Goal: Task Accomplishment & Management: Complete application form

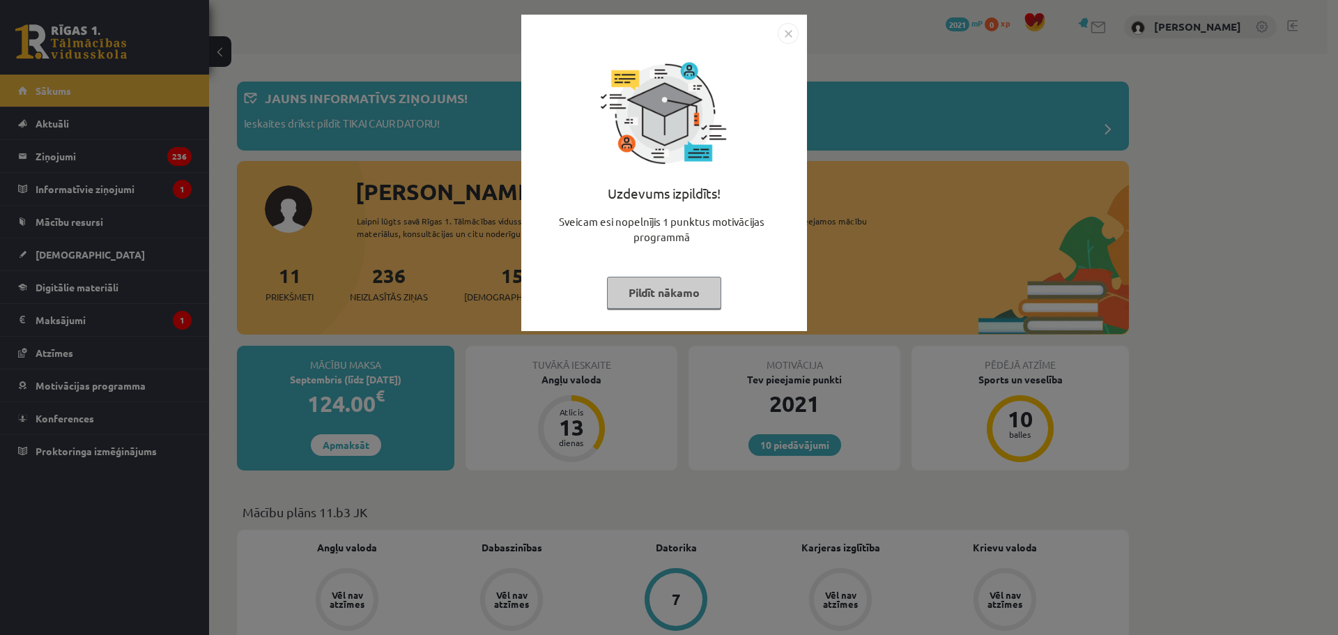
click at [785, 34] on img "Close" at bounding box center [788, 33] width 21 height 21
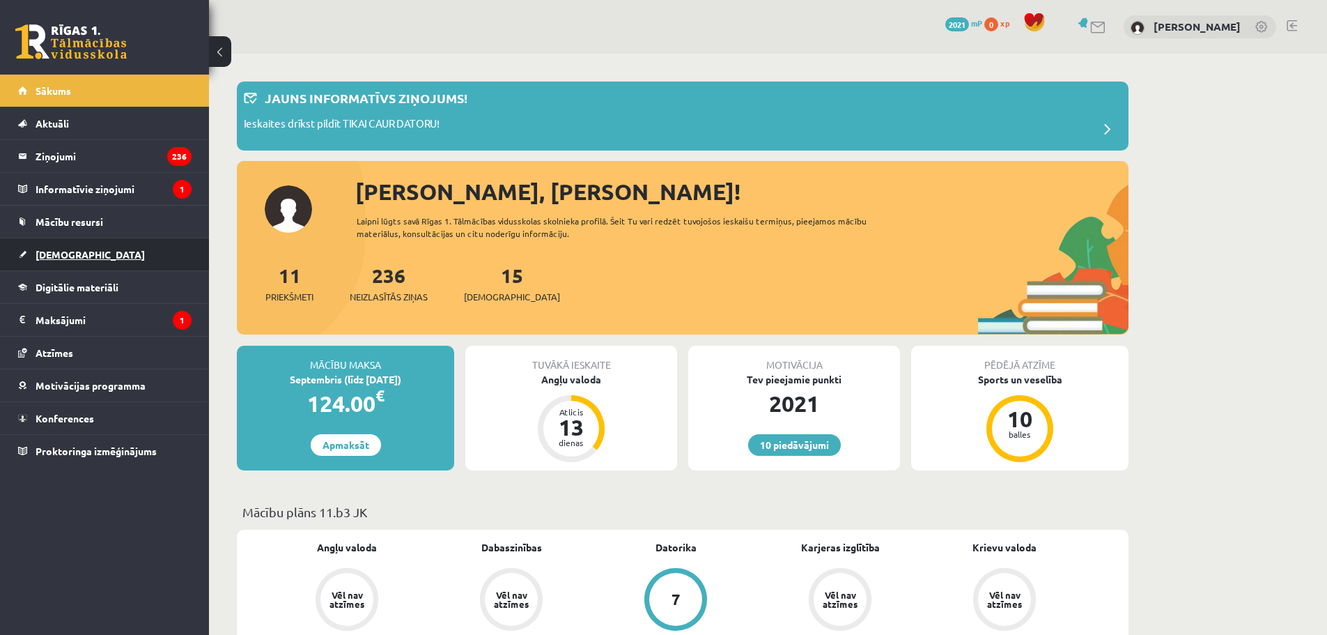
click at [98, 263] on link "[DEMOGRAPHIC_DATA]" at bounding box center [104, 254] width 173 height 32
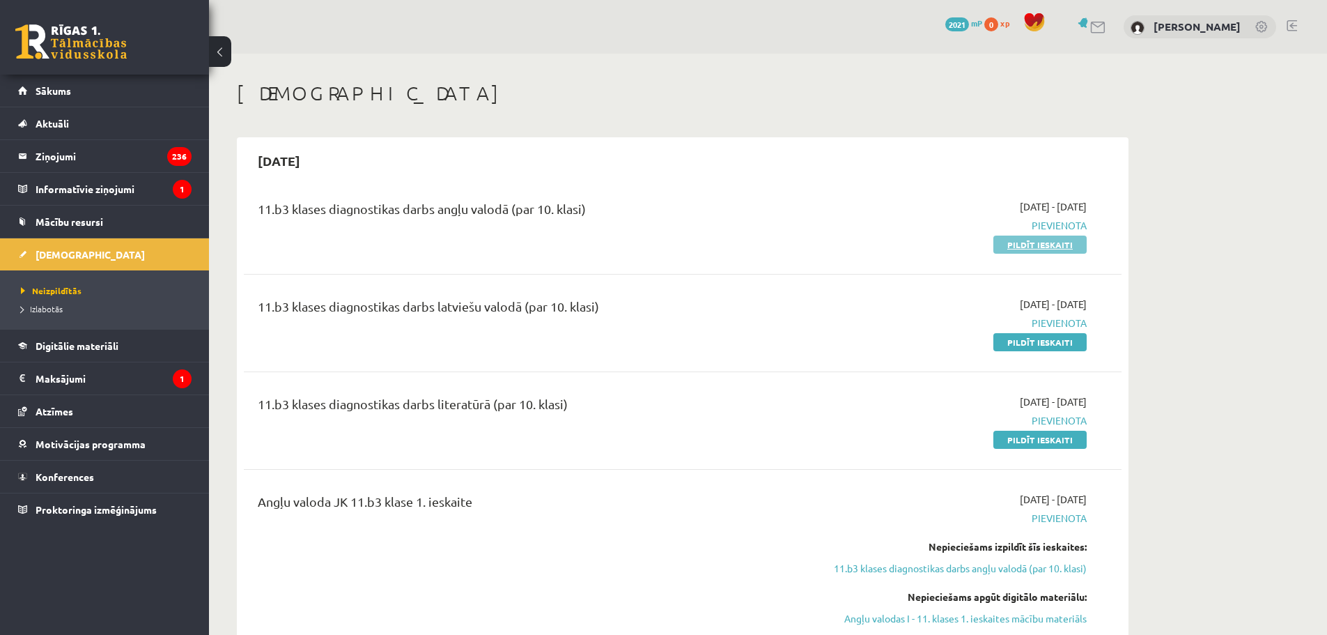
click at [1012, 245] on link "Pildīt ieskaiti" at bounding box center [1040, 245] width 93 height 18
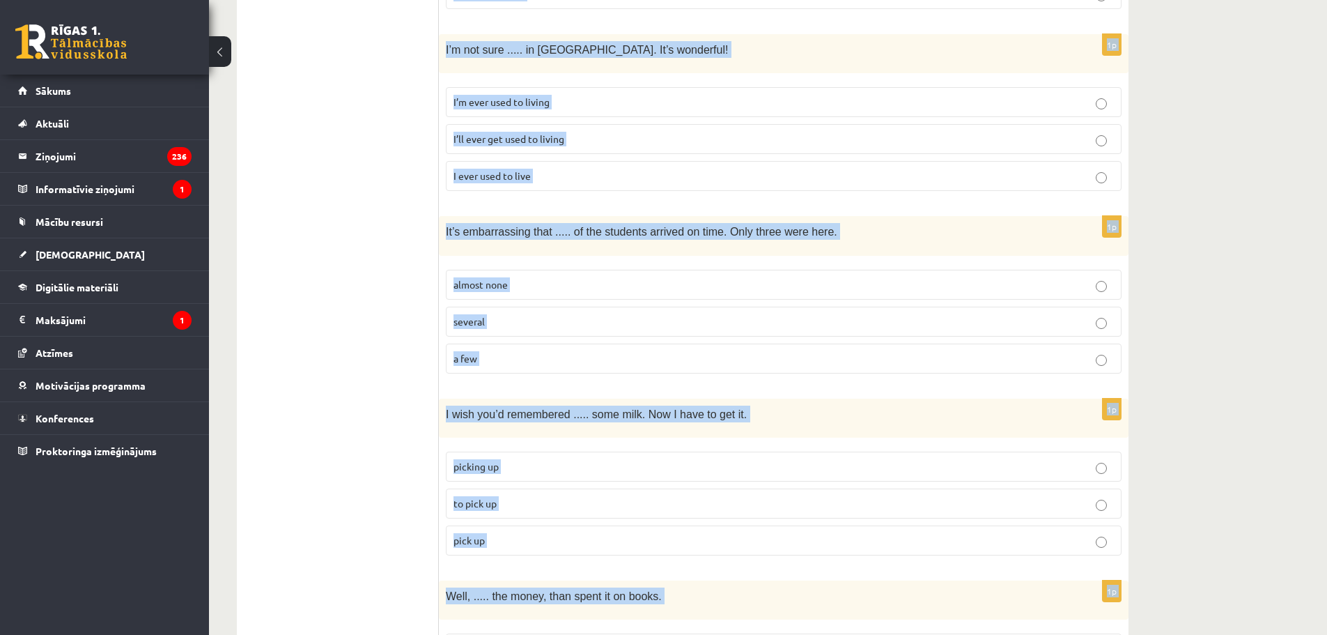
scroll to position [3362, 0]
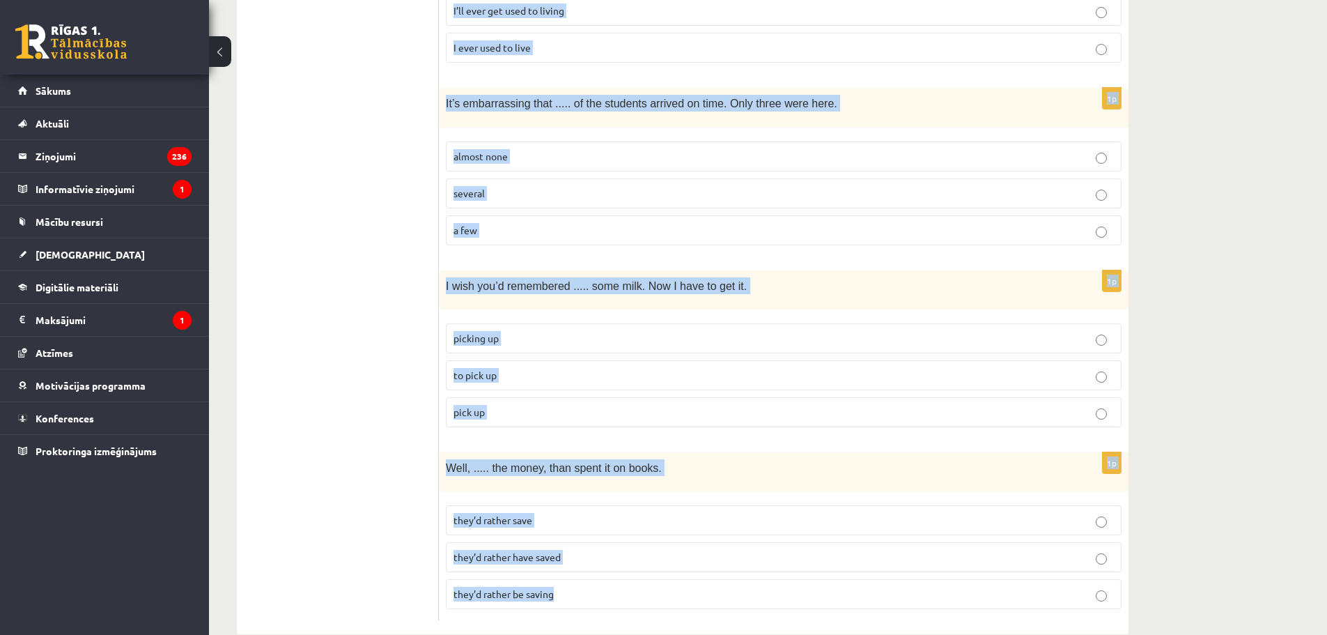
drag, startPoint x: 452, startPoint y: 249, endPoint x: 682, endPoint y: 566, distance: 392.0
copy form "Read the sentence and choose the correct answer. 1p I just met the new student …"
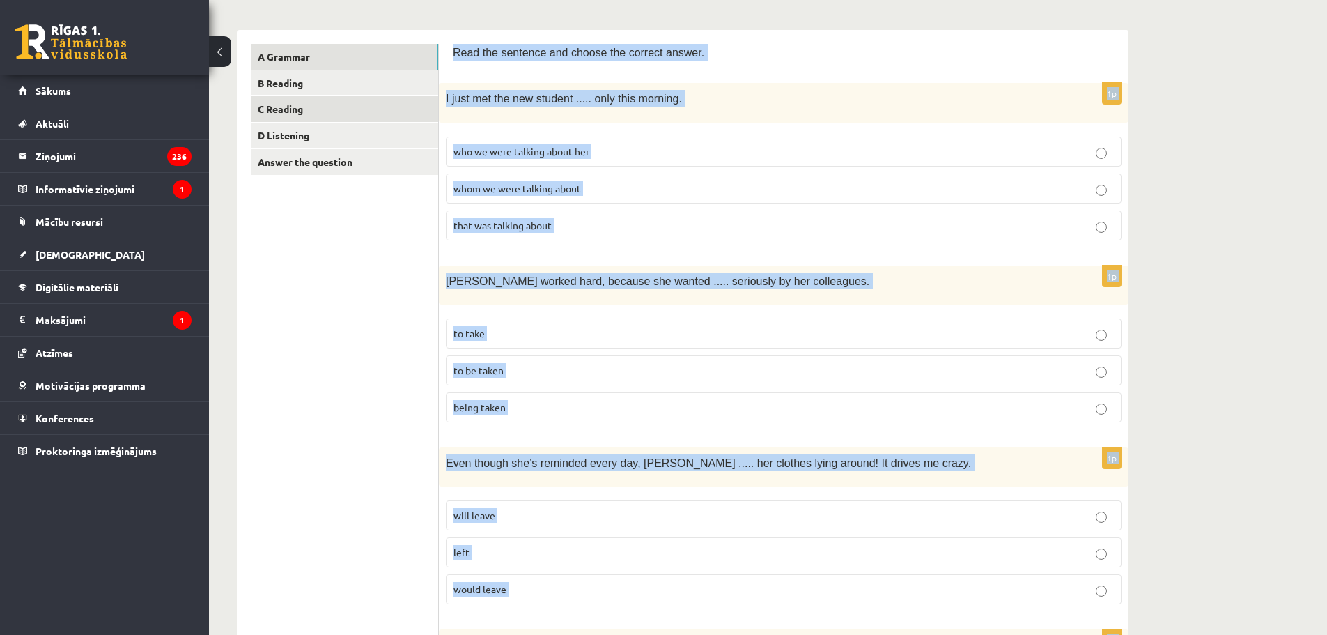
scroll to position [0, 0]
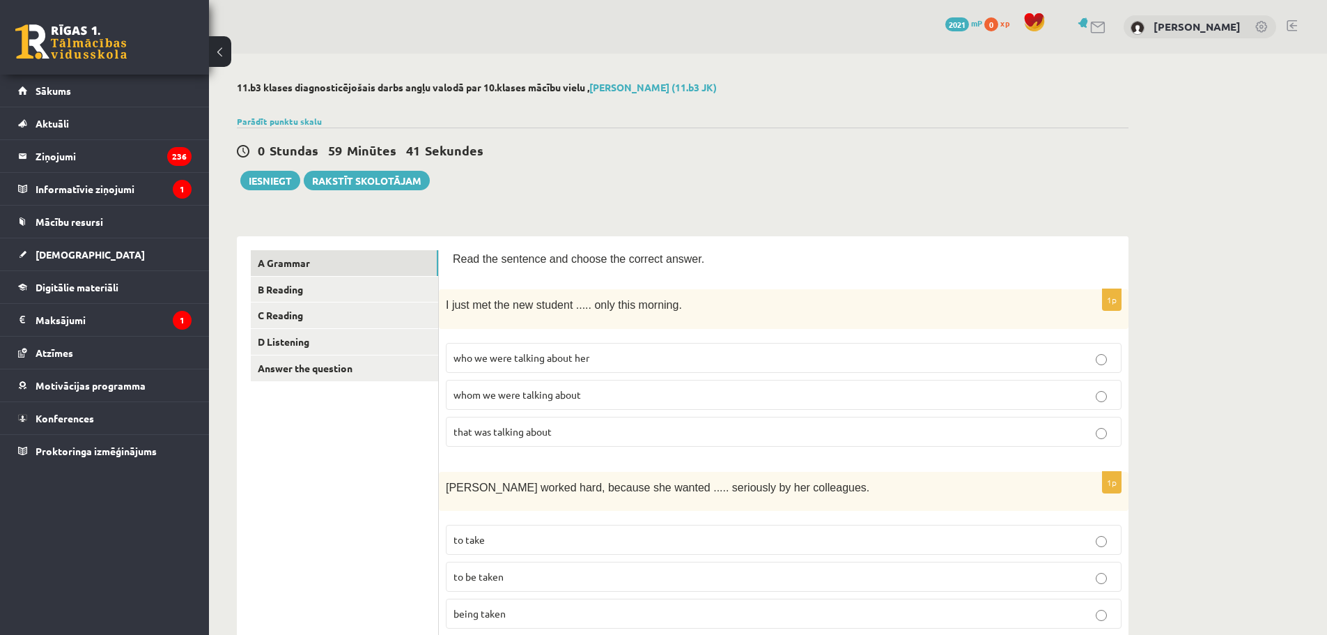
click at [707, 180] on div "0 Stundas 59 Minūtes 41 Sekundes Iesniegt Rakstīt skolotājam" at bounding box center [683, 159] width 892 height 63
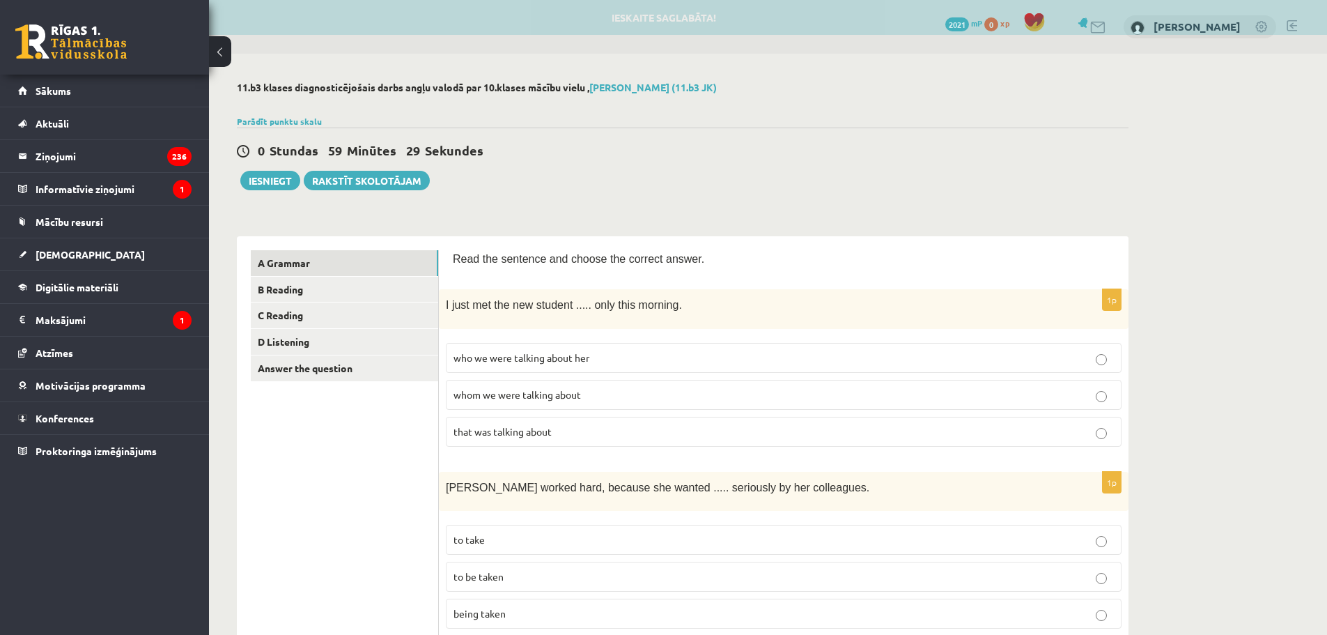
click at [592, 394] on p "whom we were talking about" at bounding box center [784, 394] width 661 height 15
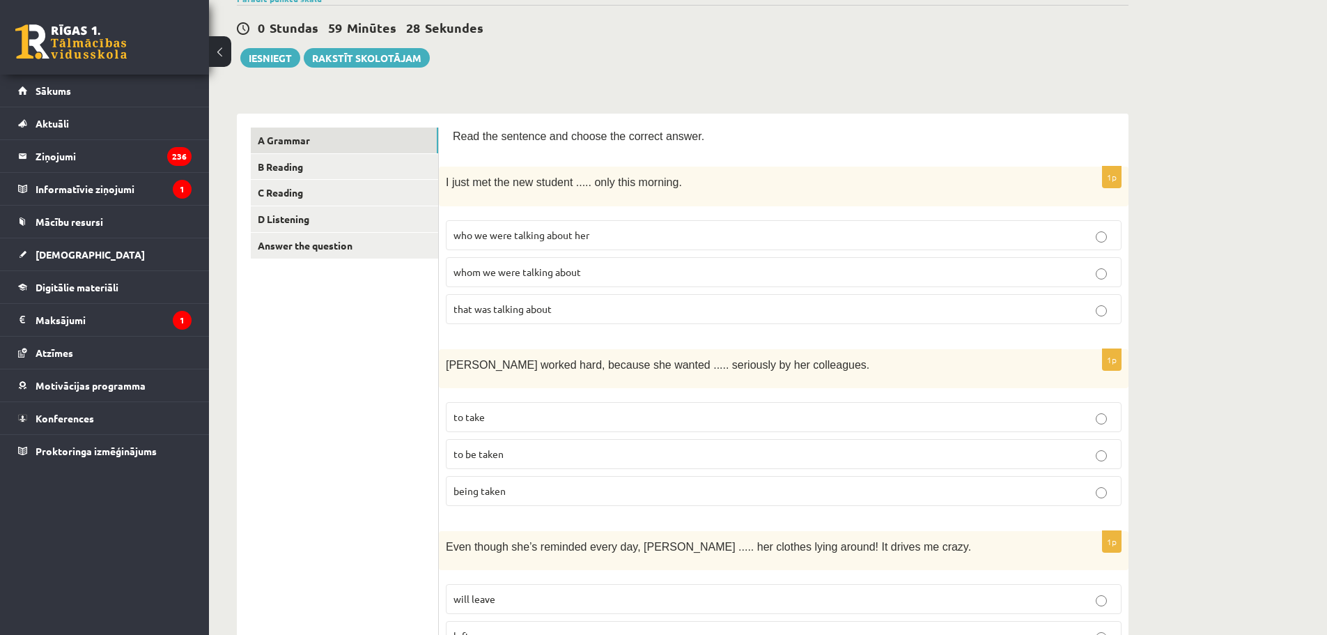
scroll to position [209, 0]
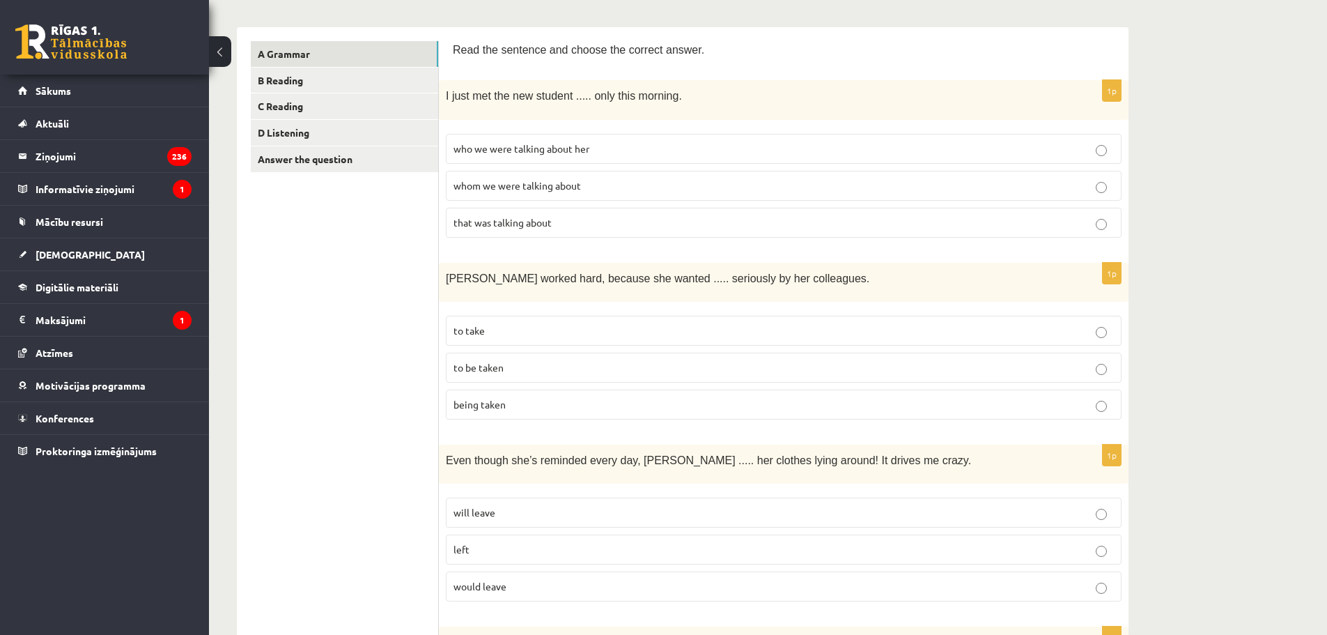
click at [535, 362] on p "to be taken" at bounding box center [784, 367] width 661 height 15
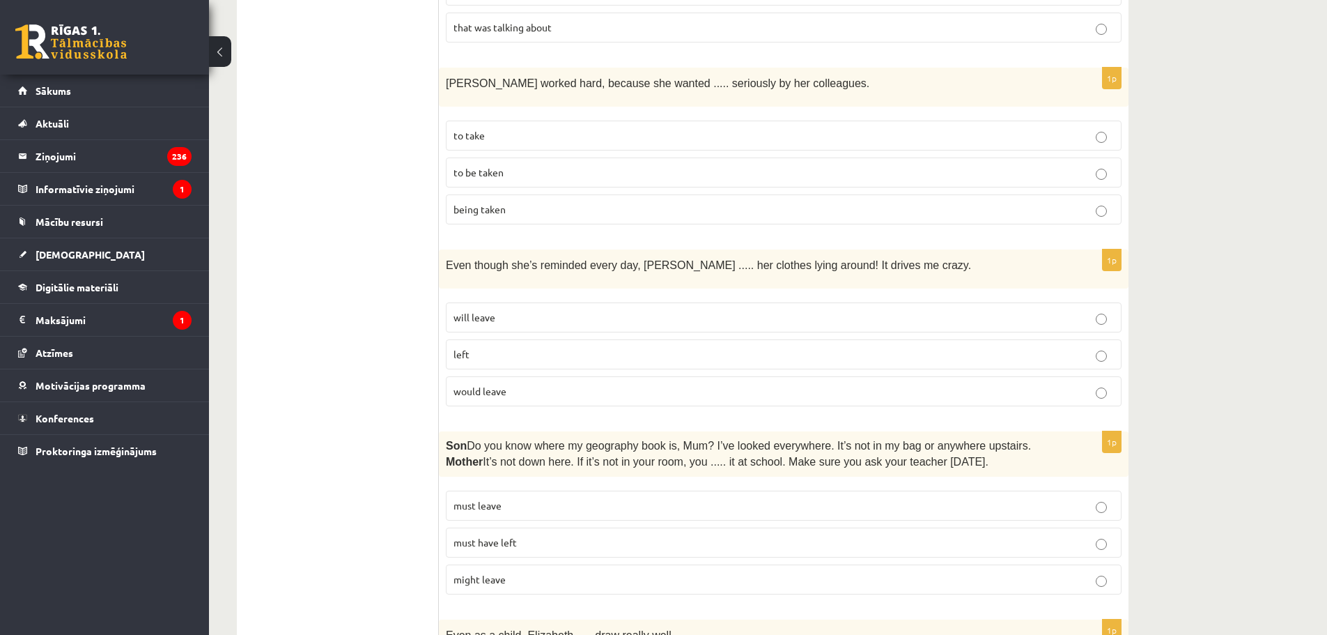
scroll to position [488, 0]
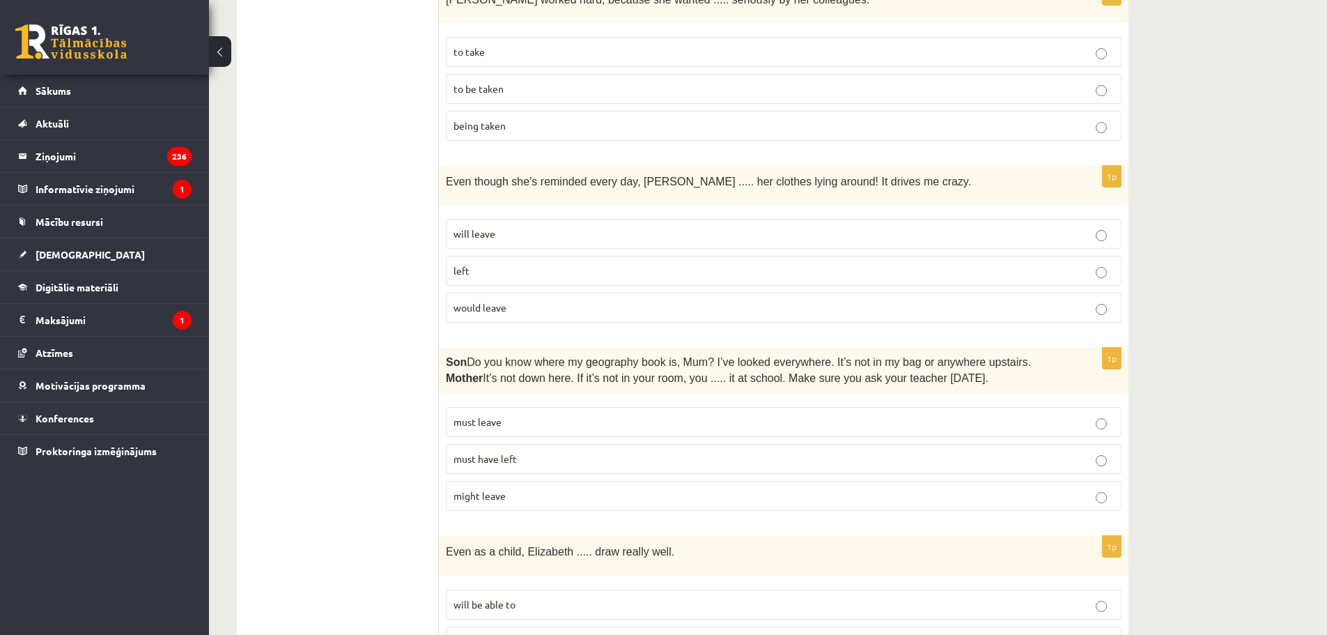
click at [502, 228] on p "will leave" at bounding box center [784, 233] width 661 height 15
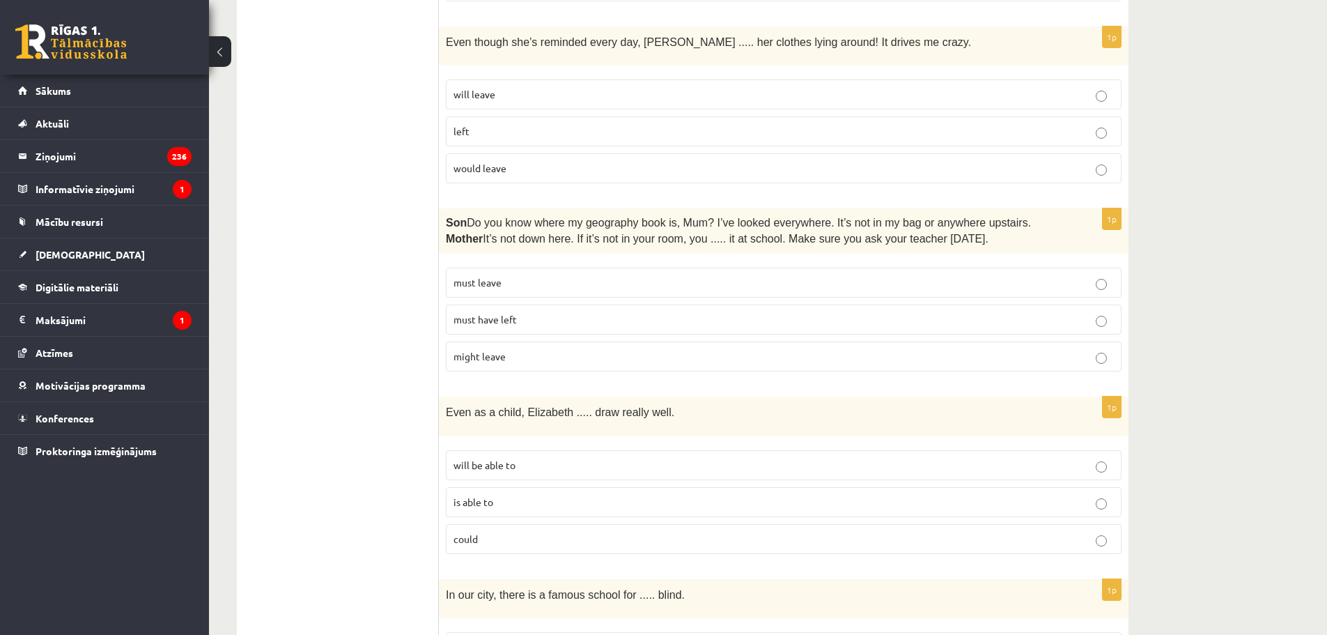
click at [514, 325] on p "must have left" at bounding box center [784, 319] width 661 height 15
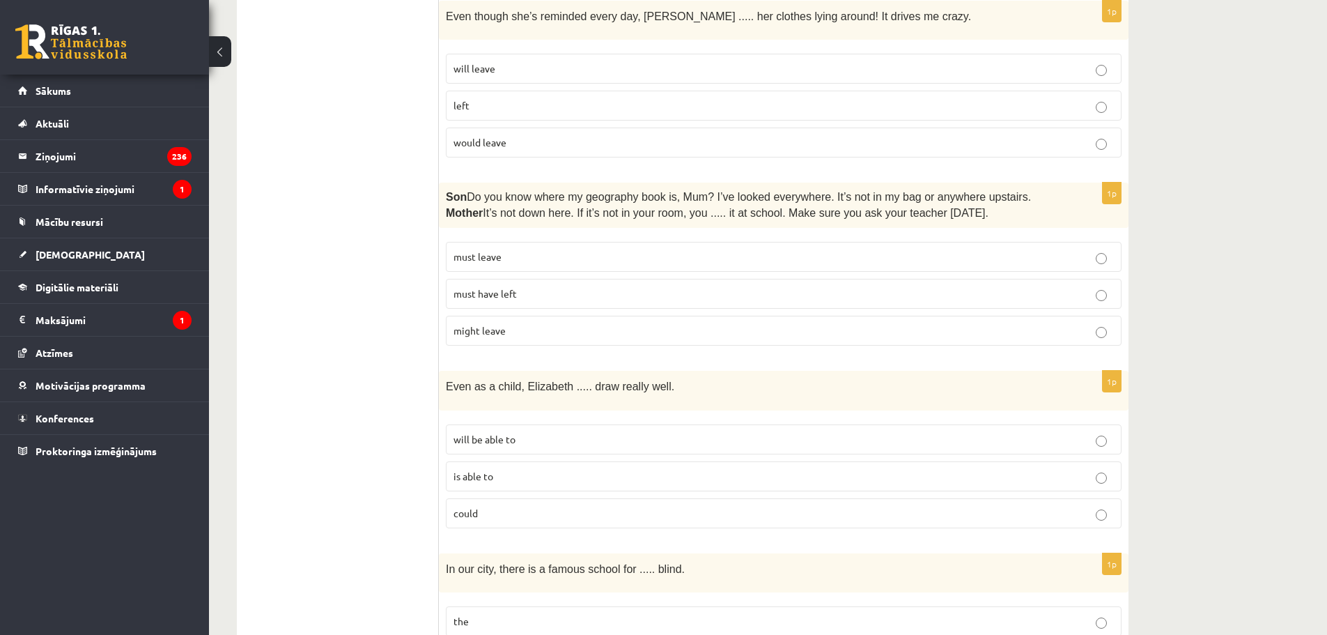
scroll to position [697, 0]
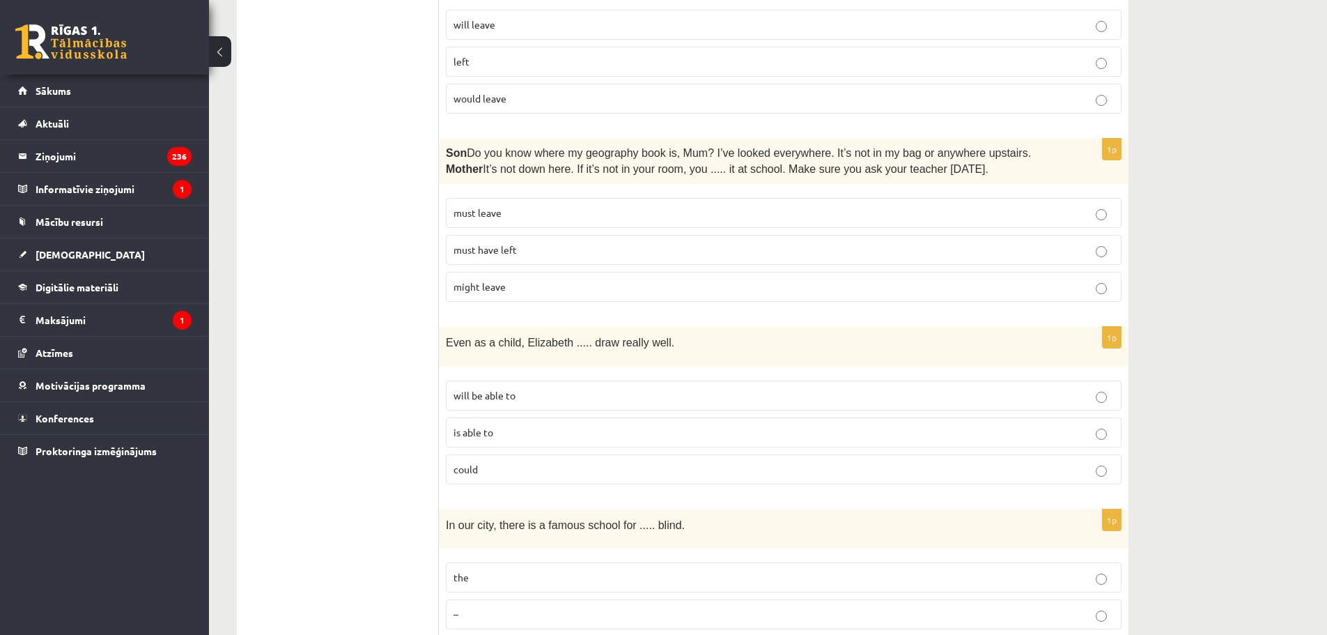
click at [479, 456] on label "could" at bounding box center [784, 469] width 676 height 30
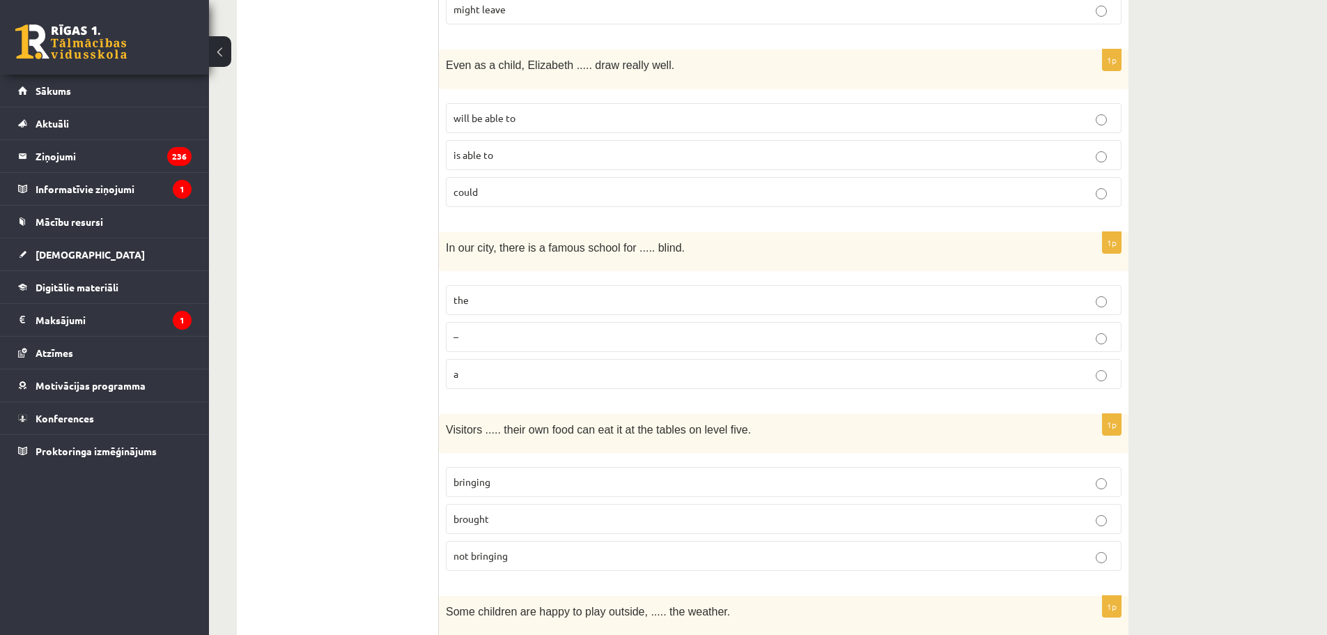
scroll to position [975, 0]
click at [493, 291] on p "the" at bounding box center [784, 298] width 661 height 15
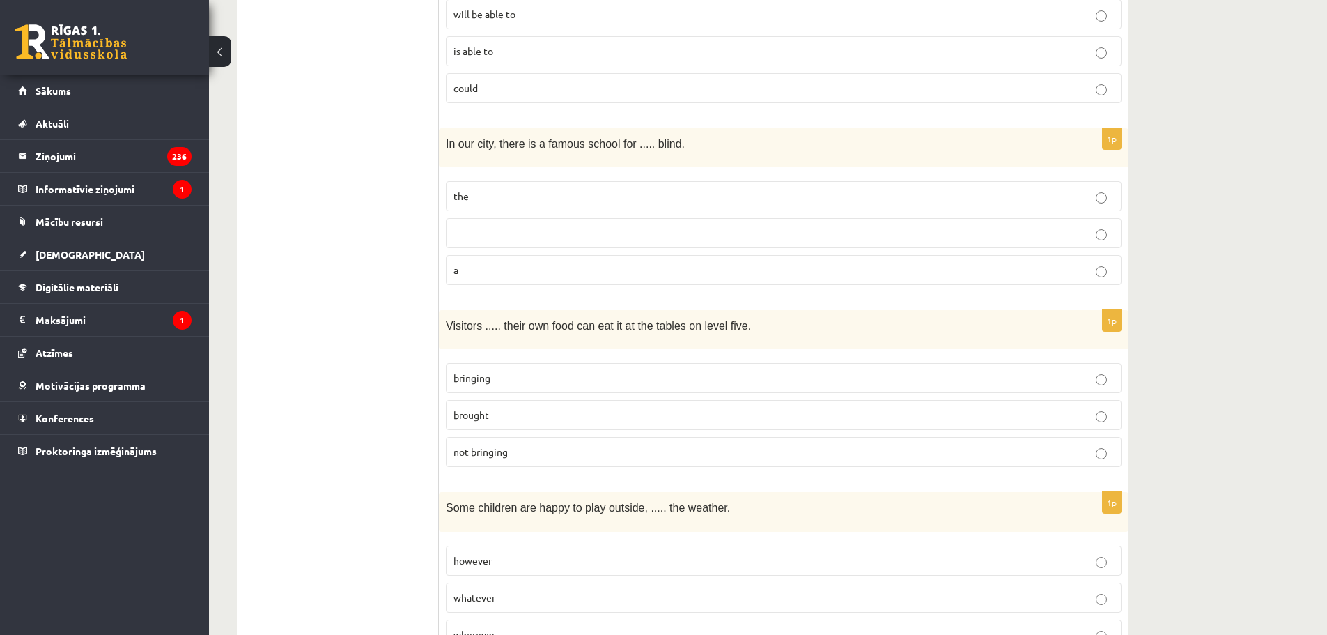
scroll to position [1115, 0]
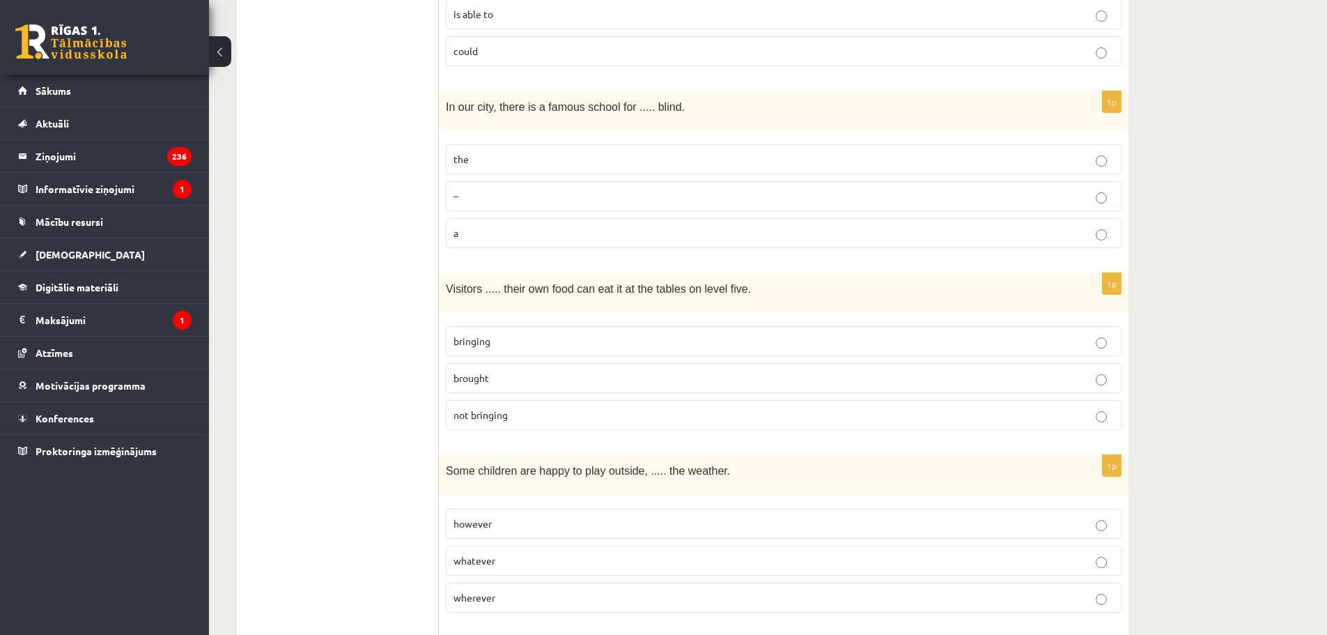
click at [535, 336] on p "bringing" at bounding box center [784, 341] width 661 height 15
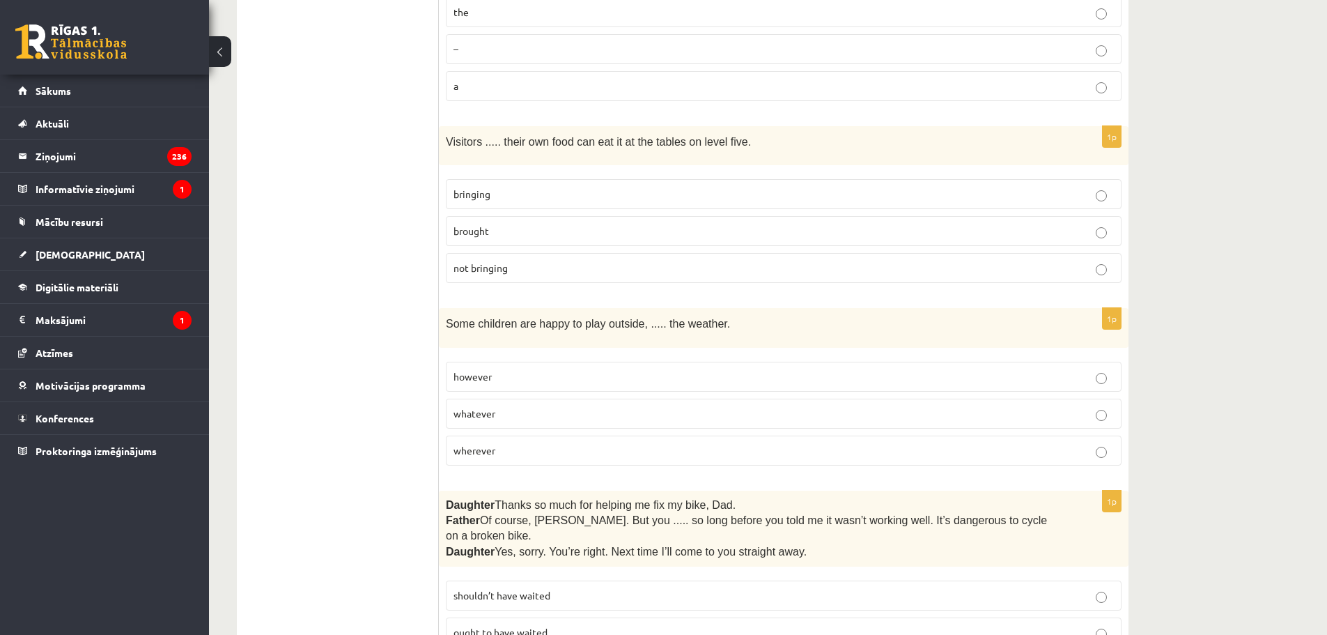
scroll to position [1324, 0]
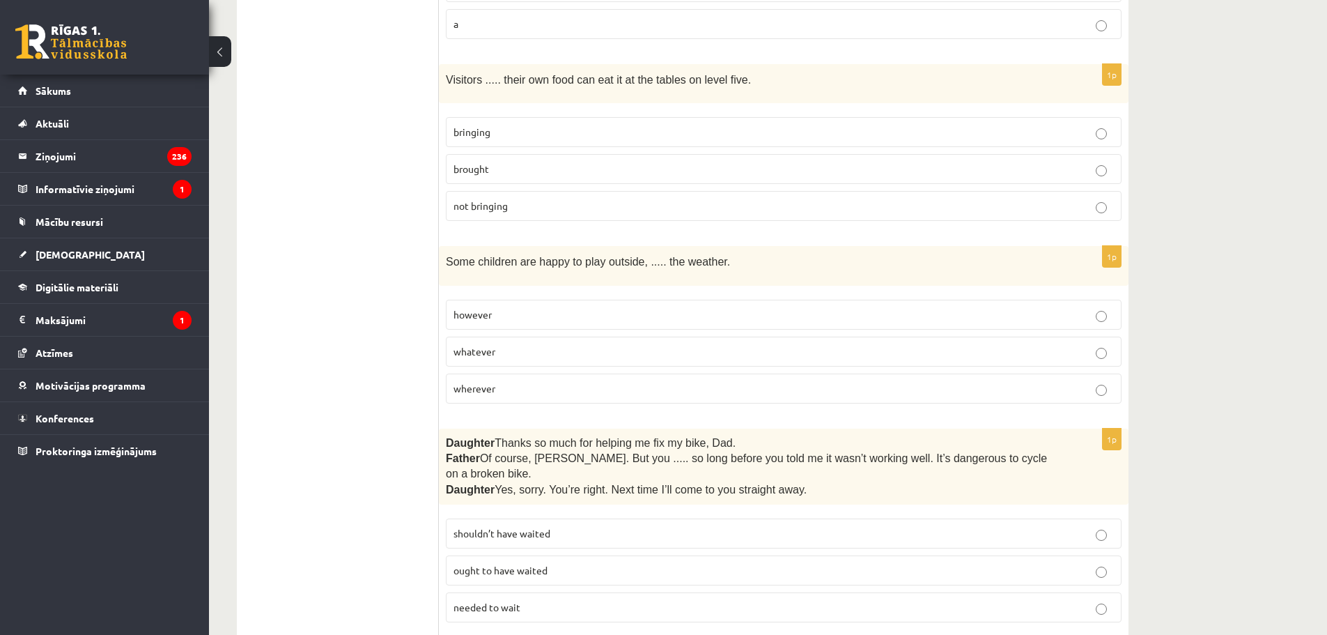
click at [493, 346] on span "whatever" at bounding box center [475, 351] width 42 height 13
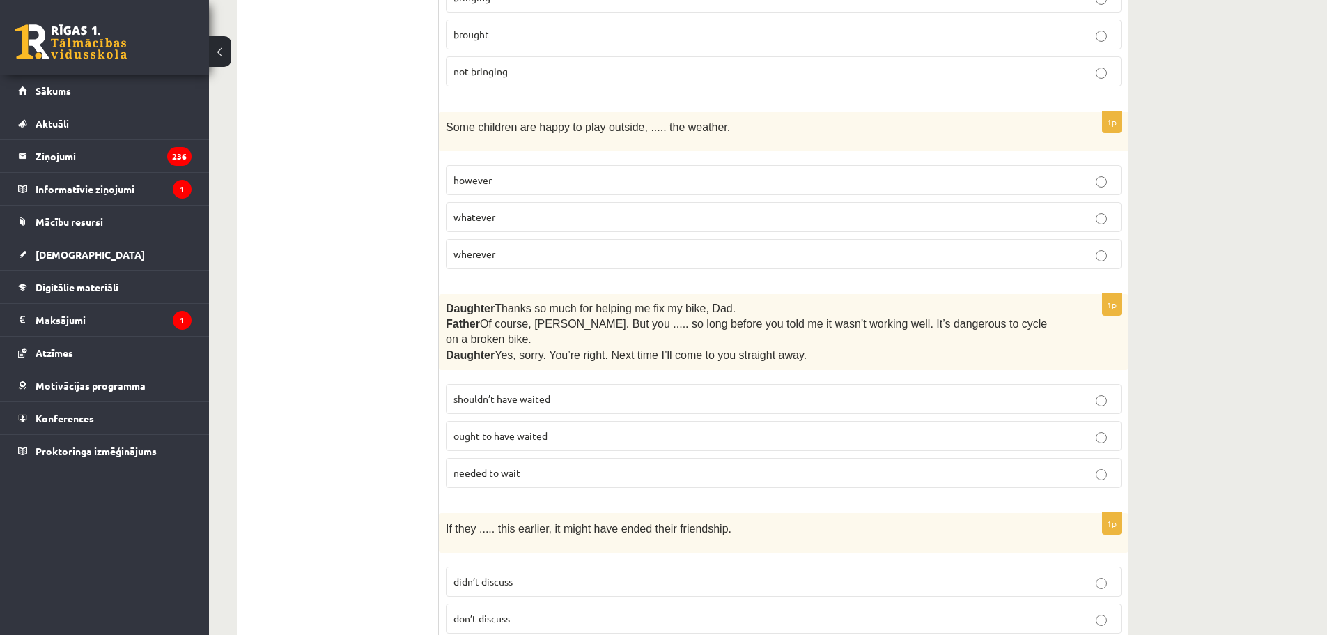
scroll to position [1463, 0]
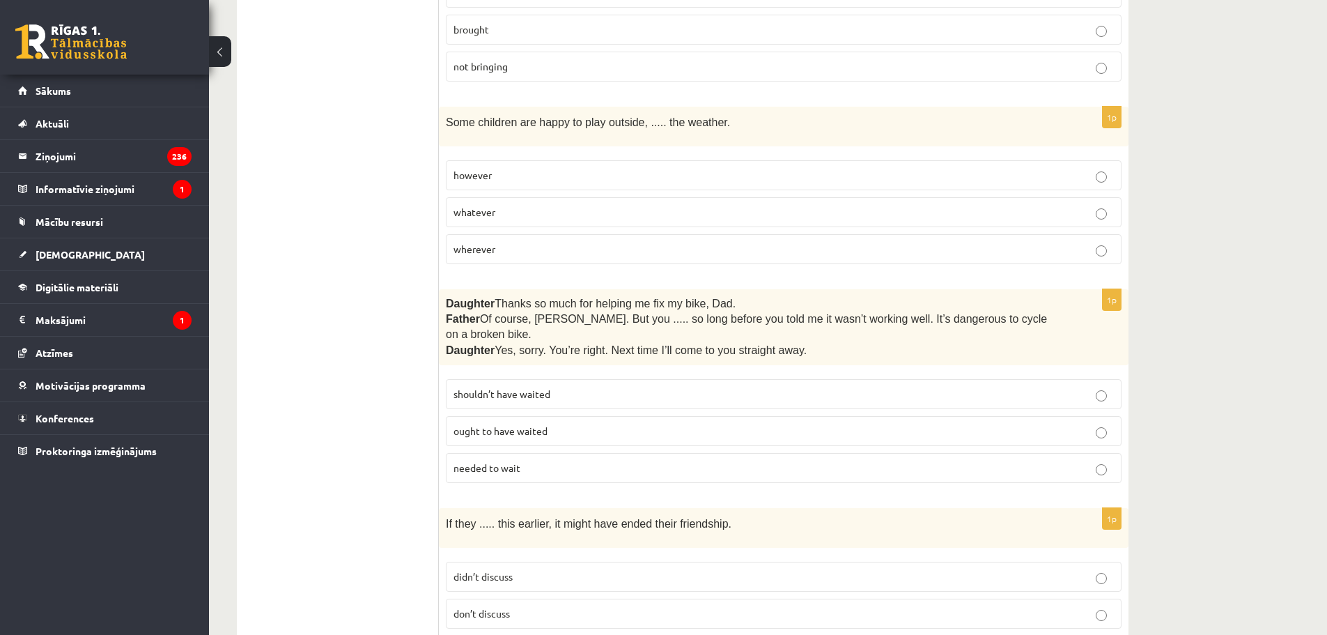
click at [548, 387] on span "shouldn’t have waited" at bounding box center [502, 393] width 97 height 13
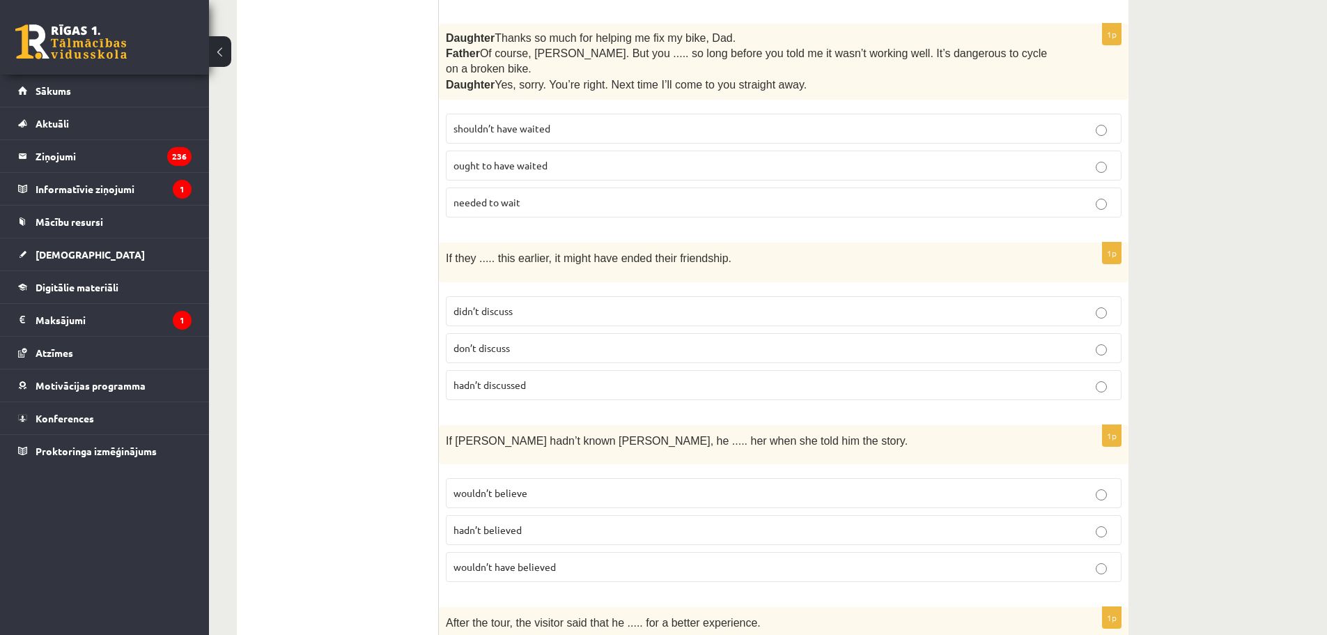
scroll to position [1742, 0]
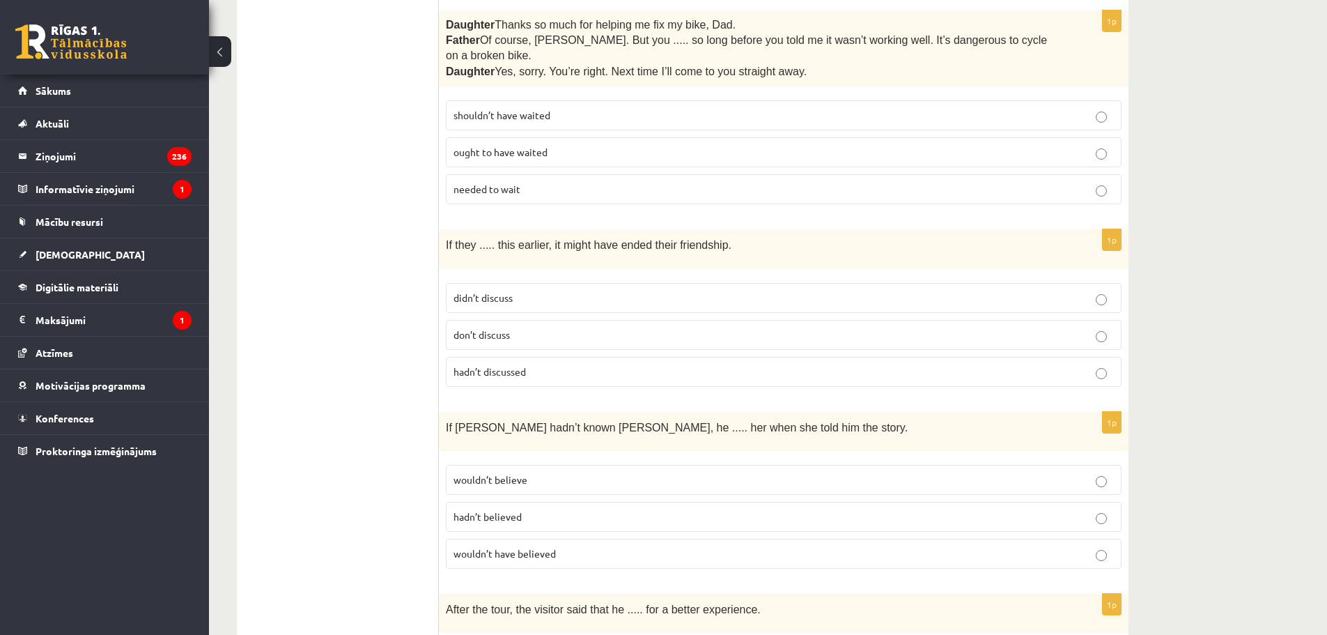
click at [562, 364] on p "hadn’t discussed" at bounding box center [784, 371] width 661 height 15
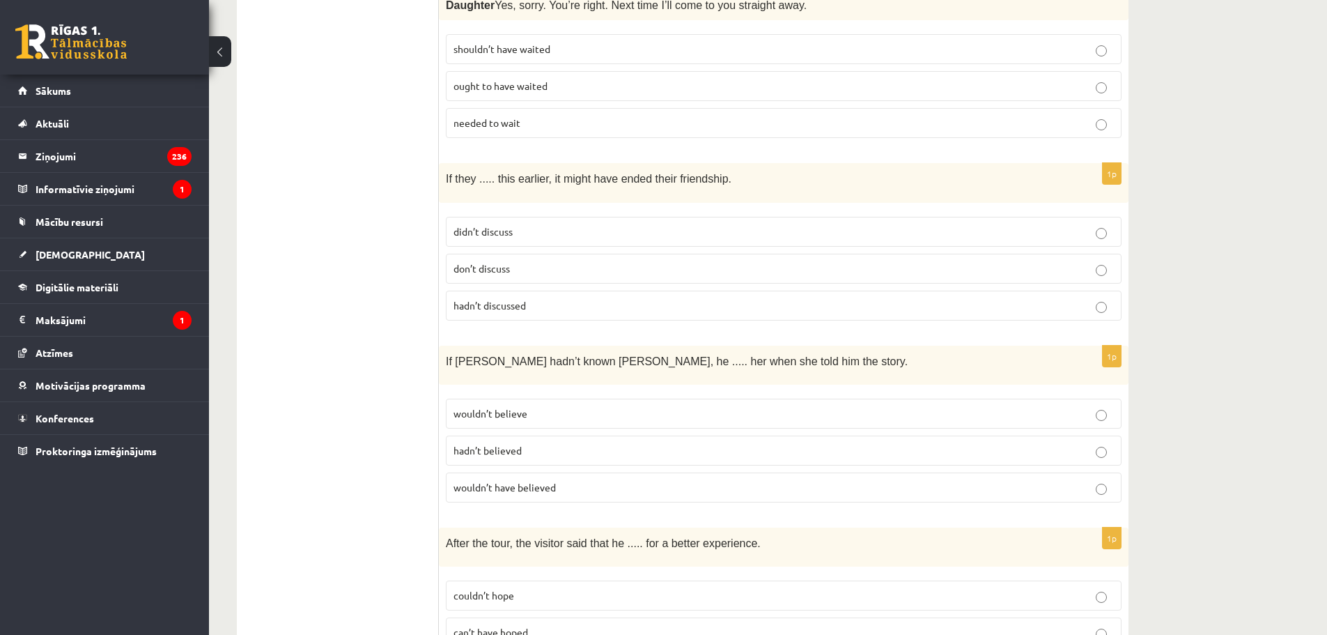
scroll to position [1812, 0]
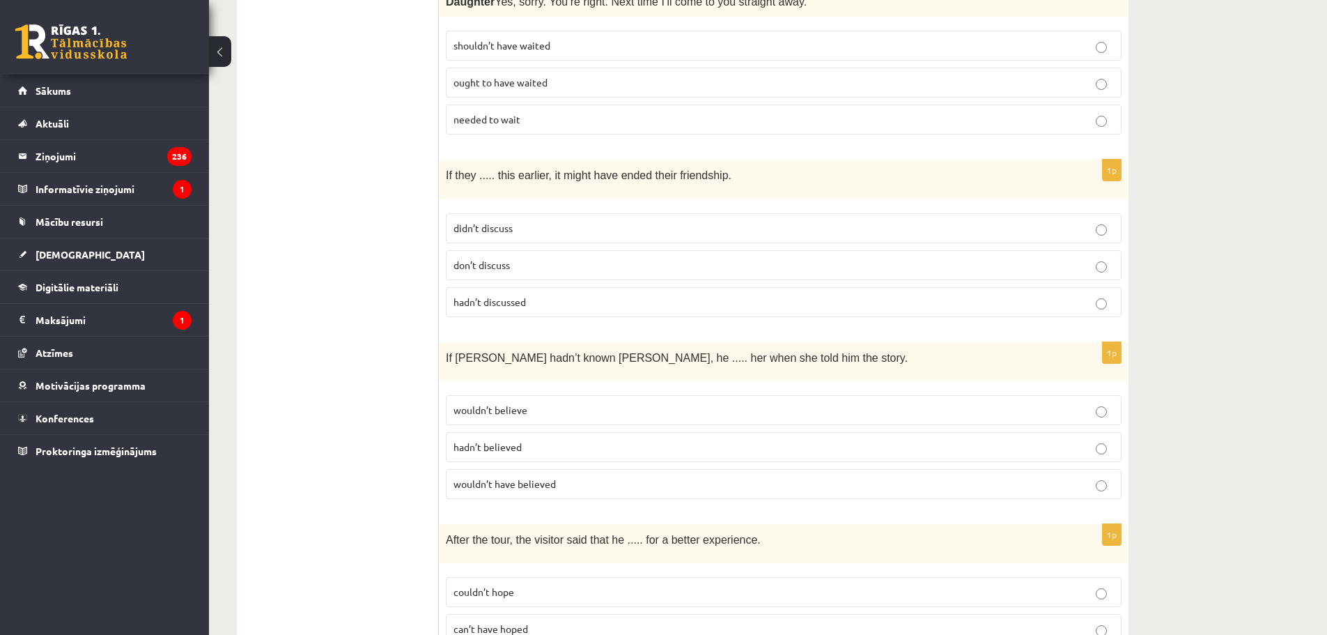
click at [560, 477] on p "wouldn’t have believed" at bounding box center [784, 484] width 661 height 15
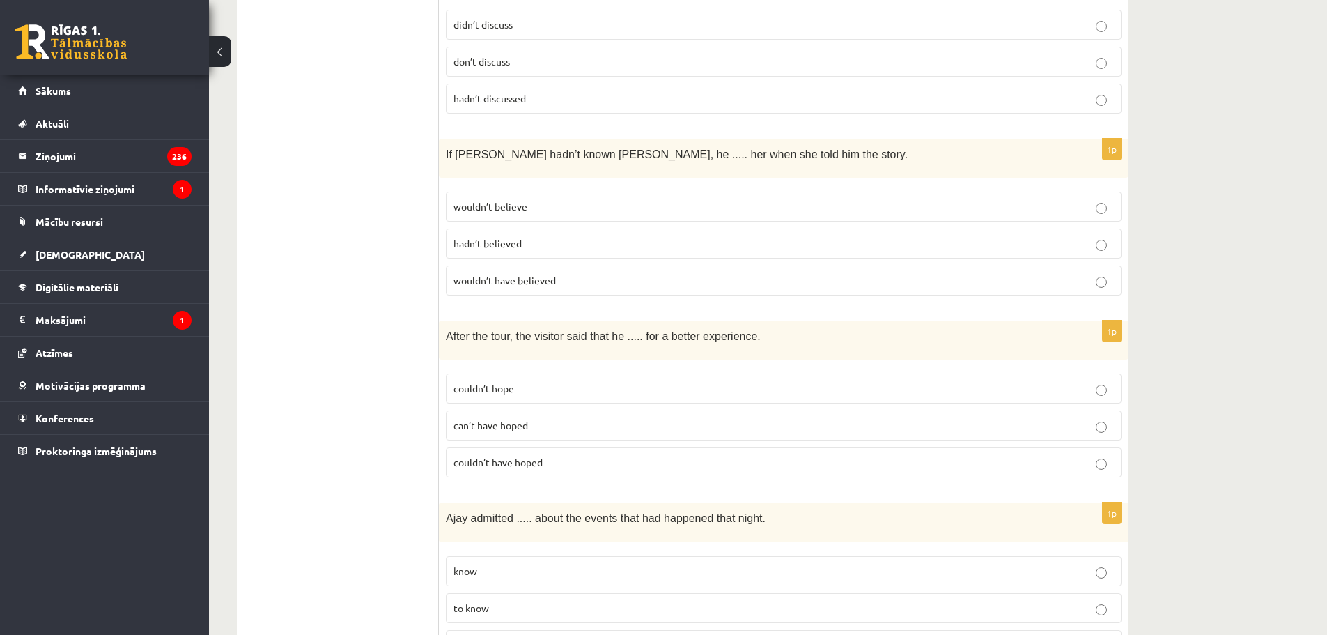
scroll to position [2021, 0]
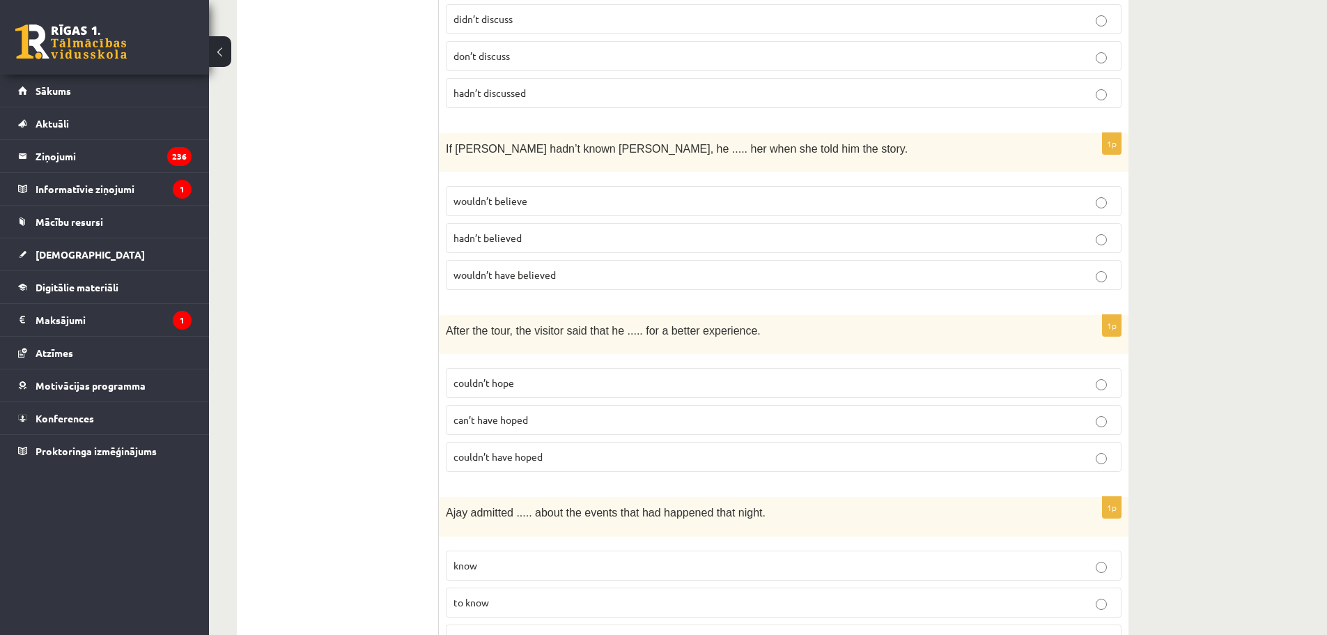
click at [542, 450] on span "couldn’t have hoped" at bounding box center [498, 456] width 89 height 13
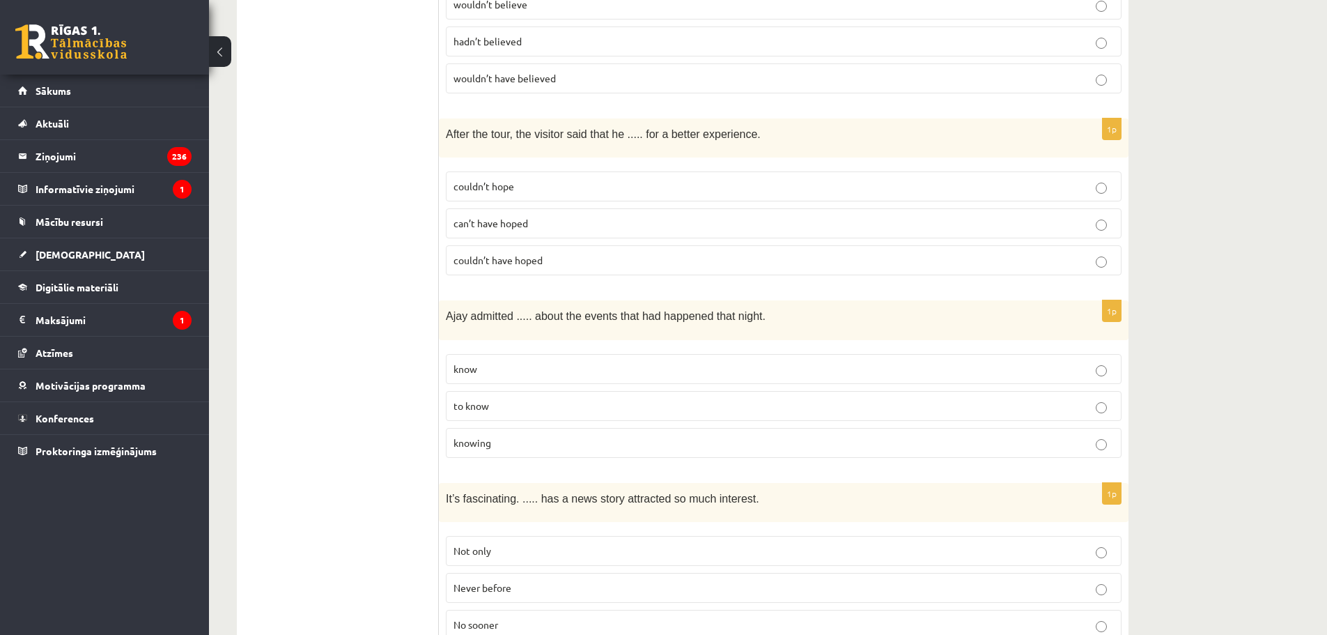
scroll to position [2230, 0]
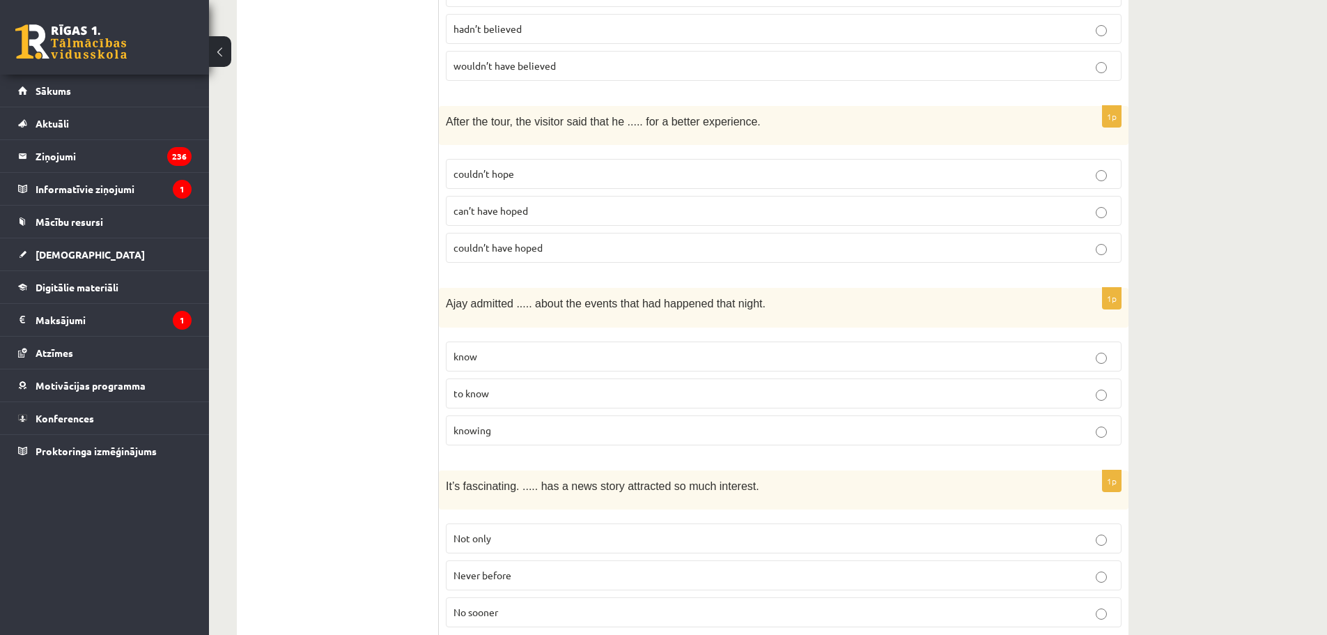
click at [566, 423] on p "knowing" at bounding box center [784, 430] width 661 height 15
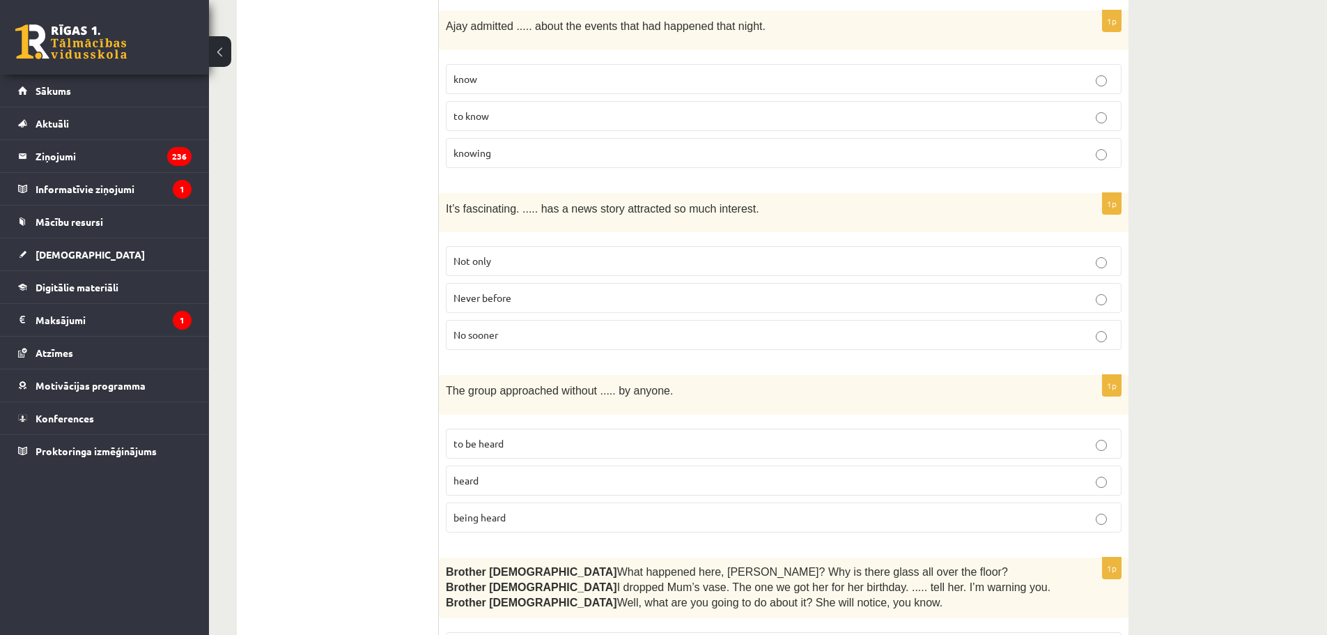
scroll to position [2508, 0]
click at [515, 289] on p "Never before" at bounding box center [784, 296] width 661 height 15
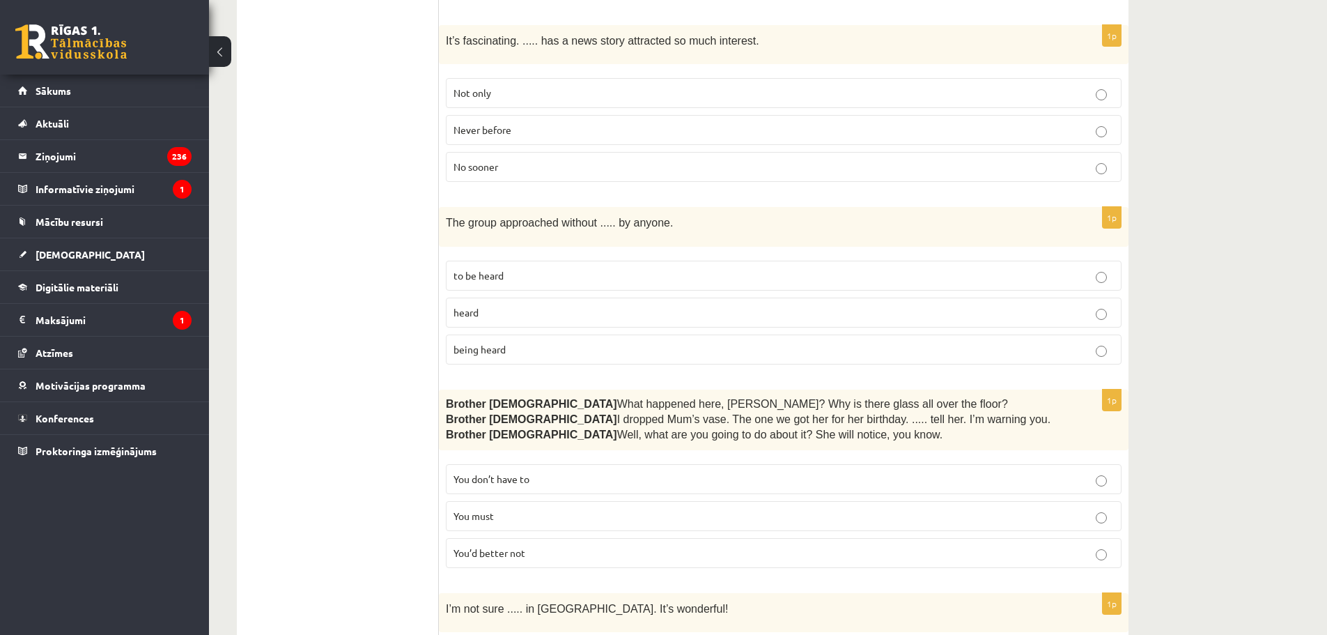
scroll to position [2717, 0]
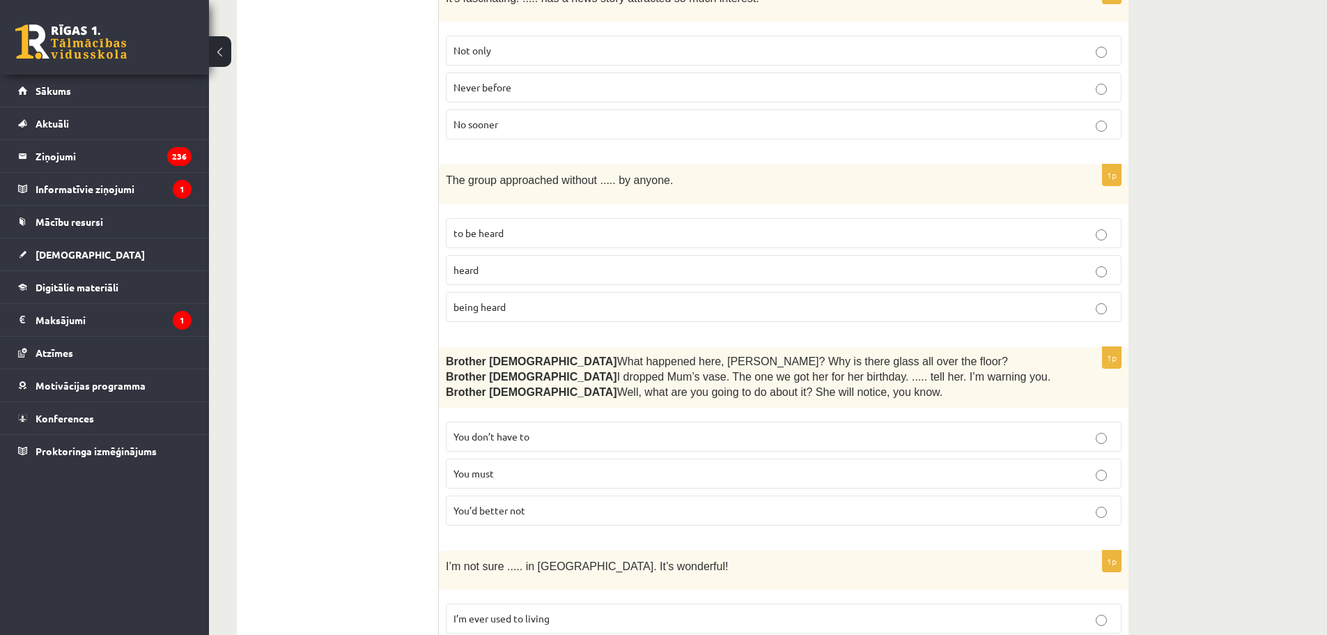
click at [513, 292] on label "being heard" at bounding box center [784, 307] width 676 height 30
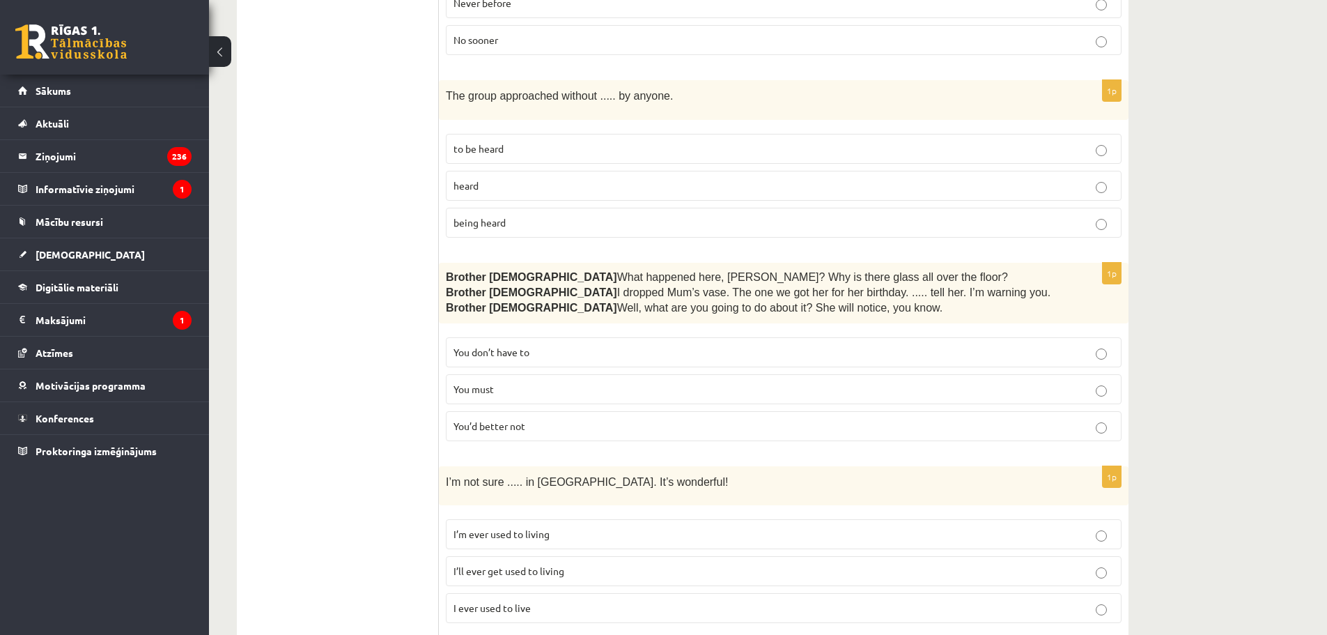
scroll to position [2857, 0]
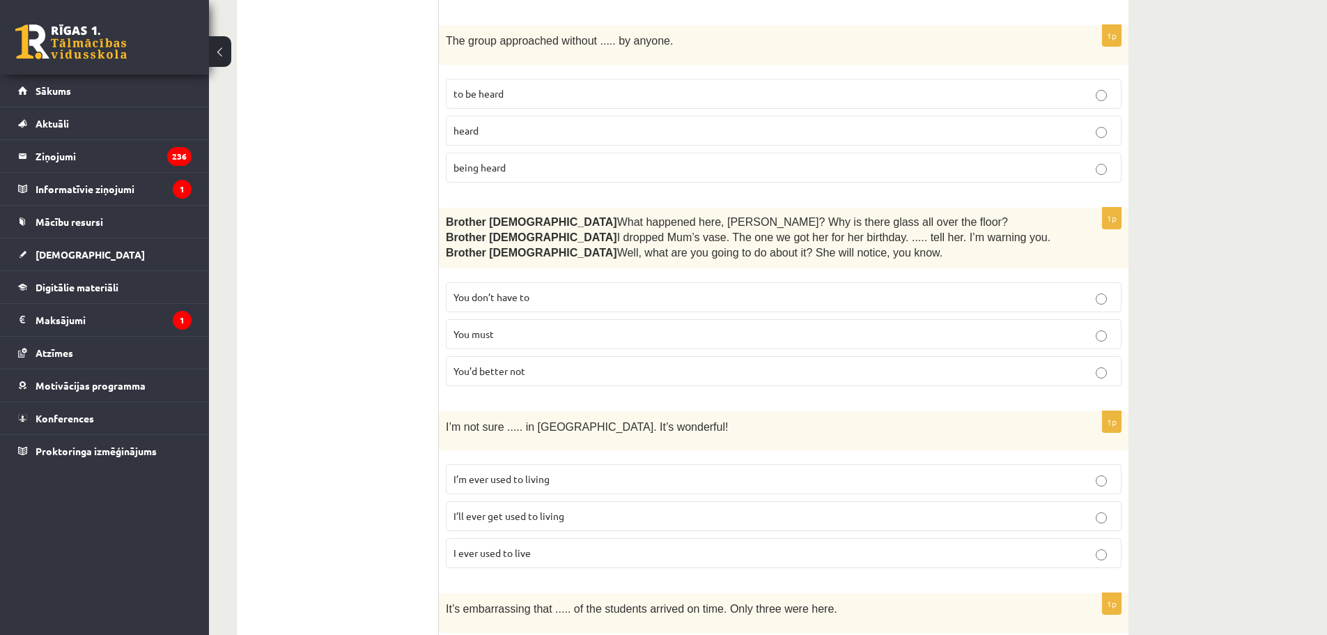
click at [516, 360] on label "You’d better not" at bounding box center [784, 371] width 676 height 30
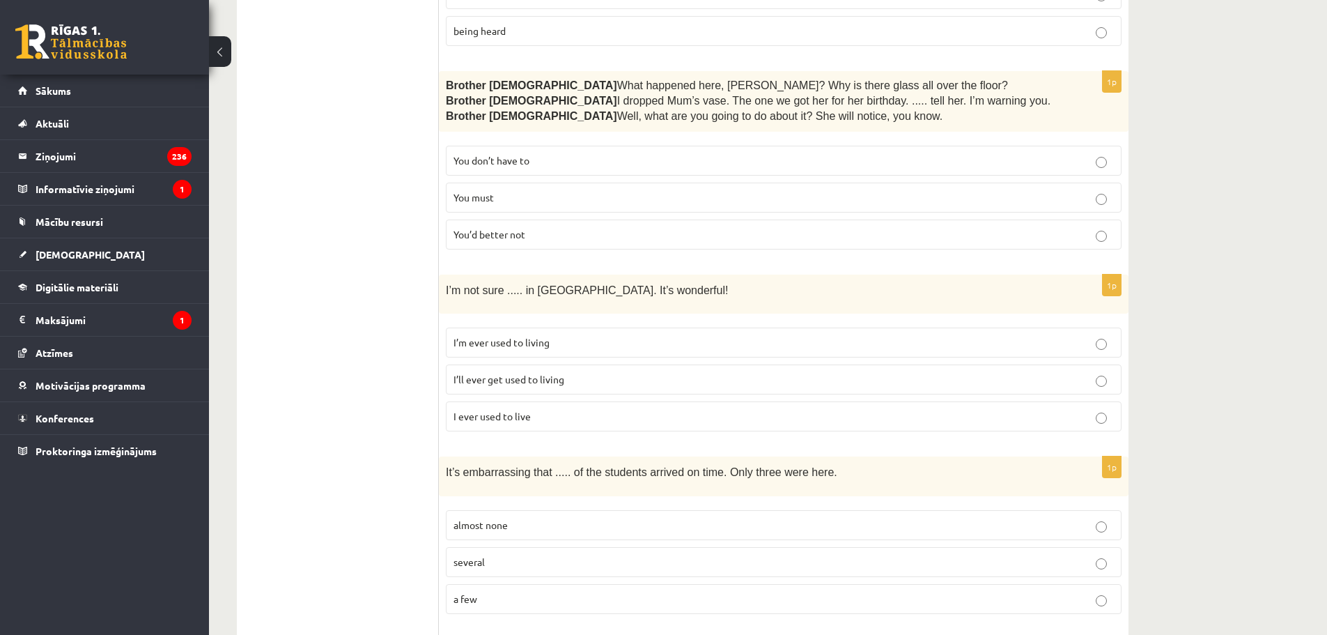
scroll to position [2996, 0]
click at [515, 362] on label "I’ll ever get used to living" at bounding box center [784, 377] width 676 height 30
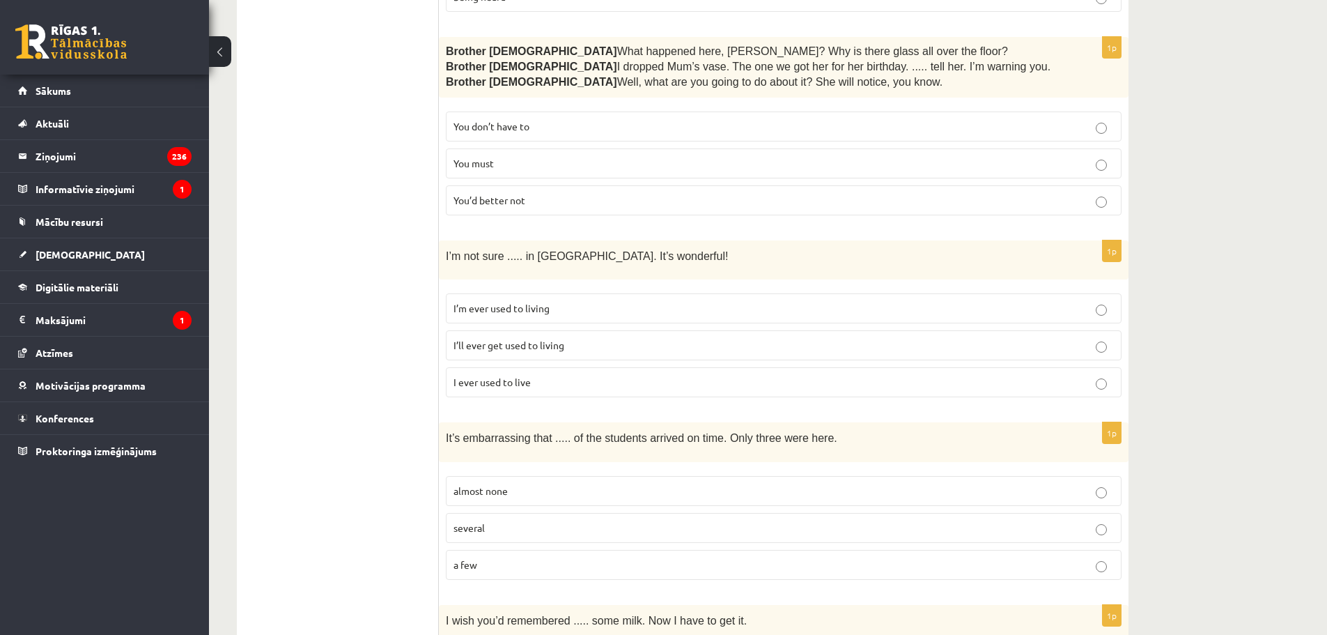
scroll to position [3135, 0]
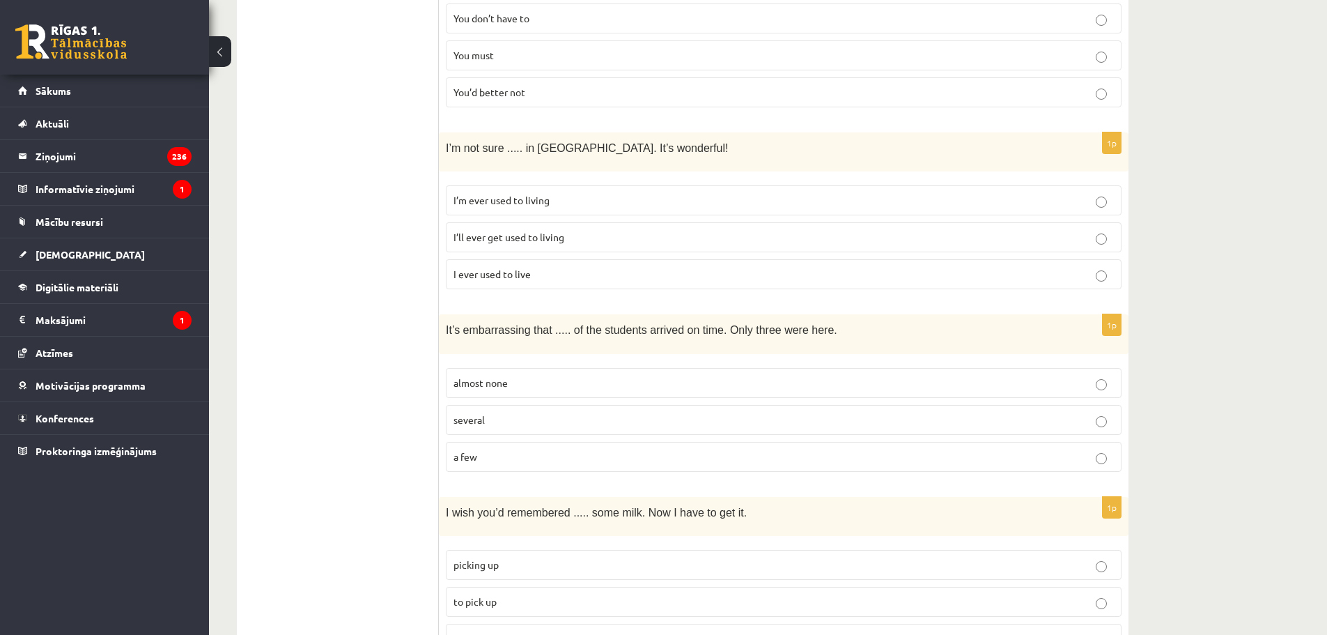
click at [484, 368] on label "almost none" at bounding box center [784, 383] width 676 height 30
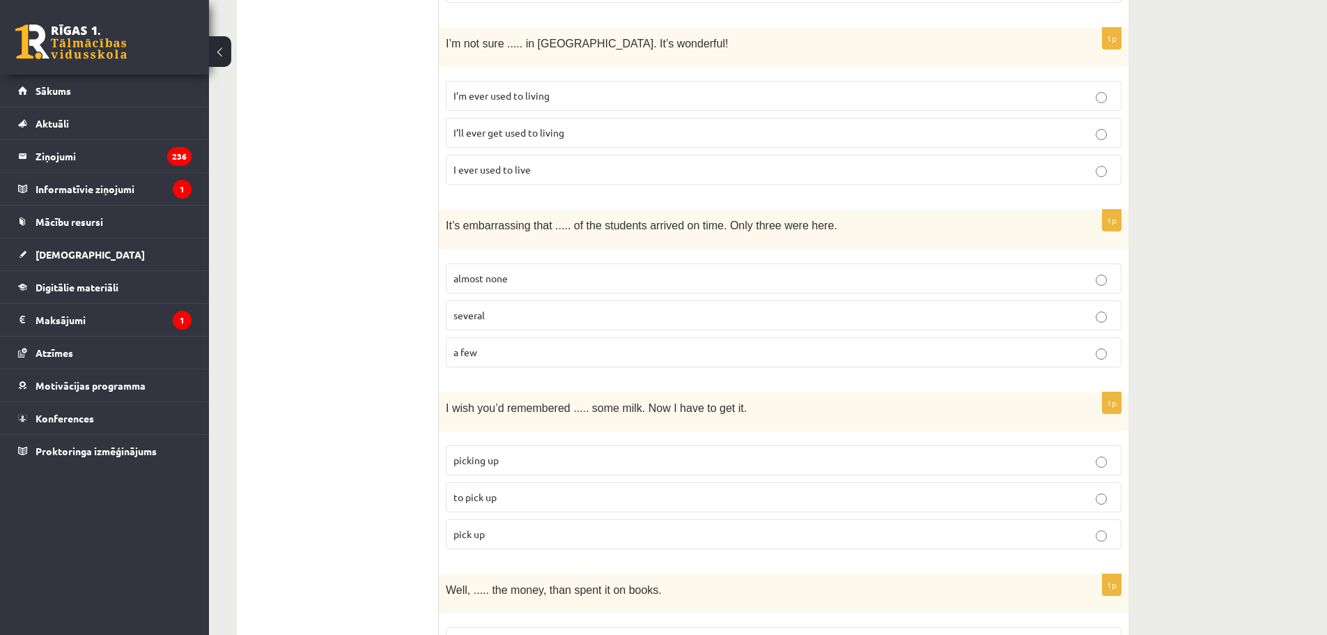
scroll to position [3275, 0]
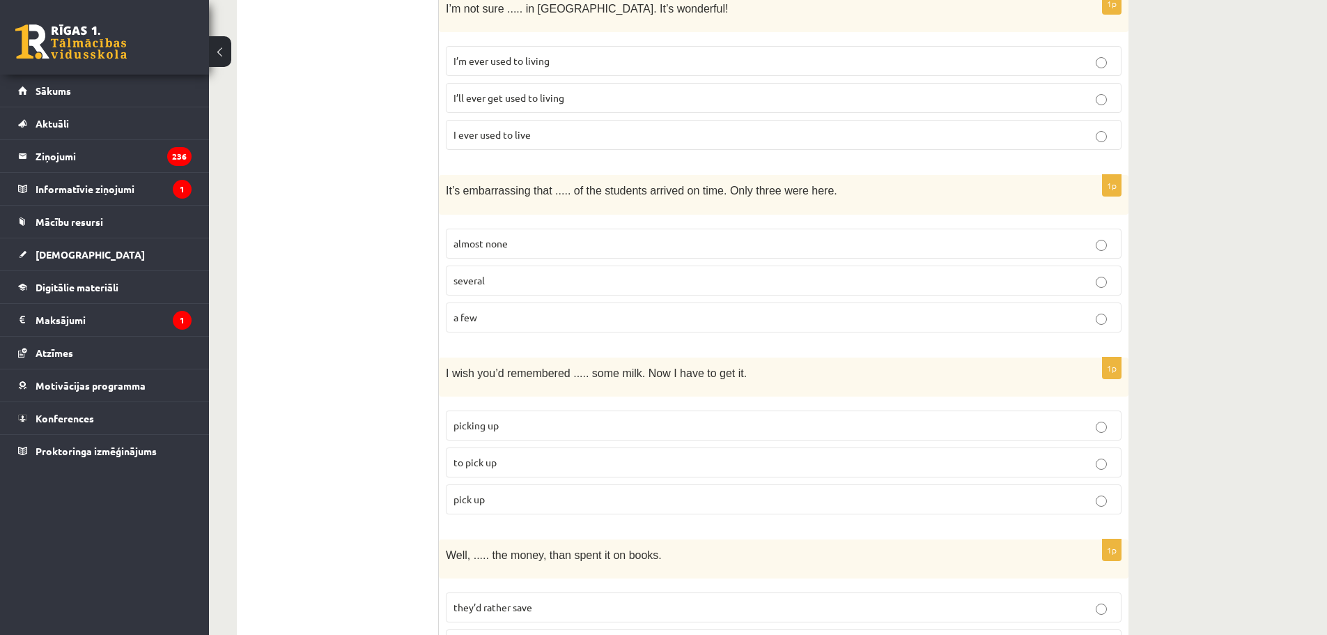
click at [516, 447] on label "to pick up" at bounding box center [784, 462] width 676 height 30
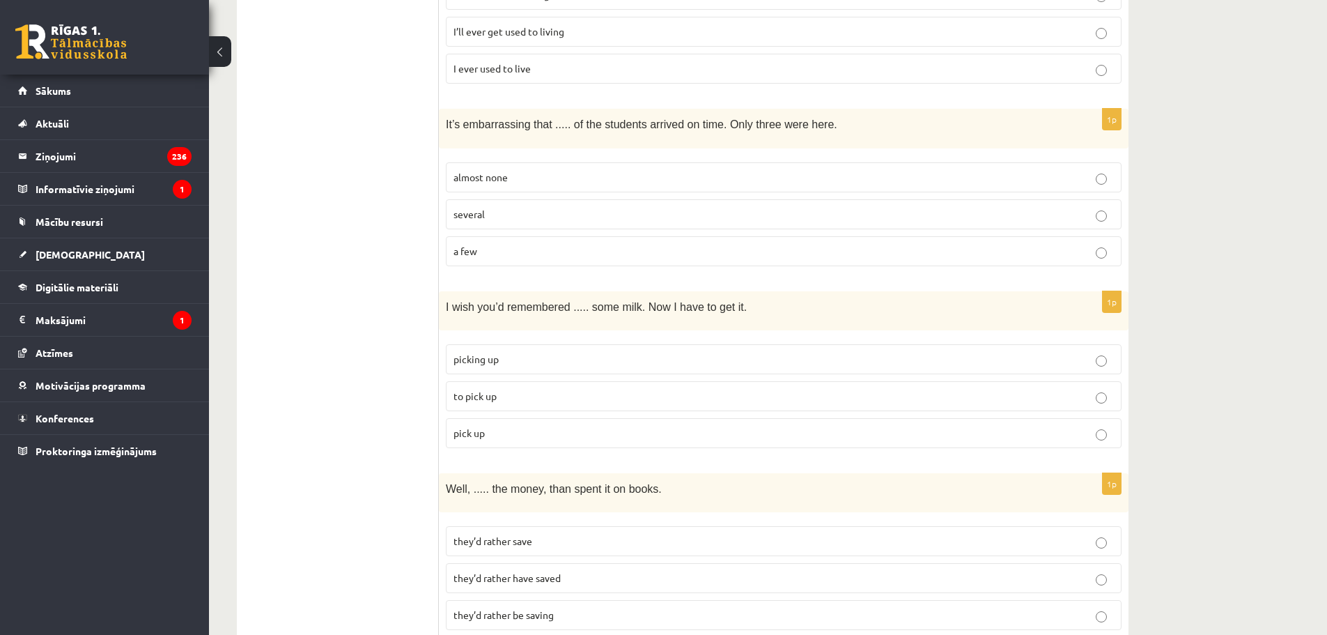
scroll to position [3362, 0]
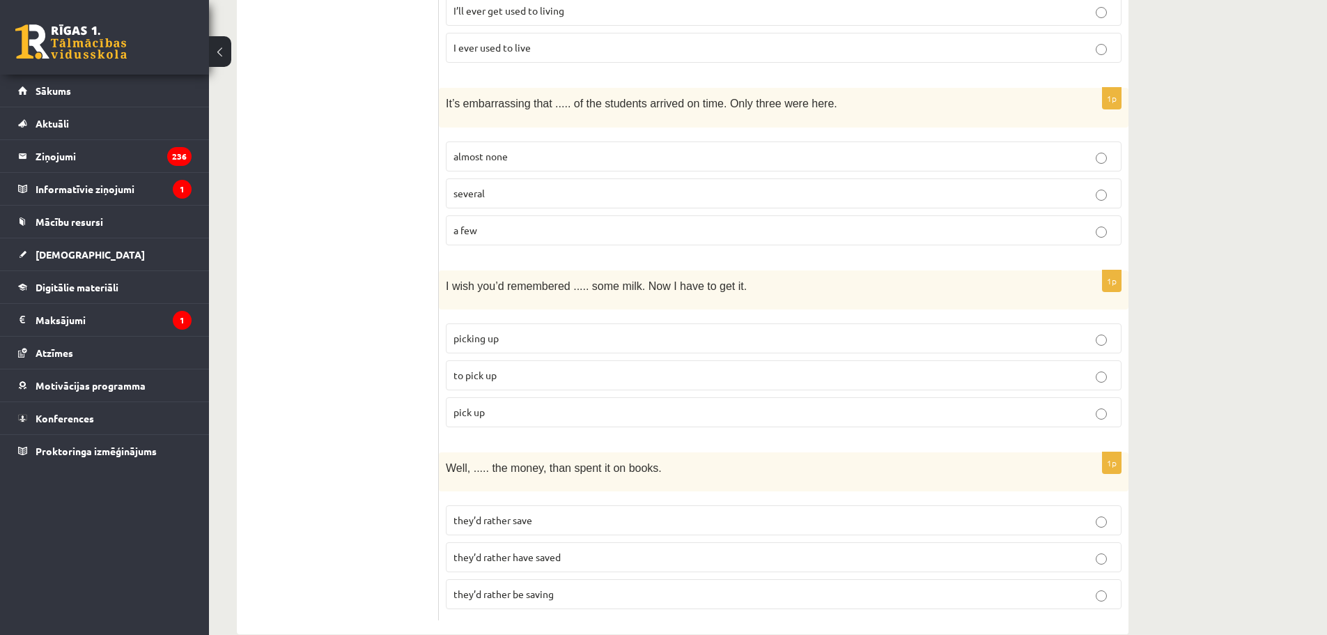
click at [580, 550] on p "they’d rather have saved" at bounding box center [784, 557] width 661 height 15
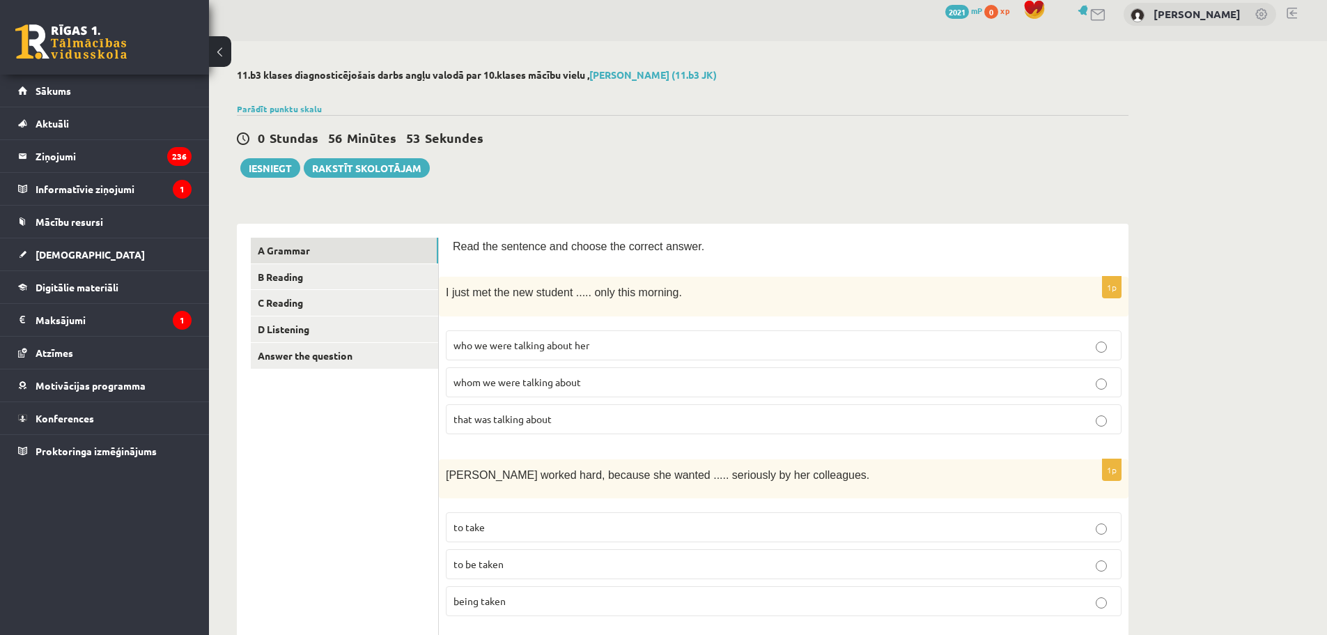
scroll to position [0, 0]
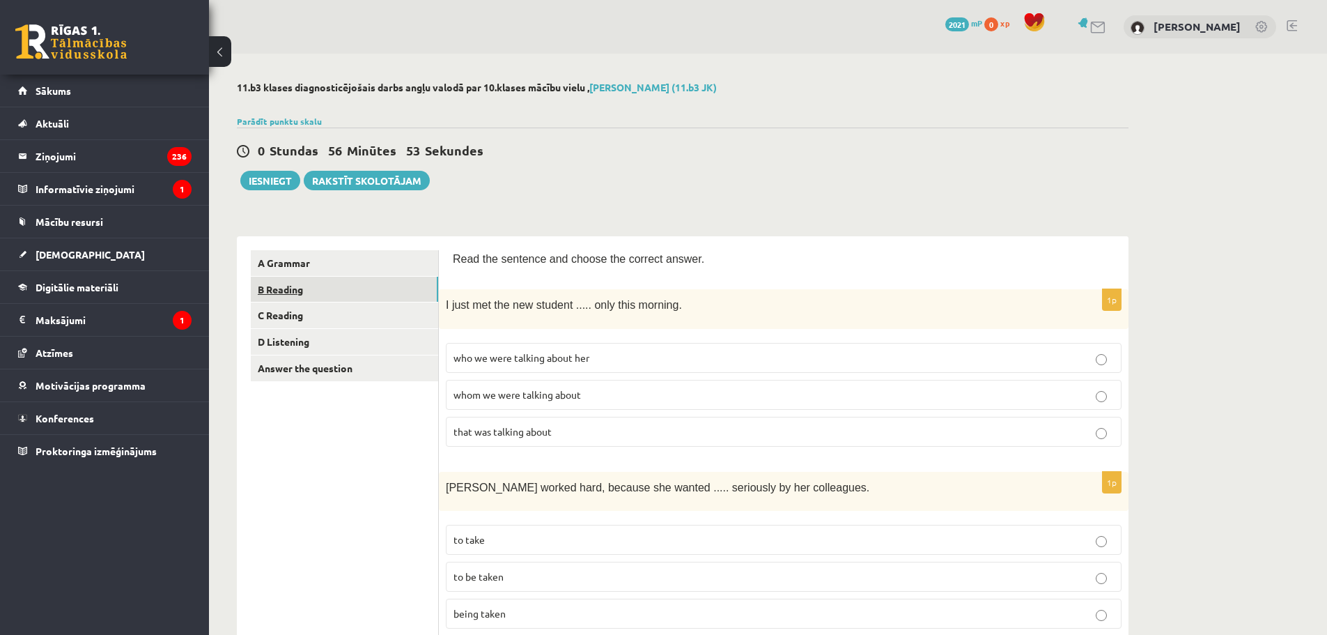
click at [330, 280] on link "B Reading" at bounding box center [344, 290] width 187 height 26
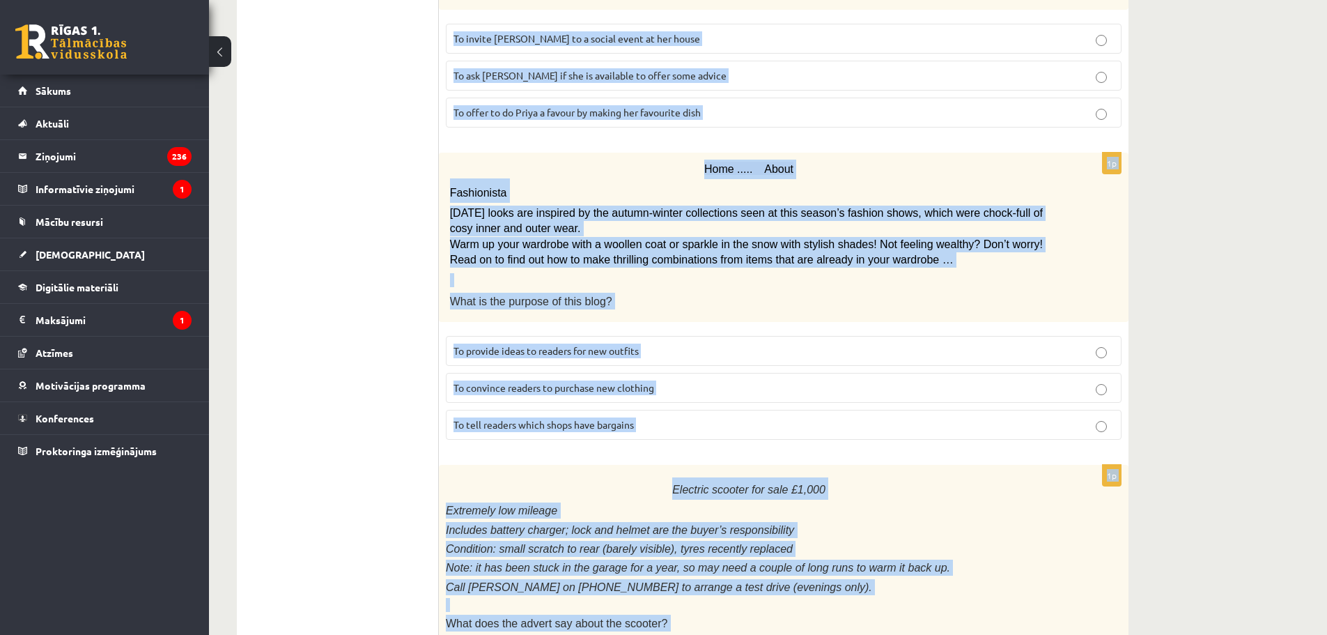
scroll to position [1496, 0]
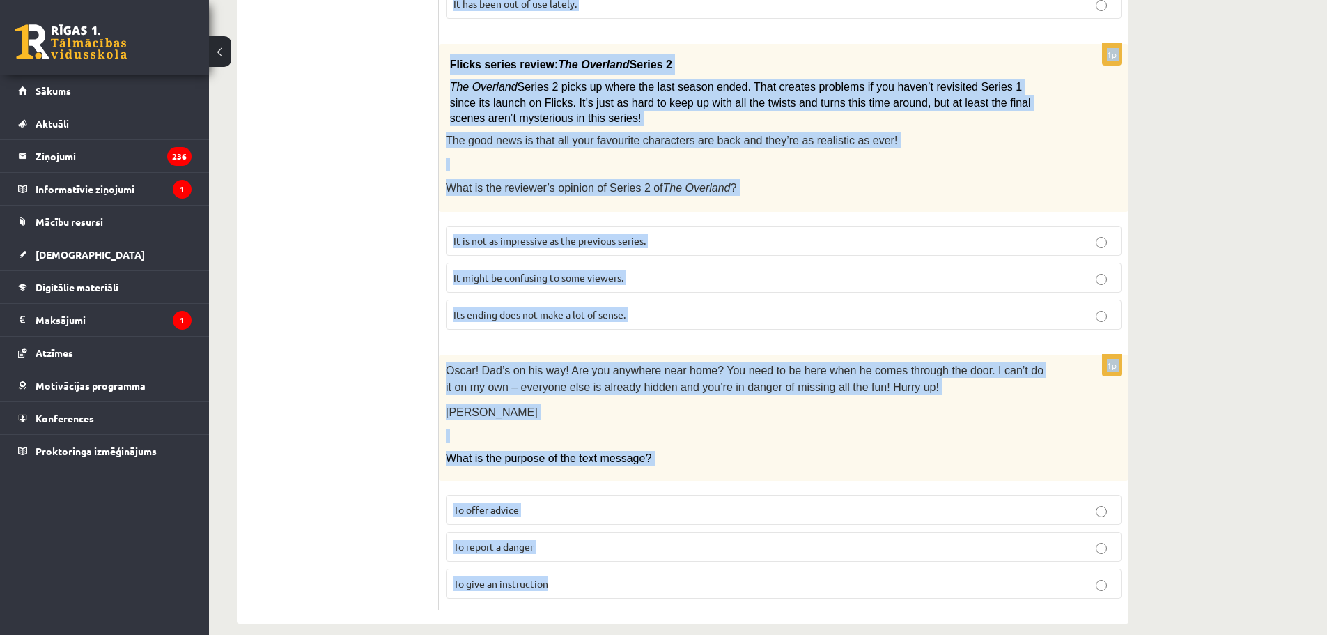
drag, startPoint x: 484, startPoint y: 142, endPoint x: 670, endPoint y: 578, distance: 473.9
copy form "Read the text and choose the correct answer. 1p Library notice The library will…"
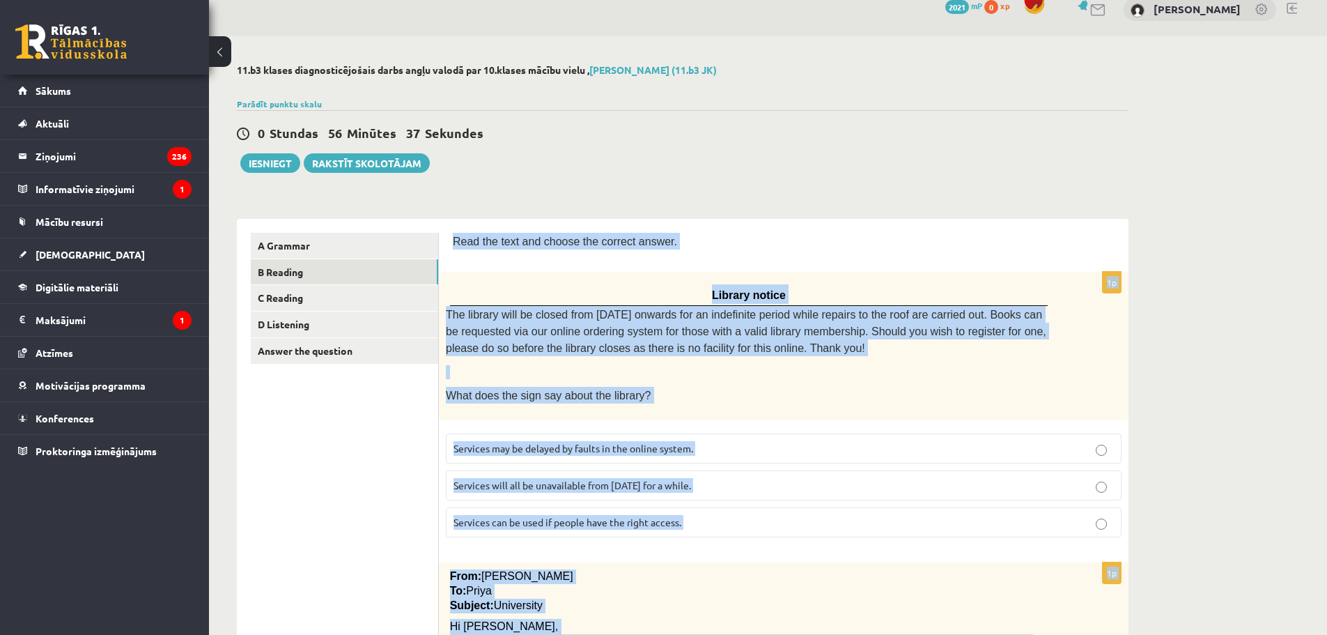
scroll to position [0, 0]
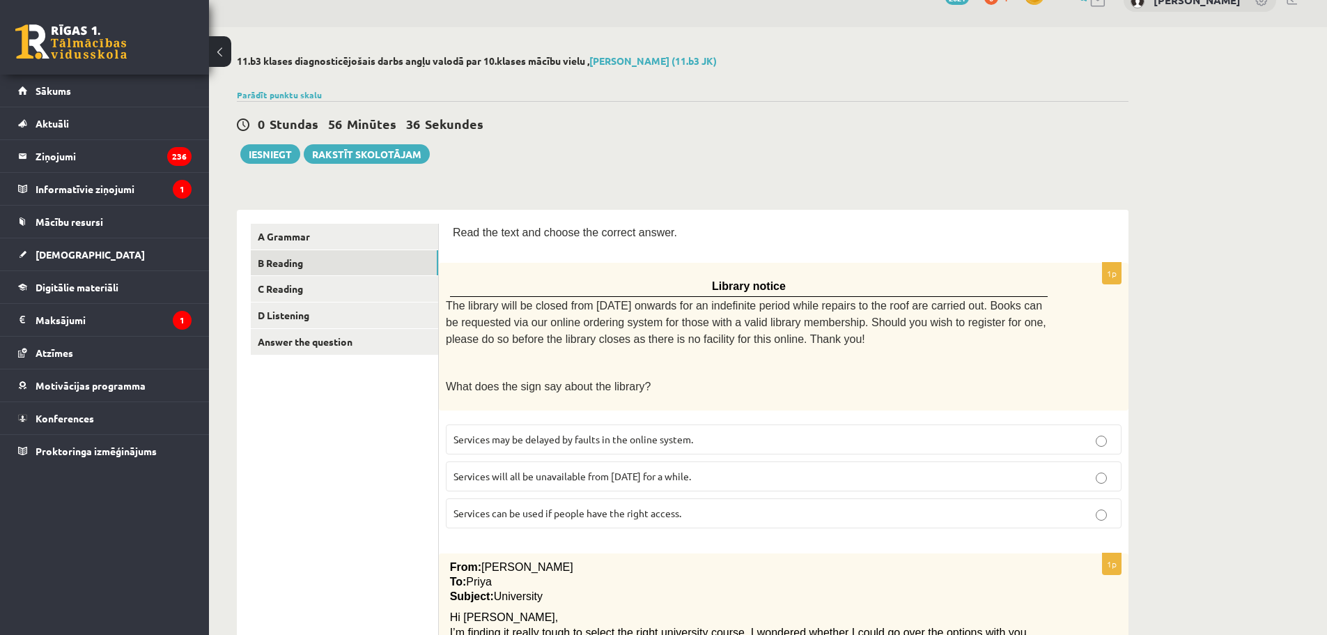
scroll to position [70, 0]
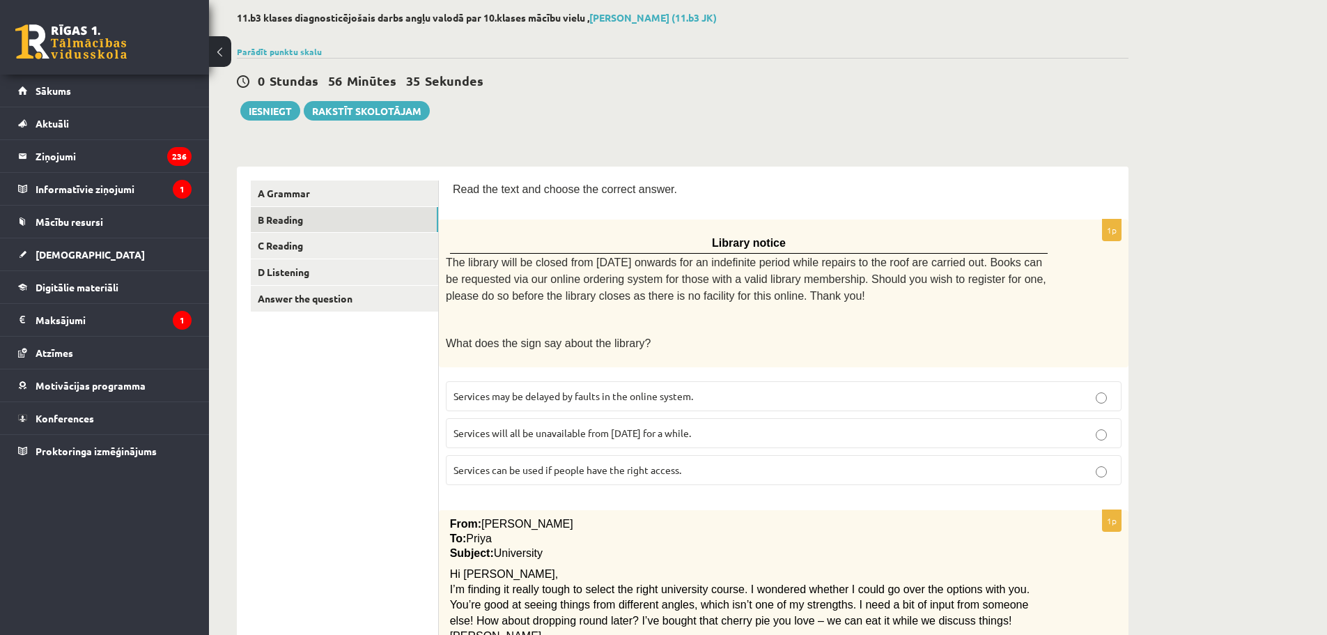
click at [475, 474] on label "Services can be used if people have the right access." at bounding box center [784, 470] width 676 height 30
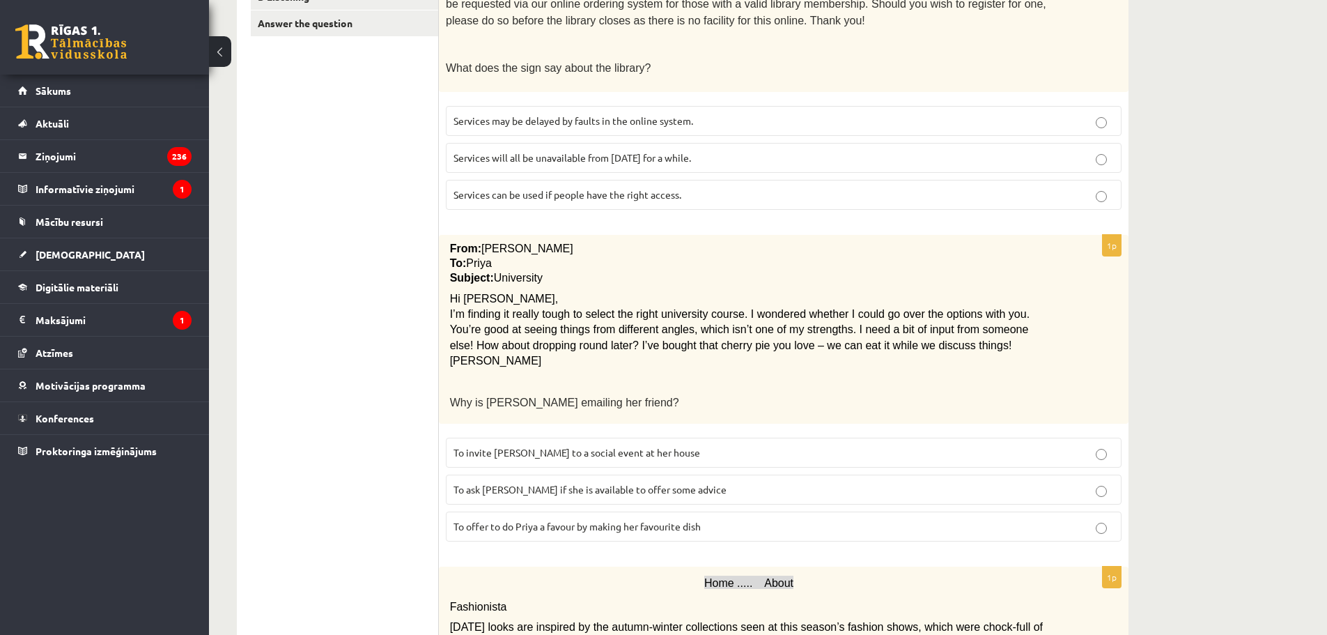
scroll to position [348, 0]
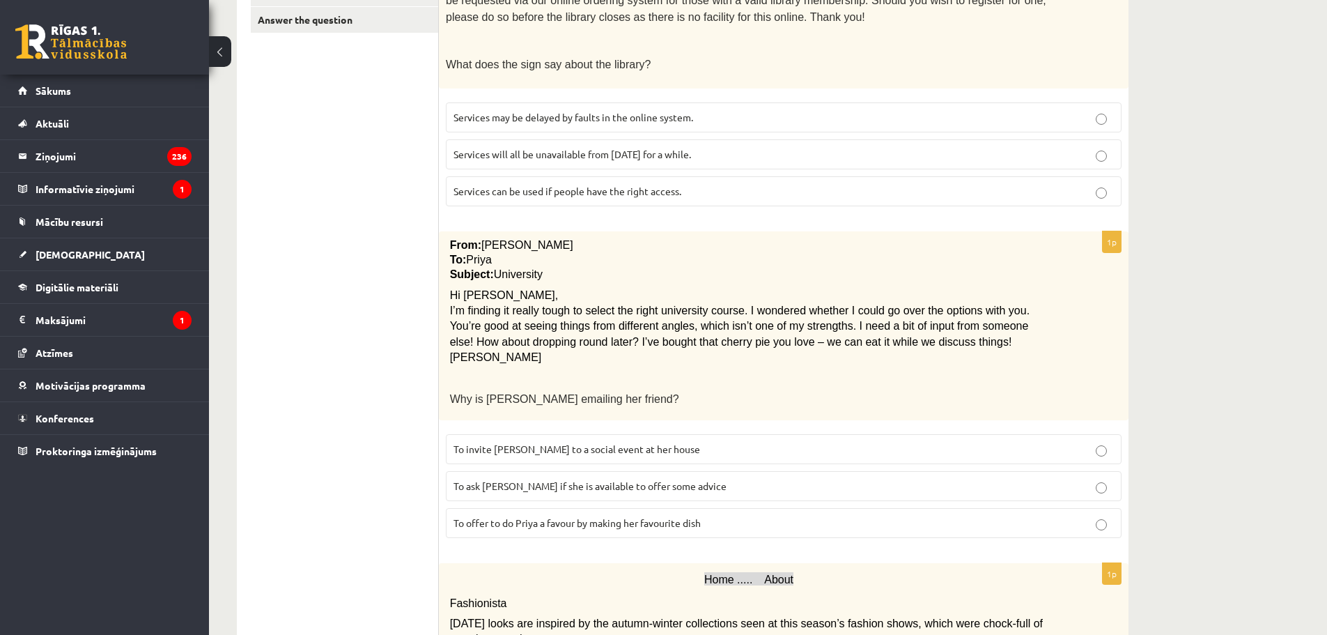
click at [553, 492] on label "To ask Priya if she is available to offer some advice" at bounding box center [784, 486] width 676 height 30
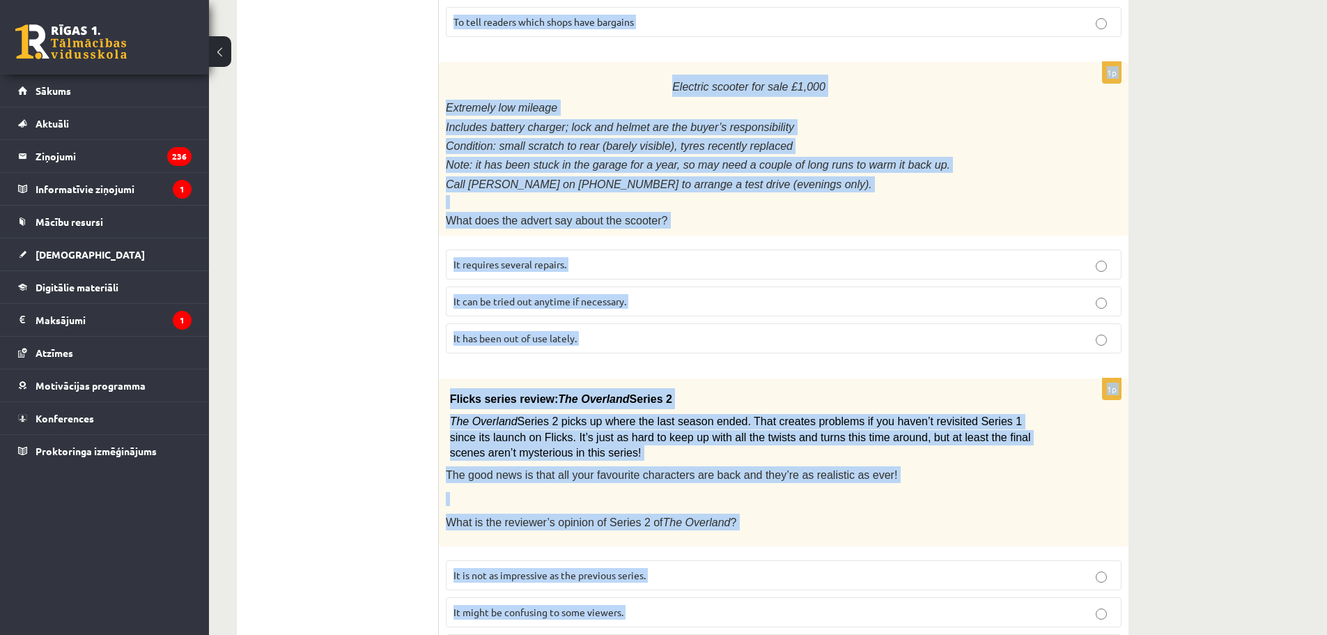
scroll to position [1496, 0]
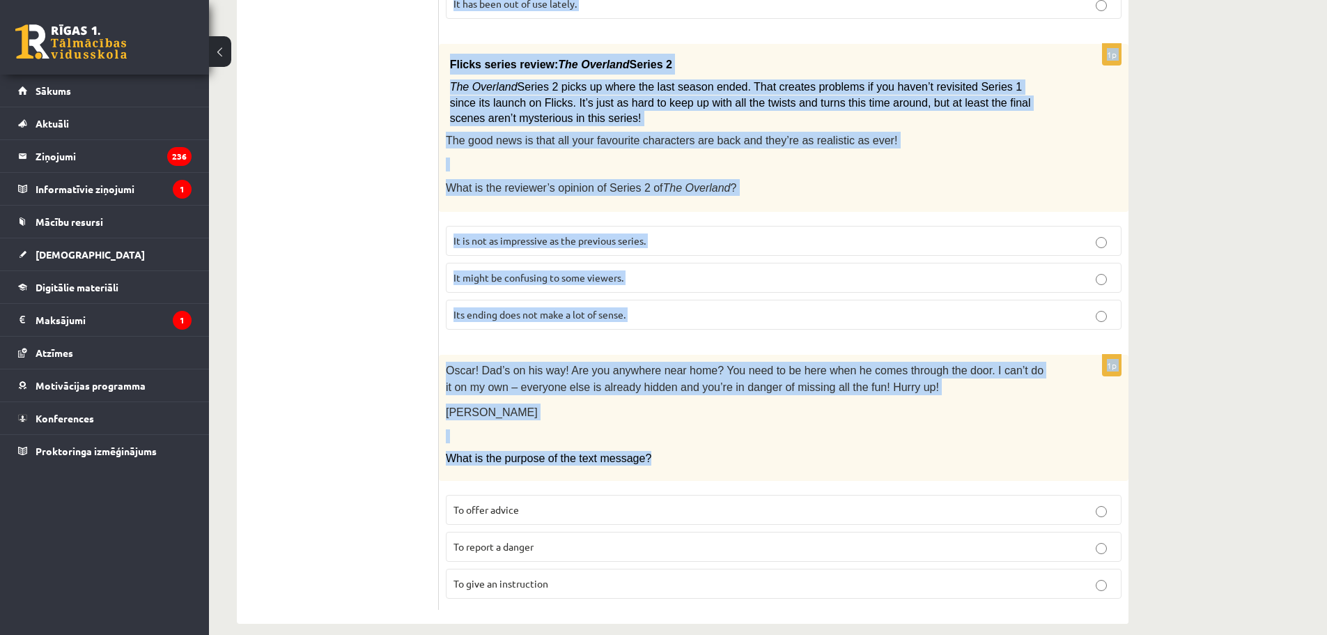
drag, startPoint x: 453, startPoint y: 246, endPoint x: 615, endPoint y: 410, distance: 231.1
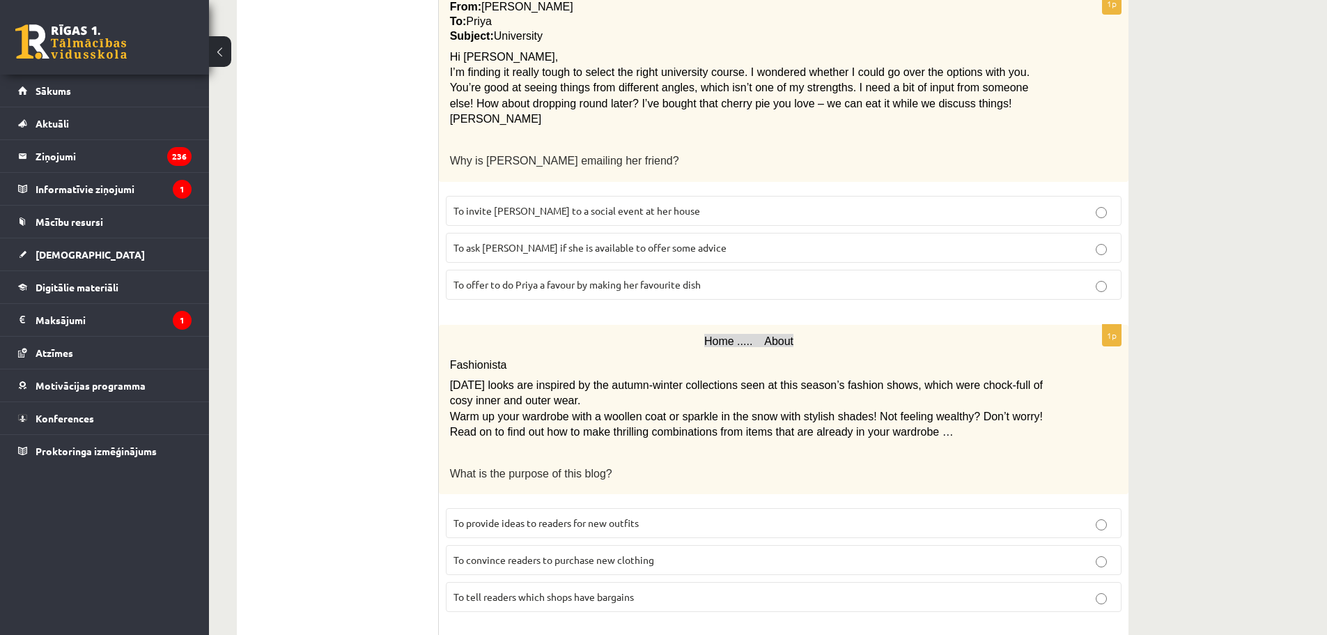
scroll to position [590, 0]
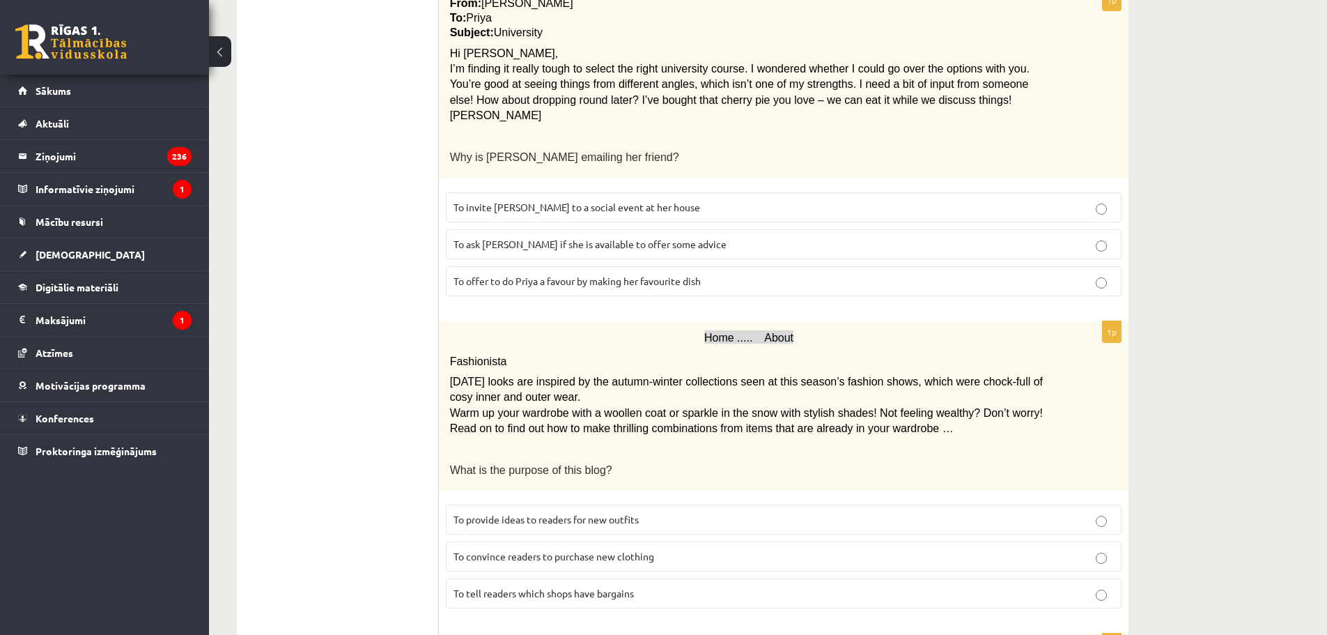
click at [564, 515] on span "To provide ideas to readers for new outfits" at bounding box center [546, 519] width 185 height 13
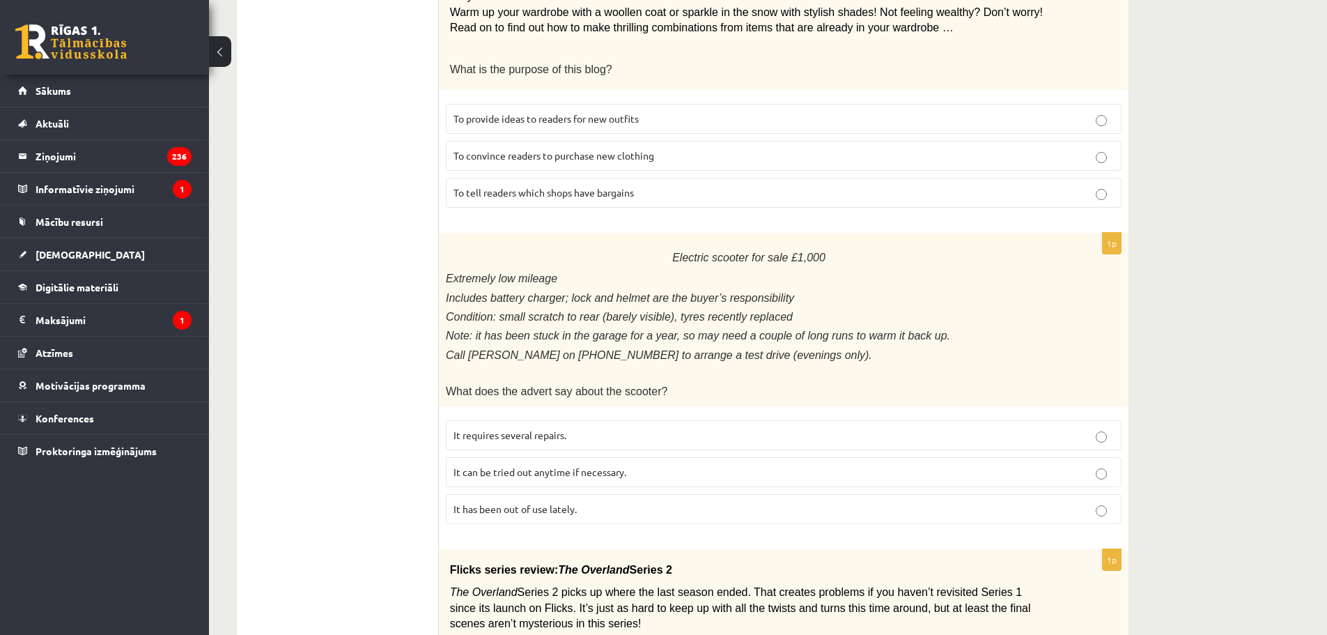
scroll to position [1008, 0]
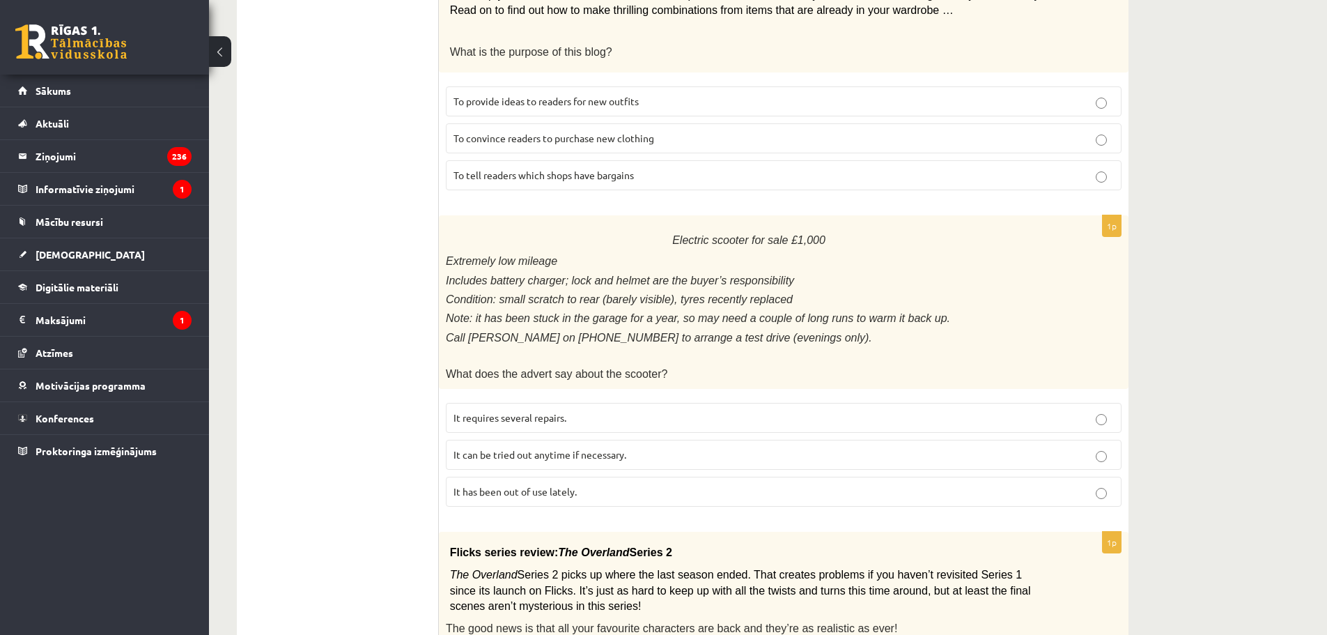
click at [549, 485] on span "It has been out of use lately." at bounding box center [515, 491] width 123 height 13
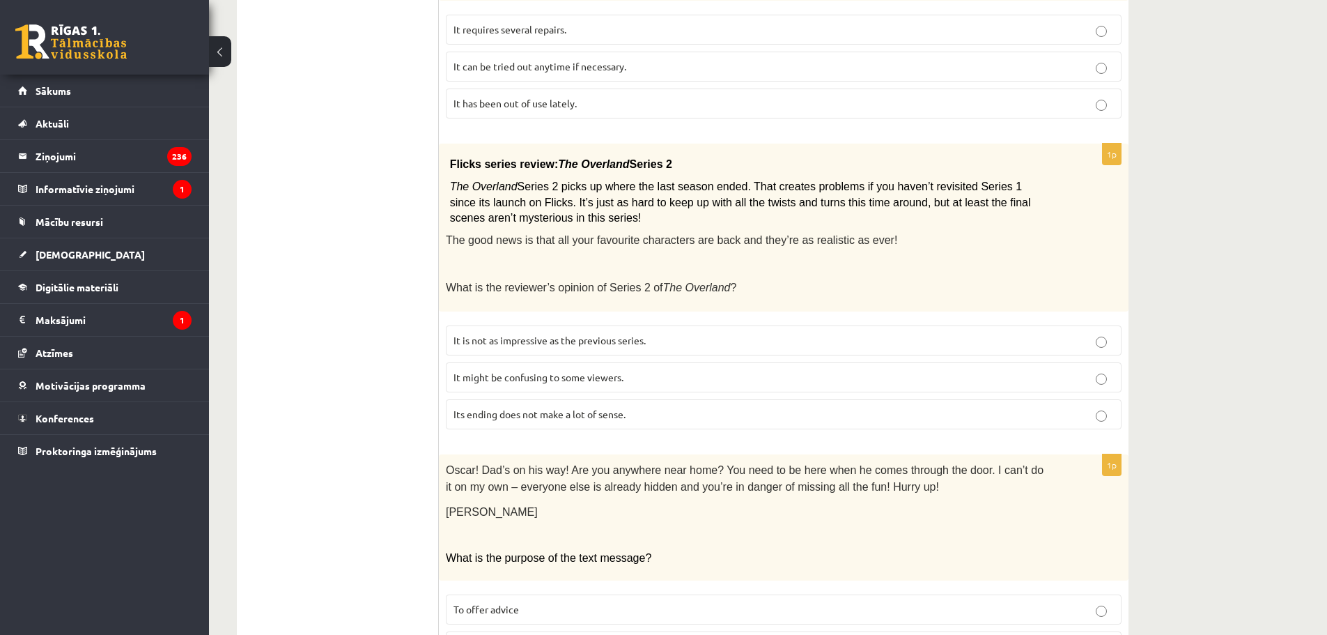
scroll to position [1496, 0]
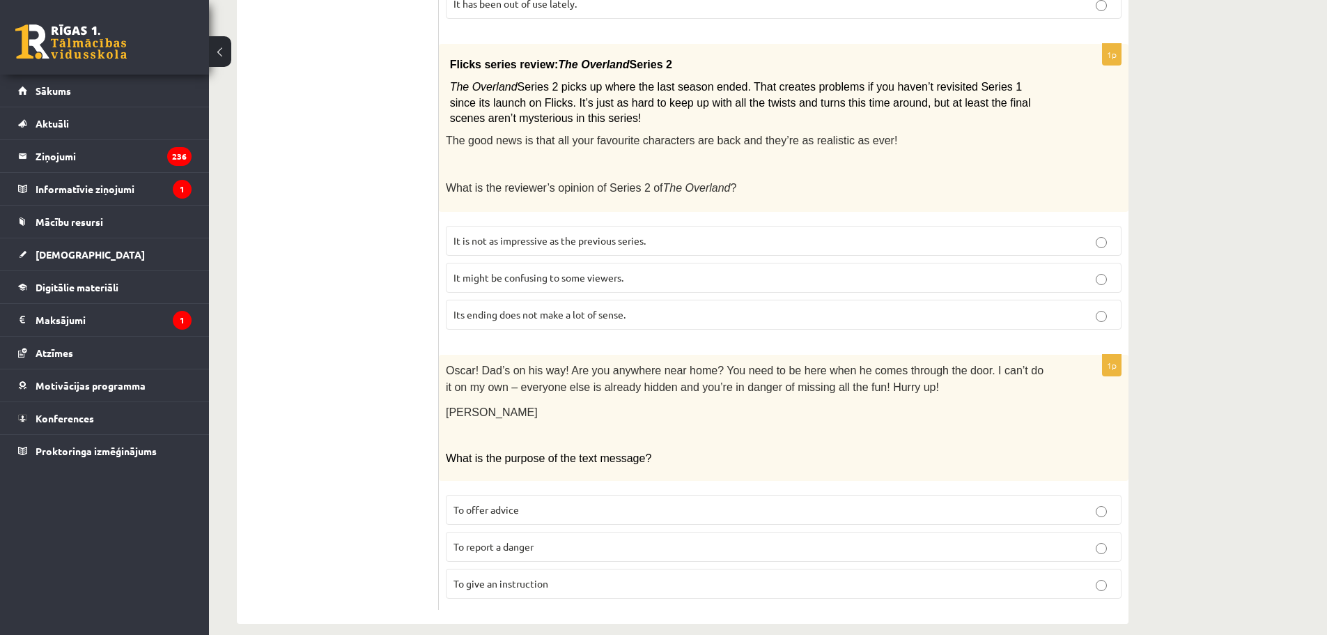
click at [537, 271] on span "It might be confusing to some viewers." at bounding box center [539, 277] width 170 height 13
click at [546, 577] on span "To give an instruction" at bounding box center [501, 583] width 95 height 13
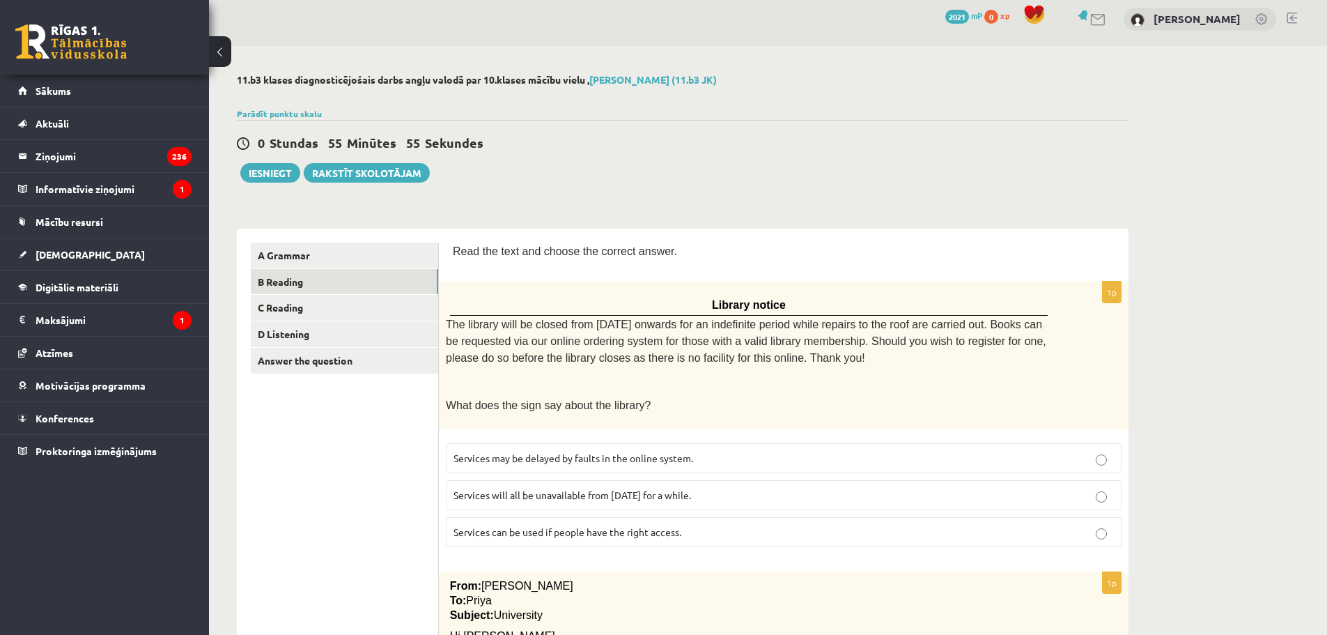
scroll to position [0, 0]
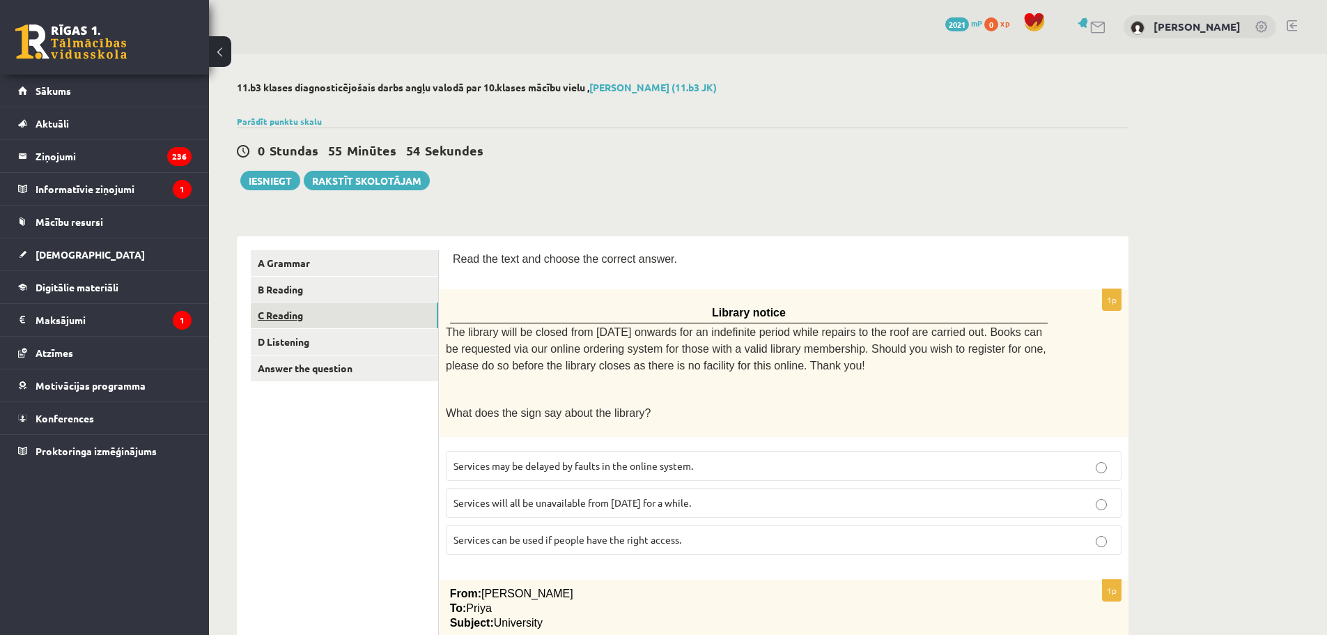
click at [325, 318] on link "C Reading" at bounding box center [344, 315] width 187 height 26
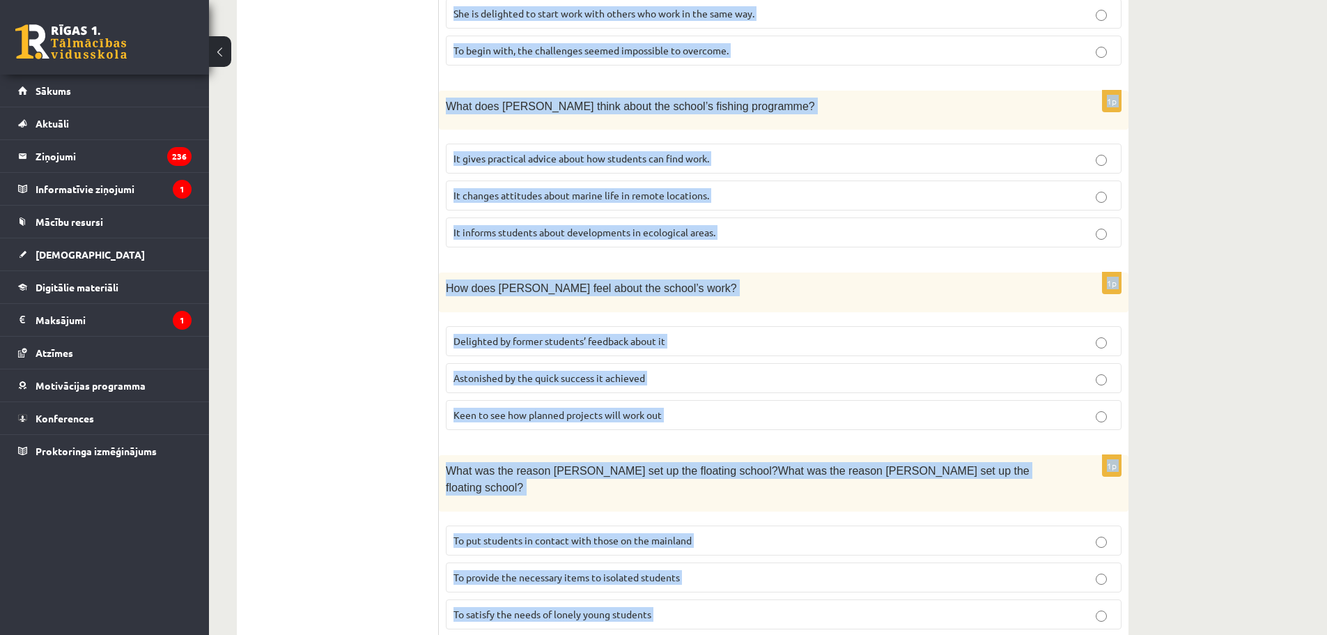
scroll to position [1190, 0]
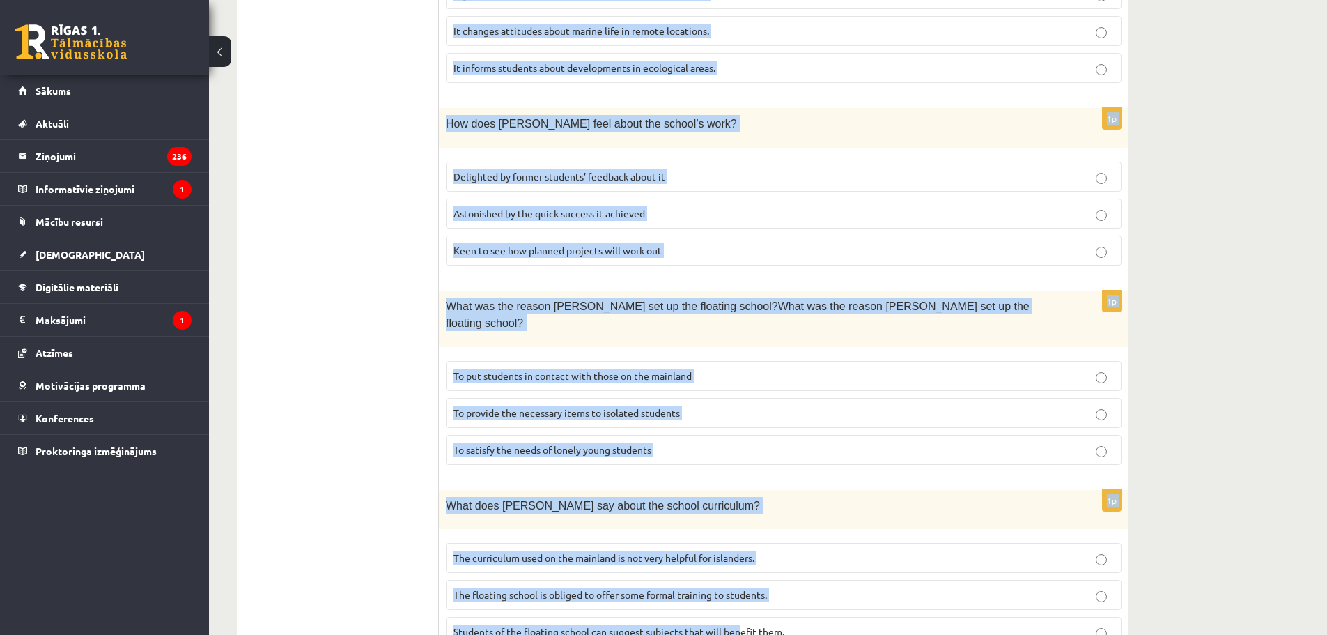
drag, startPoint x: 452, startPoint y: 119, endPoint x: 736, endPoint y: 631, distance: 585.1
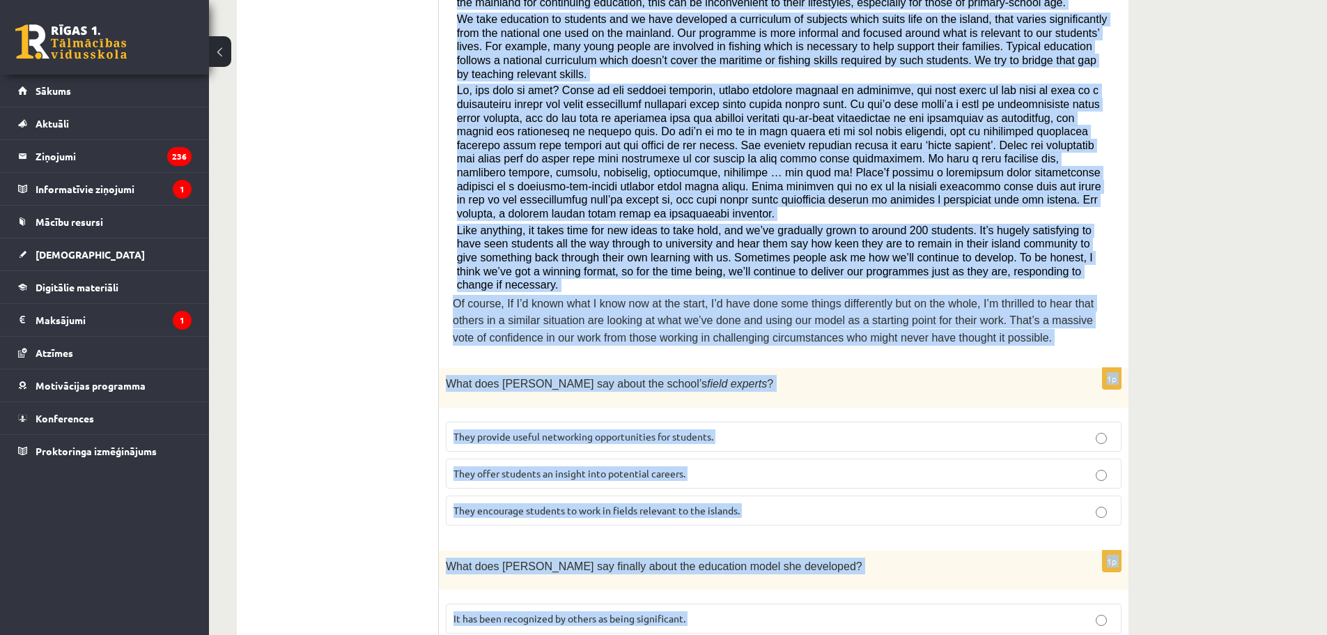
scroll to position [6, 0]
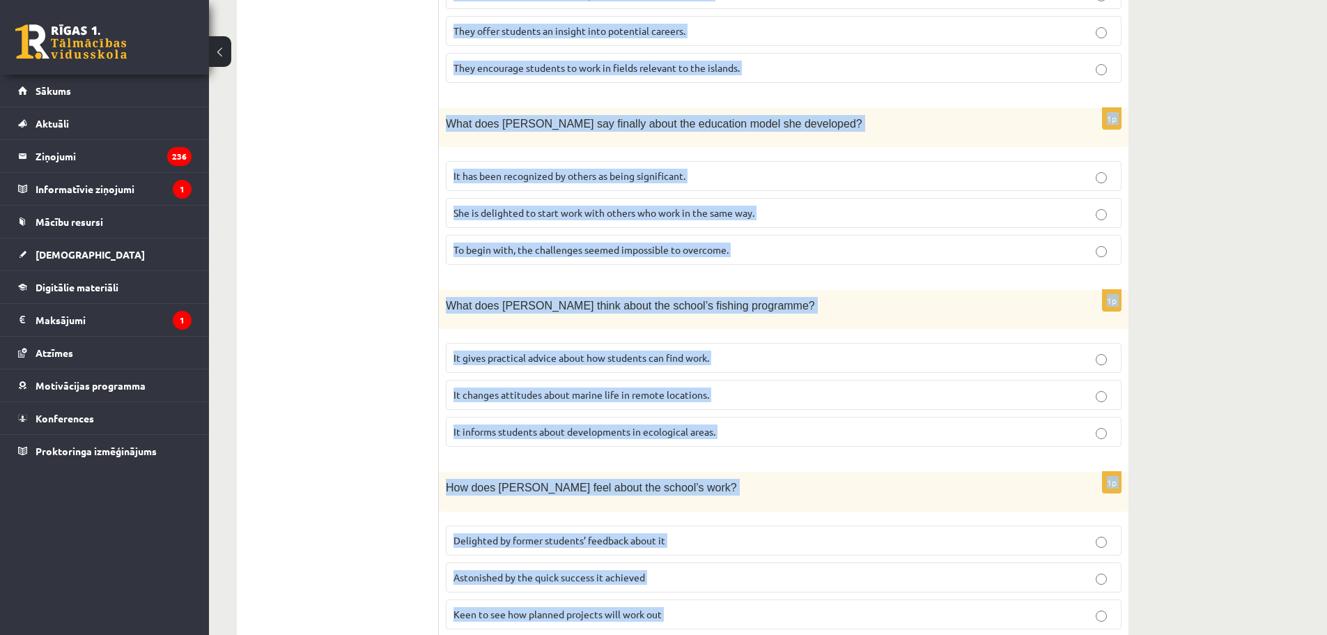
scroll to position [1190, 0]
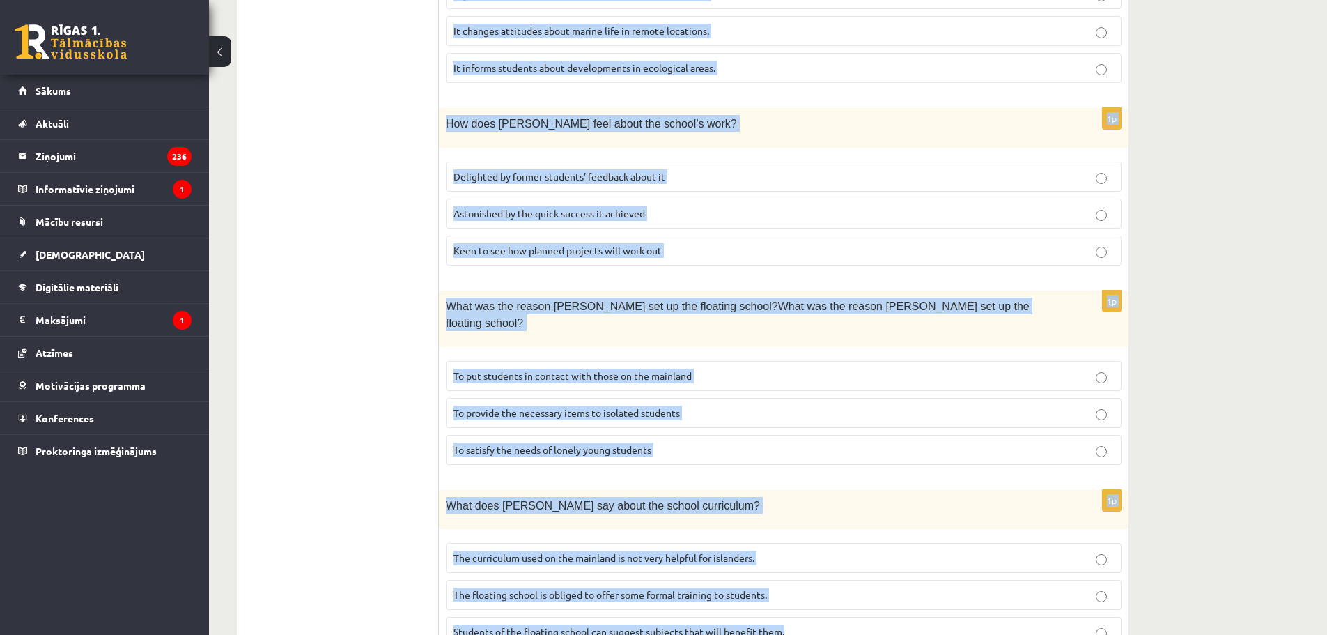
drag, startPoint x: 450, startPoint y: 252, endPoint x: 803, endPoint y: 589, distance: 488.4
copy form "Read the article about an unusual school and choose the correct answer for each…"
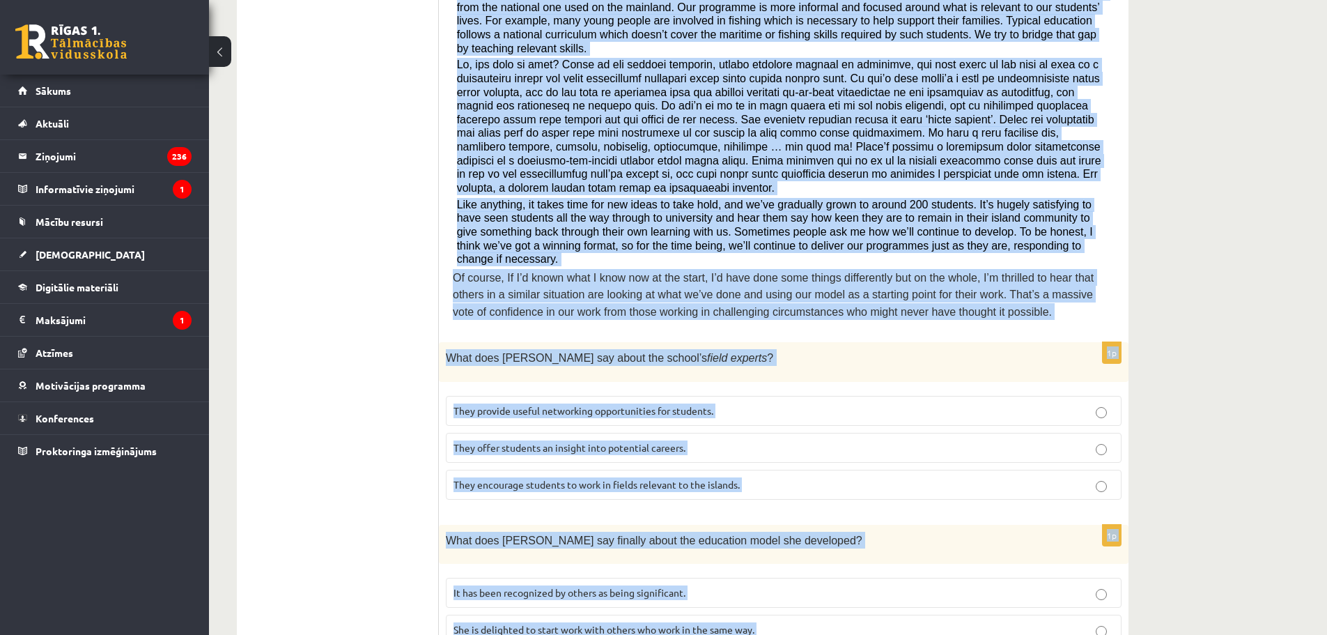
scroll to position [424, 0]
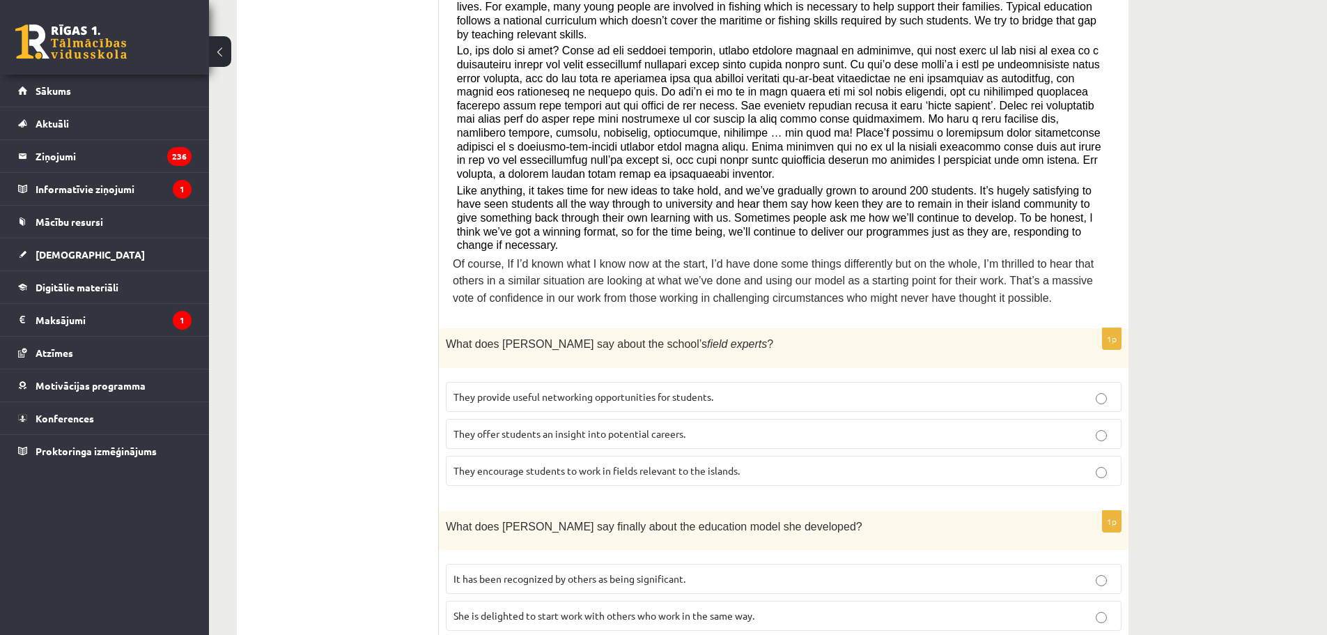
click at [395, 409] on ul "A Grammar B Reading C Reading D Listening Answer the question" at bounding box center [345, 626] width 188 height 1598
click at [507, 426] on p "They offer students an insight into potential careers." at bounding box center [784, 433] width 661 height 15
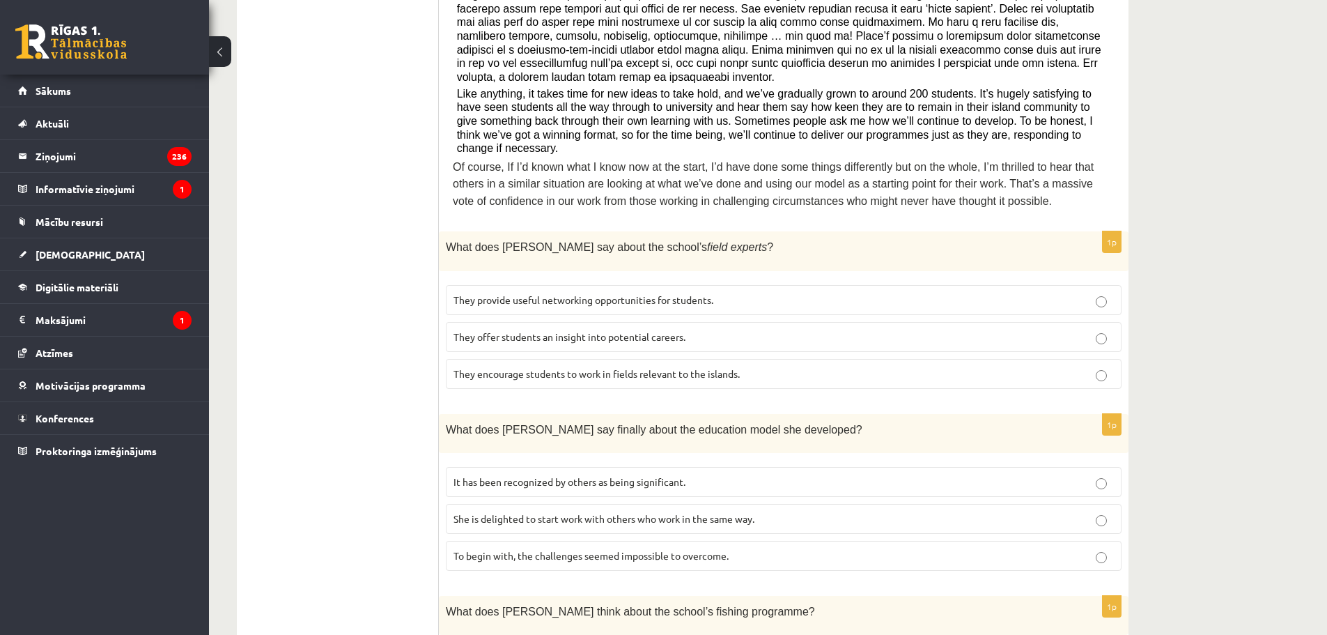
scroll to position [563, 0]
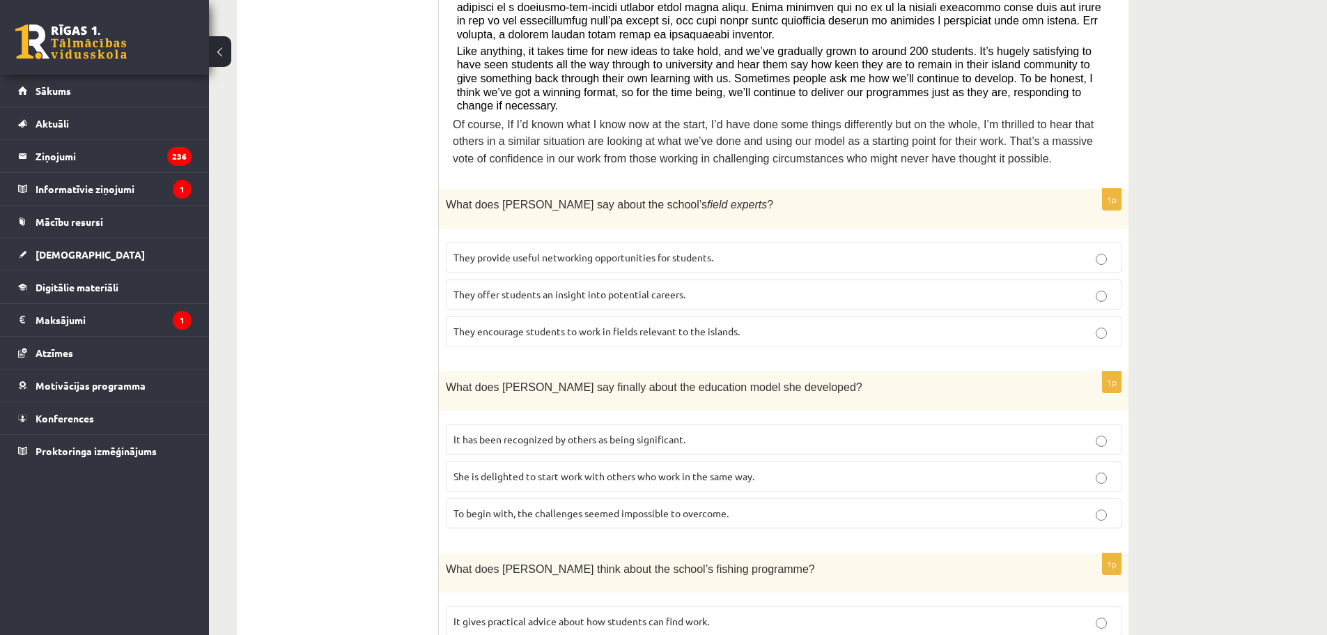
click at [516, 433] on span "It has been recognized by others as being significant." at bounding box center [570, 439] width 232 height 13
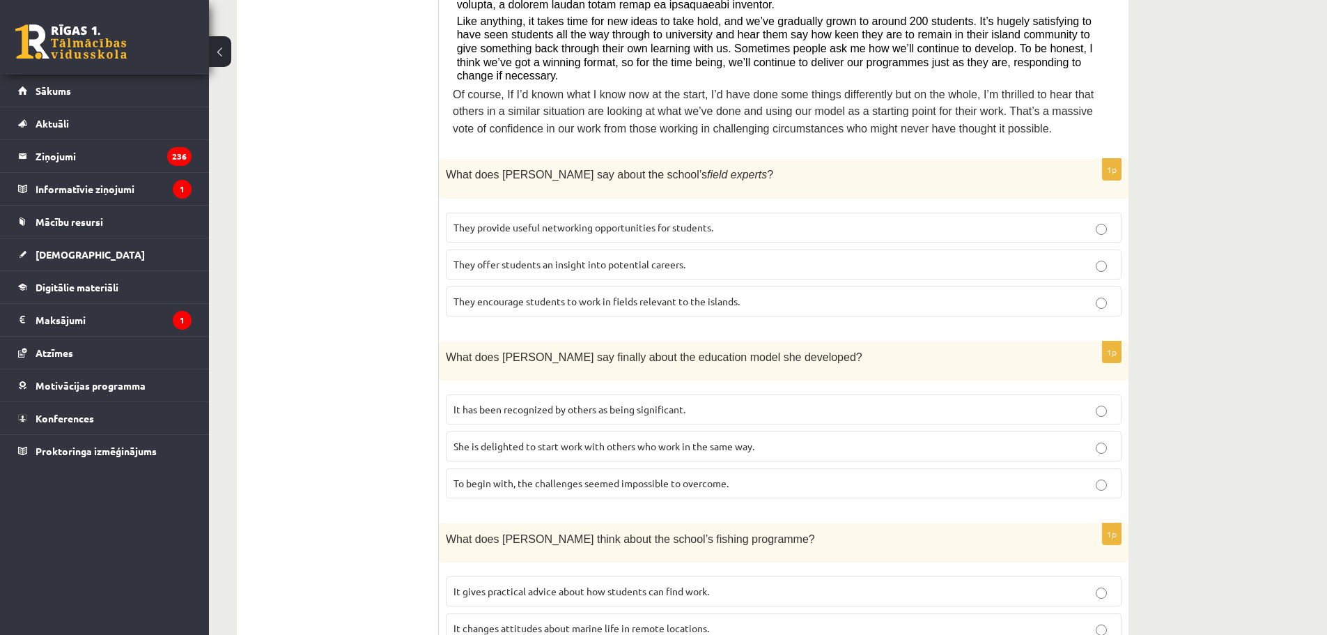
scroll to position [702, 0]
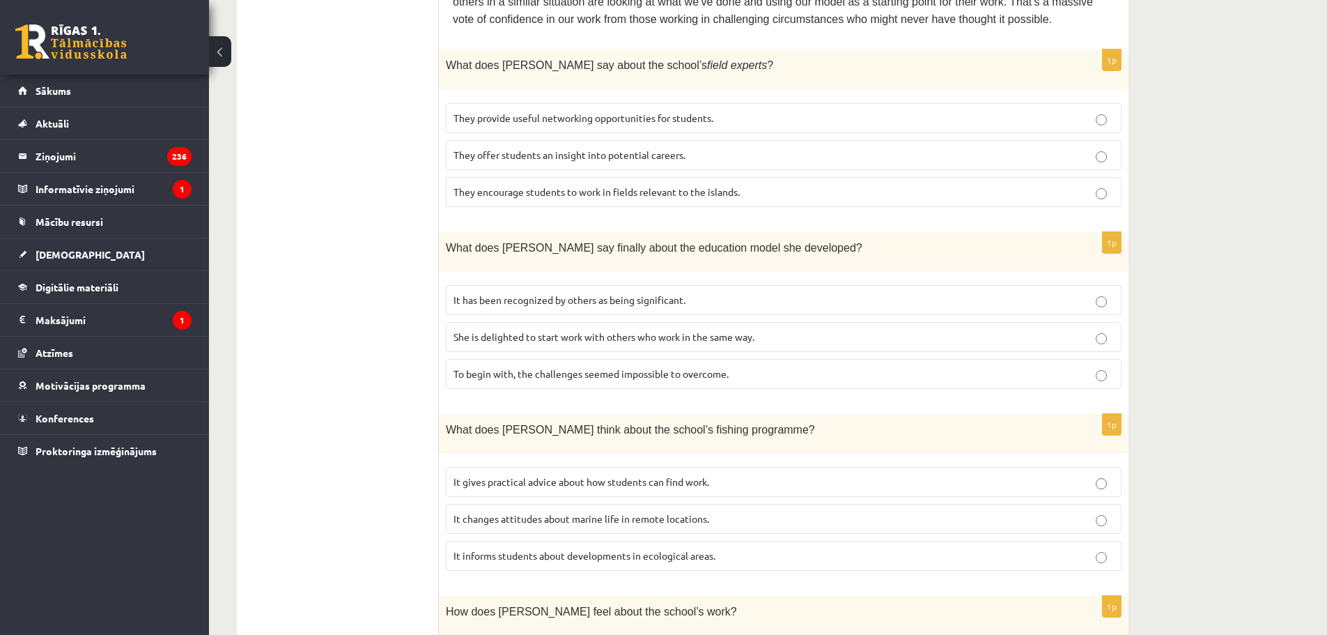
click at [538, 548] on p "It informs students about developments in ecological areas." at bounding box center [784, 555] width 661 height 15
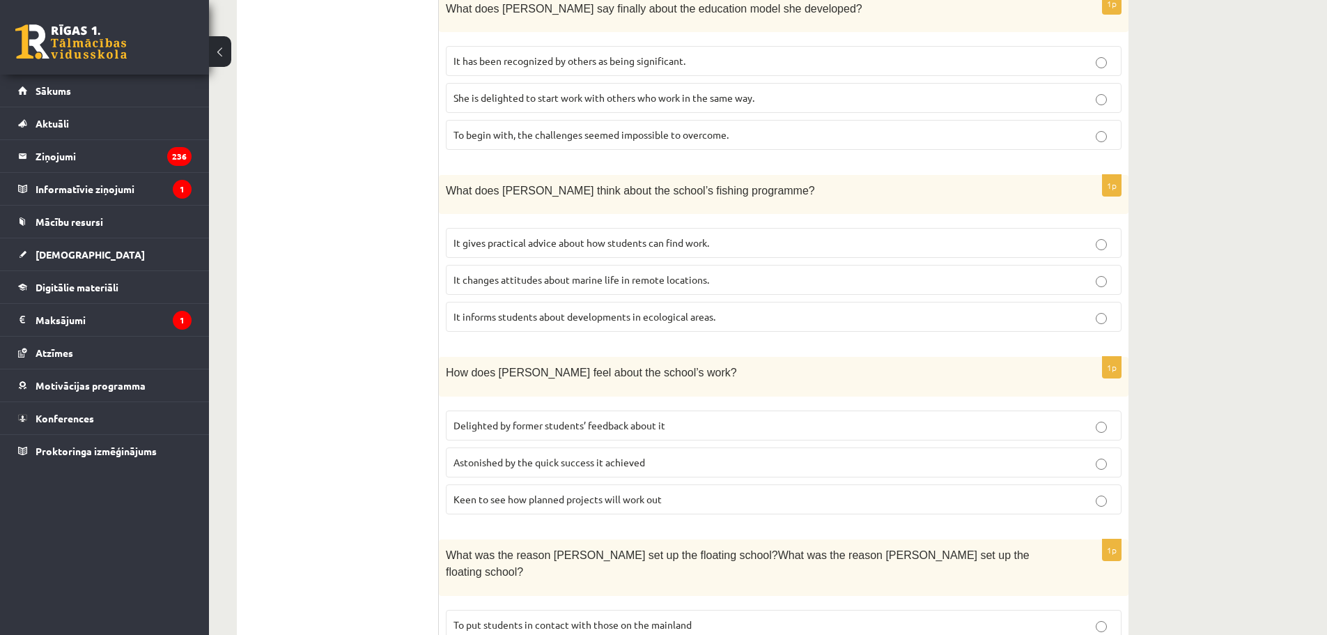
scroll to position [1051, 0]
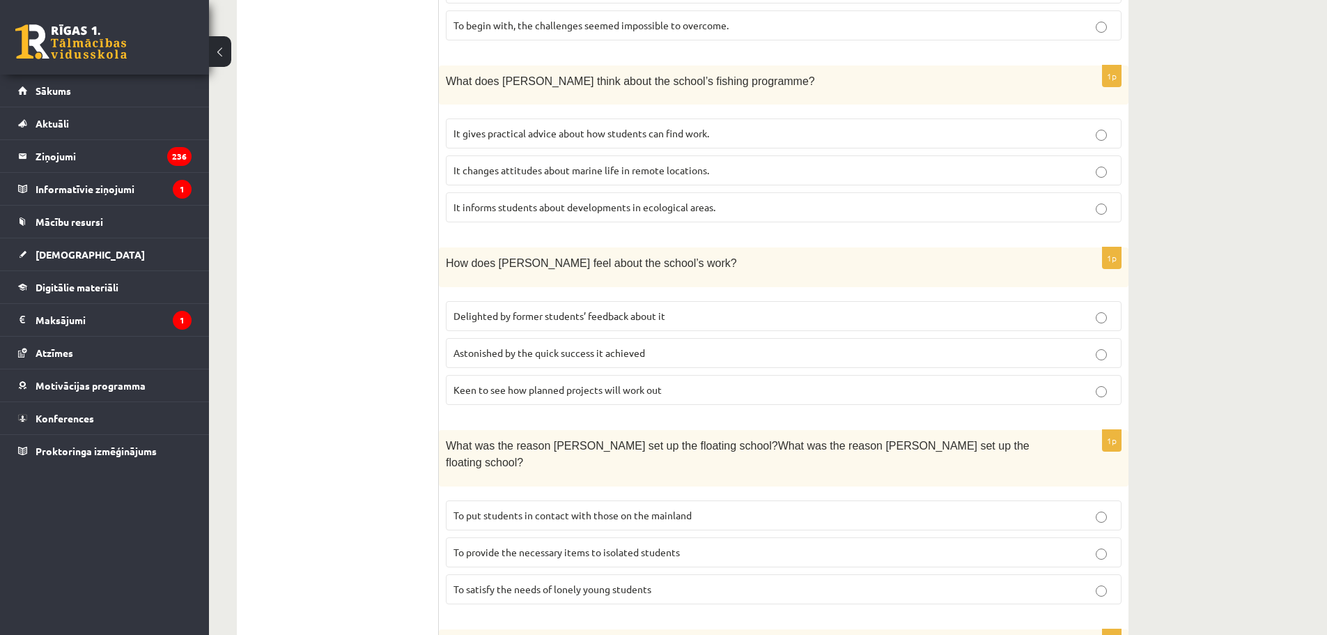
click at [536, 309] on span "Delighted by former students’ feedback about it" at bounding box center [560, 315] width 212 height 13
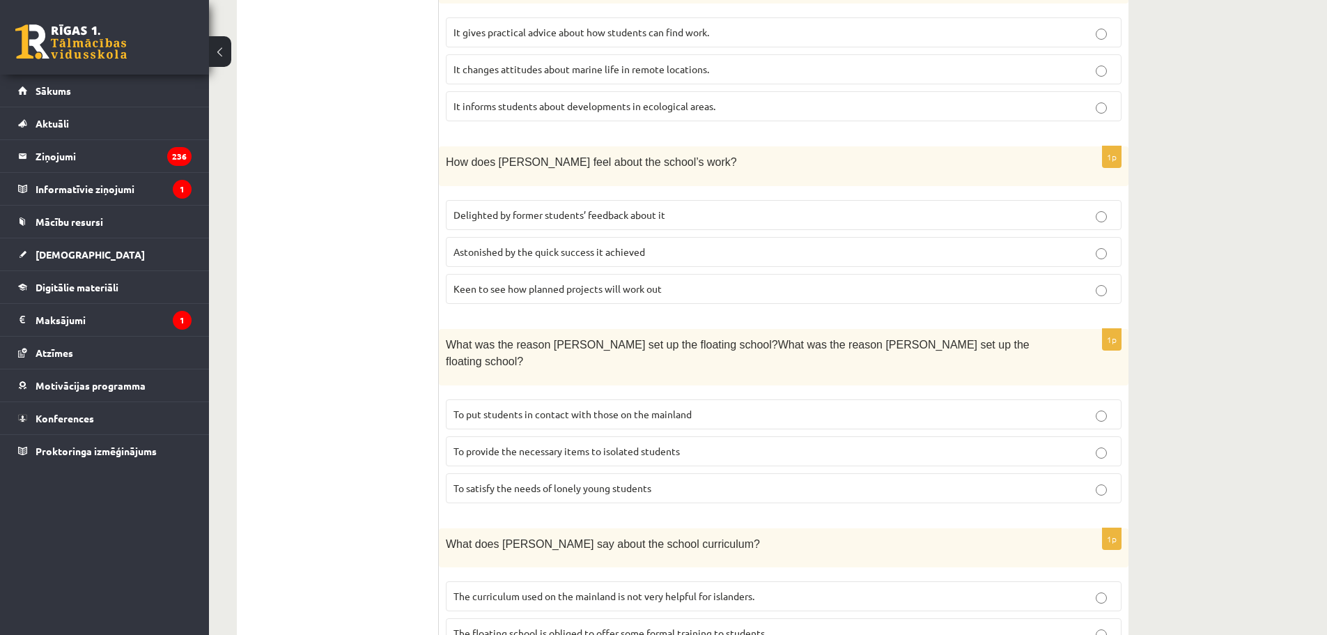
scroll to position [1190, 0]
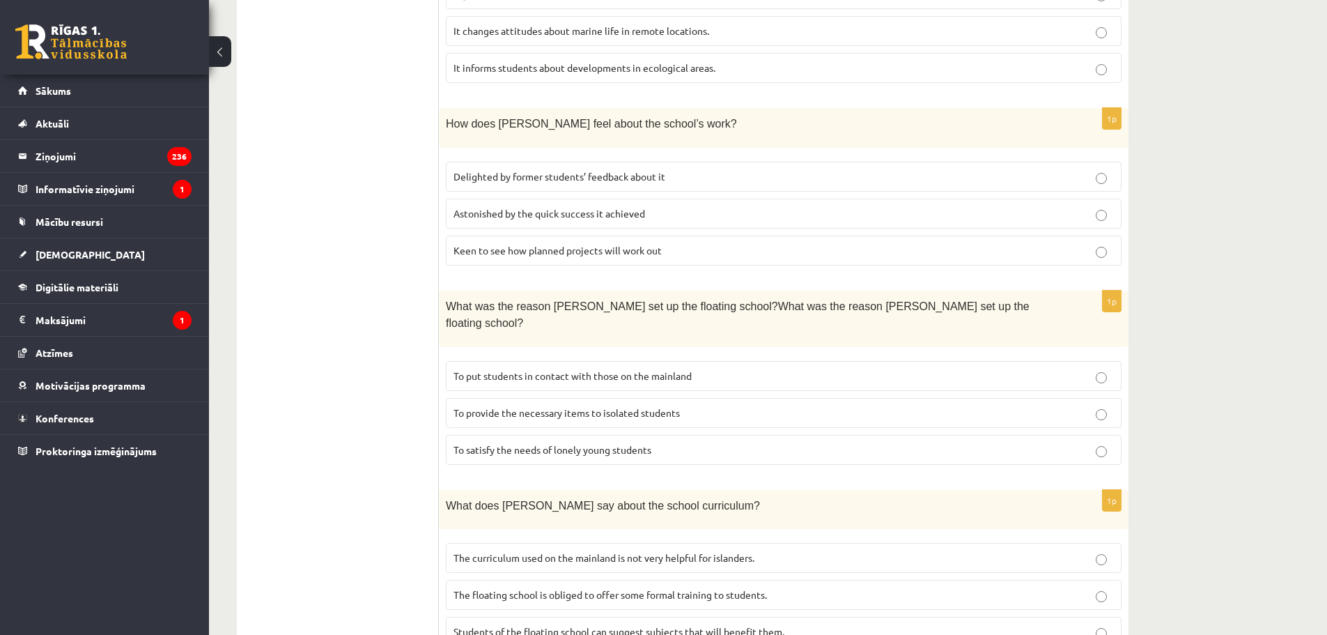
click at [548, 406] on span "To provide the necessary items to isolated students" at bounding box center [567, 412] width 226 height 13
click at [484, 551] on span "The curriculum used on the mainland is not very helpful for islanders." at bounding box center [604, 557] width 301 height 13
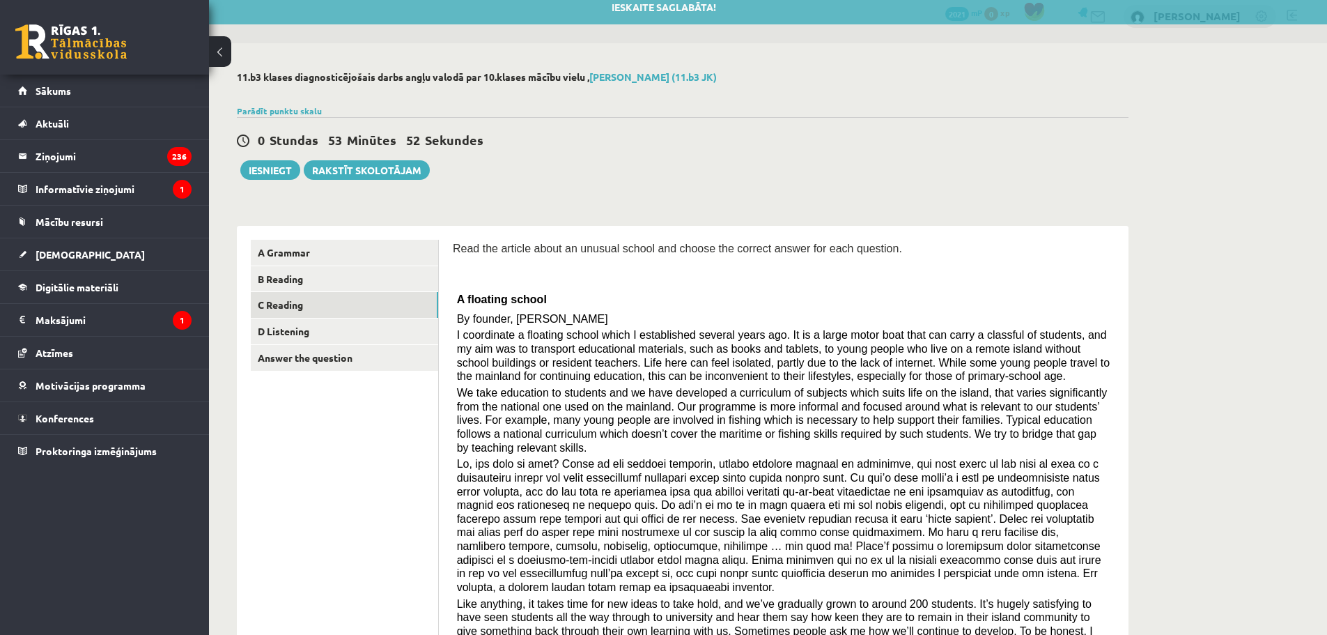
scroll to position [6, 0]
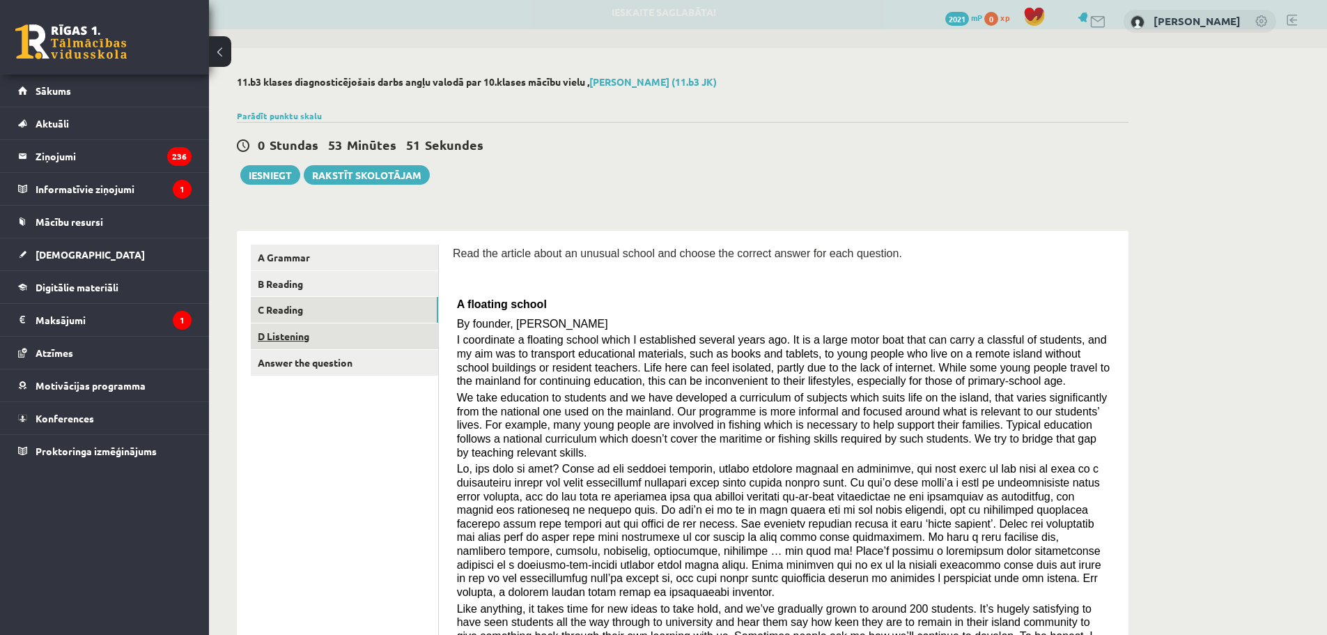
click at [354, 339] on link "D Listening" at bounding box center [344, 336] width 187 height 26
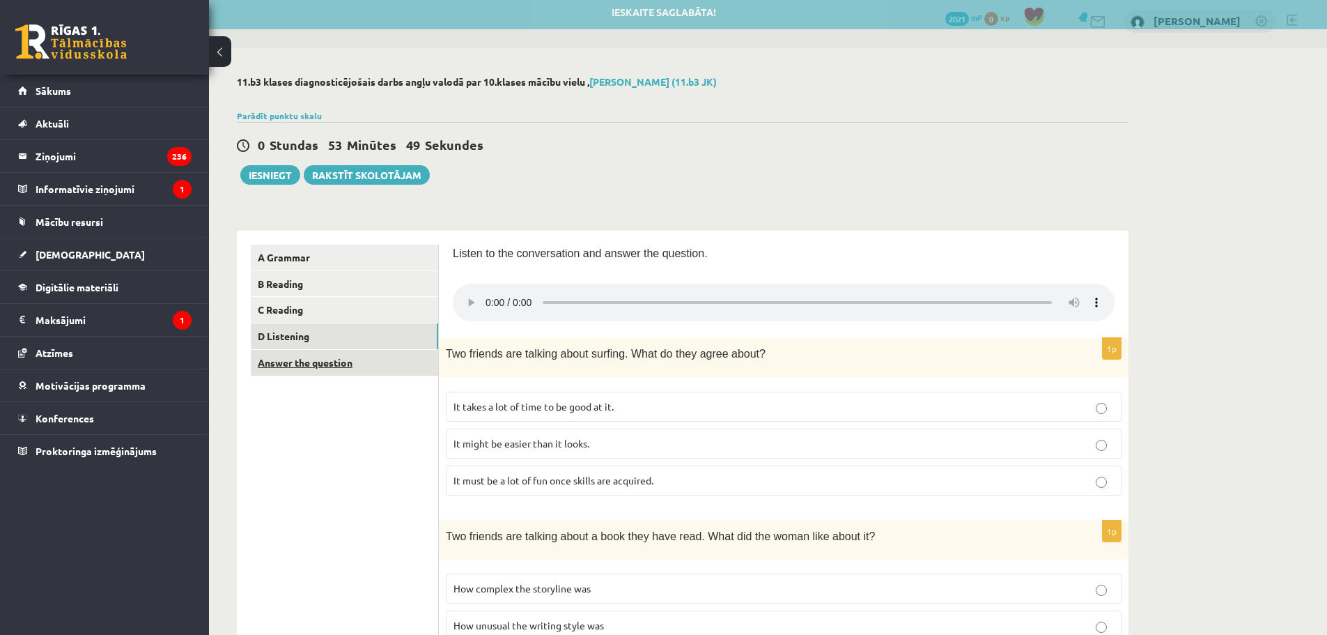
click at [344, 362] on link "Answer the question" at bounding box center [344, 363] width 187 height 26
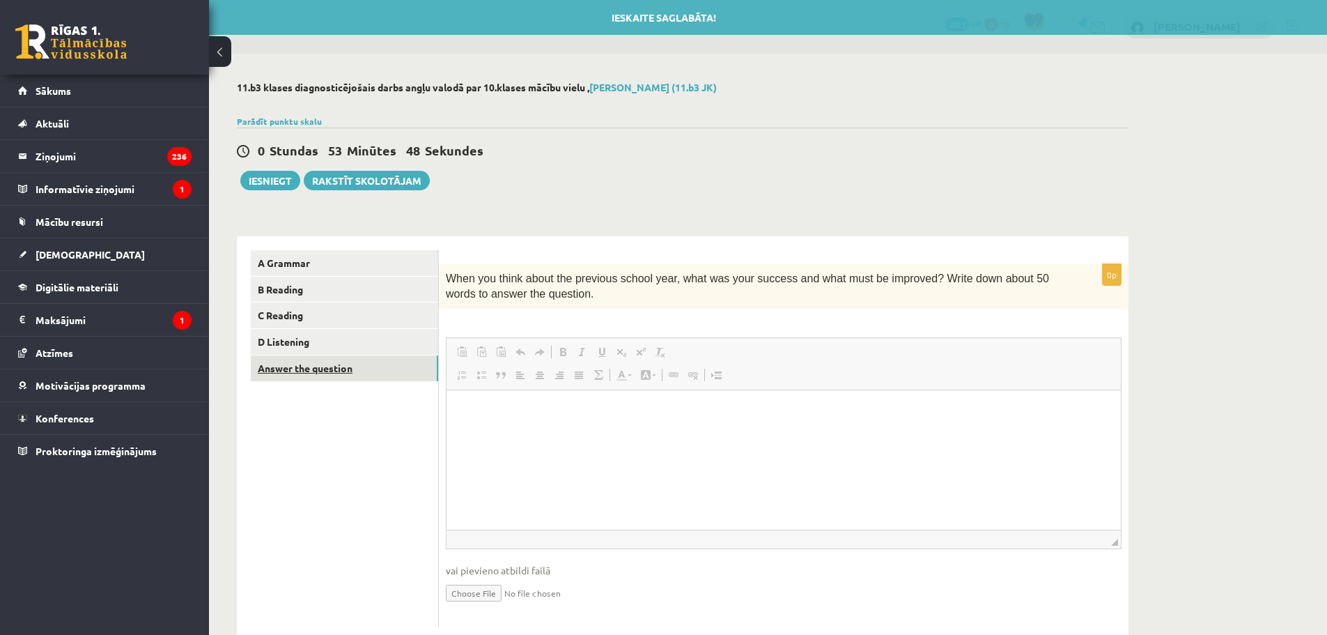
scroll to position [0, 0]
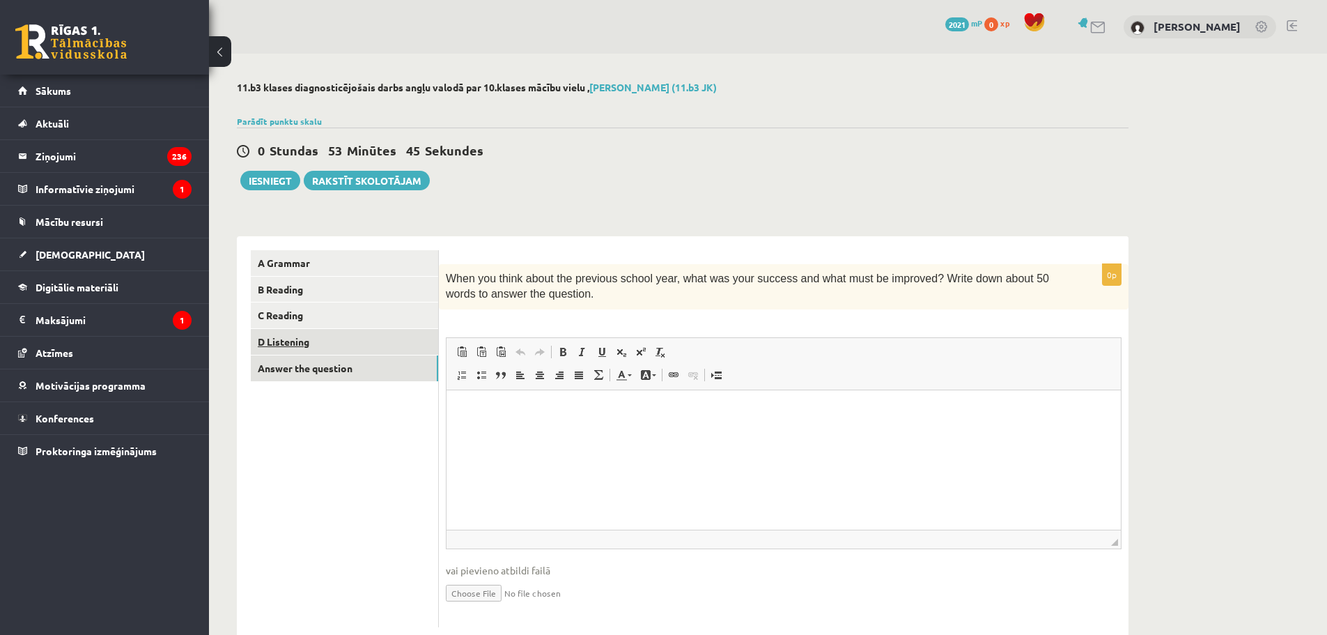
click at [329, 346] on link "D Listening" at bounding box center [344, 342] width 187 height 26
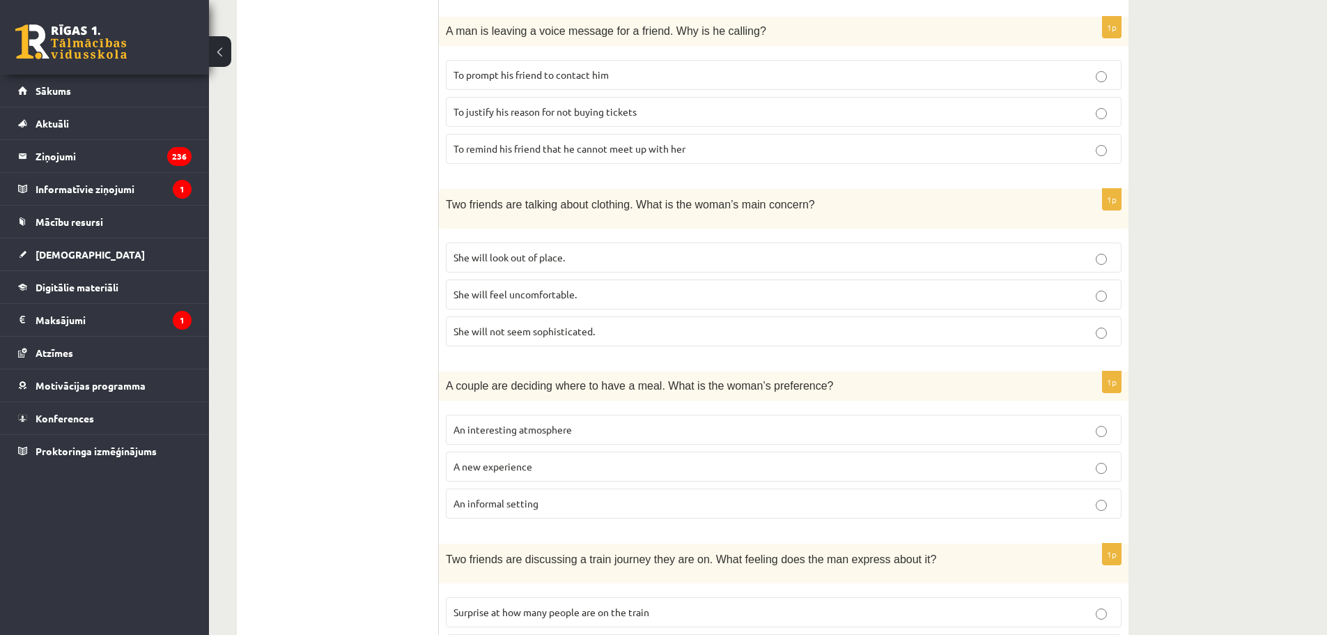
scroll to position [697, 0]
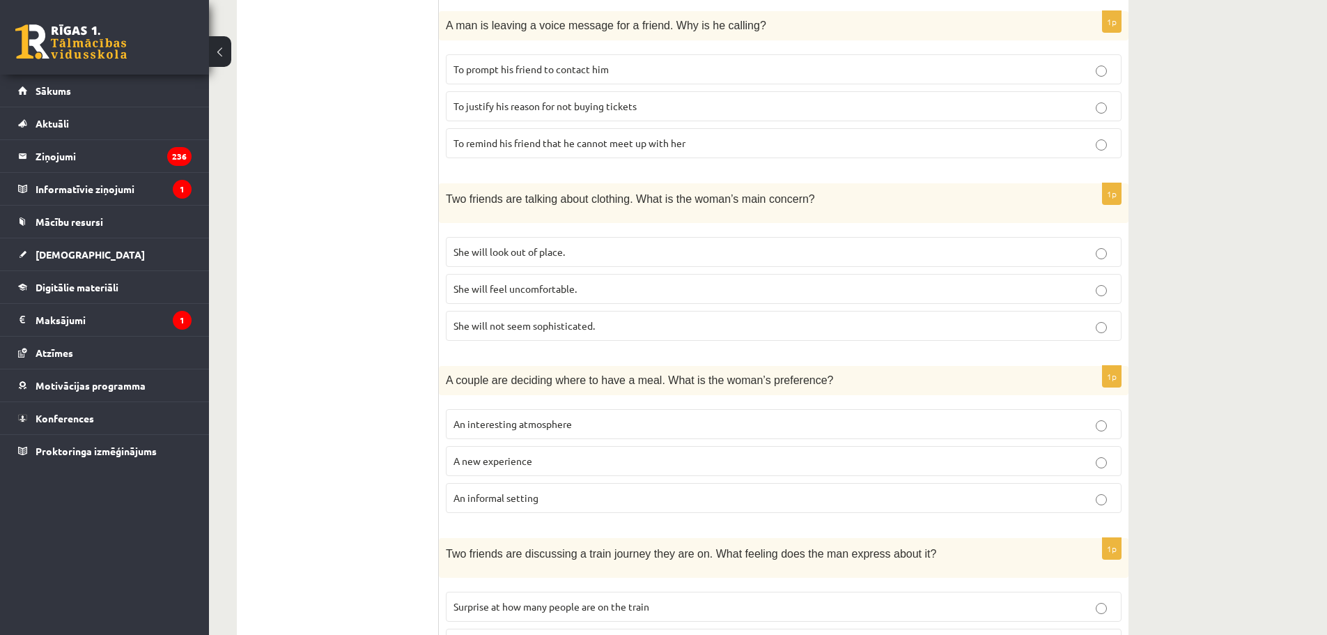
click at [518, 502] on p "An informal setting" at bounding box center [784, 498] width 661 height 15
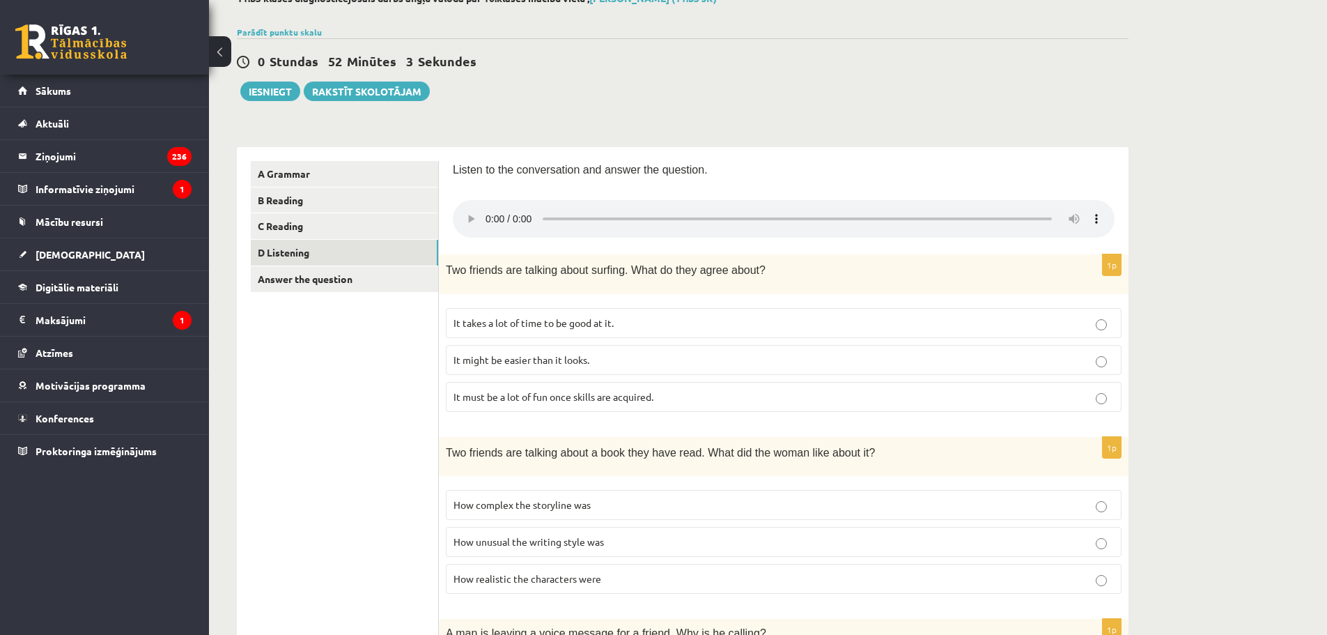
scroll to position [139, 0]
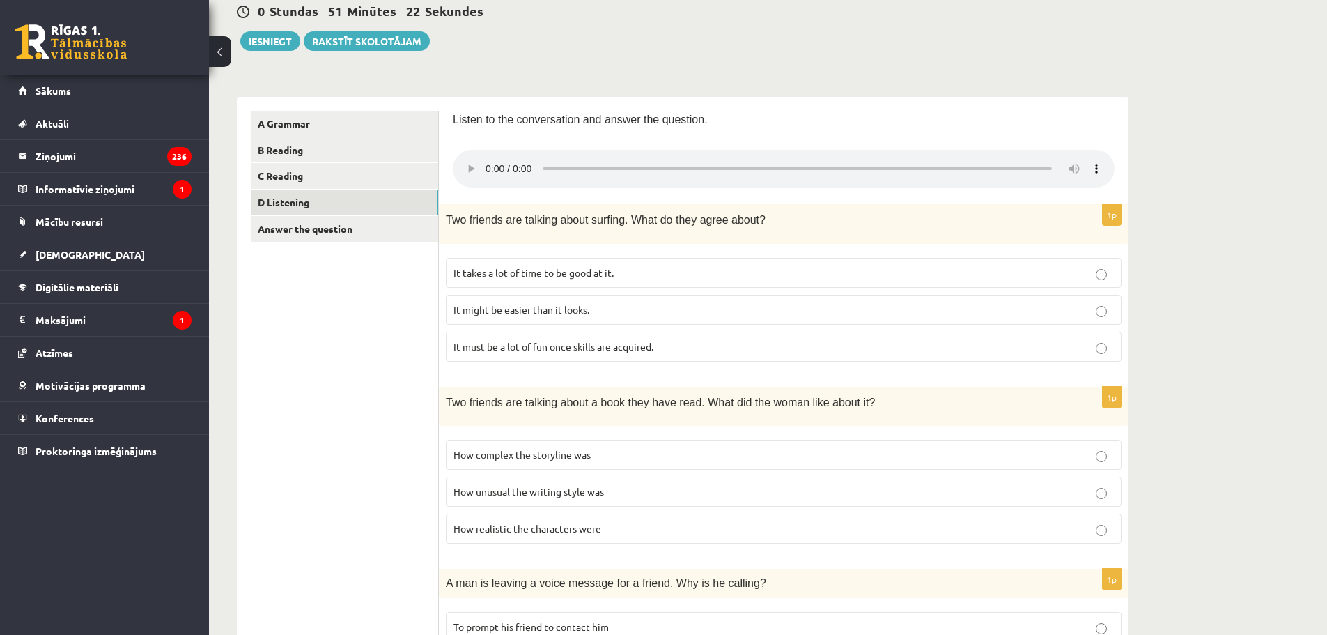
click at [589, 269] on span "It takes a lot of time to be good at it." at bounding box center [534, 272] width 160 height 13
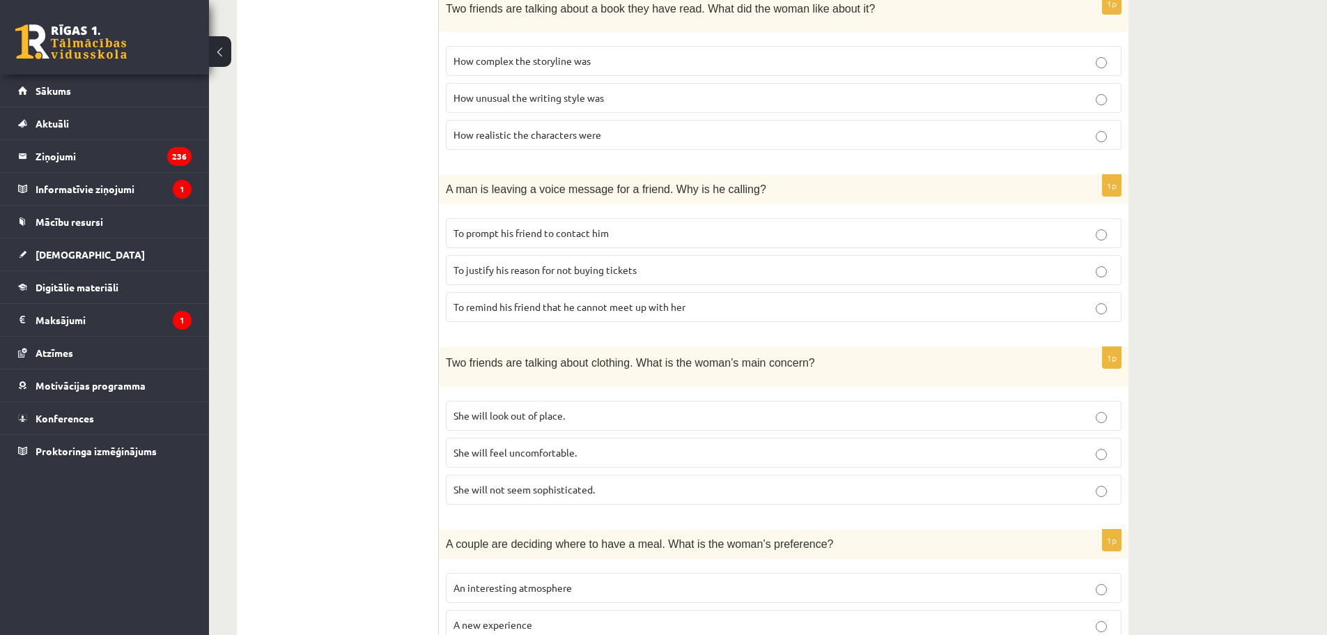
scroll to position [530, 0]
click at [478, 265] on p "To justify his reason for not buying tickets" at bounding box center [784, 272] width 661 height 15
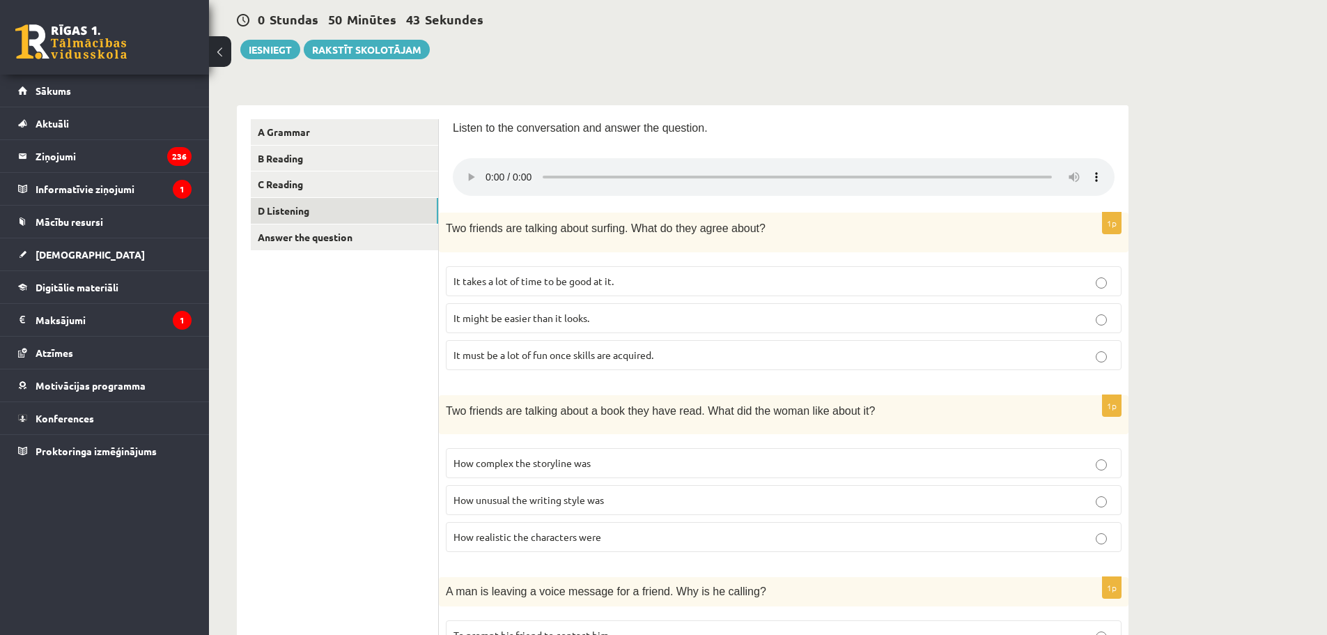
scroll to position [348, 0]
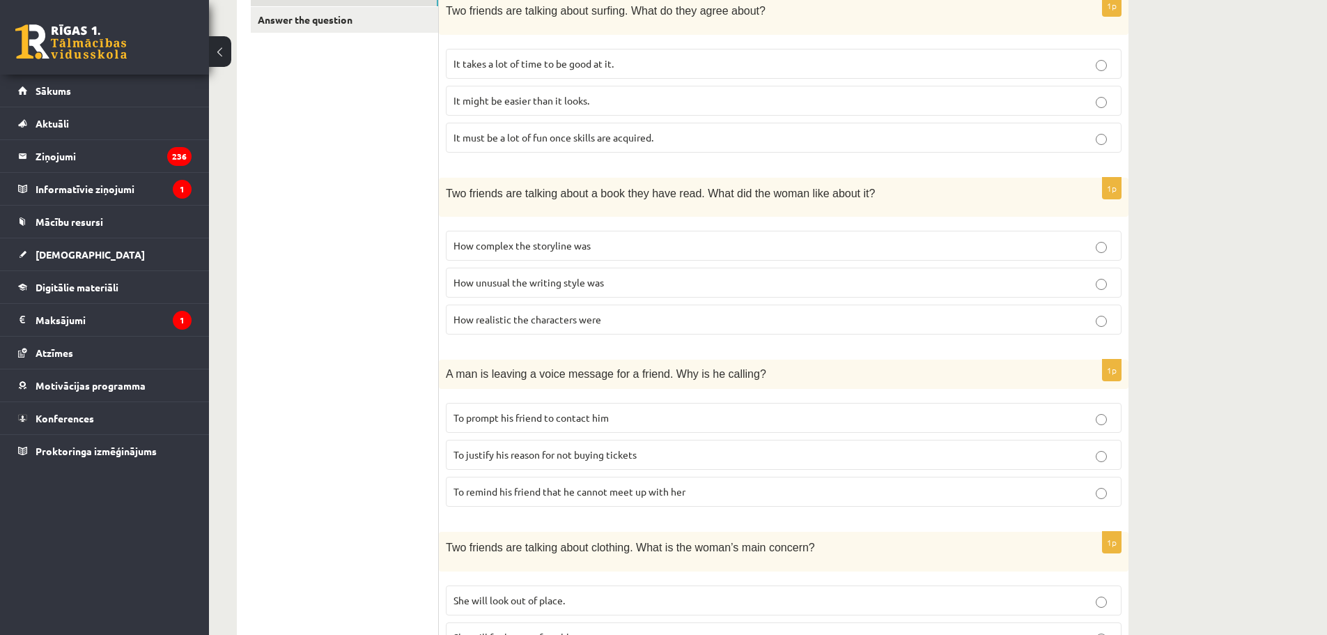
click at [539, 405] on label "To prompt his friend to contact him" at bounding box center [784, 418] width 676 height 30
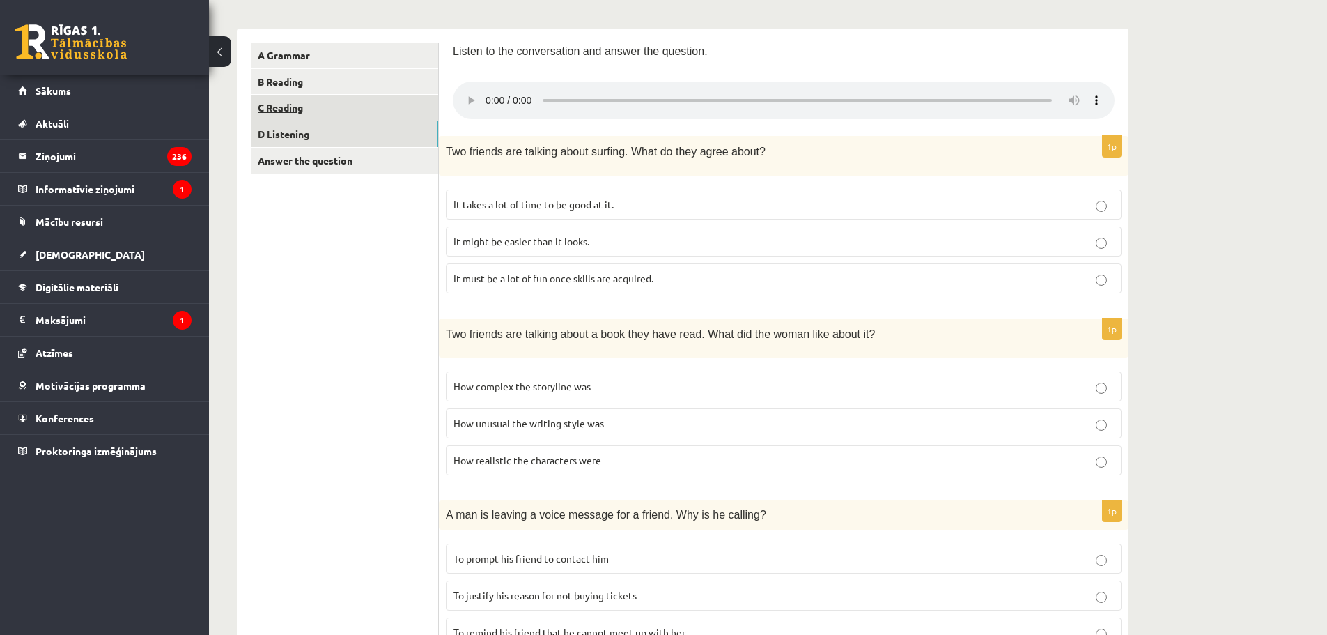
scroll to position [209, 0]
click at [502, 455] on span "How realistic the characters were" at bounding box center [528, 458] width 148 height 13
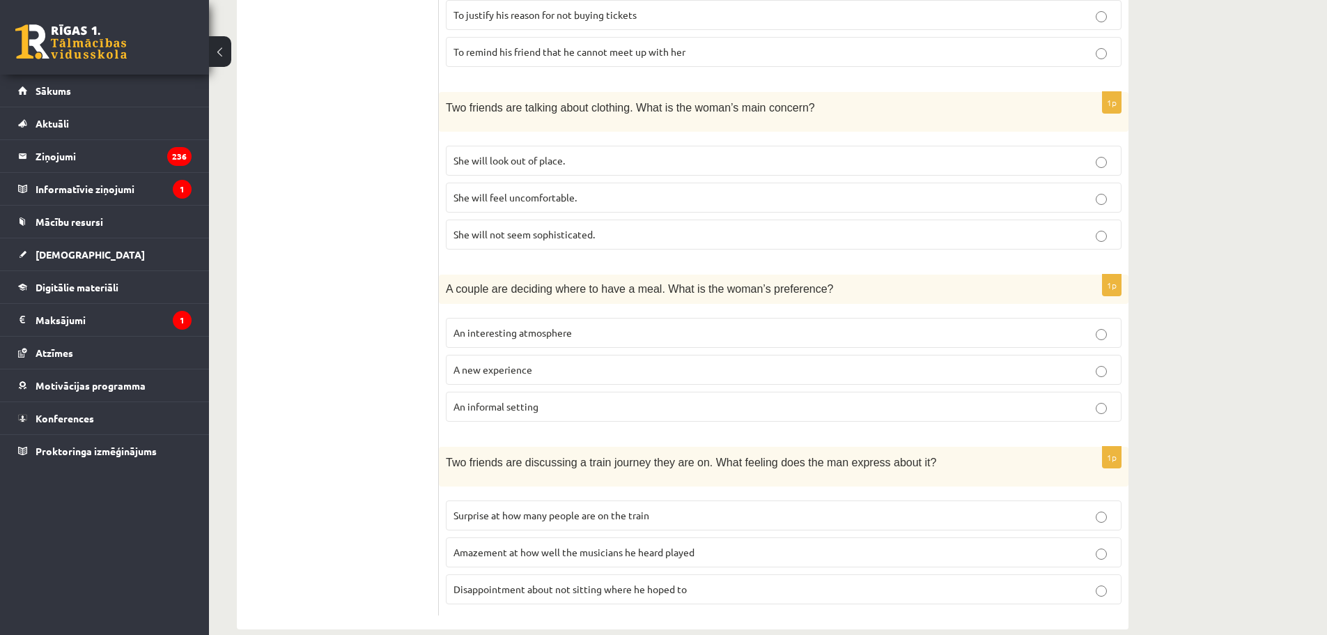
scroll to position [809, 0]
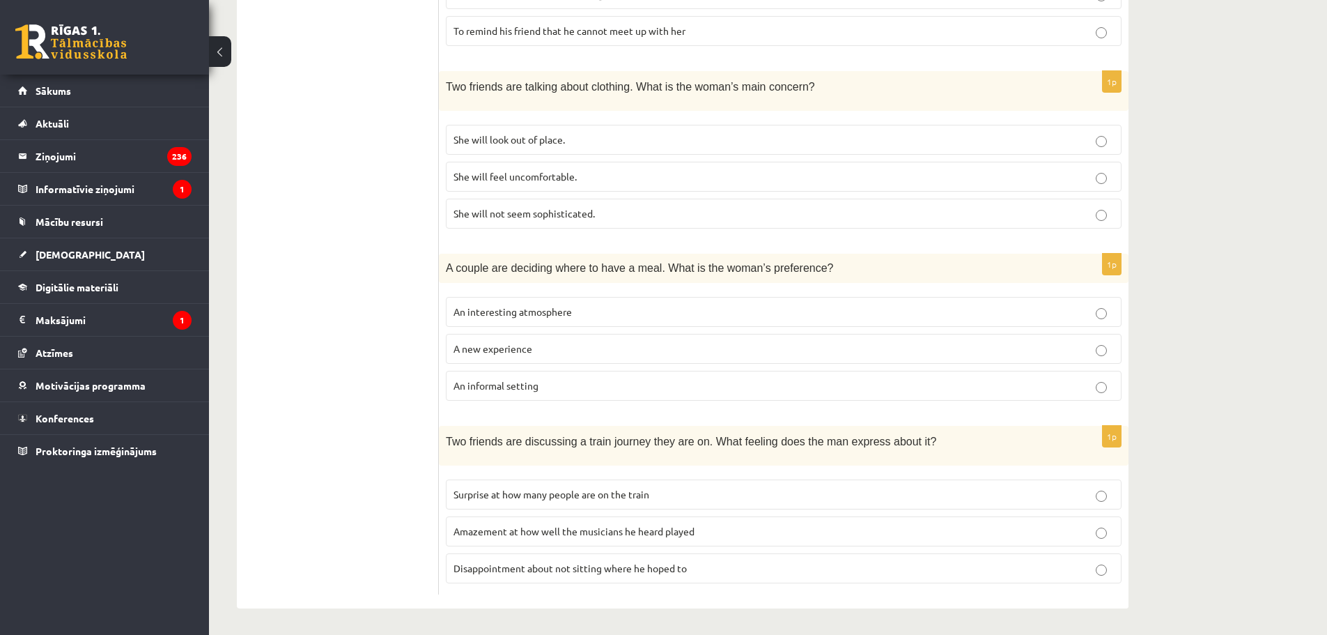
click at [505, 141] on span "She will look out of place." at bounding box center [509, 139] width 111 height 13
click at [589, 570] on span "Disappointment about not sitting where he hoped to" at bounding box center [570, 568] width 233 height 13
click at [568, 503] on label "Surprise at how many people are on the train" at bounding box center [784, 494] width 676 height 30
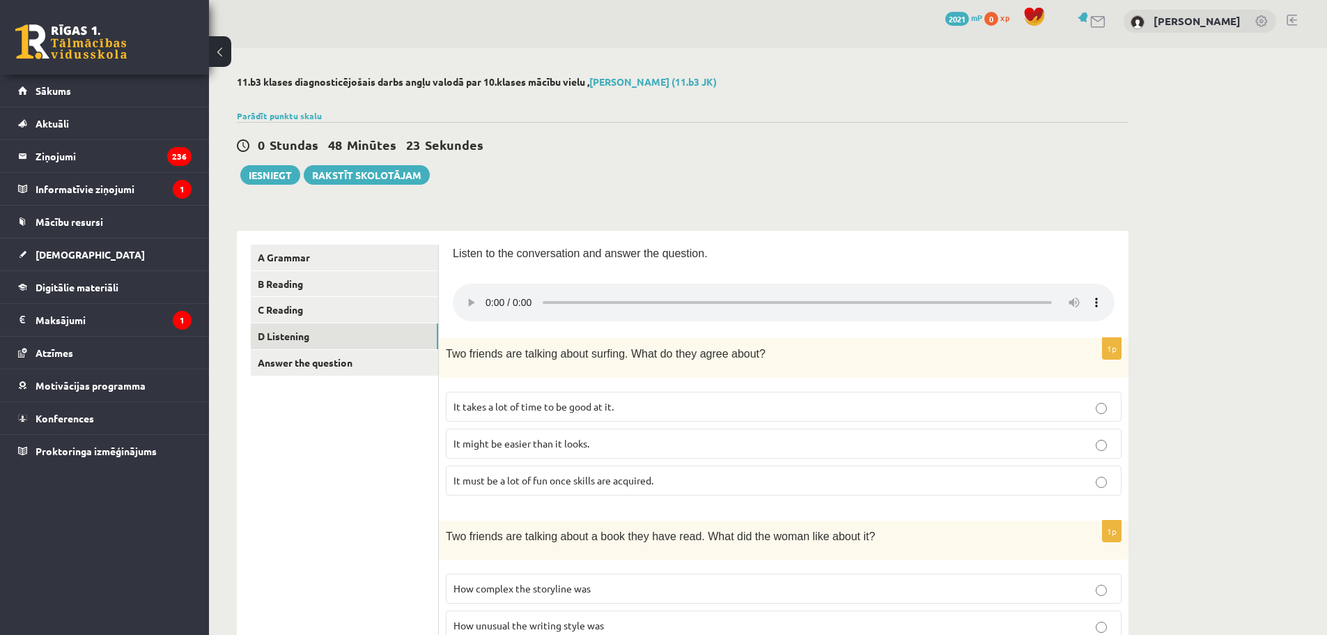
scroll to position [0, 0]
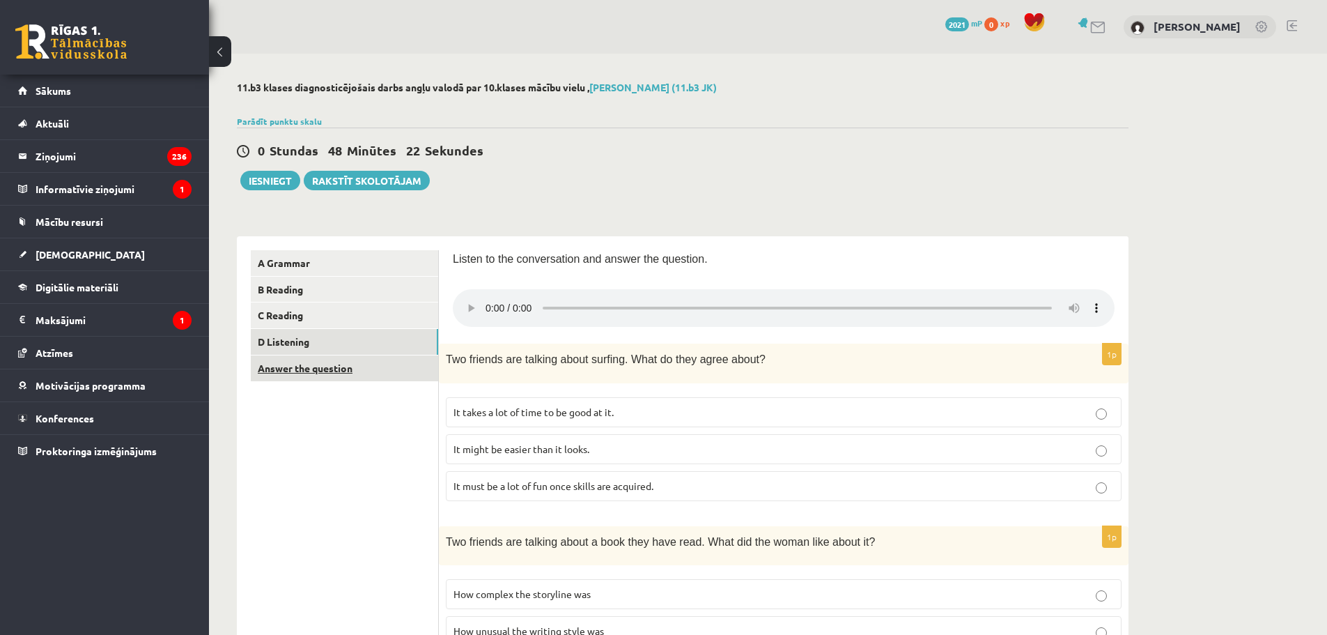
click at [357, 364] on link "Answer the question" at bounding box center [344, 368] width 187 height 26
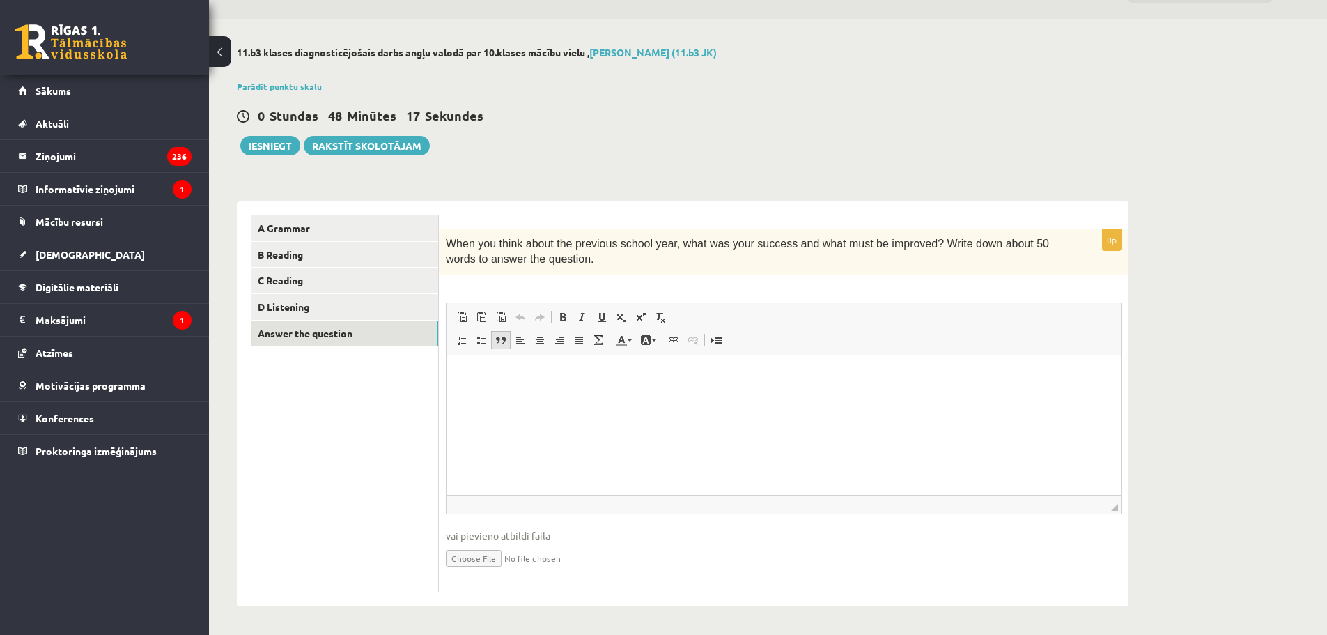
scroll to position [36, 0]
click at [544, 397] on html at bounding box center [784, 376] width 674 height 43
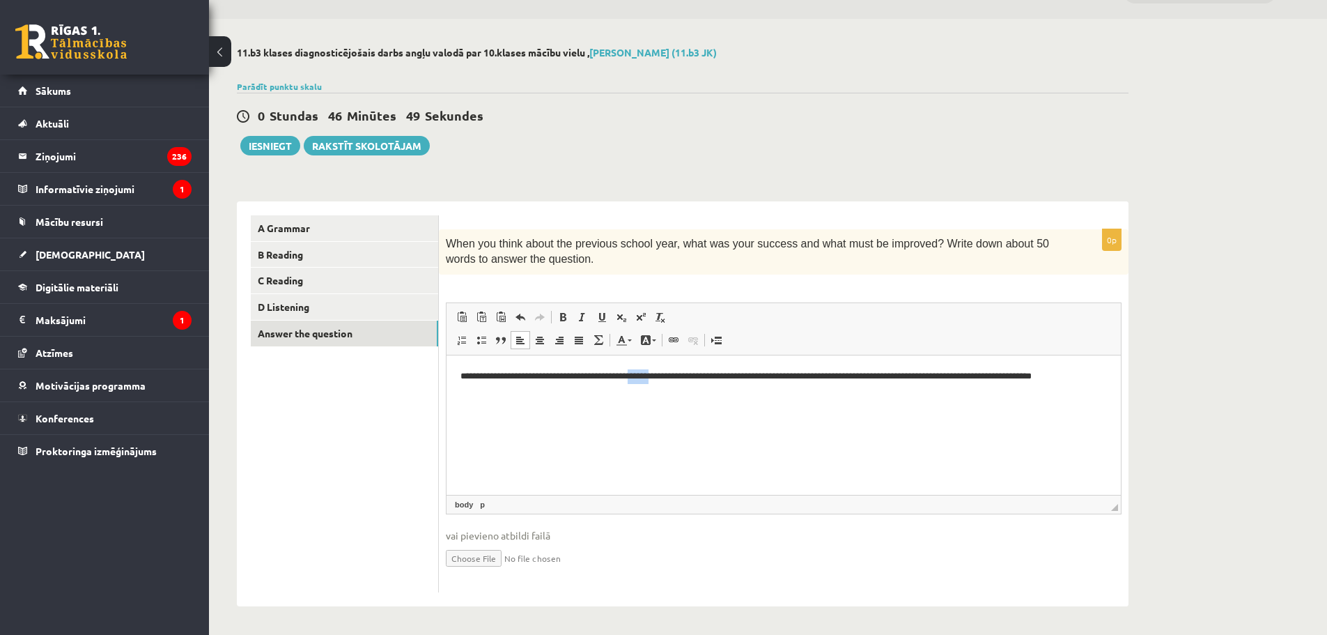
drag, startPoint x: 672, startPoint y: 375, endPoint x: 659, endPoint y: 380, distance: 13.5
click at [652, 377] on p "**********" at bounding box center [784, 383] width 647 height 29
click at [809, 373] on p "**********" at bounding box center [784, 376] width 647 height 15
click at [1089, 380] on p "**********" at bounding box center [784, 376] width 647 height 15
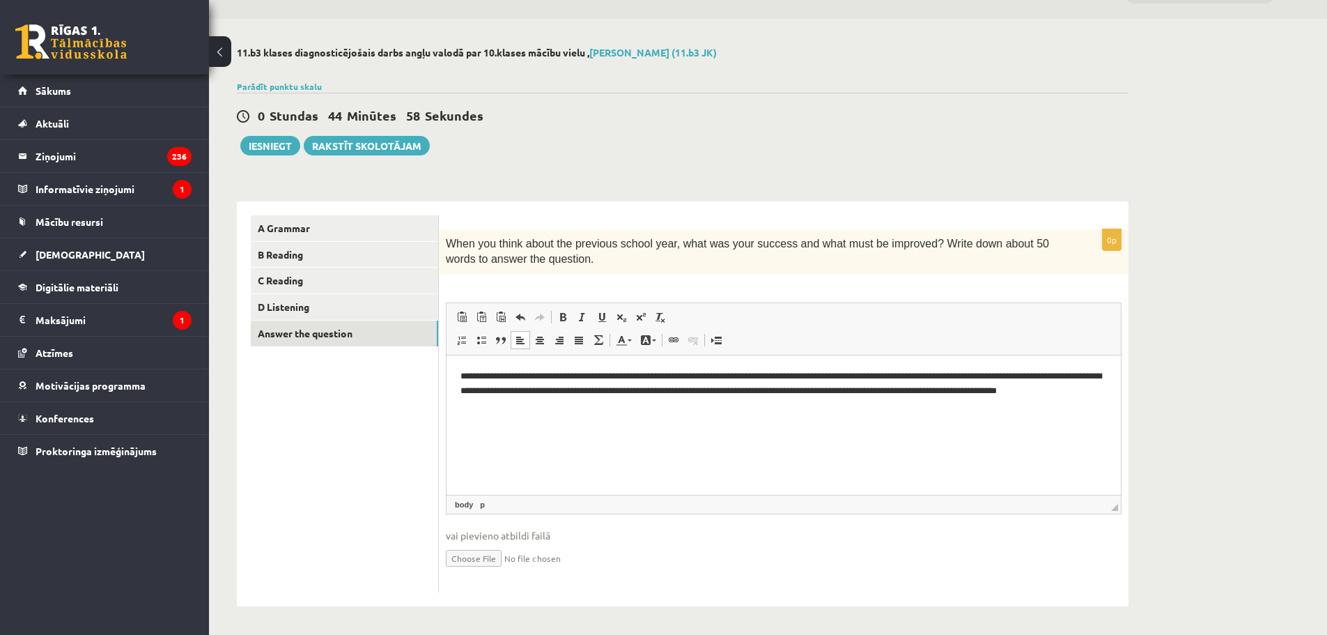
click at [820, 391] on p "**********" at bounding box center [784, 390] width 647 height 43
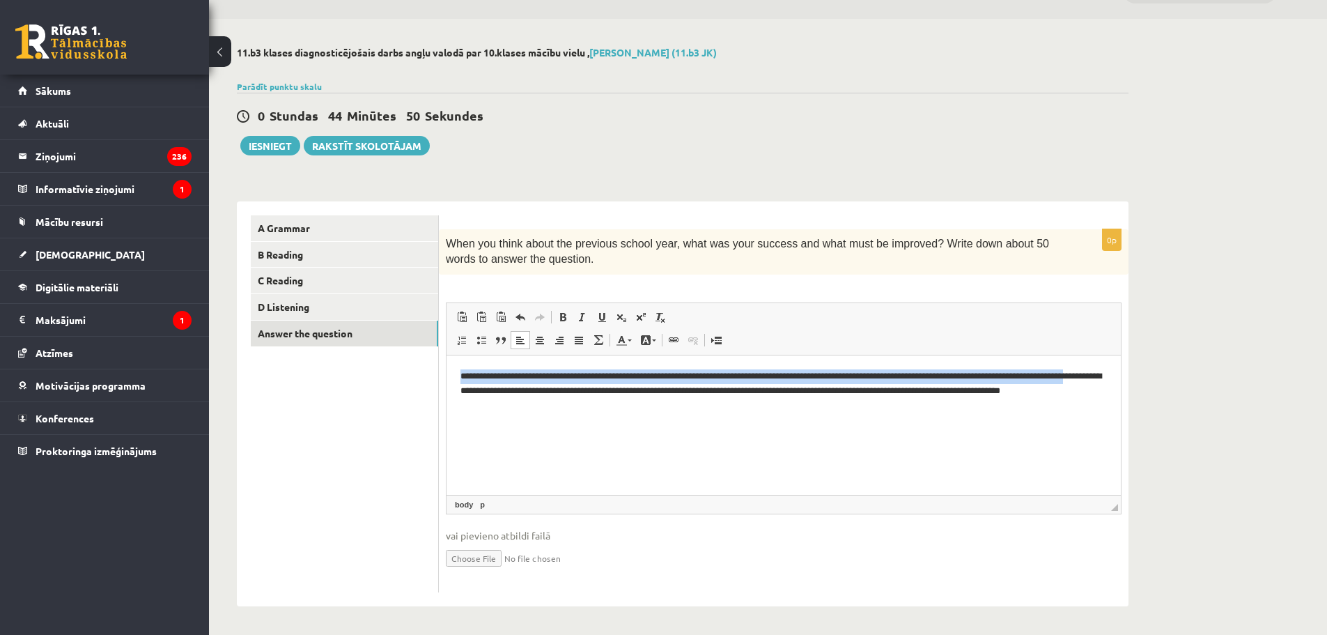
drag, startPoint x: 459, startPoint y: 371, endPoint x: 507, endPoint y: 386, distance: 49.8
click at [507, 386] on html "**********" at bounding box center [784, 390] width 674 height 71
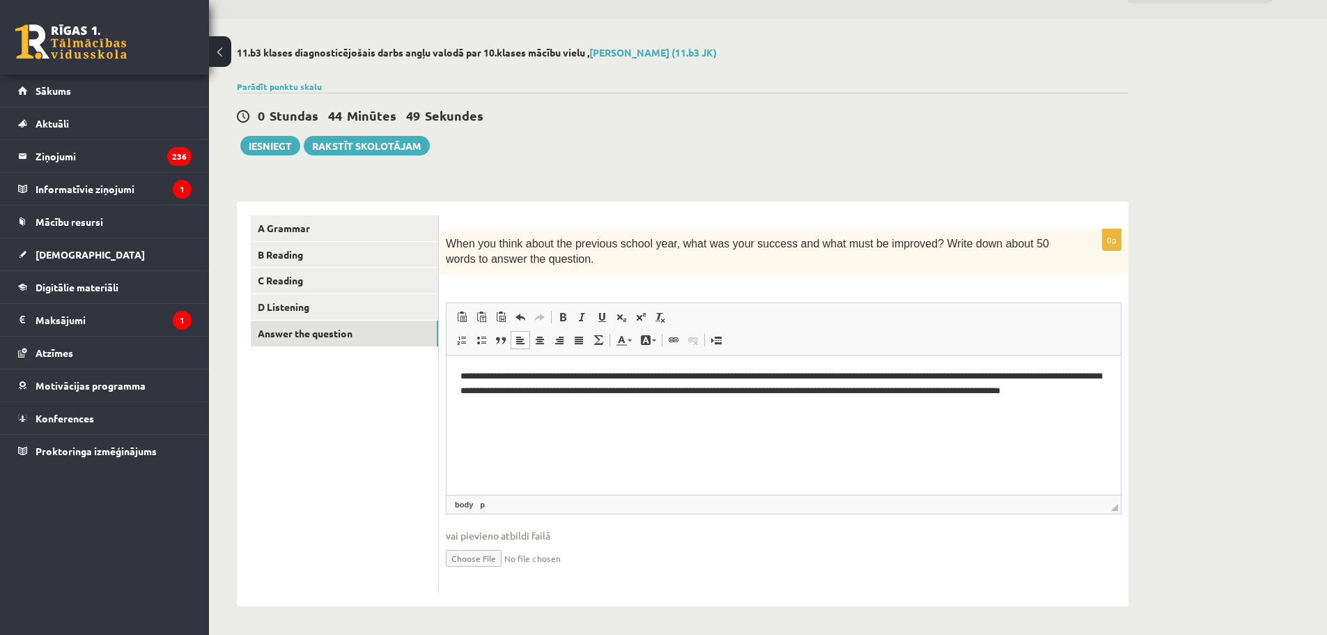
click at [583, 426] on html "**********" at bounding box center [784, 390] width 674 height 71
click at [340, 309] on link "D Listening" at bounding box center [344, 307] width 187 height 26
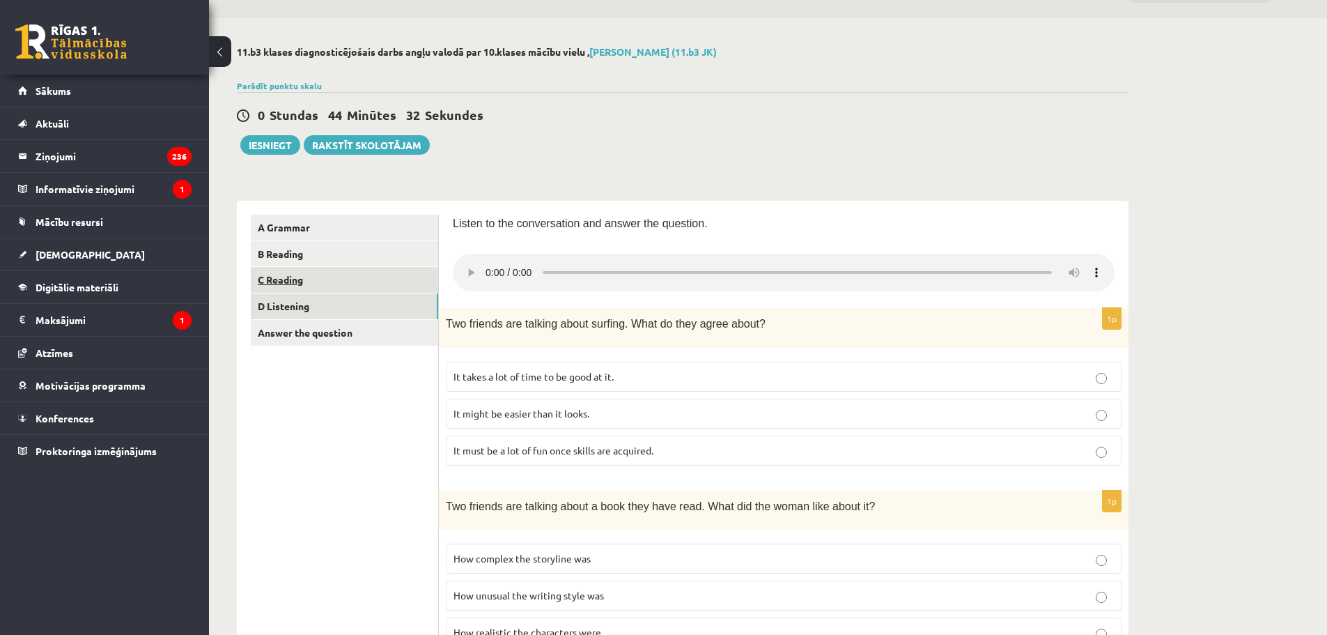
click at [325, 278] on link "C Reading" at bounding box center [344, 280] width 187 height 26
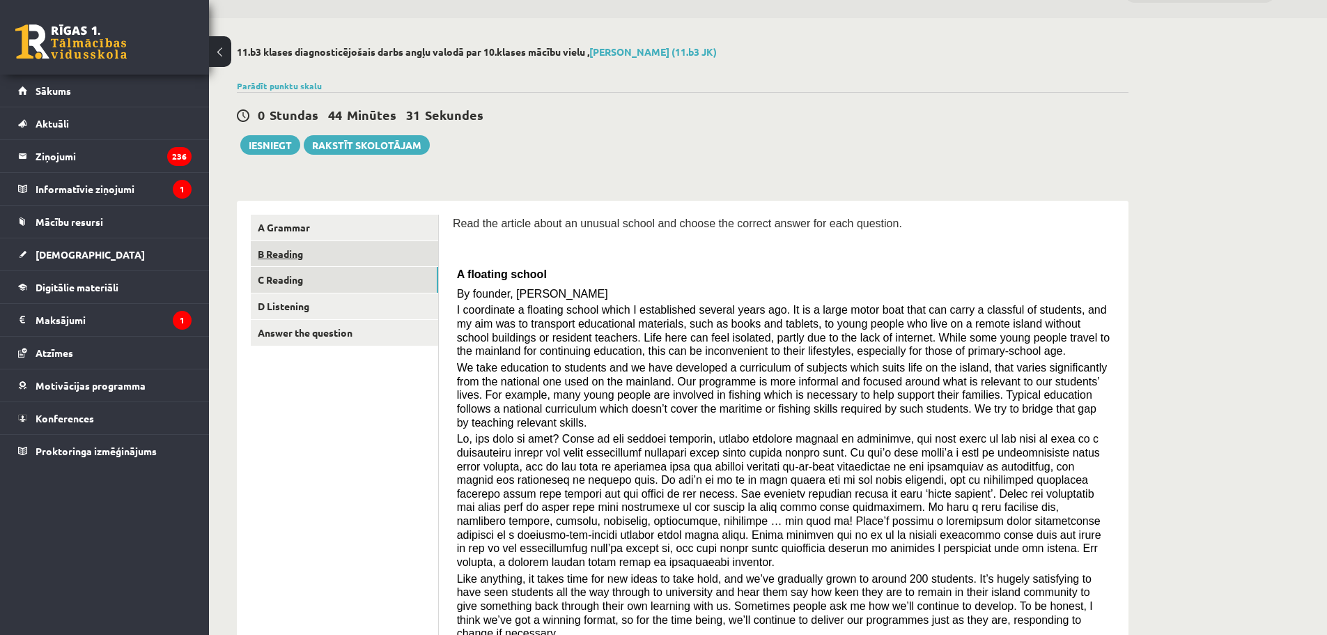
click at [316, 261] on link "B Reading" at bounding box center [344, 254] width 187 height 26
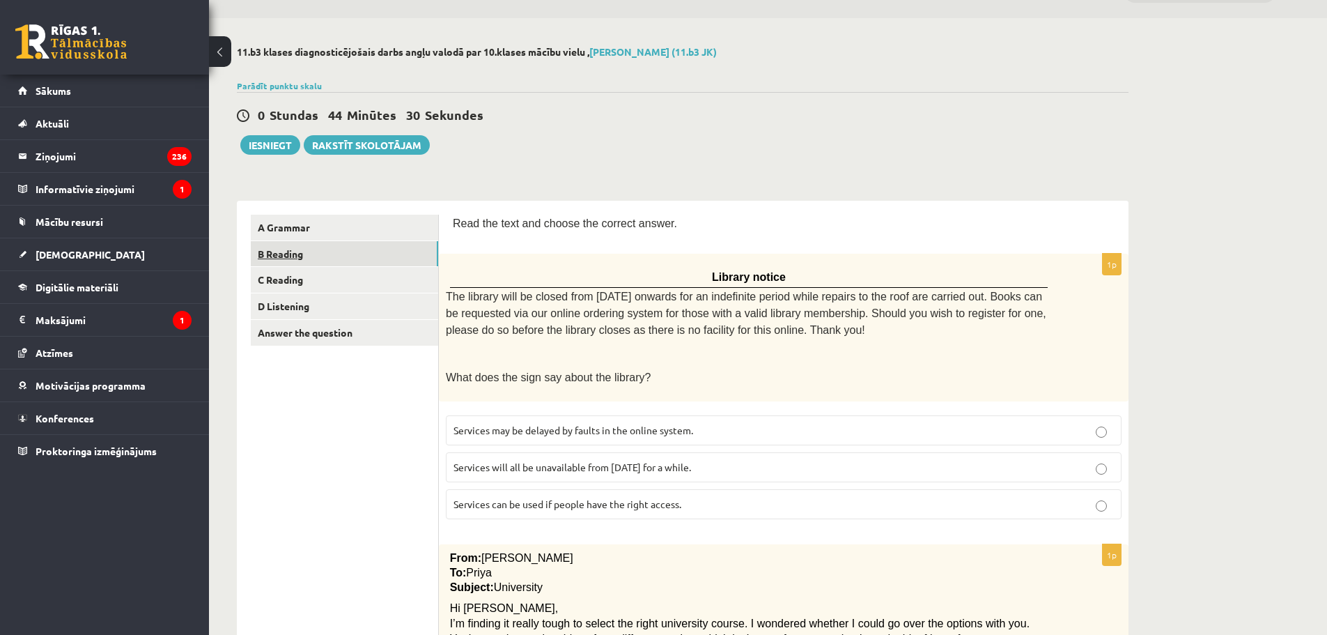
click at [310, 242] on link "B Reading" at bounding box center [344, 254] width 187 height 26
click at [304, 227] on link "A Grammar" at bounding box center [344, 228] width 187 height 26
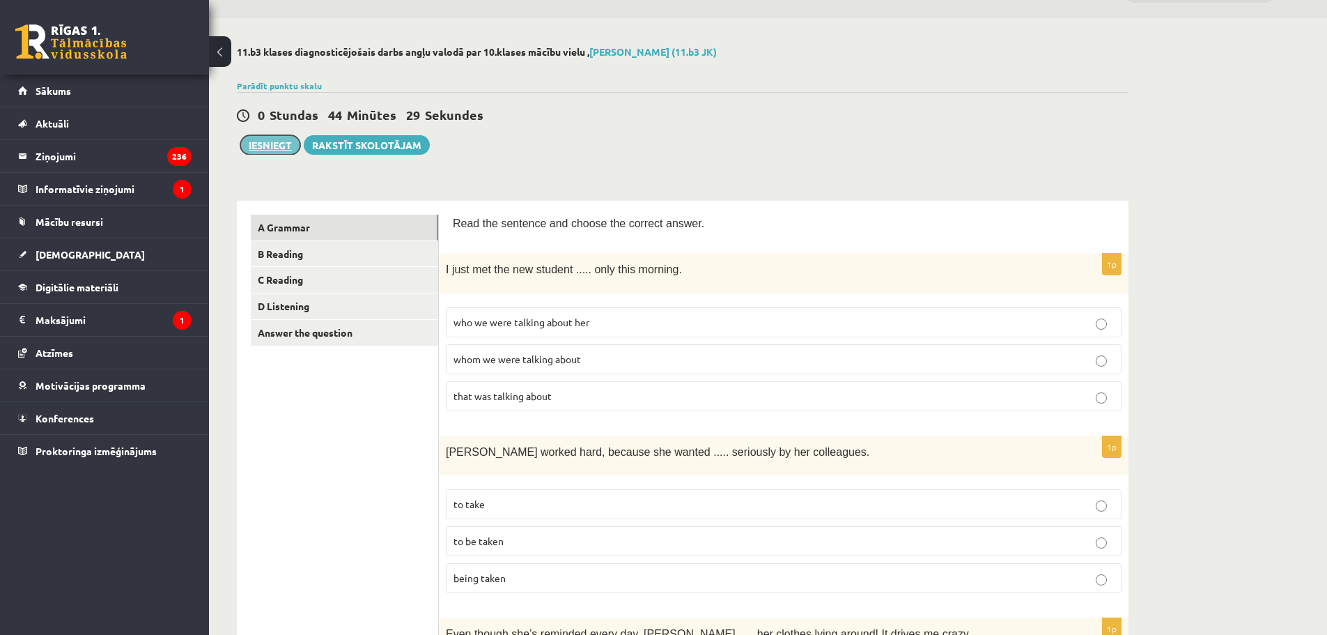
click at [286, 153] on button "Iesniegt" at bounding box center [270, 145] width 60 height 20
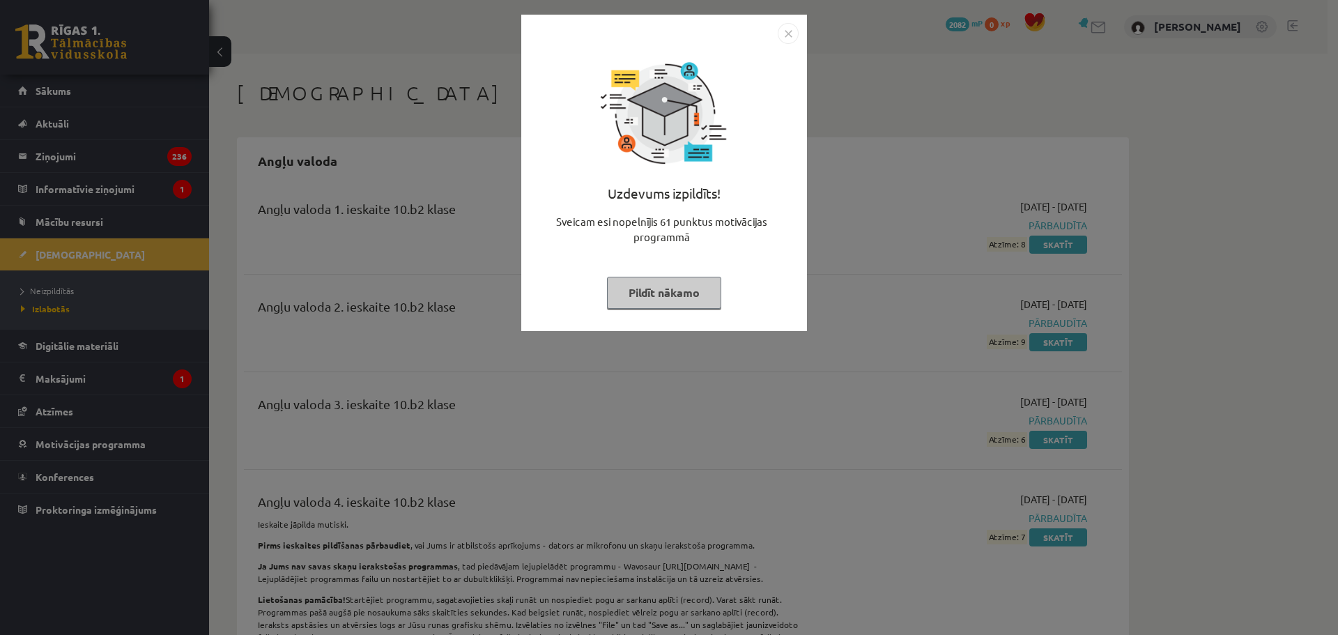
click at [774, 27] on div at bounding box center [664, 33] width 269 height 21
click at [782, 28] on img "Close" at bounding box center [788, 33] width 21 height 21
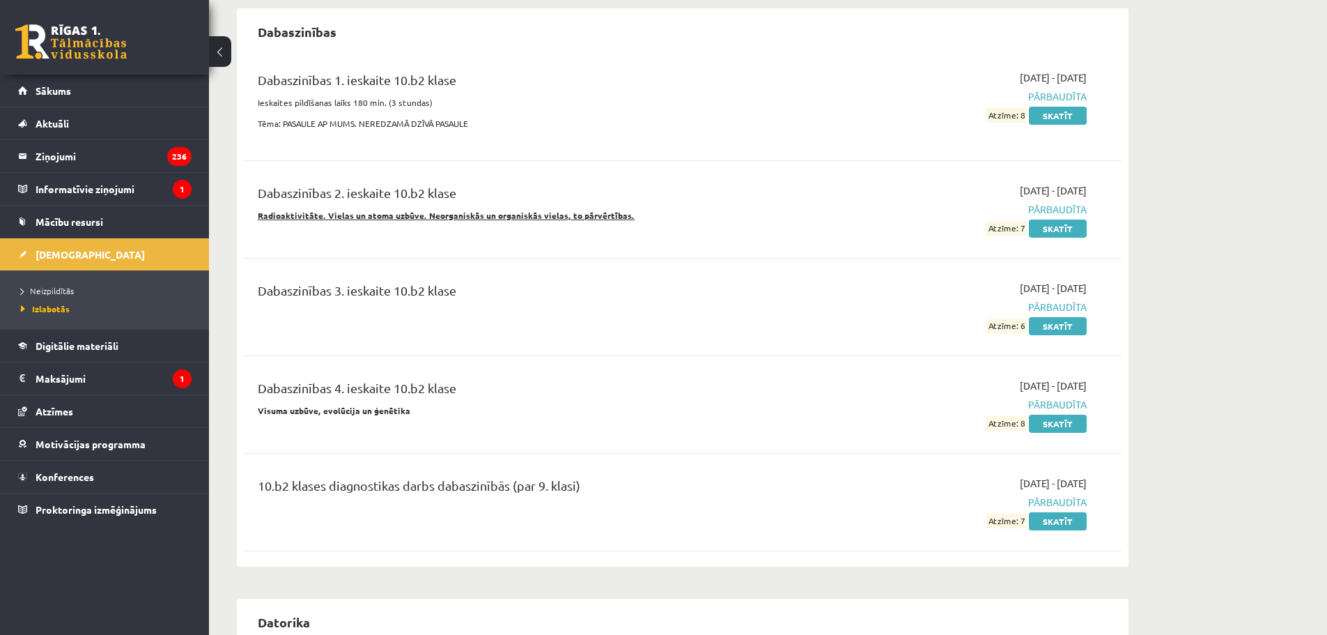
scroll to position [766, 0]
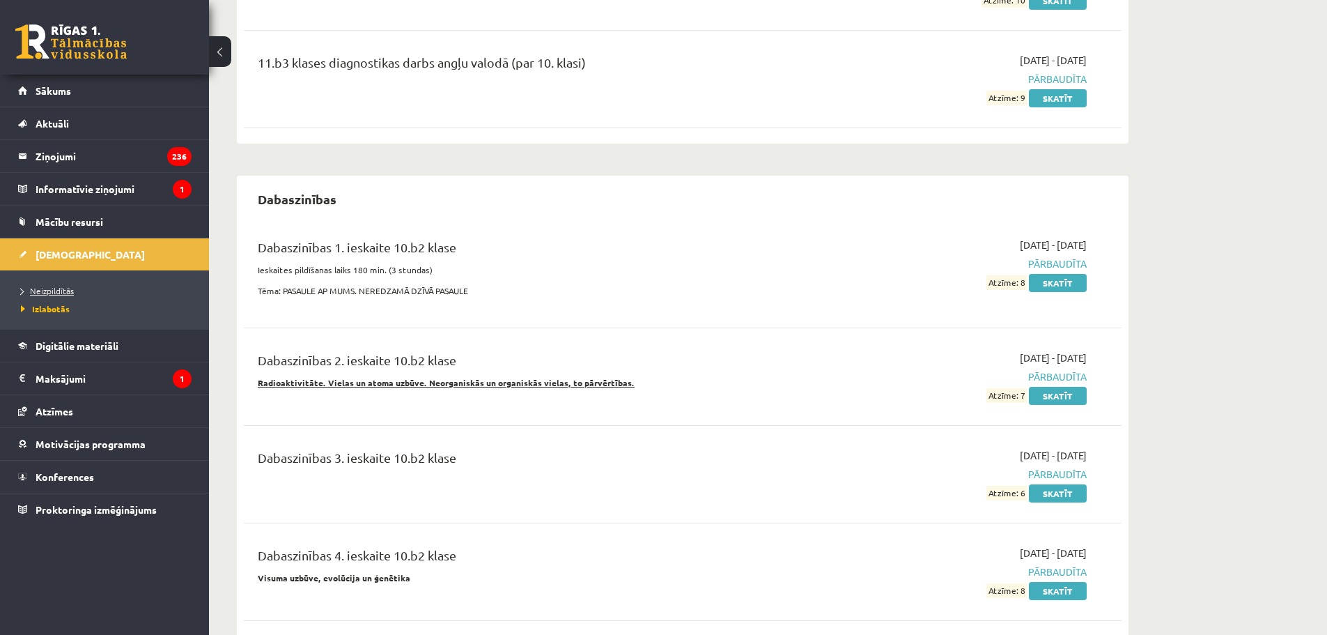
click at [67, 292] on span "Neizpildītās" at bounding box center [47, 290] width 53 height 11
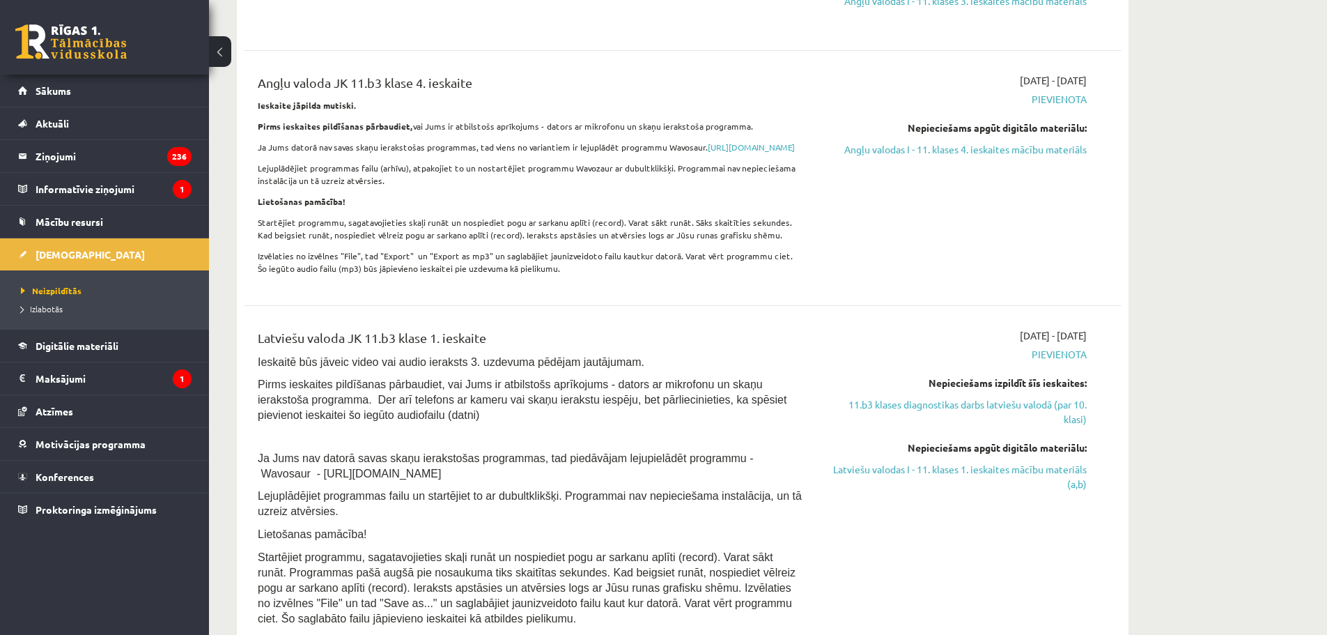
click at [55, 315] on li "Izlabotās" at bounding box center [108, 309] width 174 height 18
click at [55, 311] on span "Izlabotās" at bounding box center [45, 308] width 49 height 11
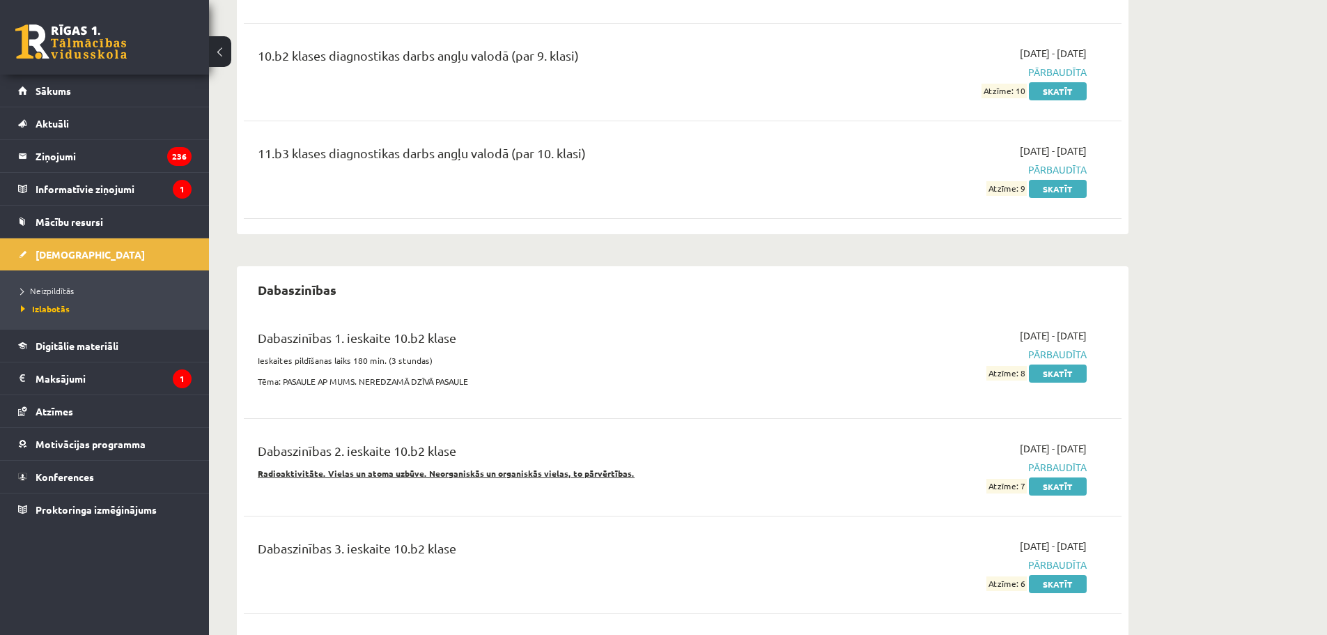
scroll to position [418, 0]
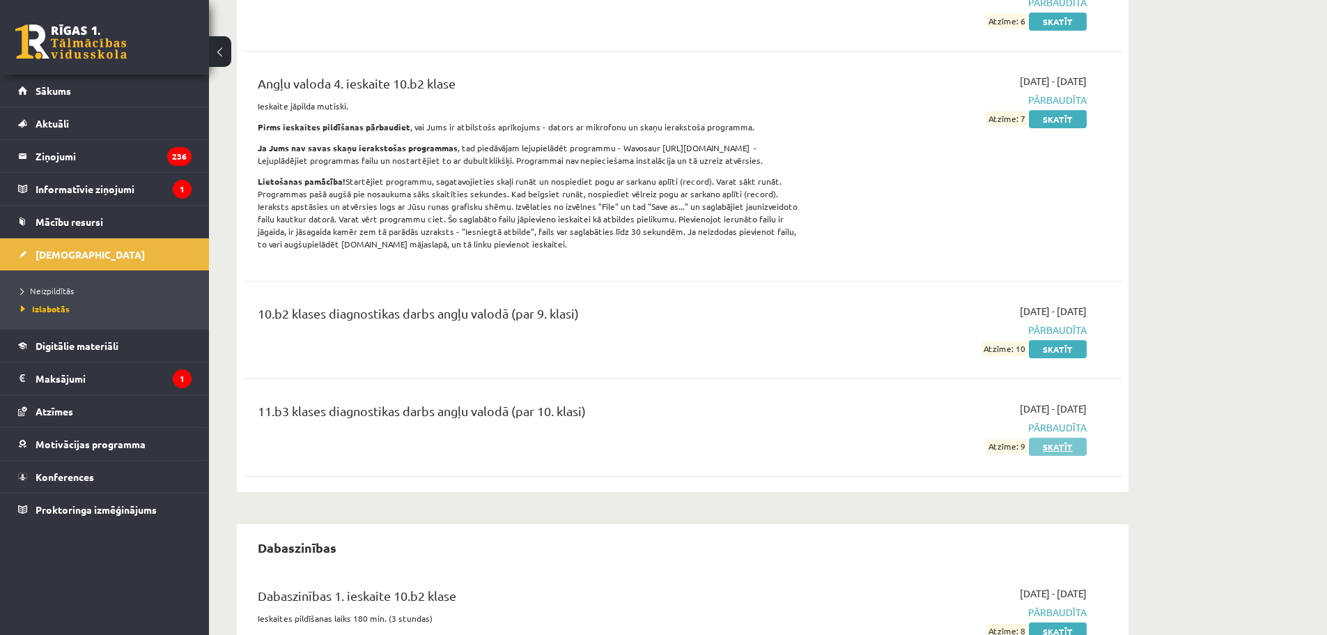
click at [1058, 449] on link "Skatīt" at bounding box center [1058, 447] width 58 height 18
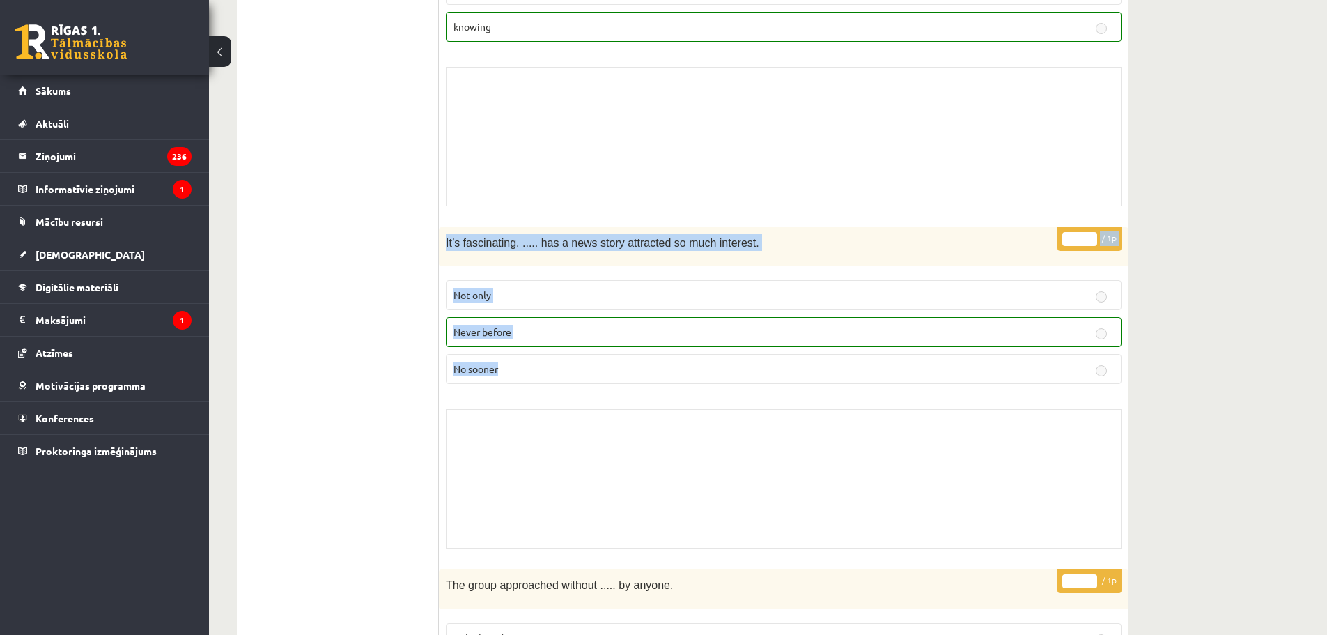
drag, startPoint x: 1327, startPoint y: 417, endPoint x: 1337, endPoint y: -1, distance: 418.9
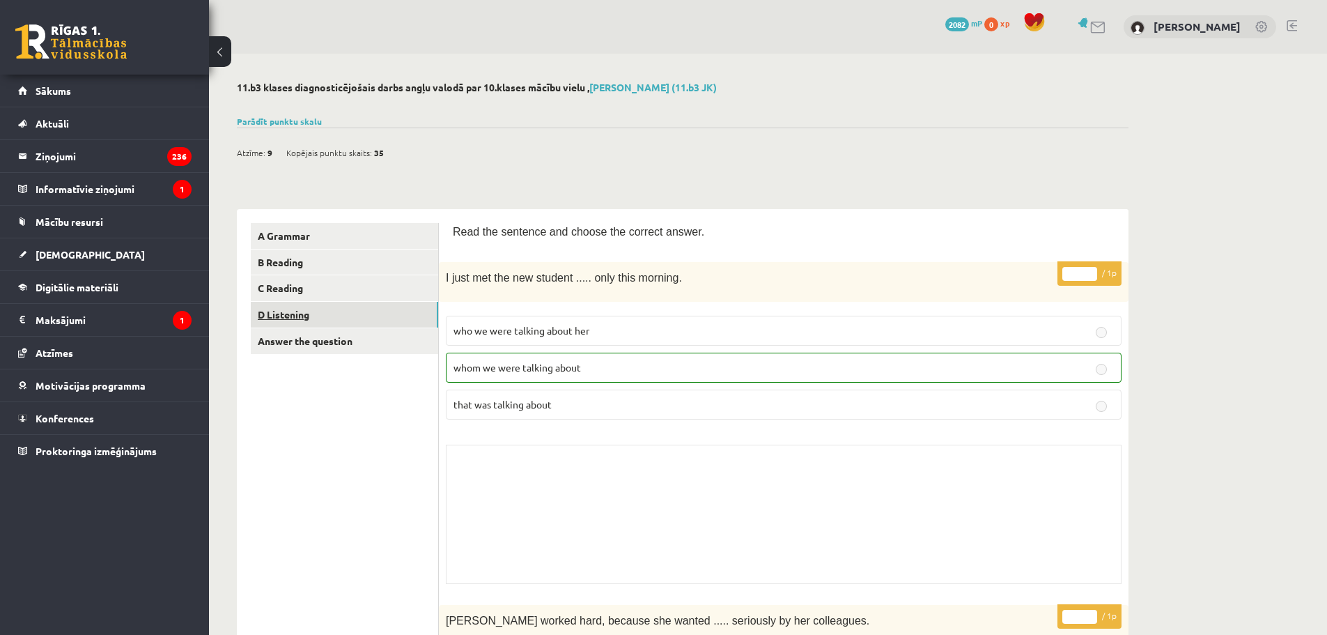
click at [317, 322] on link "D Listening" at bounding box center [344, 315] width 187 height 26
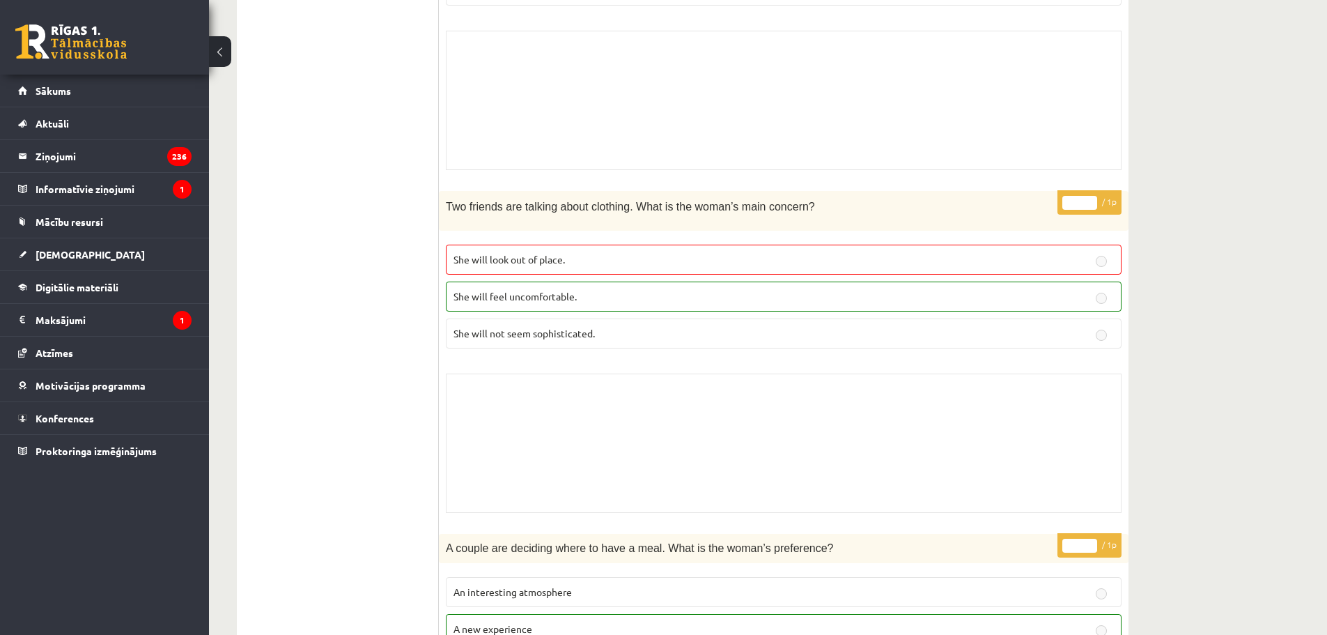
scroll to position [1394, 0]
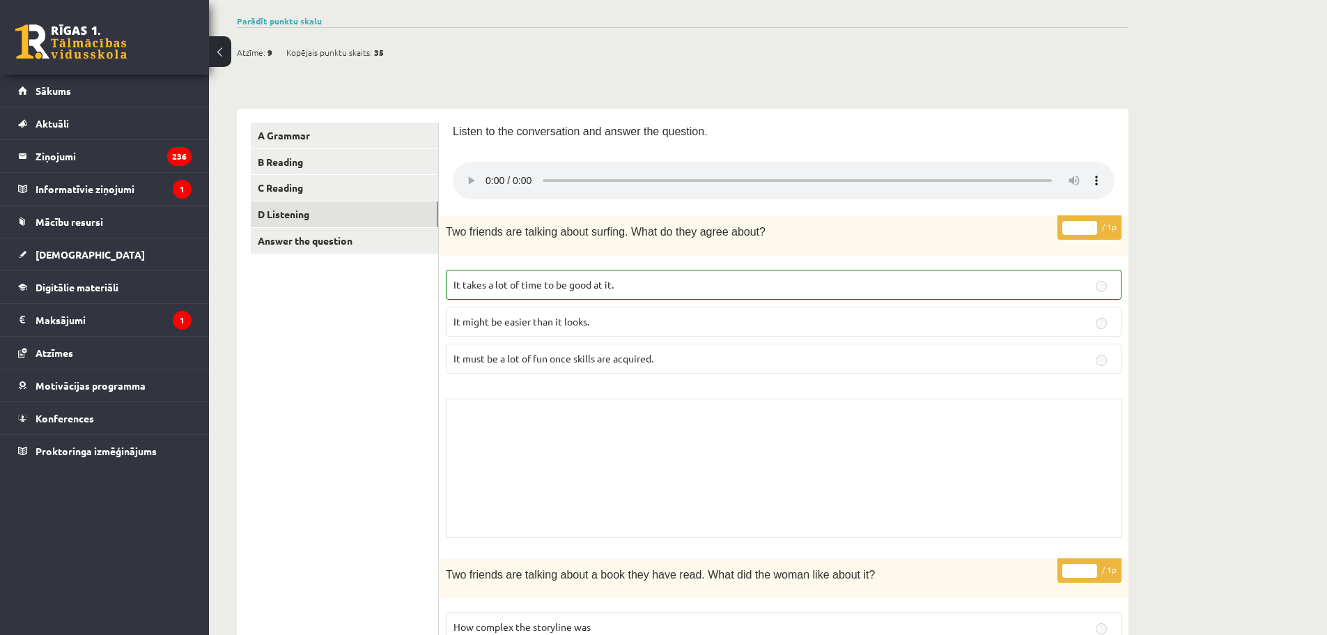
scroll to position [0, 0]
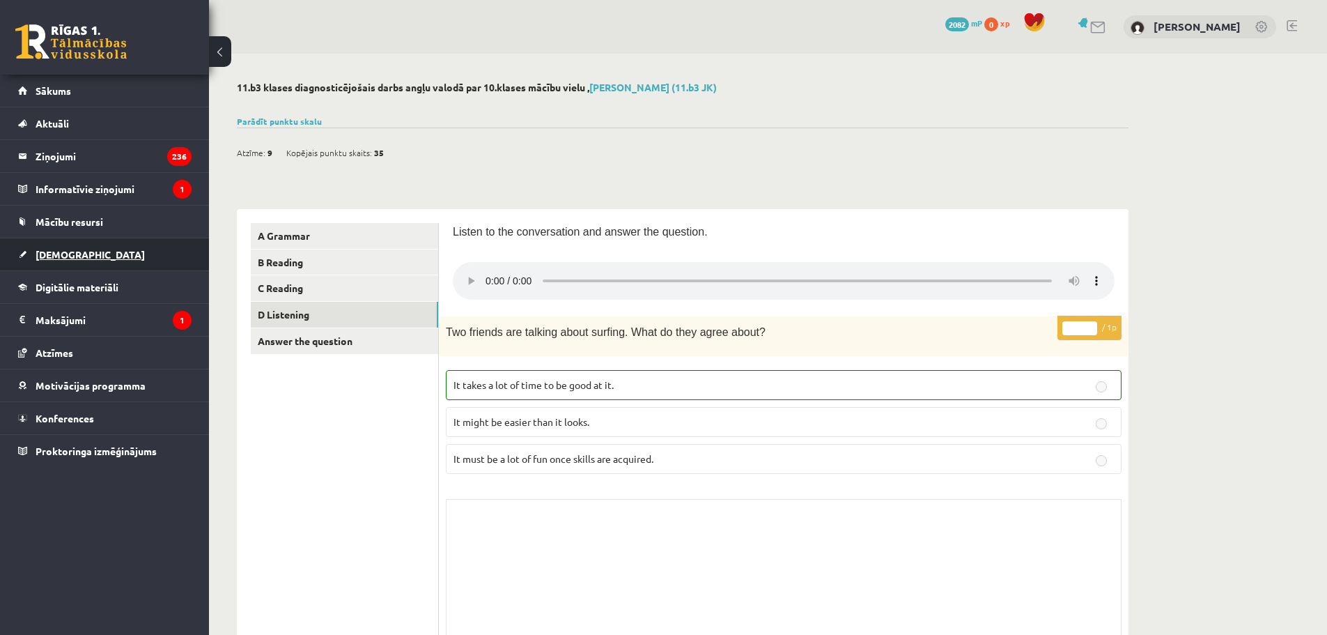
click at [63, 255] on span "[DEMOGRAPHIC_DATA]" at bounding box center [90, 254] width 109 height 13
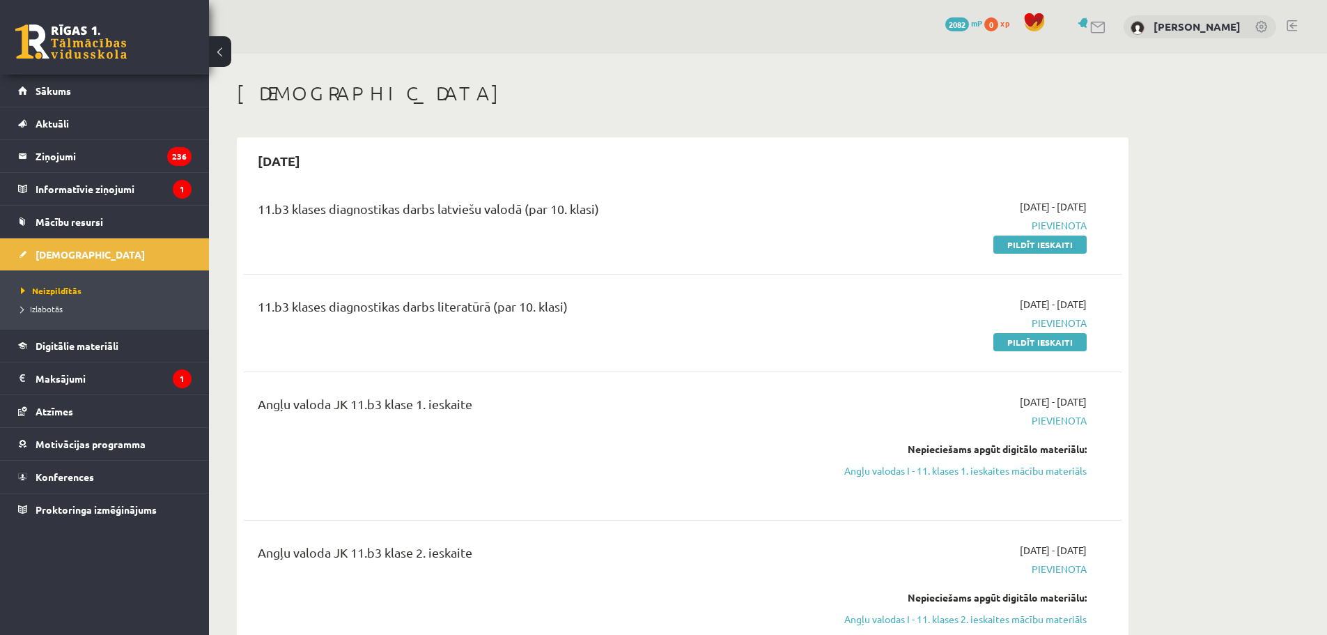
click at [1019, 239] on link "Pildīt ieskaiti" at bounding box center [1040, 245] width 93 height 18
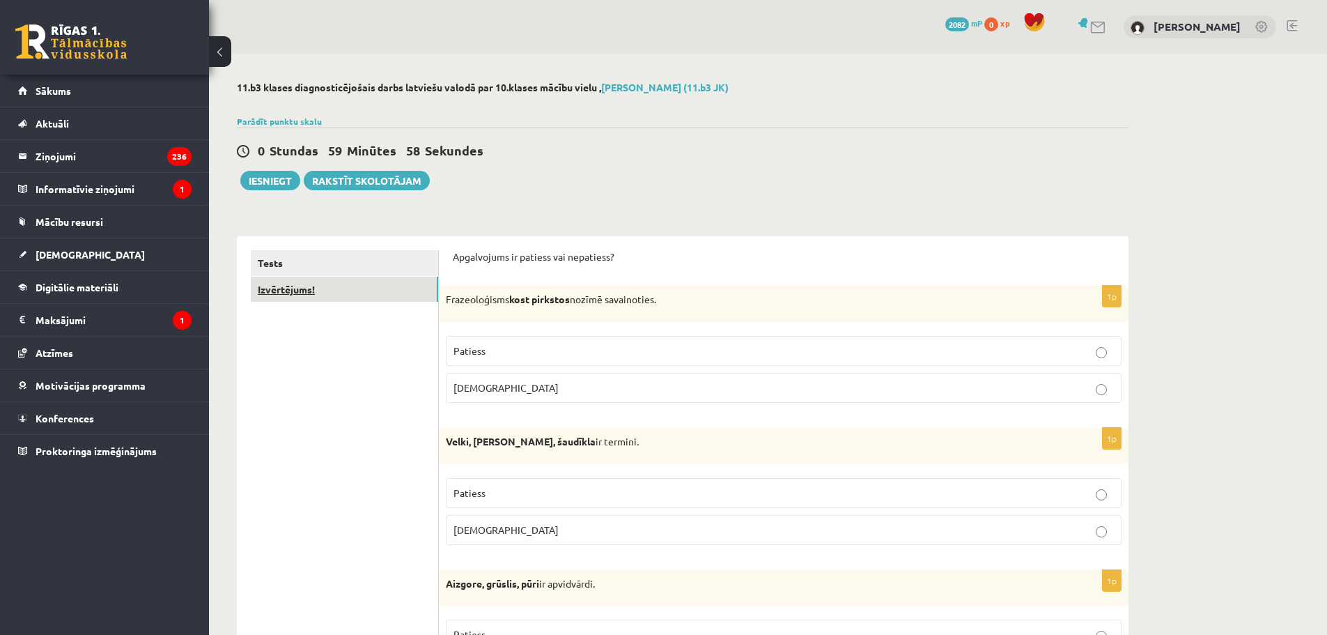
click at [380, 293] on link "Izvērtējums!" at bounding box center [344, 290] width 187 height 26
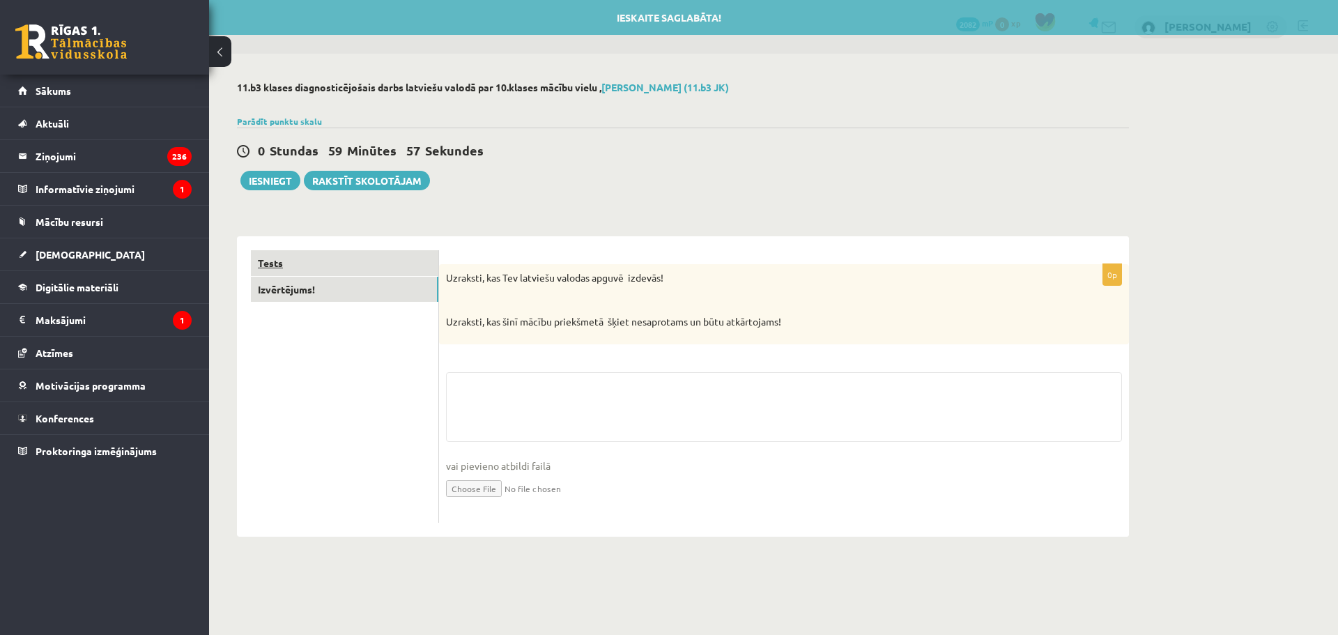
click at [359, 260] on link "Tests" at bounding box center [344, 263] width 187 height 26
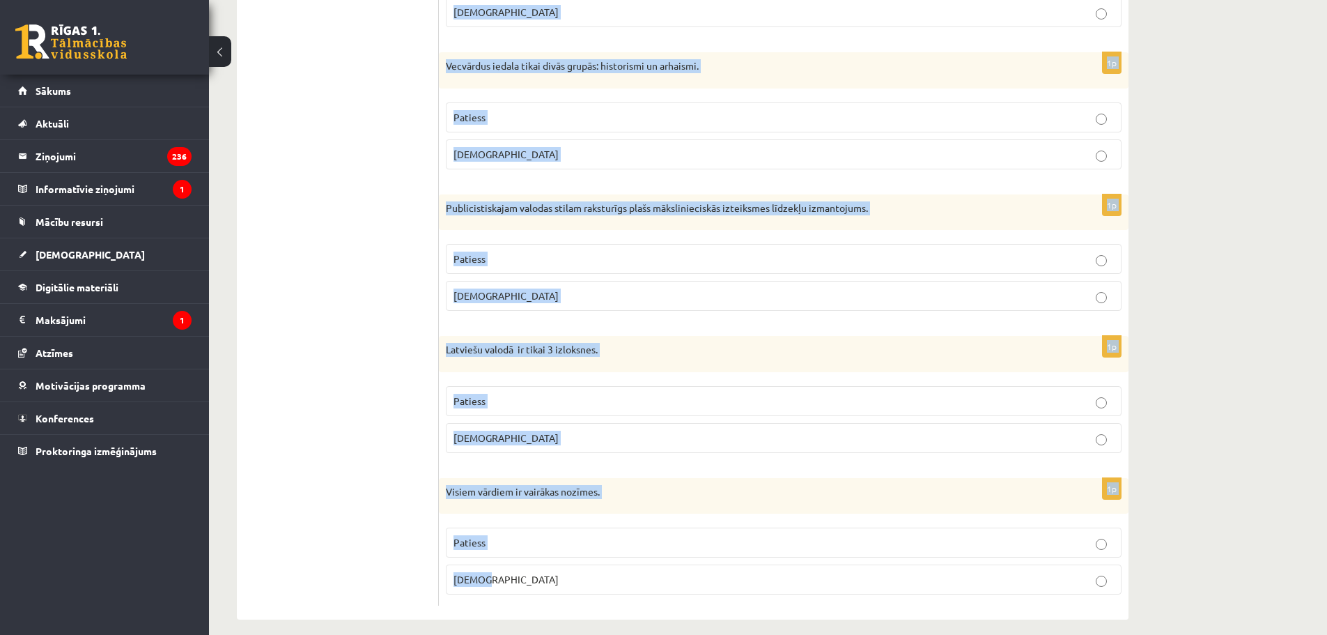
scroll to position [3979, 0]
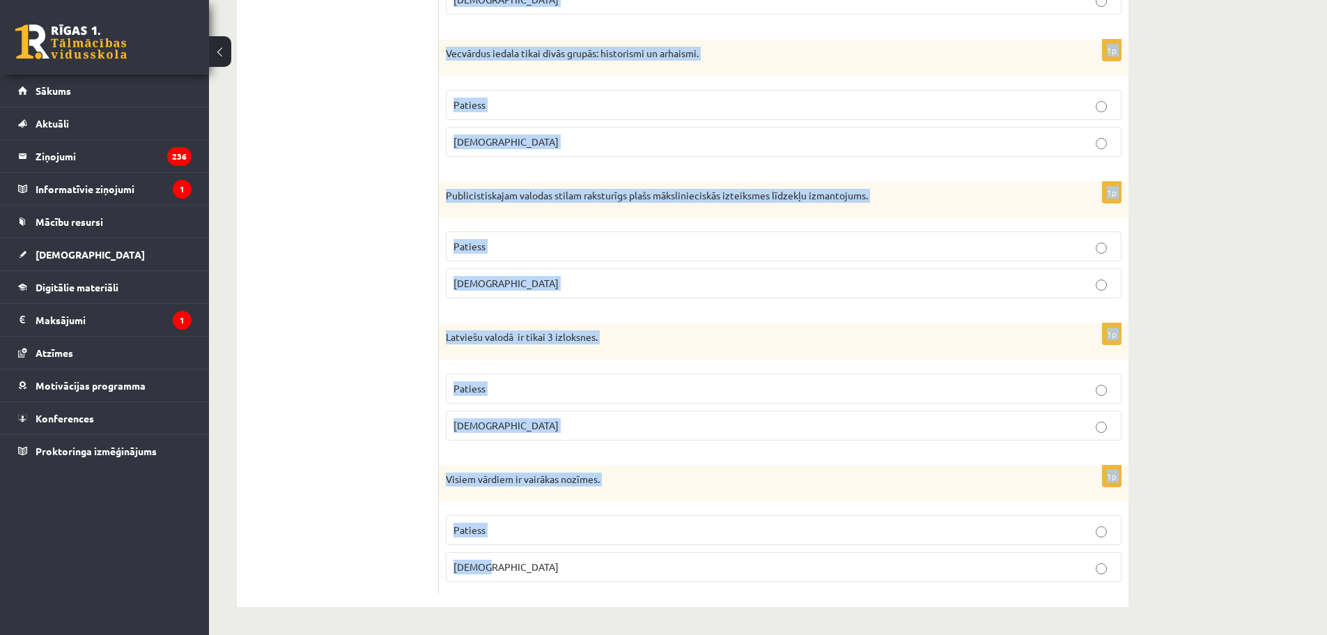
drag, startPoint x: 456, startPoint y: 183, endPoint x: 674, endPoint y: 577, distance: 450.7
copy form "Apgalvojums ir patiess vai nepatiess? 1p Frazeoloģisms kost pirkstos nozīmē sav…"
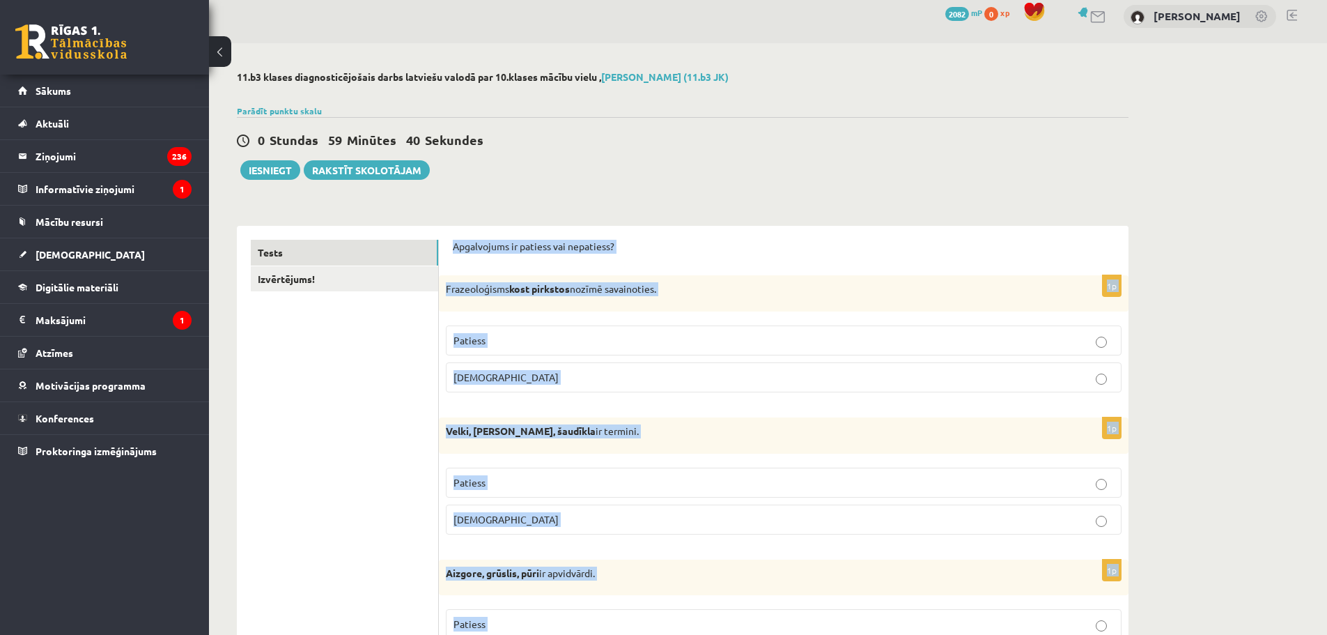
scroll to position [0, 0]
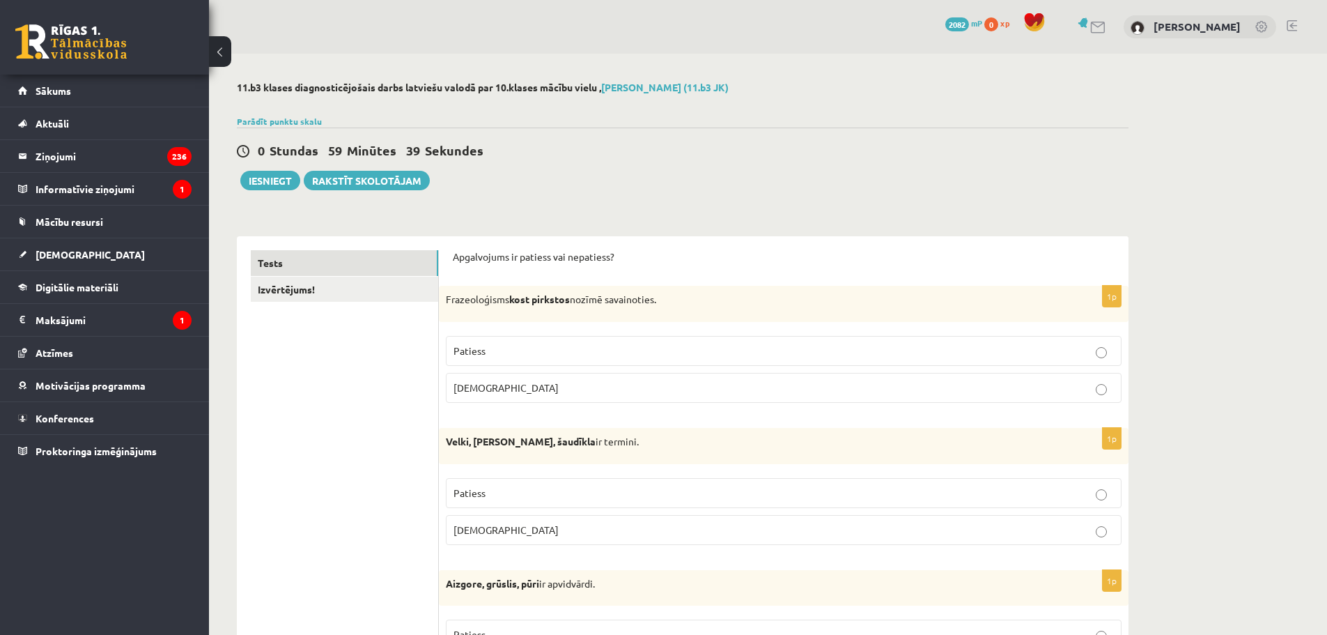
click at [478, 386] on span "Aplams" at bounding box center [506, 387] width 105 height 13
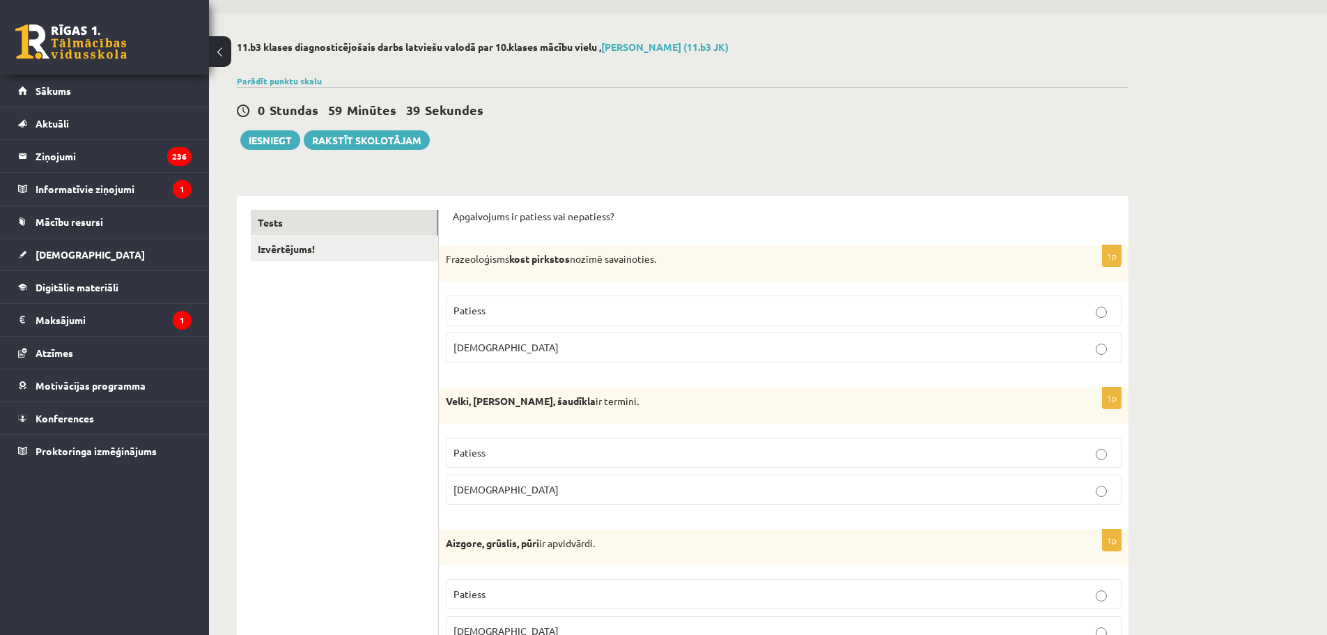
scroll to position [209, 0]
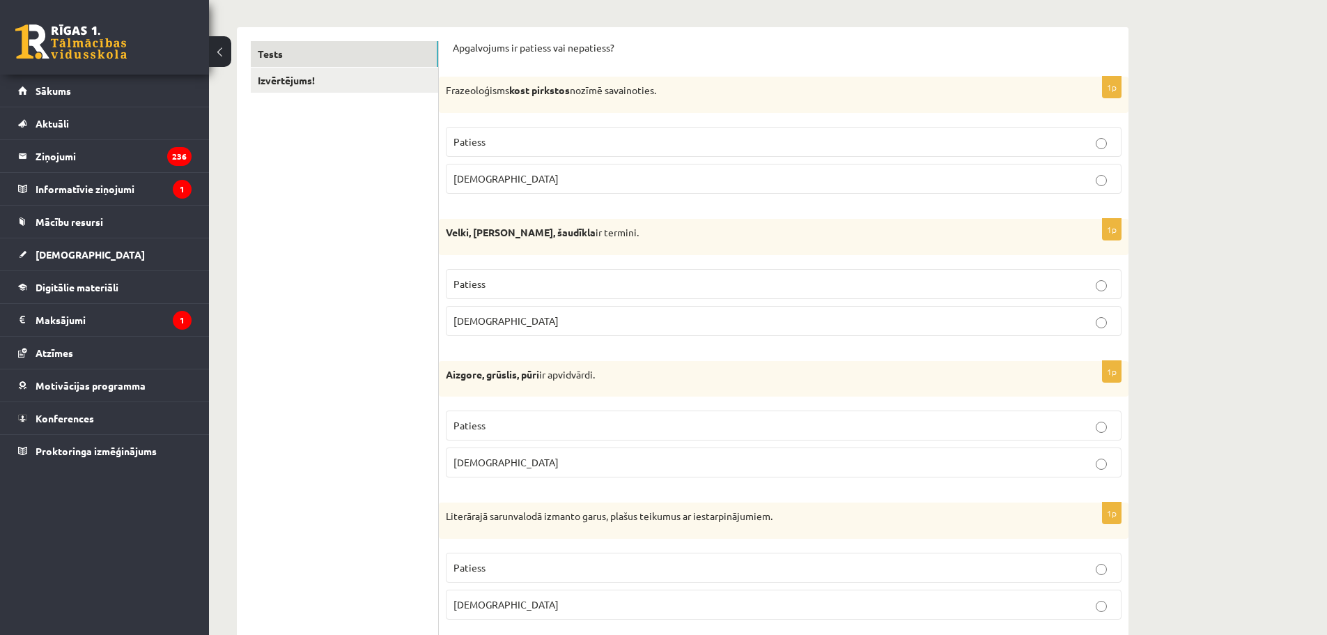
click at [524, 320] on p "Aplams" at bounding box center [784, 321] width 661 height 15
click at [520, 415] on label "Patiess" at bounding box center [784, 425] width 676 height 30
click at [504, 463] on p "Aplams" at bounding box center [784, 462] width 661 height 15
click at [502, 437] on label "Patiess" at bounding box center [784, 425] width 676 height 30
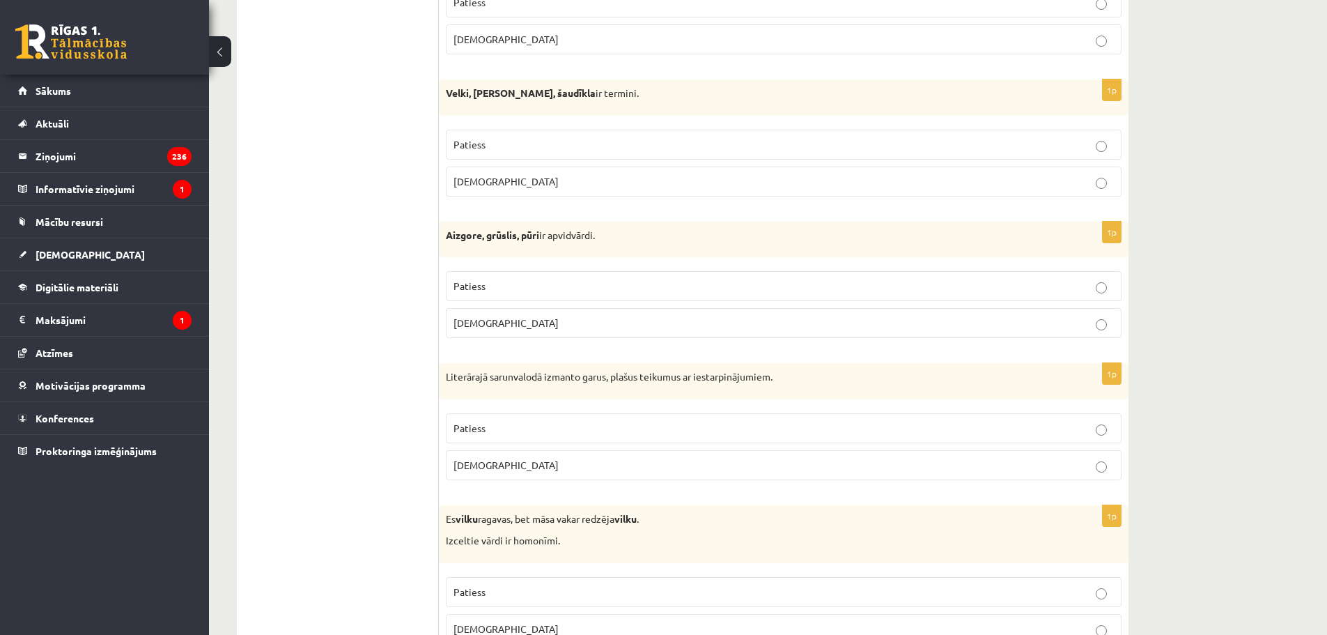
click at [491, 455] on label "Aplams" at bounding box center [784, 465] width 676 height 30
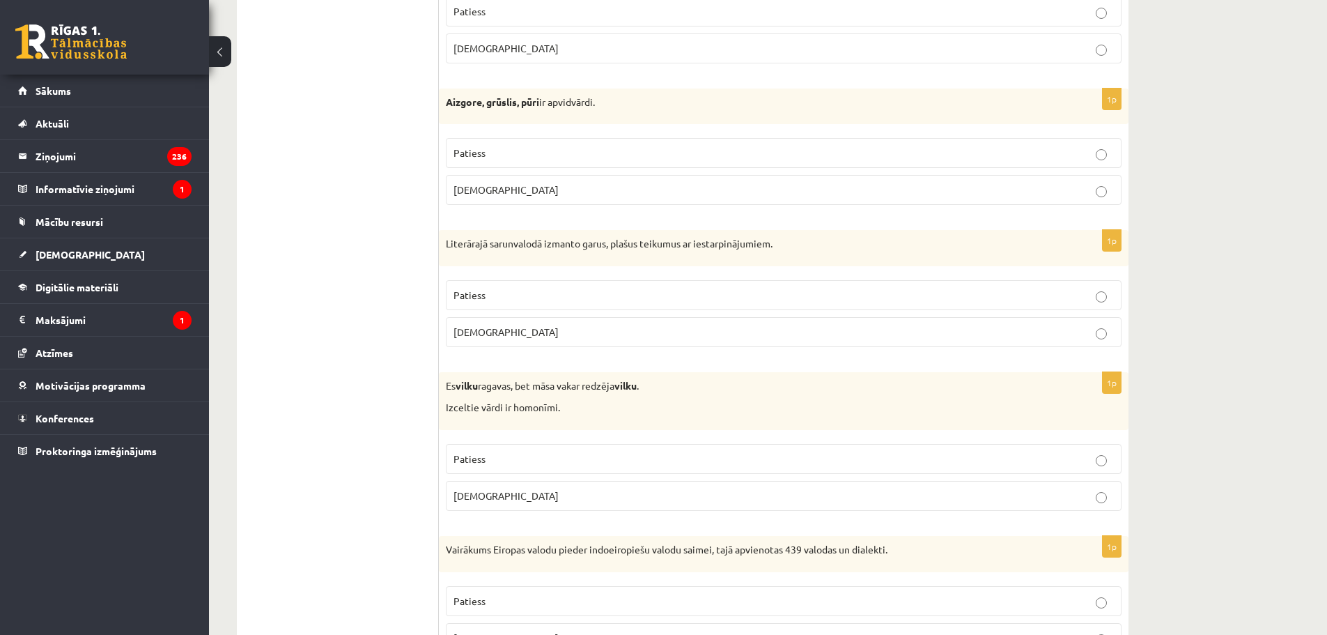
scroll to position [488, 0]
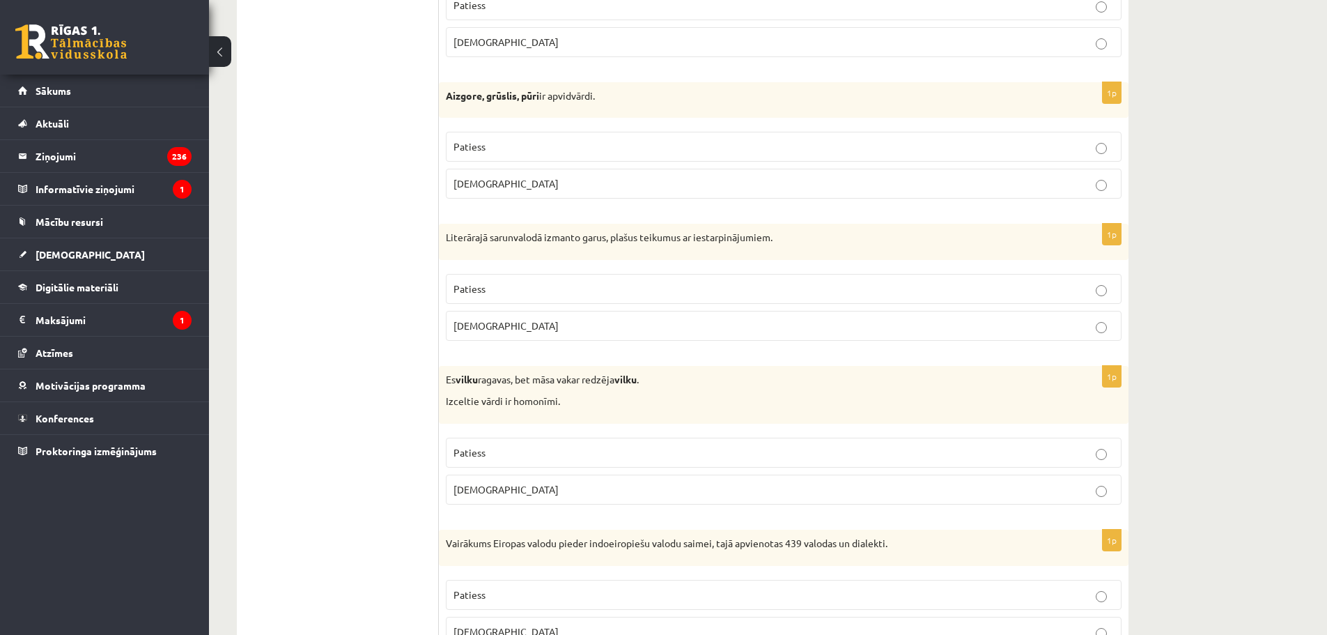
click at [505, 447] on p "Patiess" at bounding box center [784, 452] width 661 height 15
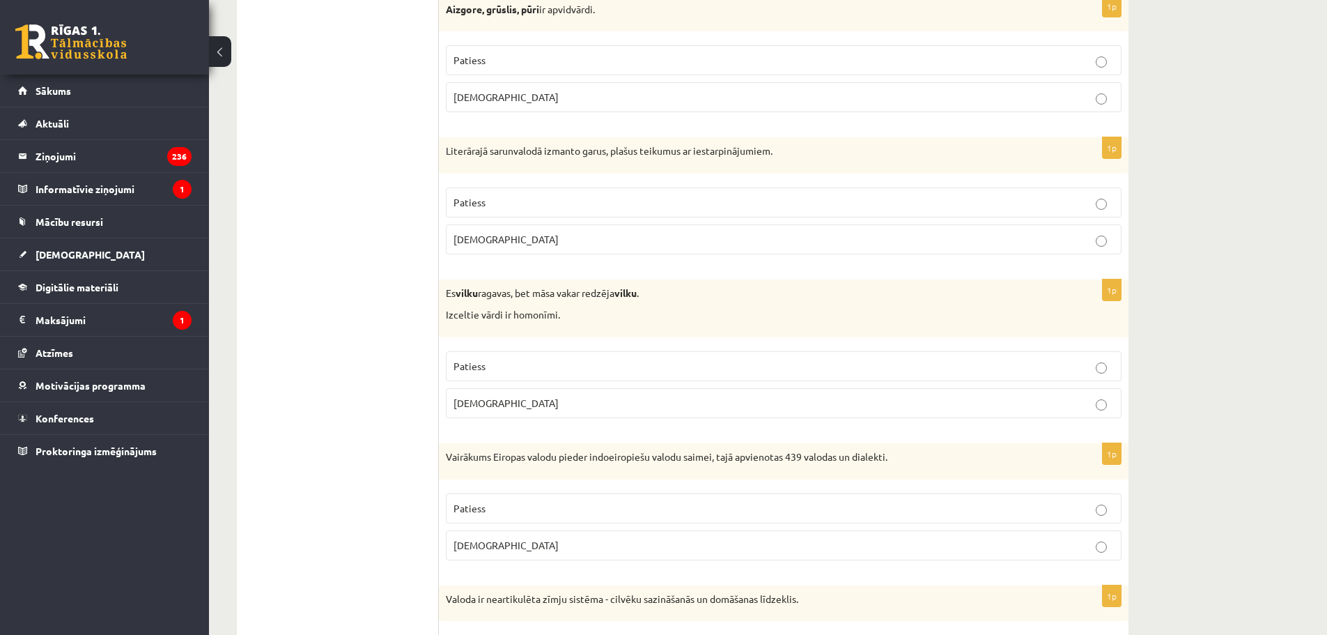
scroll to position [627, 0]
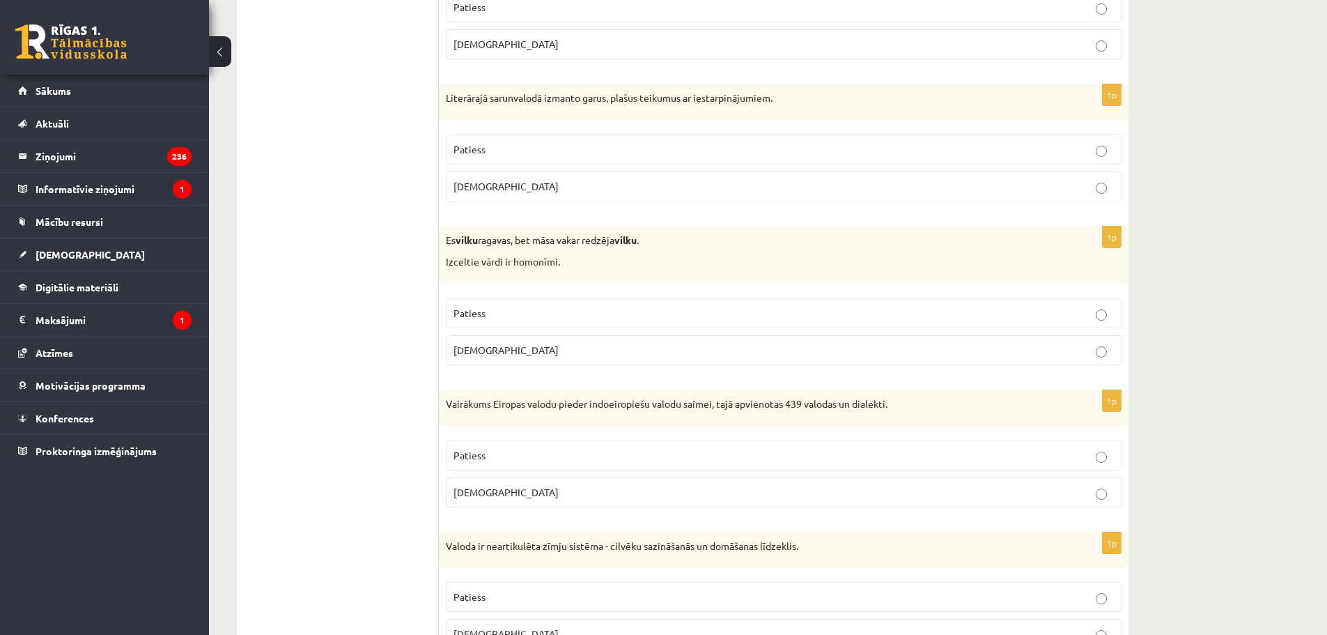
click at [493, 493] on p "Aplams" at bounding box center [784, 492] width 661 height 15
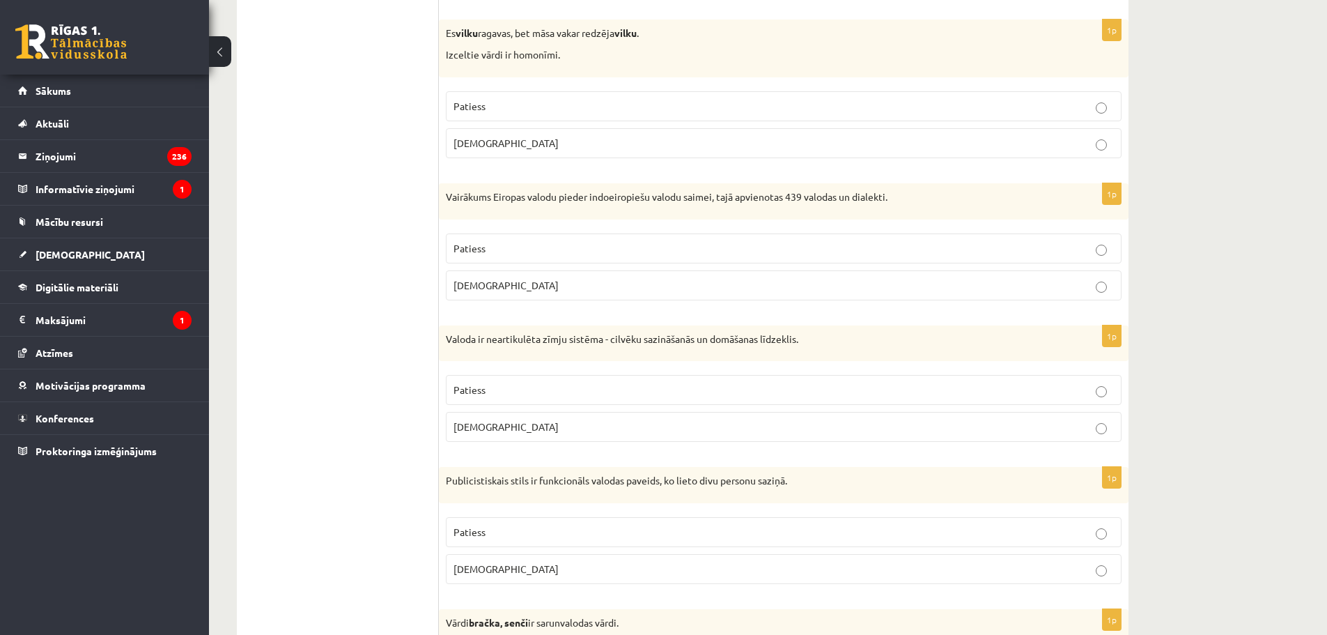
scroll to position [836, 0]
click at [509, 423] on p "Aplams" at bounding box center [784, 424] width 661 height 15
click at [517, 557] on label "Aplams" at bounding box center [784, 567] width 676 height 30
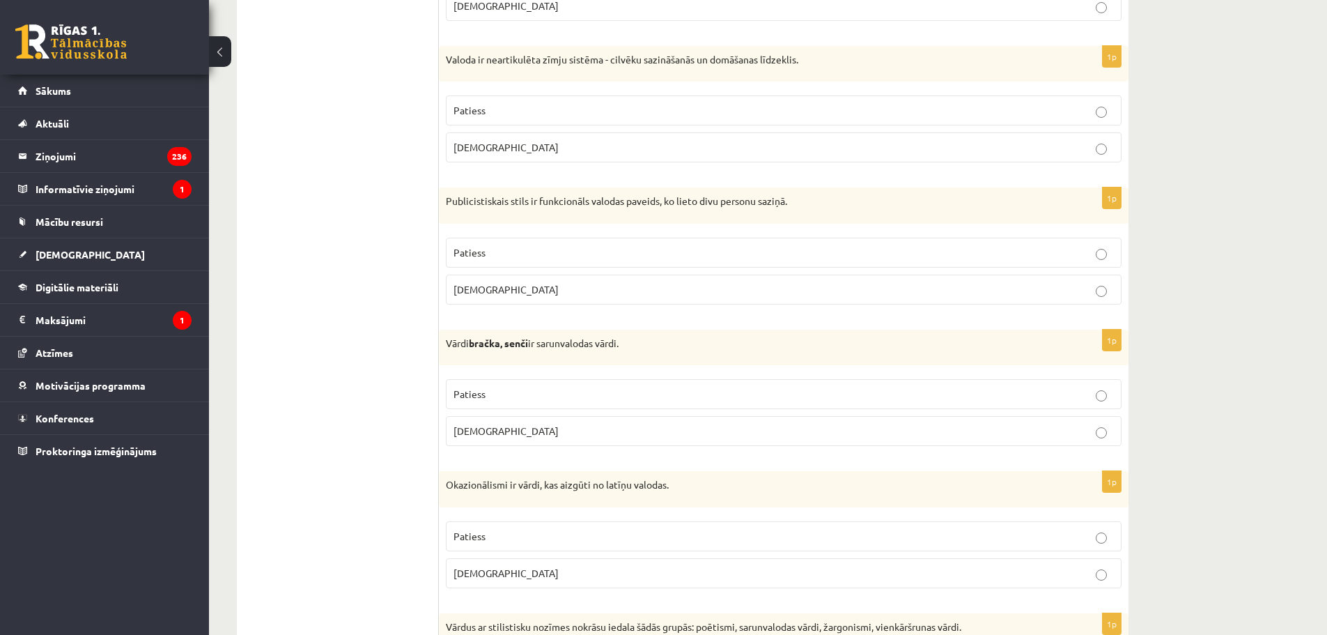
scroll to position [1115, 0]
click at [488, 398] on p "Patiess" at bounding box center [784, 392] width 661 height 15
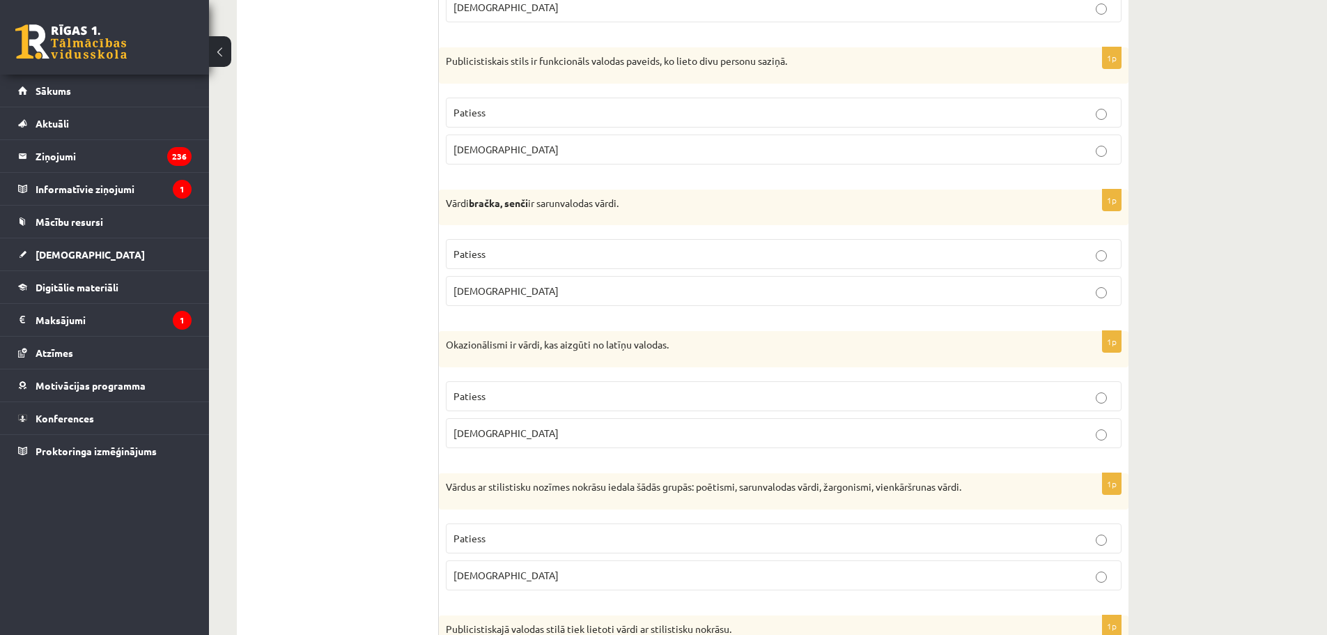
scroll to position [1254, 0]
click at [488, 431] on p "Aplams" at bounding box center [784, 432] width 661 height 15
click at [500, 530] on p "Patiess" at bounding box center [784, 537] width 661 height 15
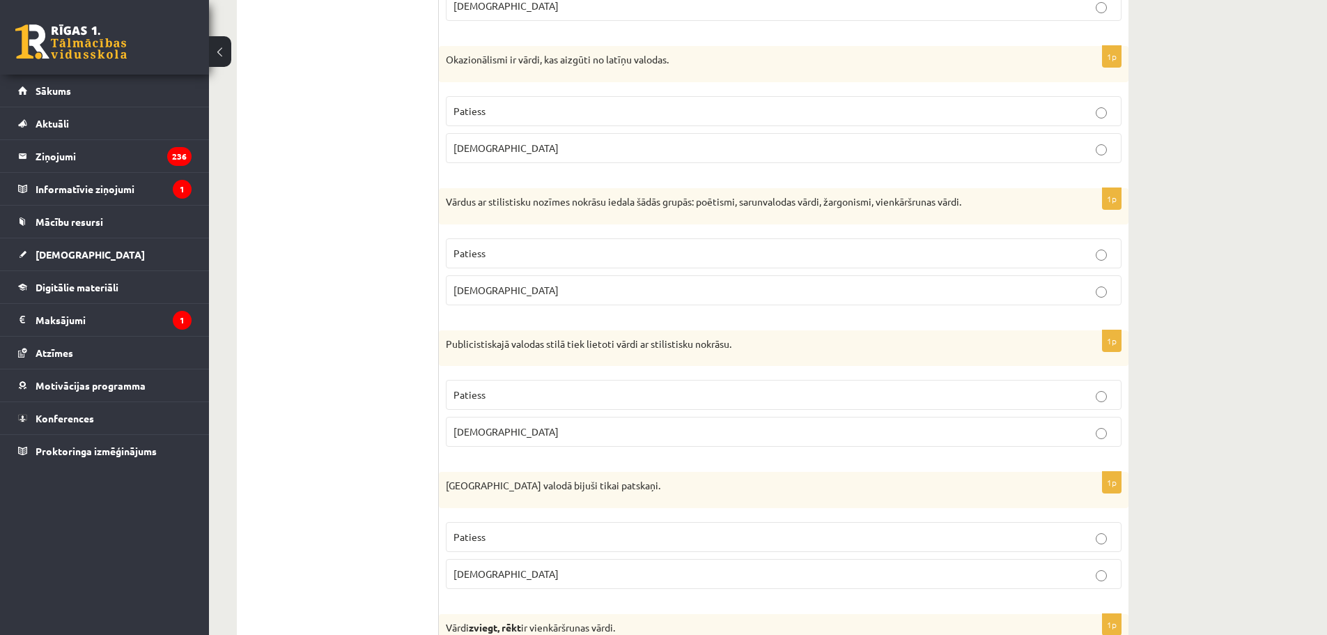
scroll to position [1603, 0]
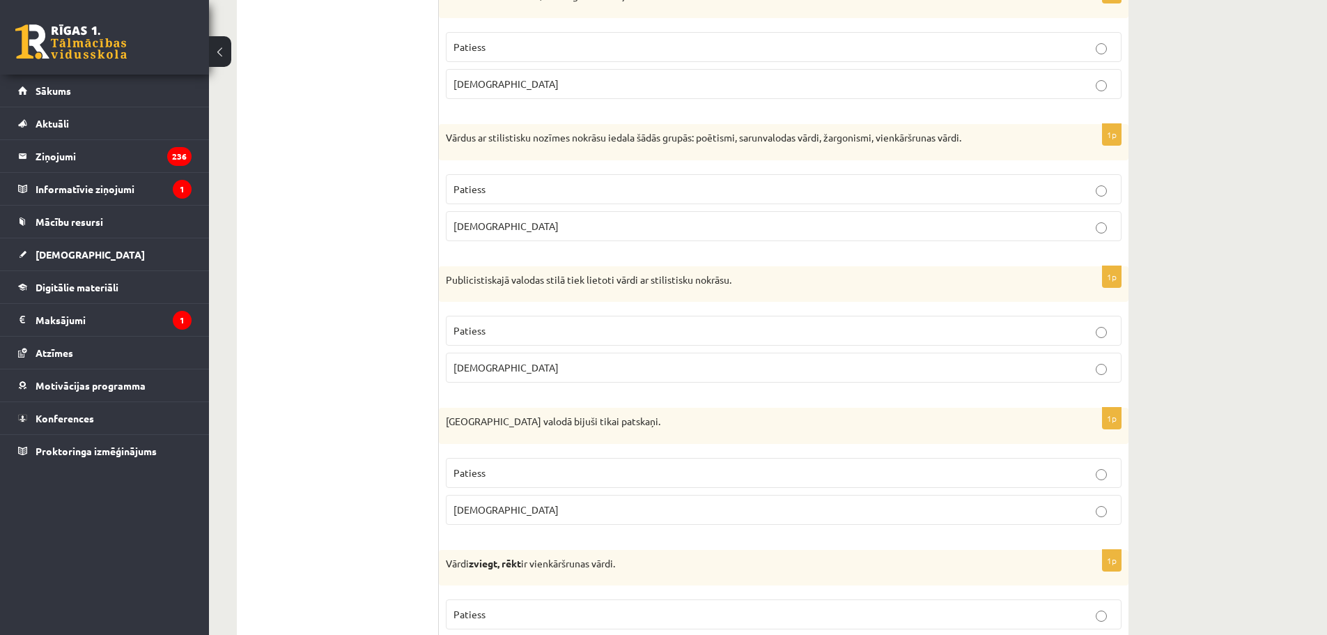
click at [474, 325] on p "Patiess" at bounding box center [784, 330] width 661 height 15
click at [491, 503] on p "Aplams" at bounding box center [784, 509] width 661 height 15
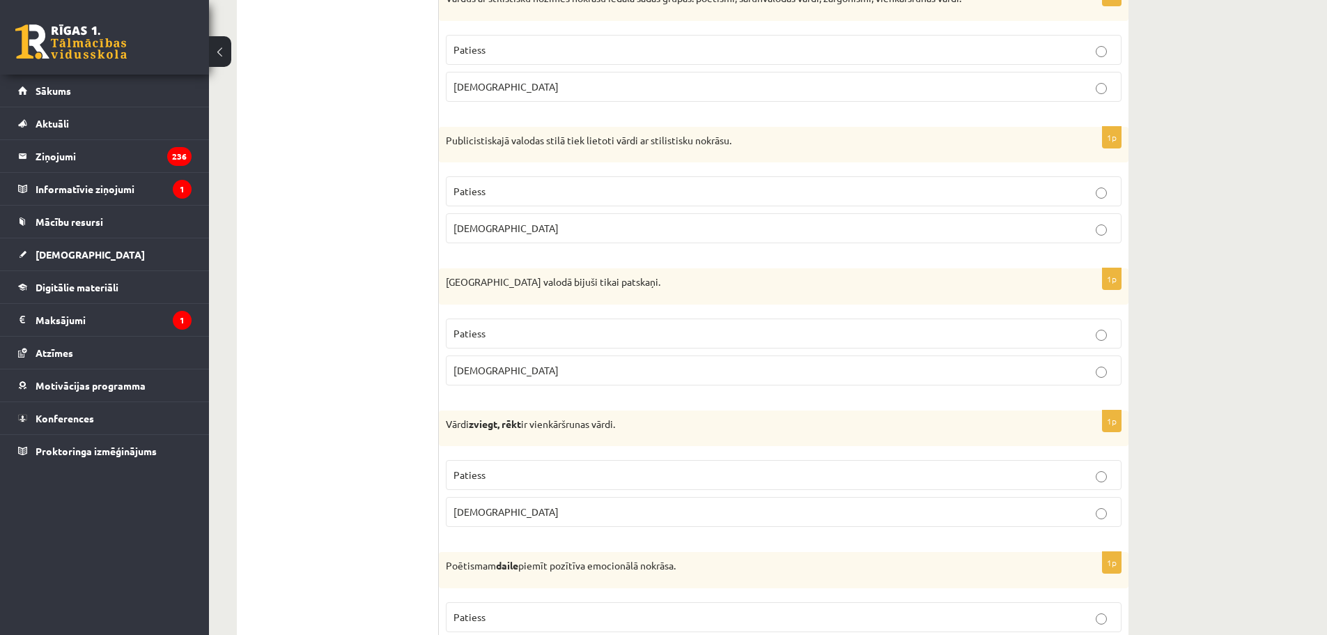
click at [495, 509] on p "Aplams" at bounding box center [784, 511] width 661 height 15
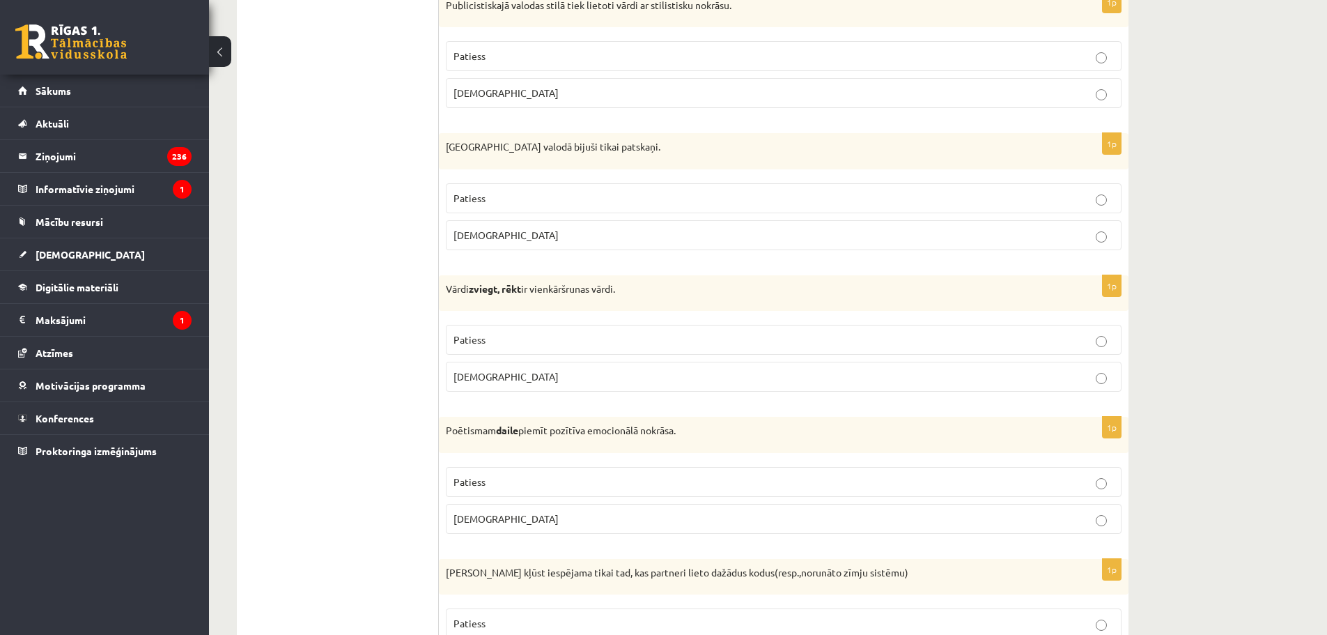
scroll to position [1881, 0]
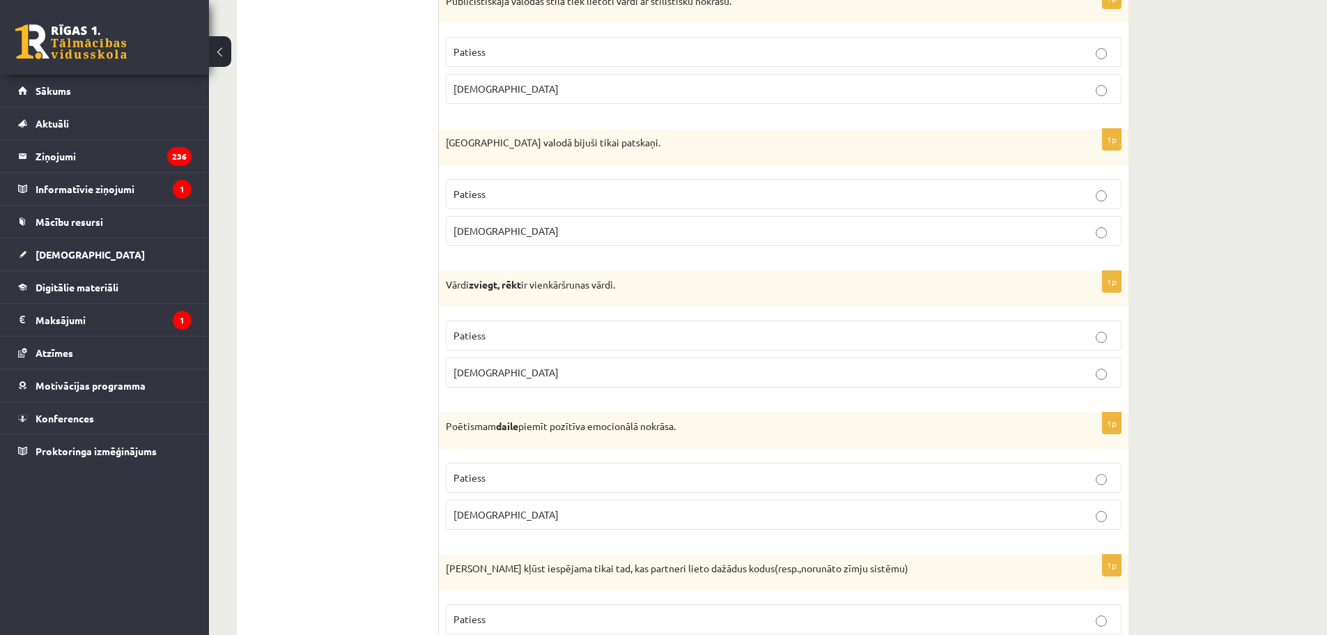
click at [520, 477] on p "Patiess" at bounding box center [784, 477] width 661 height 15
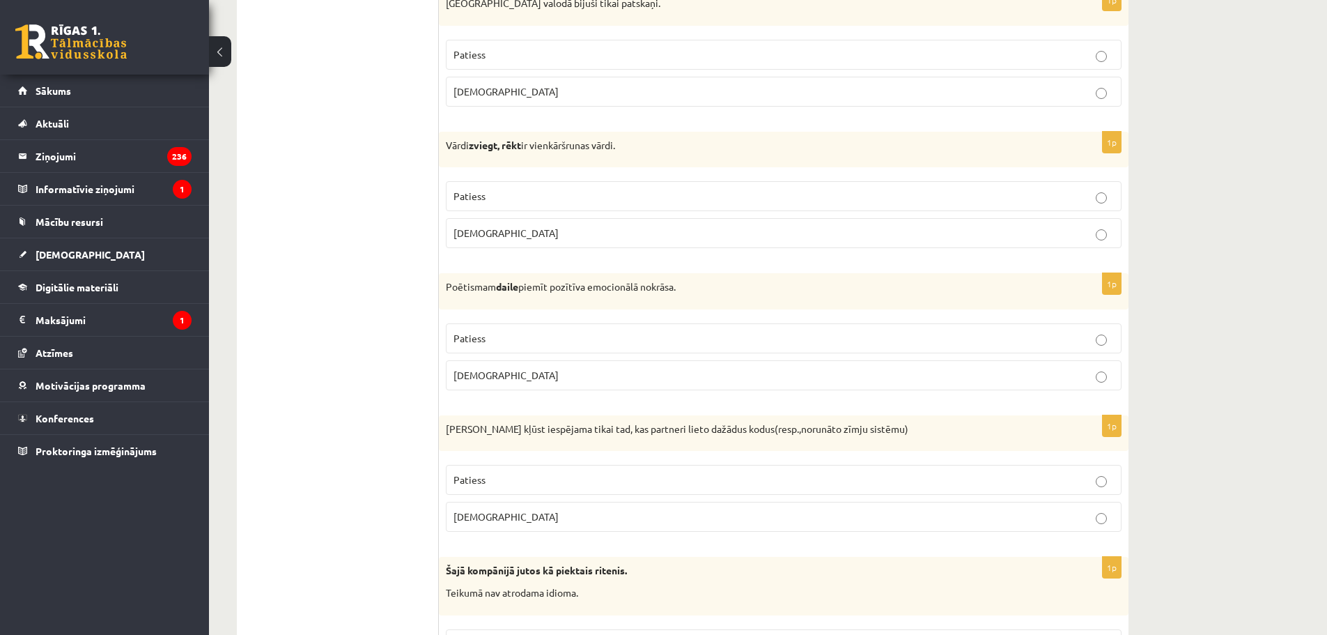
click at [500, 509] on label "Aplams" at bounding box center [784, 517] width 676 height 30
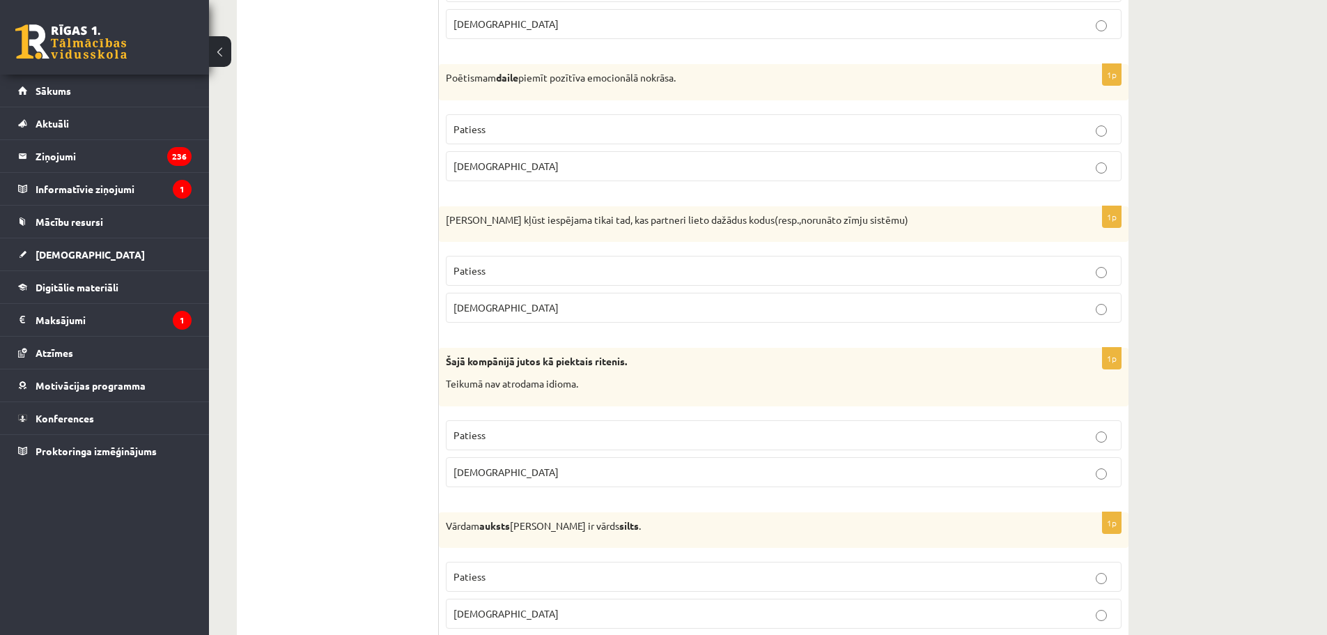
click at [516, 486] on label "Aplams" at bounding box center [784, 472] width 676 height 30
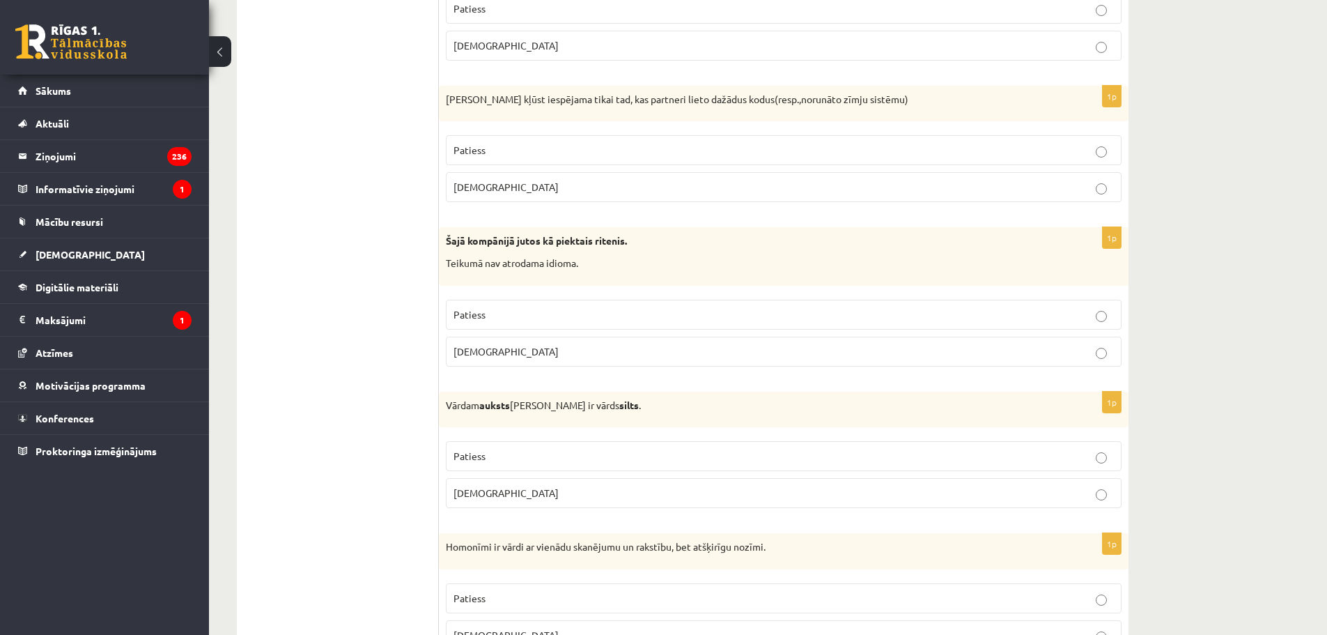
scroll to position [2369, 0]
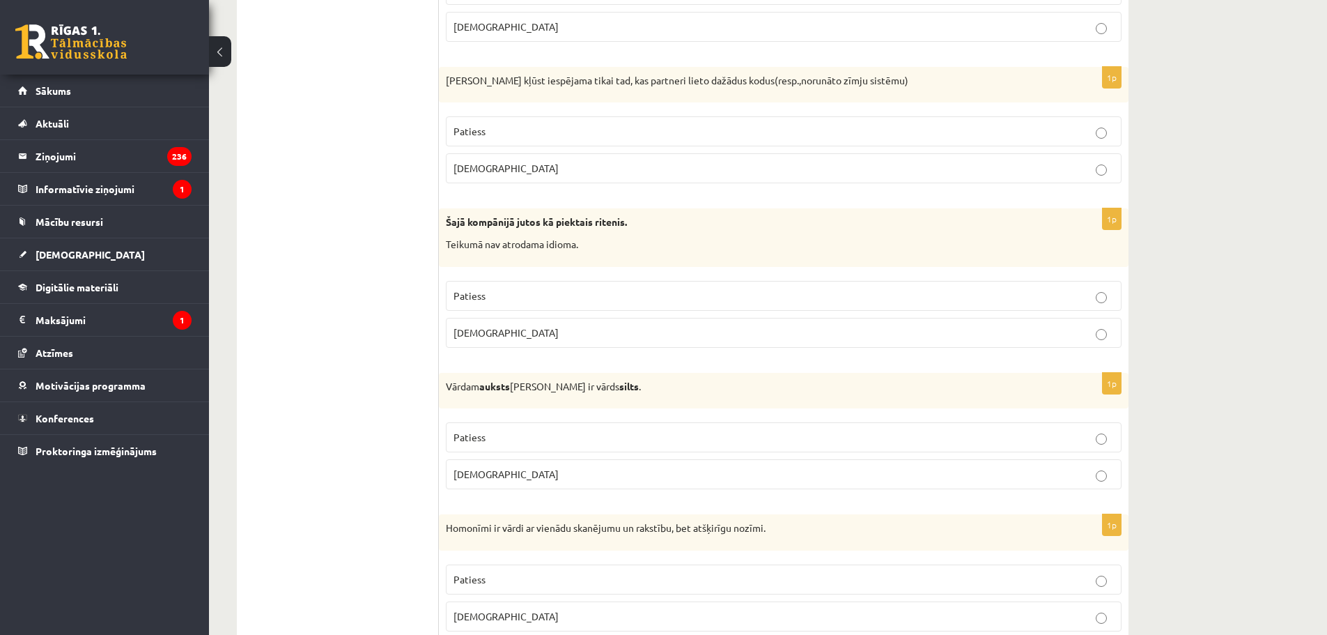
click at [545, 444] on p "Patiess" at bounding box center [784, 437] width 661 height 15
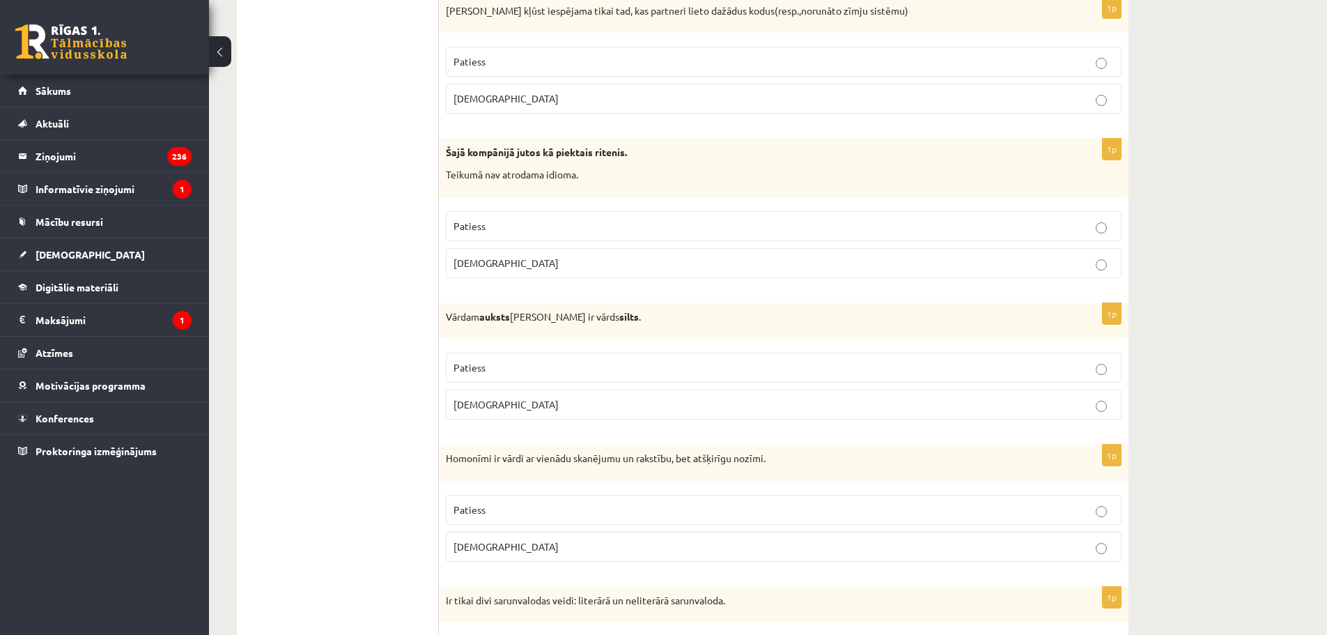
click at [509, 500] on label "Patiess" at bounding box center [784, 510] width 676 height 30
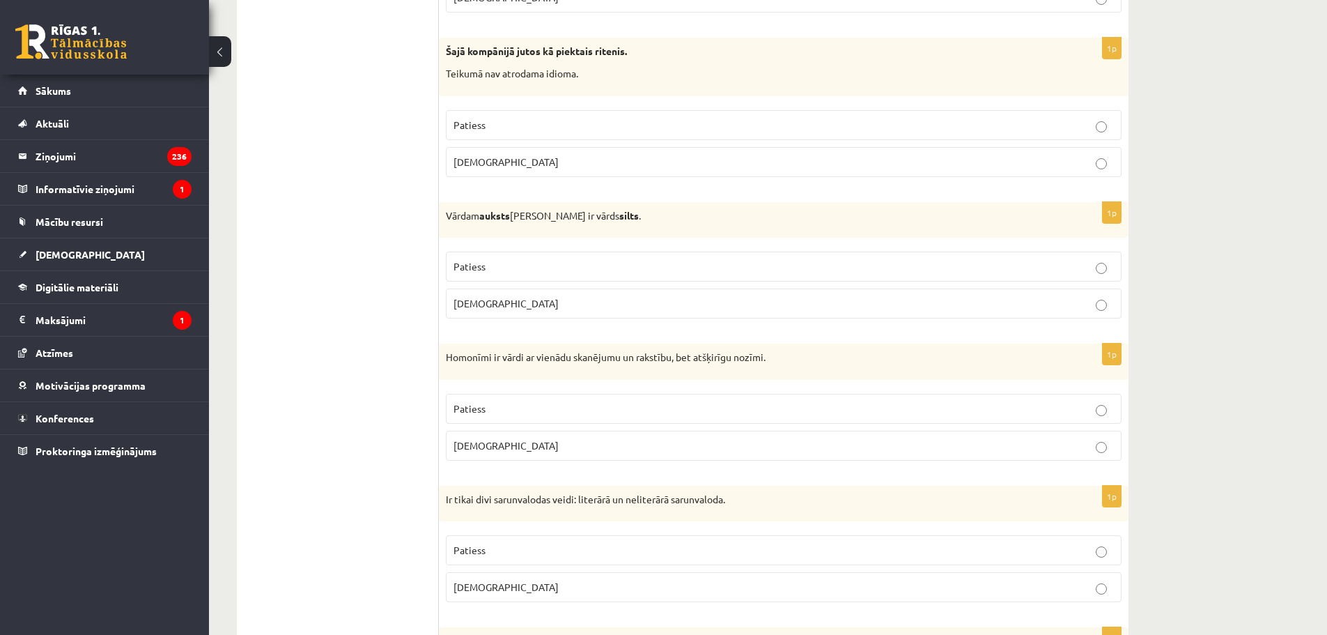
scroll to position [2578, 0]
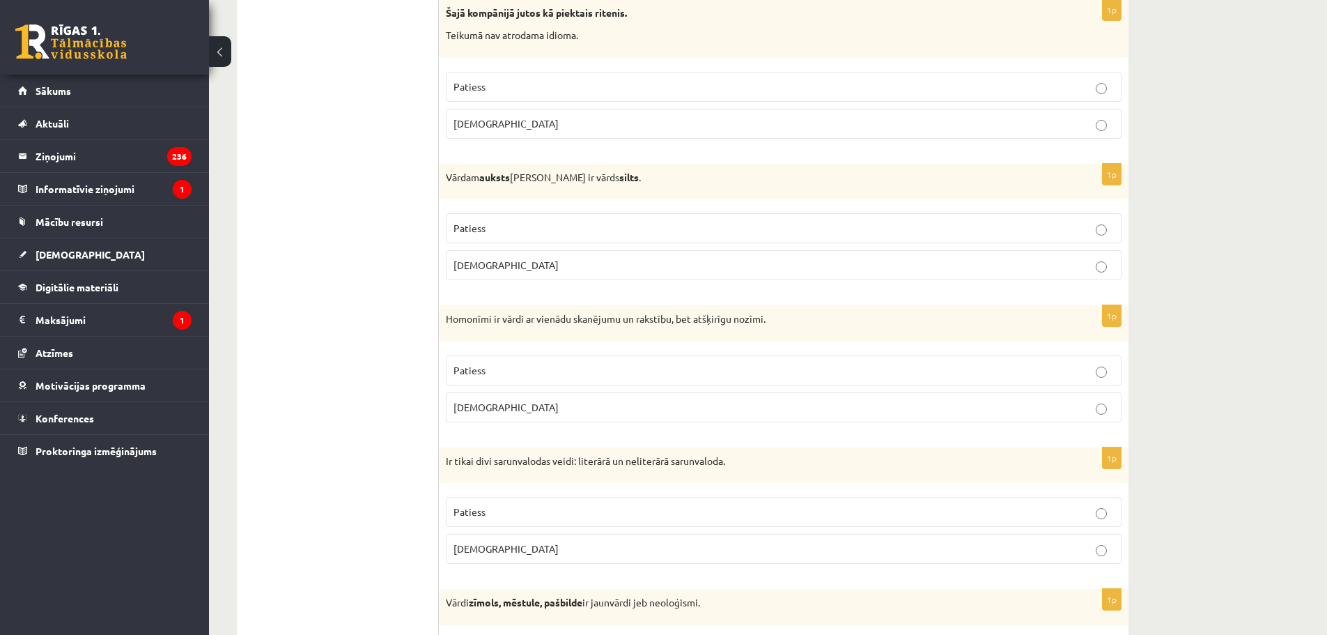
click at [502, 504] on label "Patiess" at bounding box center [784, 512] width 676 height 30
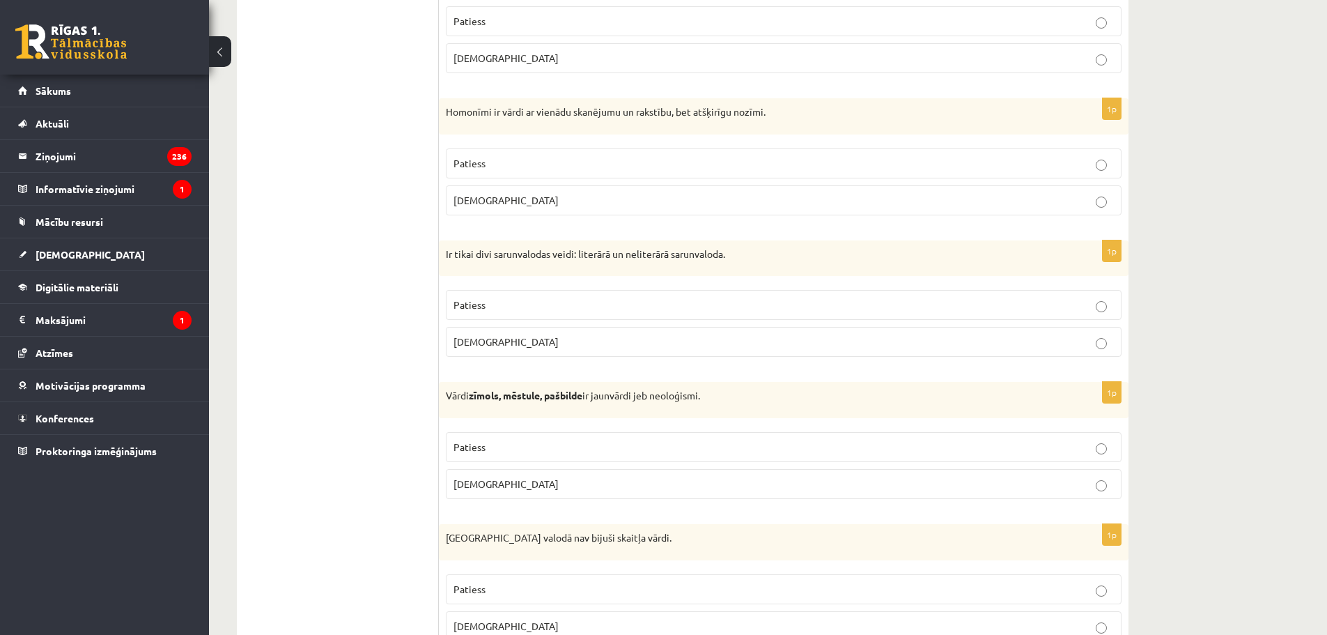
scroll to position [2787, 0]
click at [532, 438] on p "Patiess" at bounding box center [784, 445] width 661 height 15
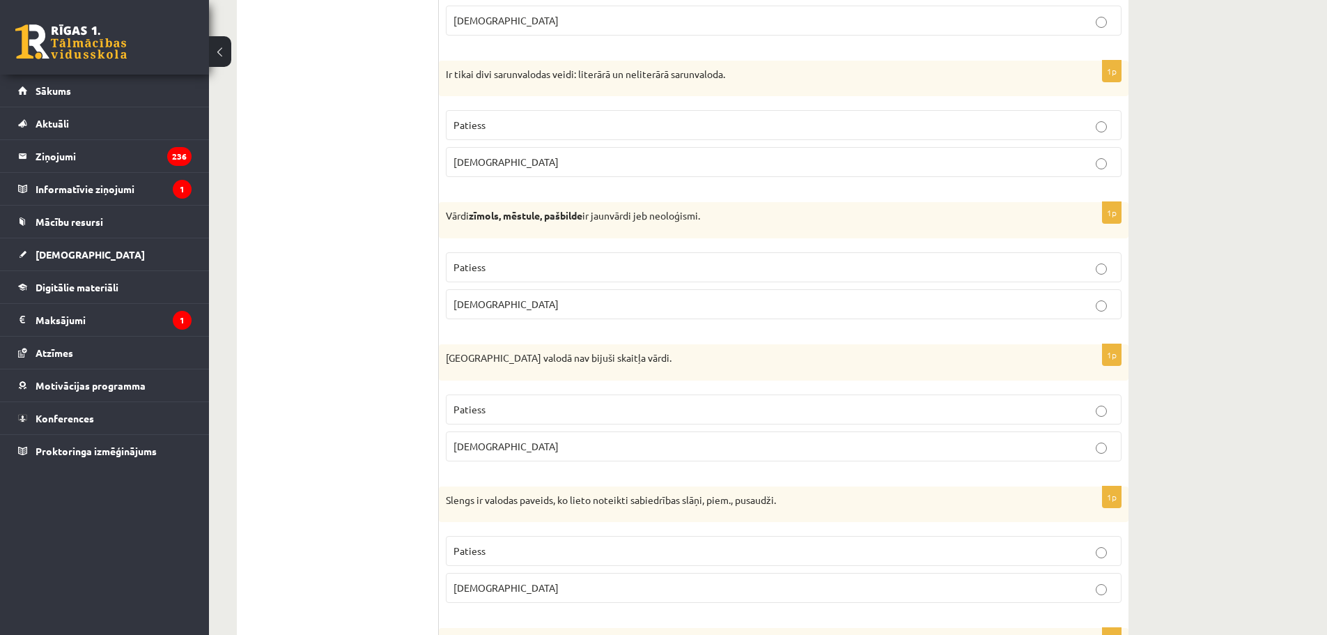
scroll to position [2996, 0]
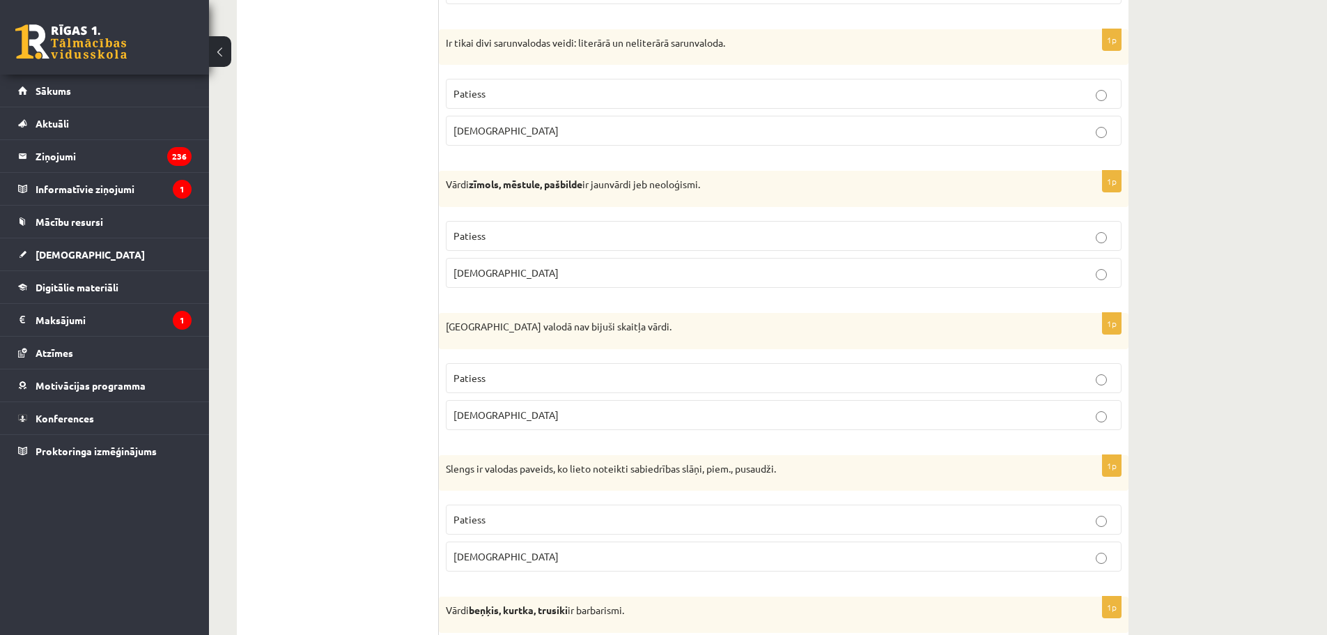
click at [502, 381] on p "Patiess" at bounding box center [784, 378] width 661 height 15
click at [502, 504] on fieldset "Patiess Aplams" at bounding box center [784, 536] width 676 height 78
click at [501, 511] on label "Patiess" at bounding box center [784, 519] width 676 height 30
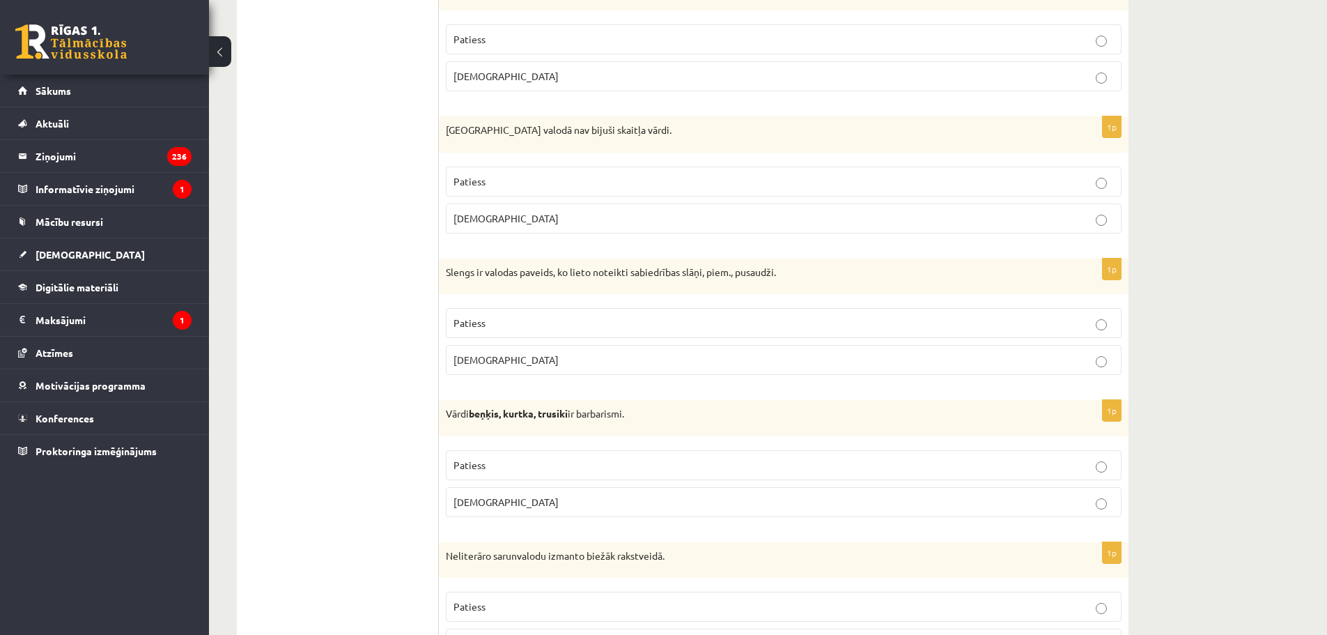
scroll to position [3205, 0]
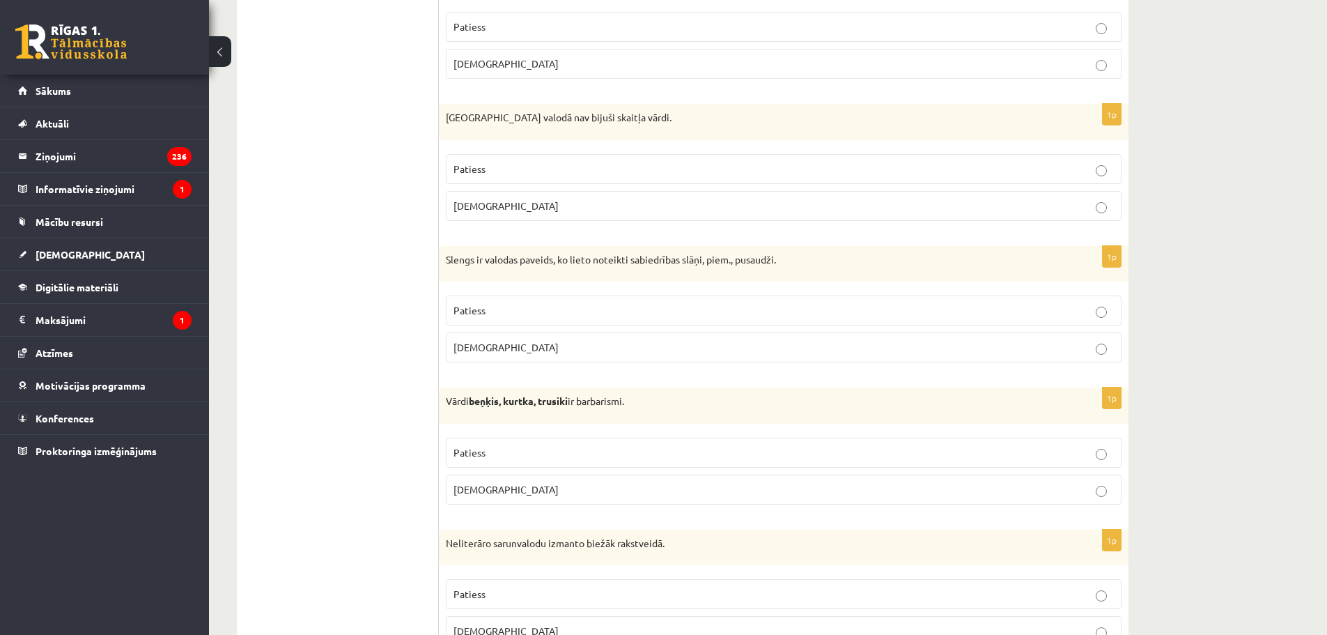
click at [514, 454] on p "Patiess" at bounding box center [784, 452] width 661 height 15
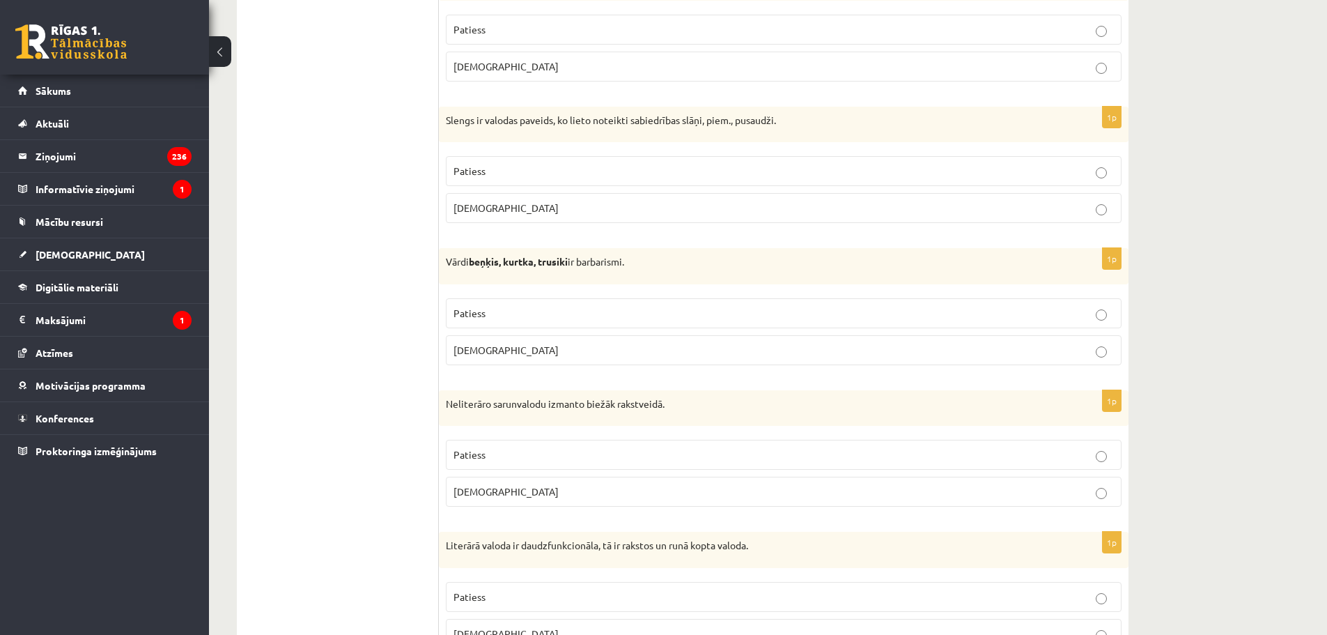
click at [509, 484] on label "Aplams" at bounding box center [784, 492] width 676 height 30
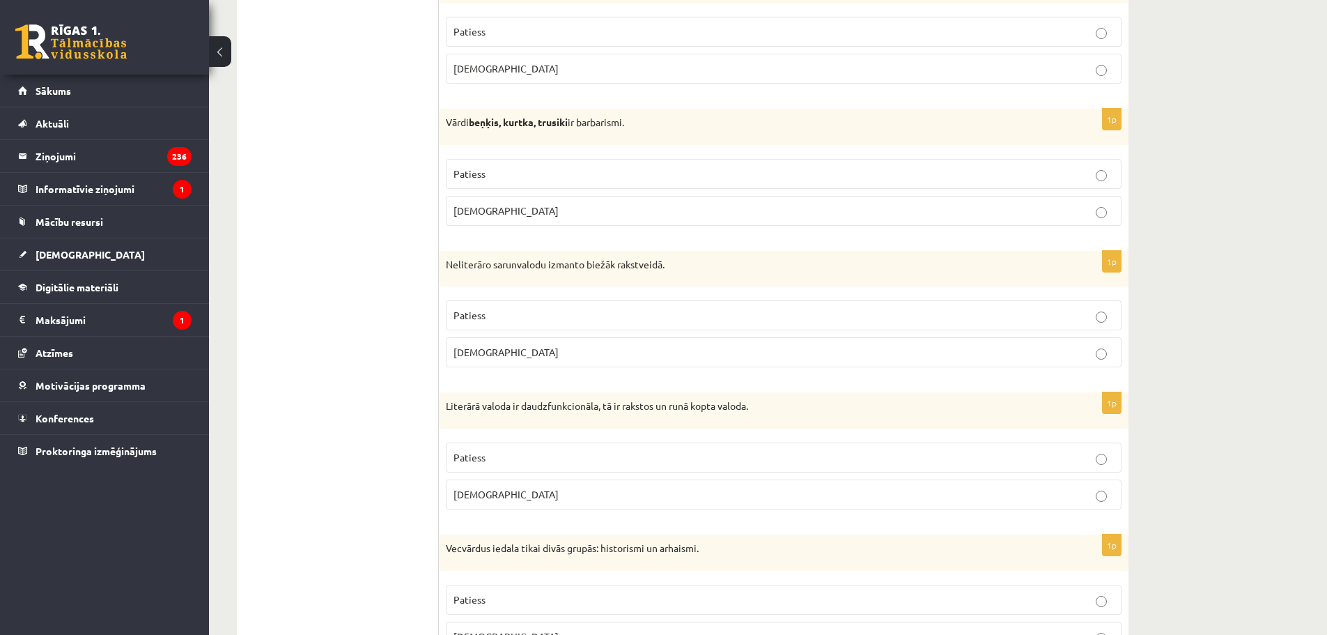
click at [507, 458] on p "Patiess" at bounding box center [784, 457] width 661 height 15
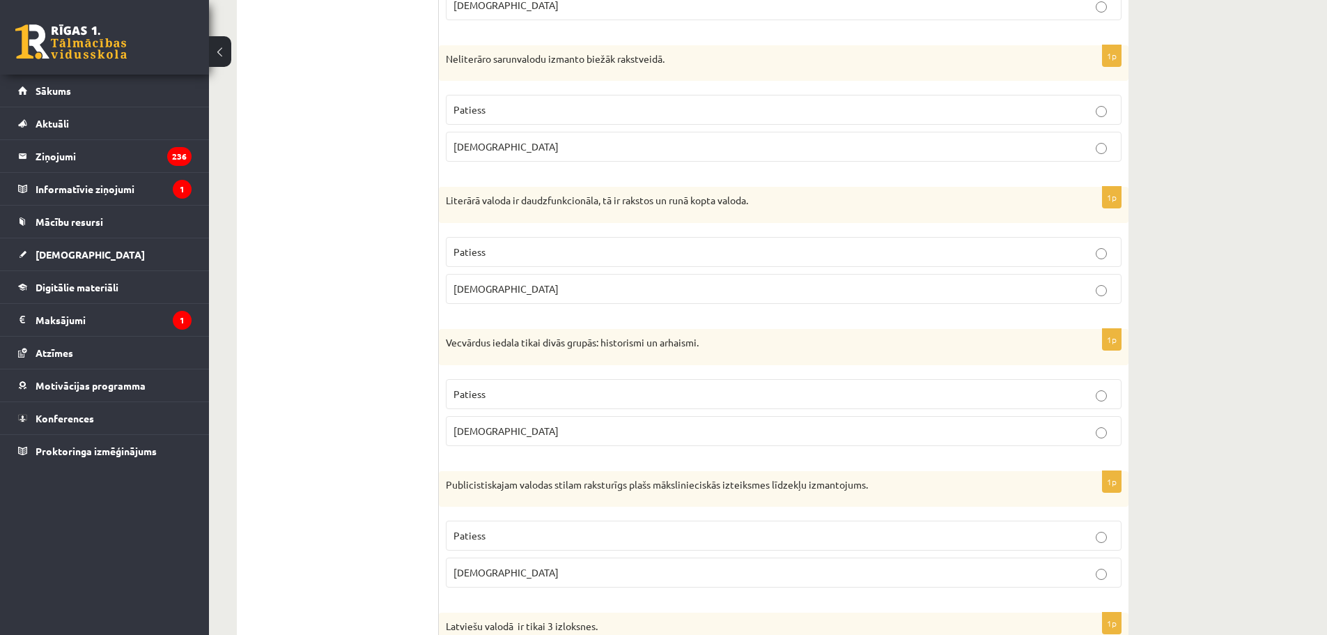
scroll to position [3693, 0]
click at [518, 389] on p "Patiess" at bounding box center [784, 390] width 661 height 15
click at [524, 527] on p "Patiess" at bounding box center [784, 532] width 661 height 15
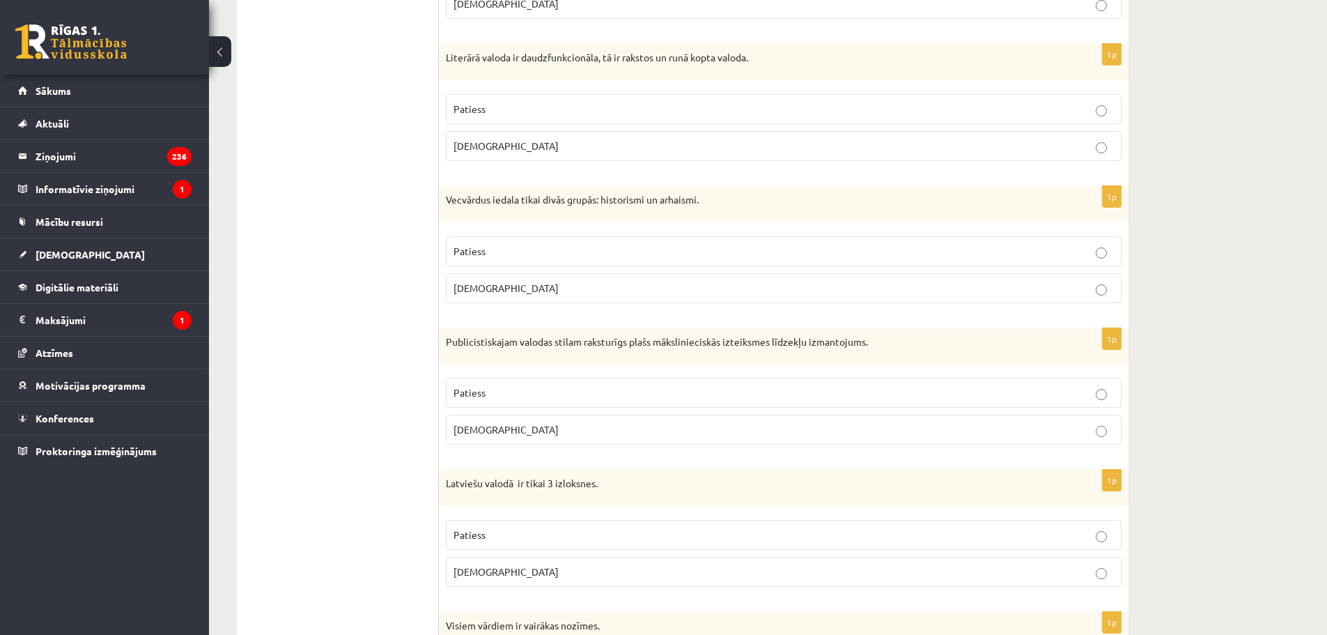
click at [508, 571] on p "Aplams" at bounding box center [784, 571] width 661 height 15
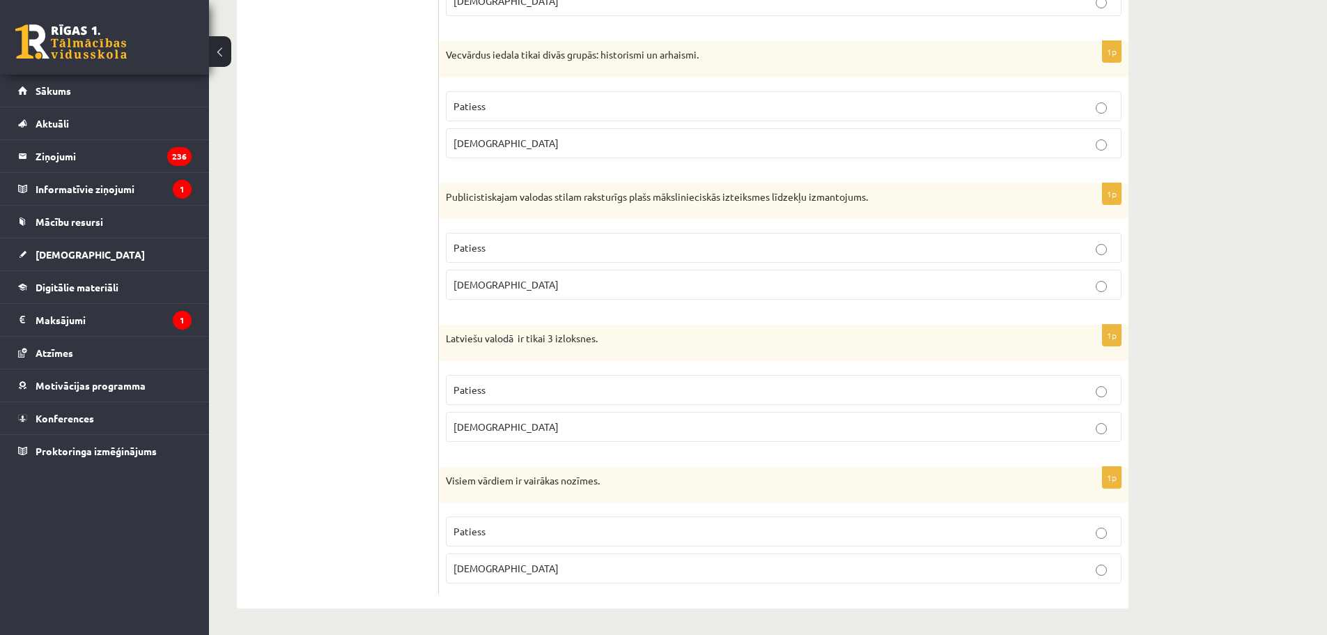
scroll to position [3979, 0]
click at [540, 566] on p "Aplams" at bounding box center [784, 567] width 661 height 15
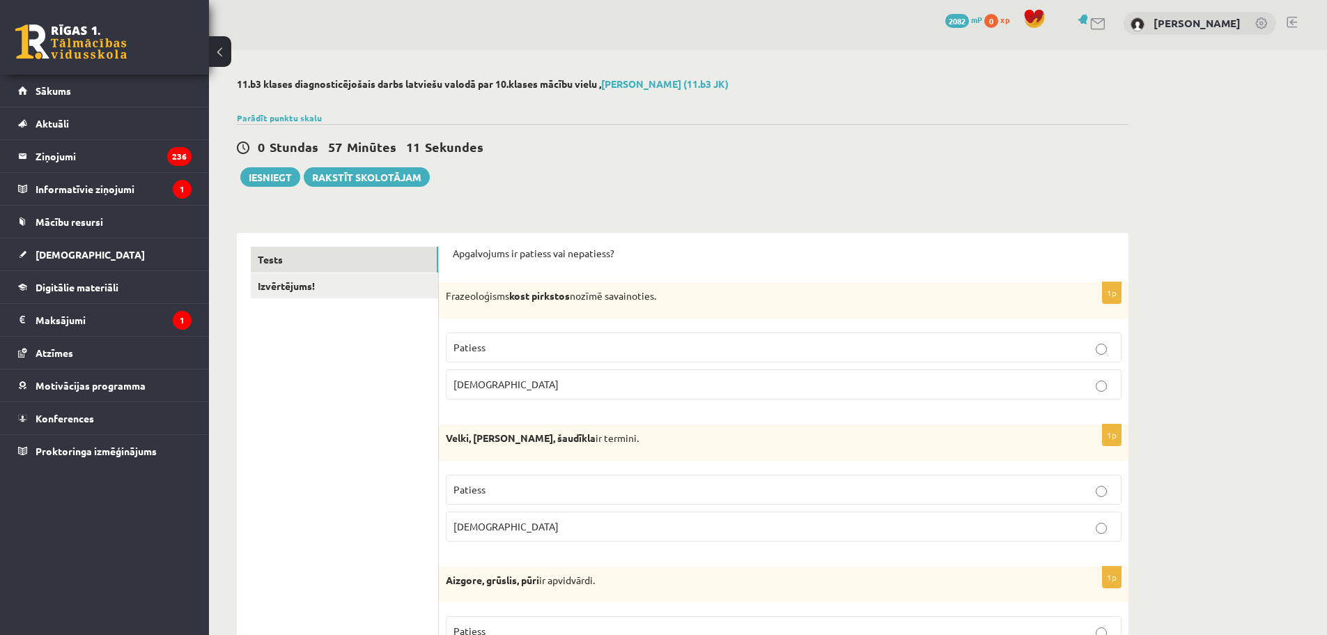
scroll to position [0, 0]
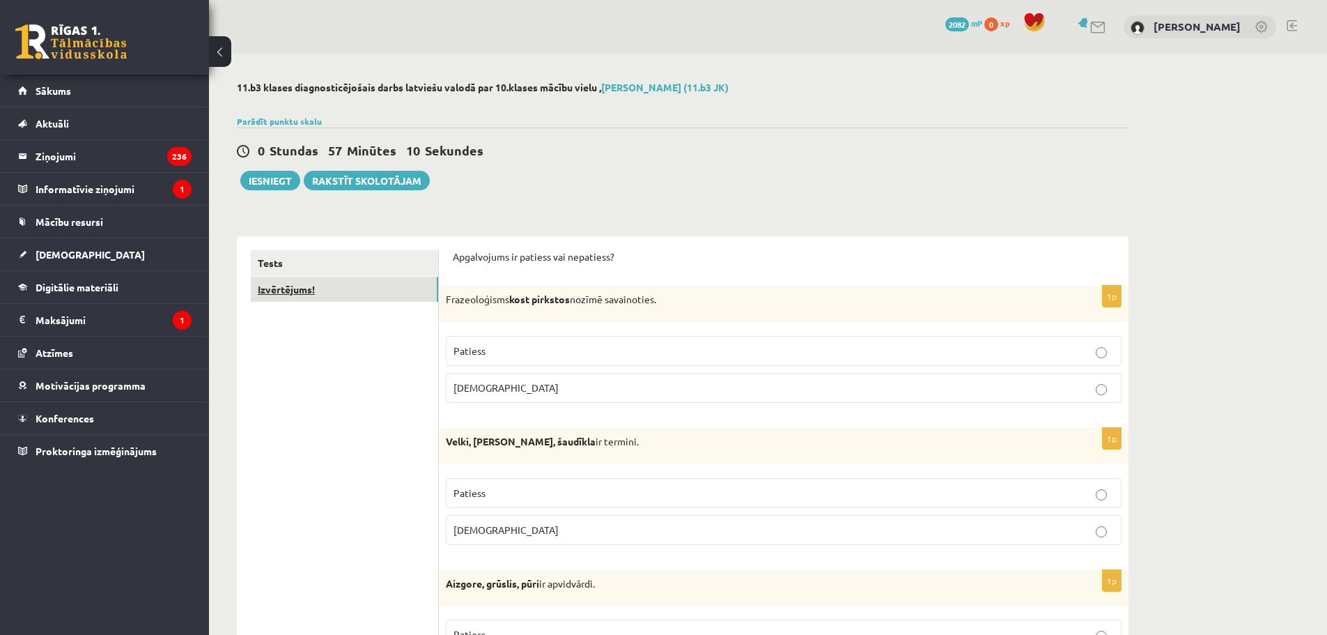
click at [346, 289] on link "Izvērtējums!" at bounding box center [344, 290] width 187 height 26
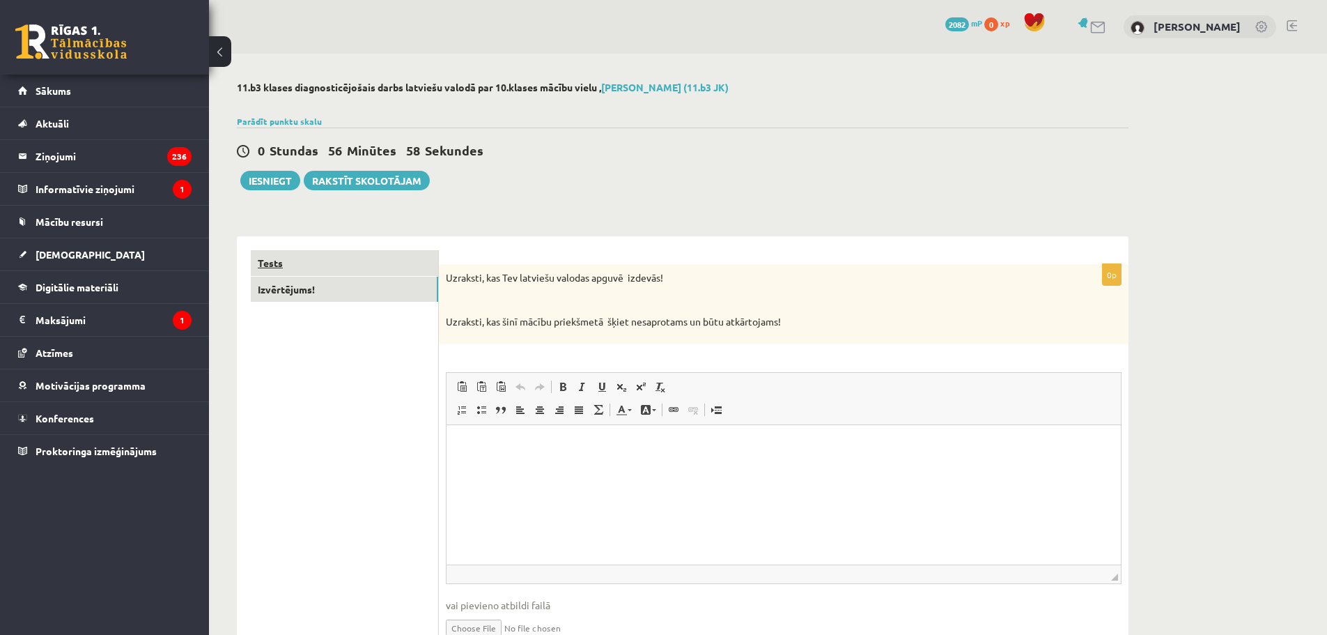
click at [350, 268] on link "Tests" at bounding box center [344, 263] width 187 height 26
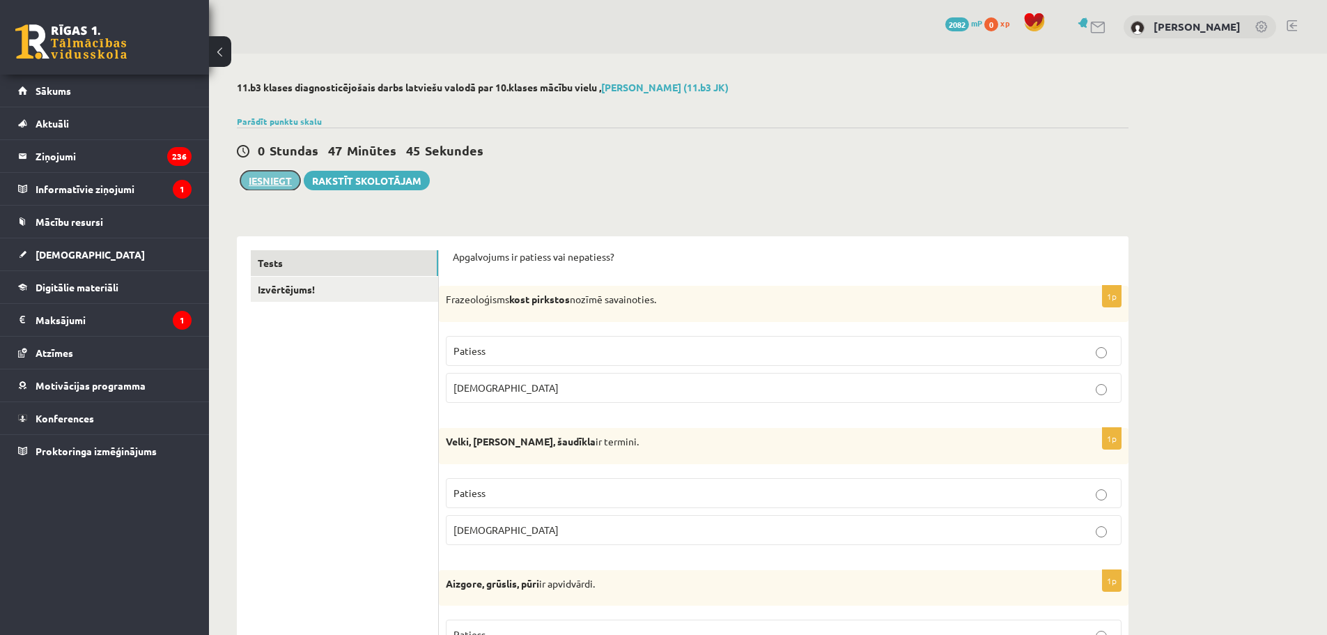
click at [276, 176] on button "Iesniegt" at bounding box center [270, 181] width 60 height 20
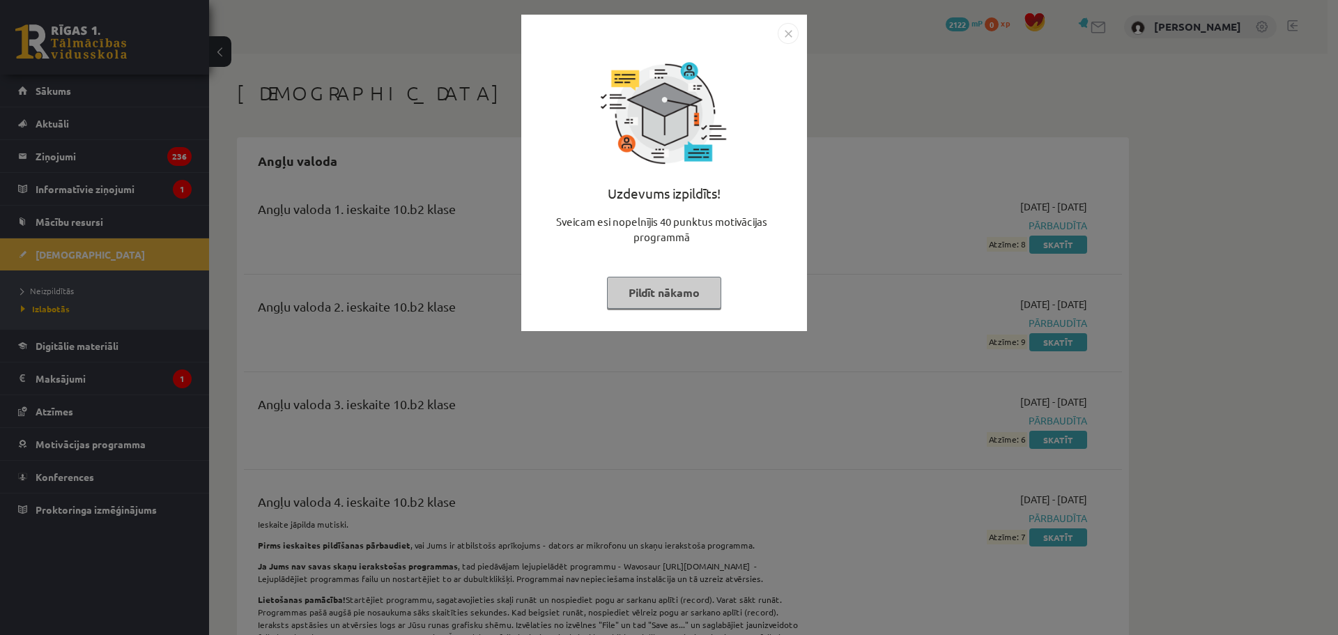
click at [785, 34] on img "Close" at bounding box center [788, 33] width 21 height 21
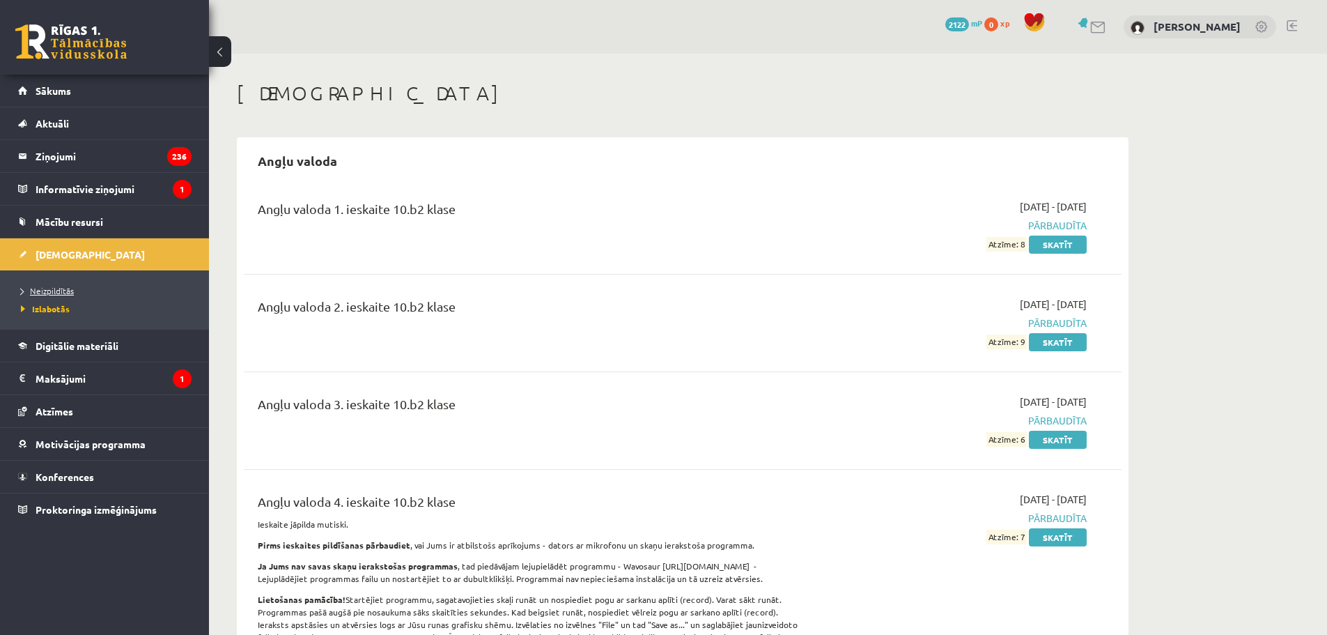
click at [64, 287] on span "Neizpildītās" at bounding box center [47, 290] width 53 height 11
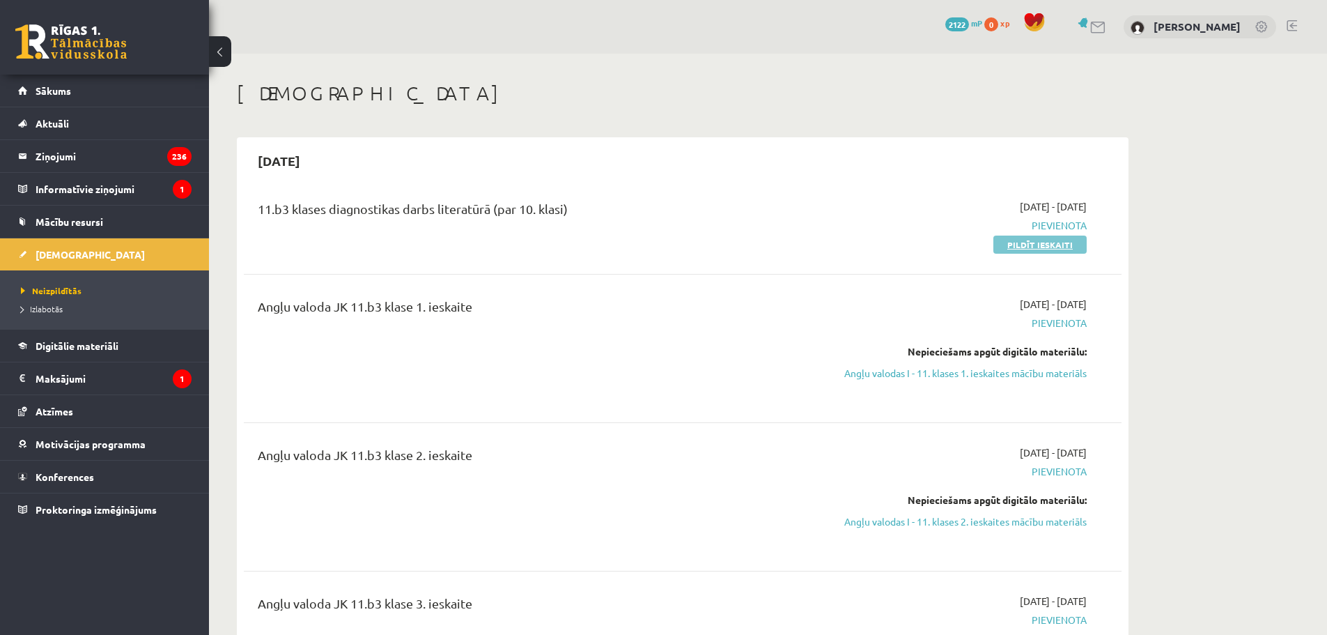
click at [1023, 249] on link "Pildīt ieskaiti" at bounding box center [1040, 245] width 93 height 18
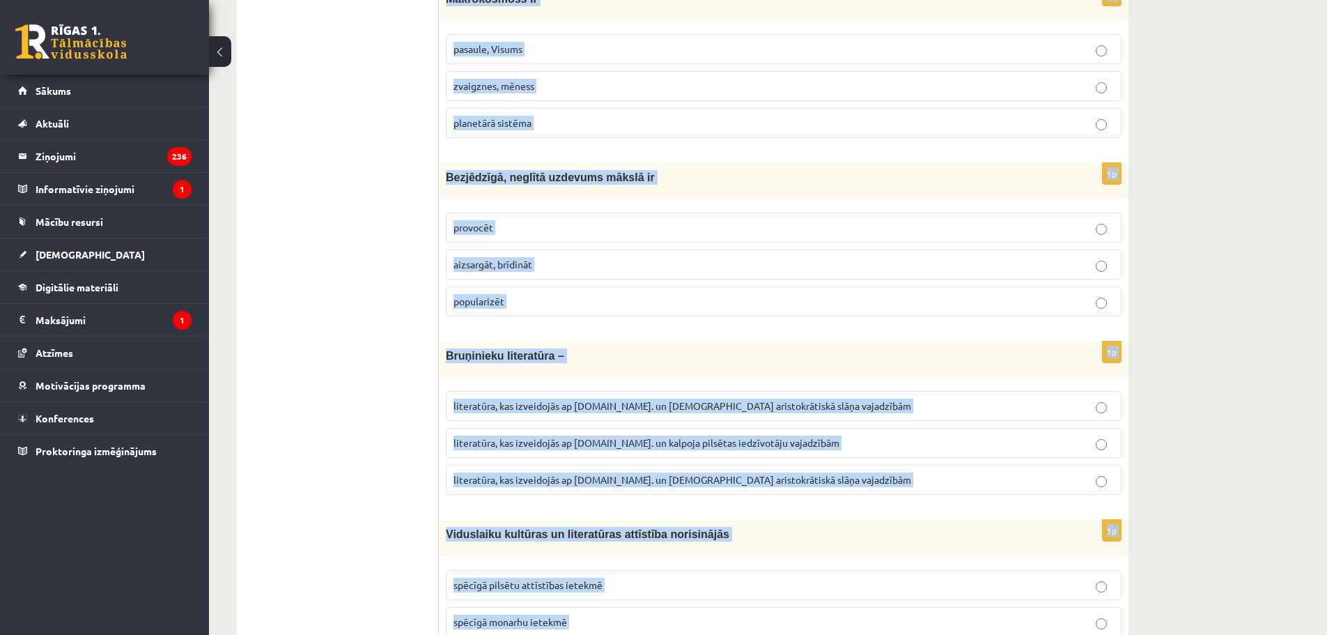
scroll to position [5172, 0]
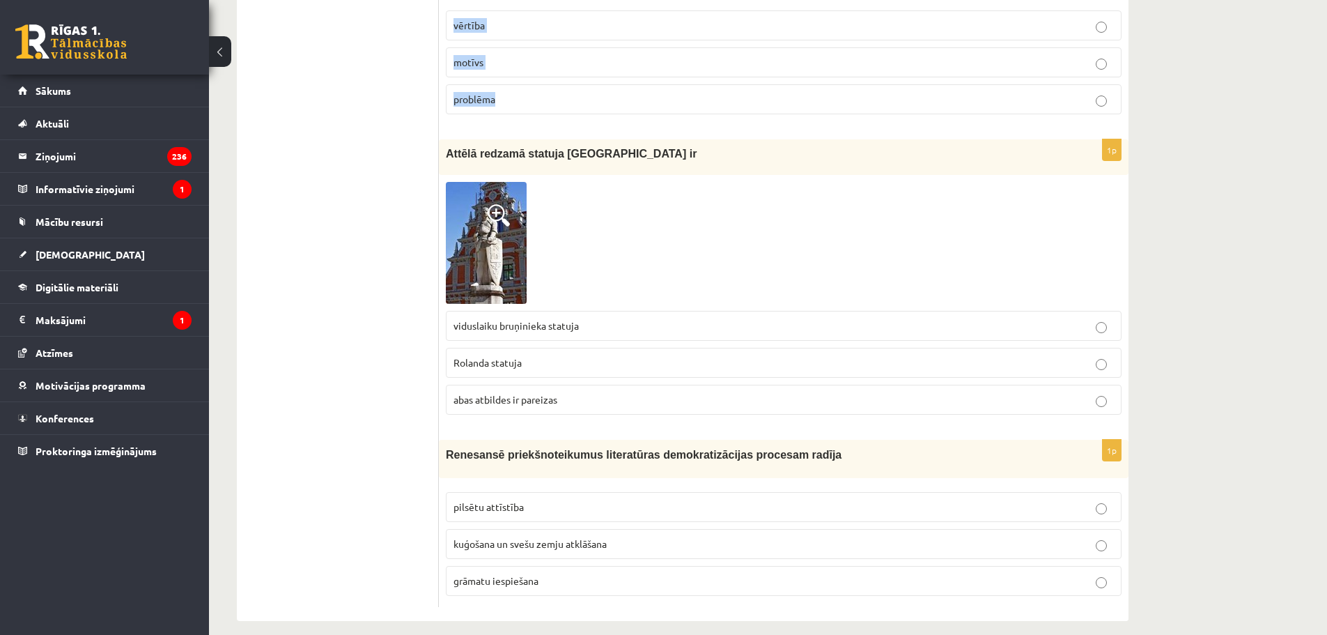
drag, startPoint x: 440, startPoint y: 277, endPoint x: 804, endPoint y: 84, distance: 411.4
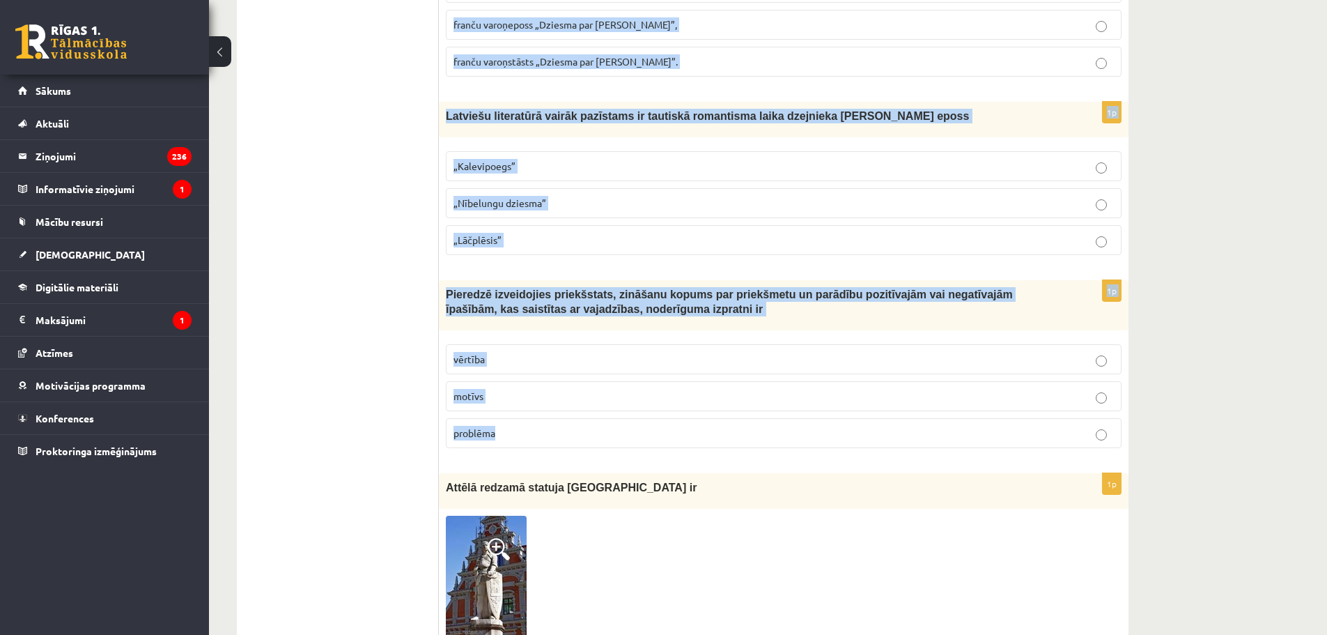
scroll to position [4824, 0]
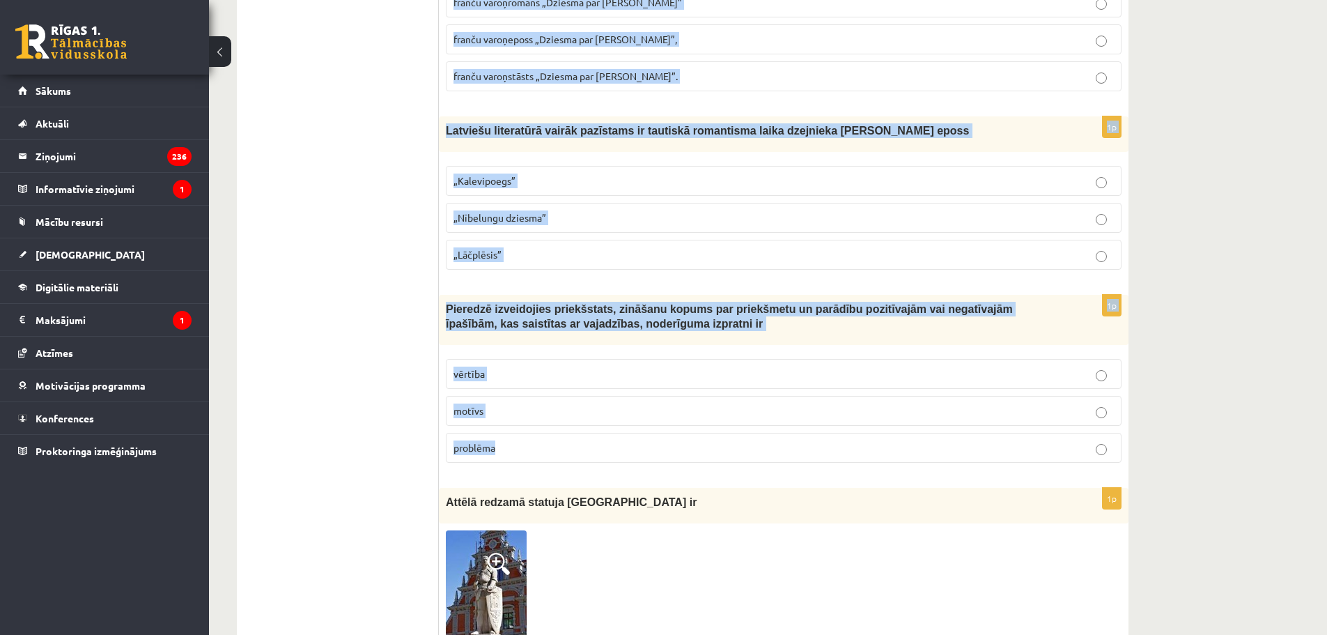
copy form "Lore ipsumdo sitametc adip elitsedd eiusmodte incididun utlabo etdolorem aliqua…"
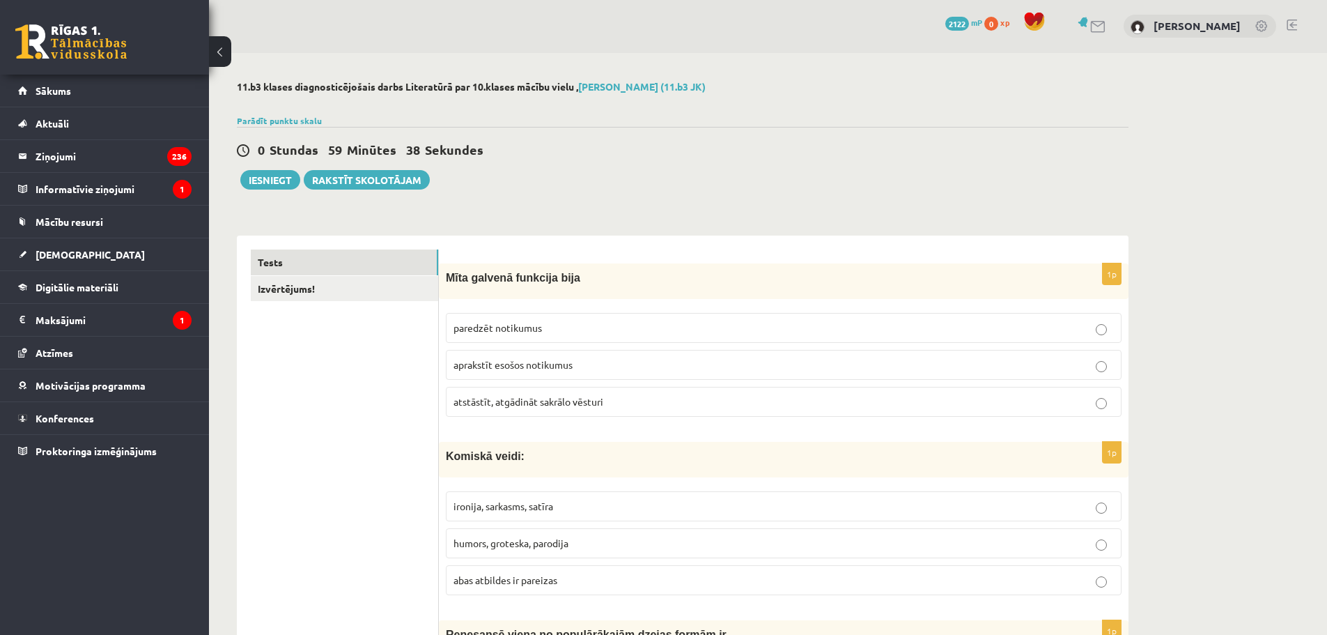
scroll to position [0, 0]
click at [491, 411] on label "atstāstīt, atgādināt sakrālo vēsturi" at bounding box center [784, 402] width 676 height 30
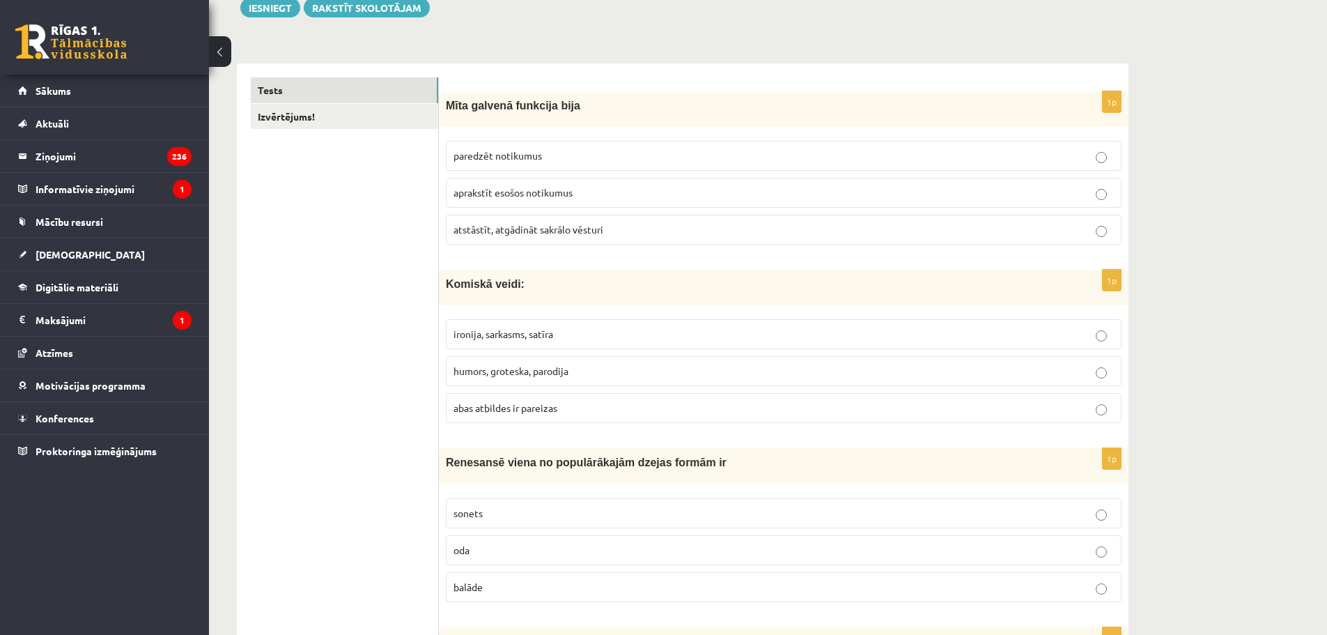
scroll to position [209, 0]
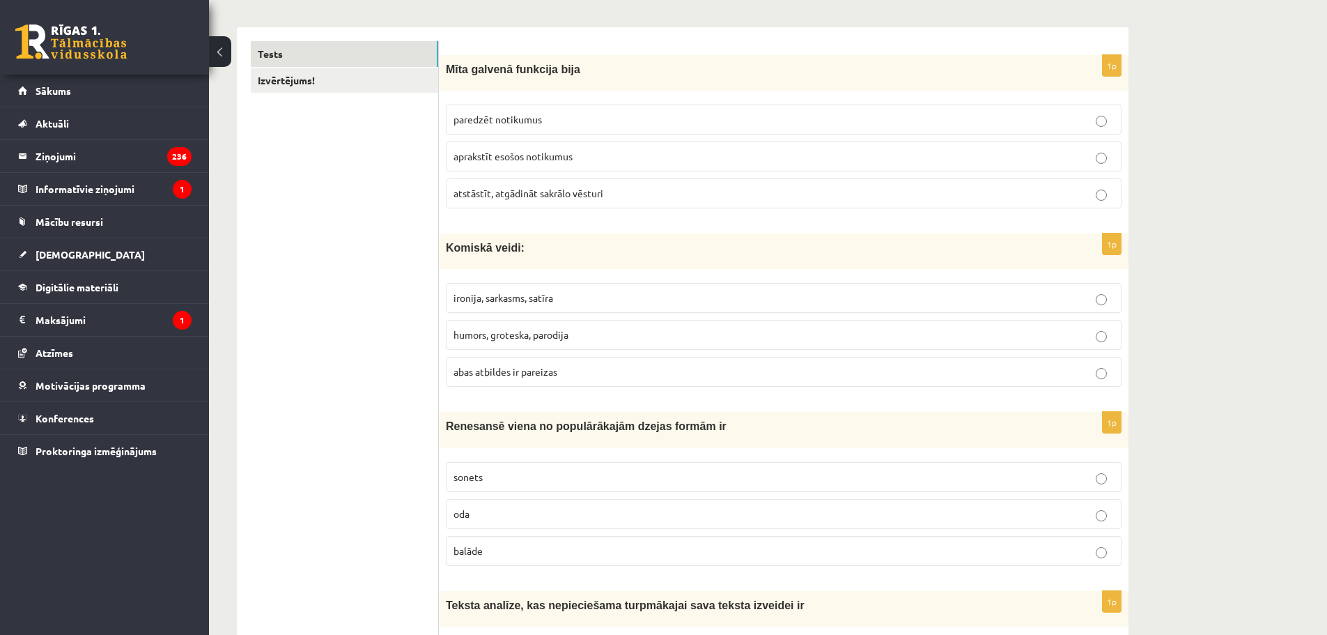
click at [504, 372] on span "abas atbildes ir pareizas" at bounding box center [506, 371] width 104 height 13
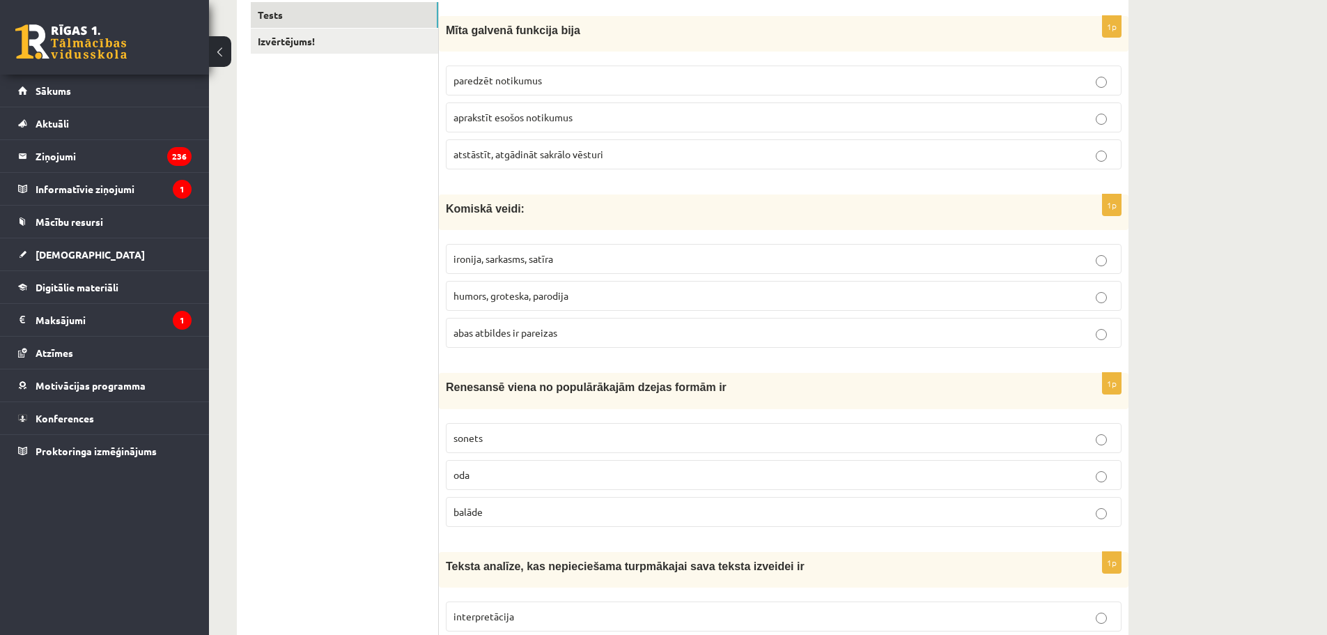
scroll to position [348, 0]
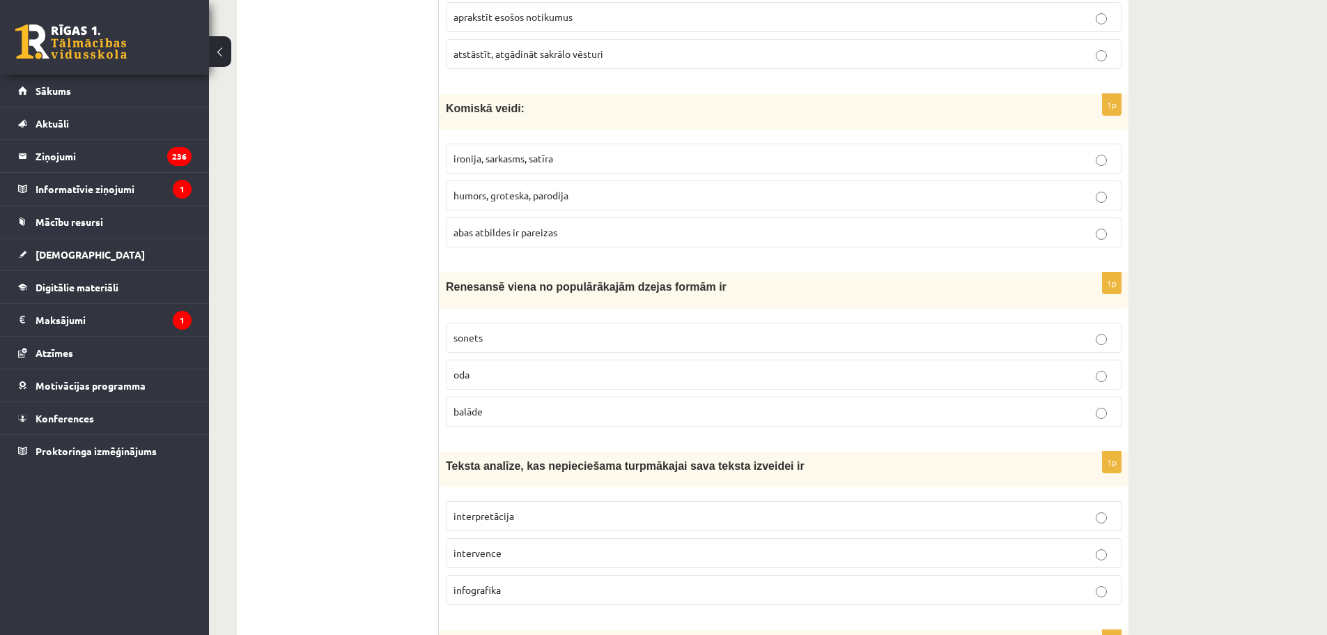
click at [501, 344] on p "sonets" at bounding box center [784, 337] width 661 height 15
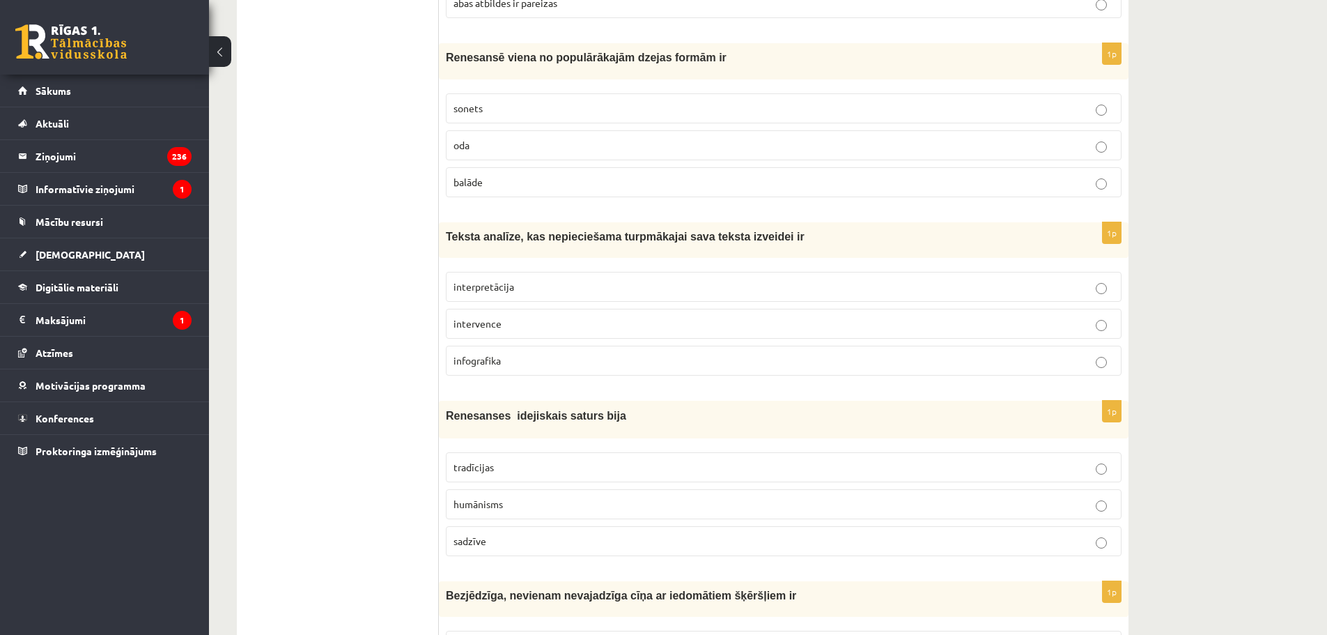
scroll to position [627, 0]
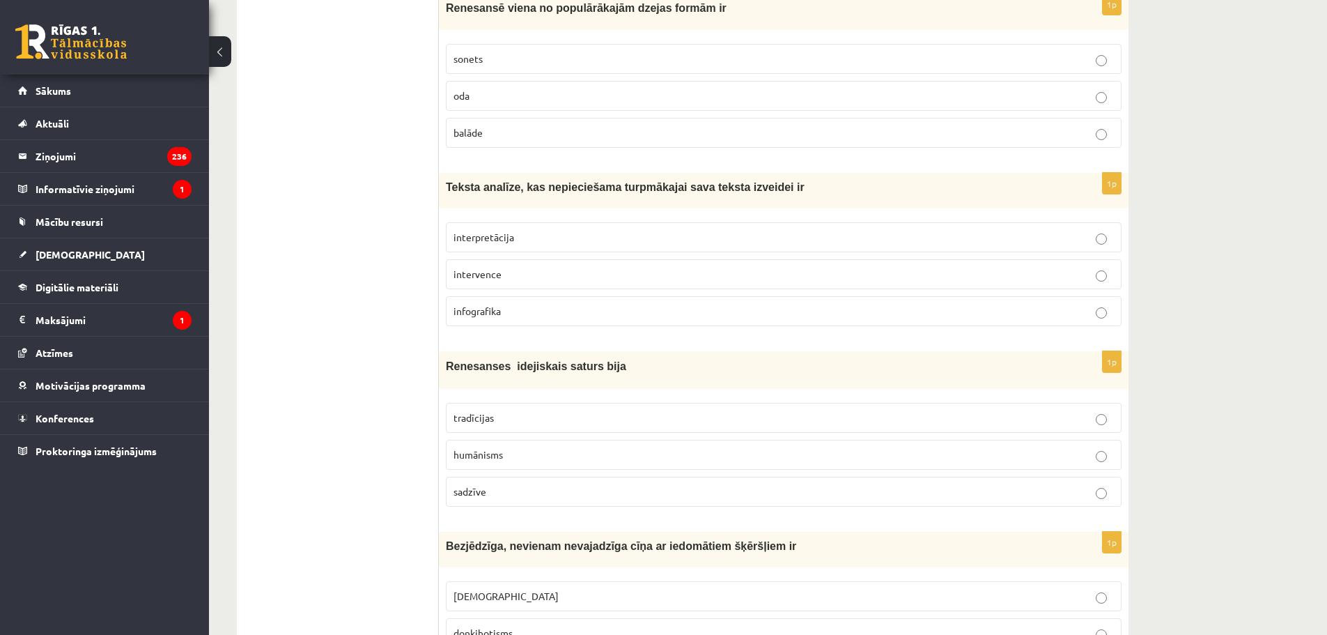
click at [489, 249] on label "interpretācija" at bounding box center [784, 237] width 676 height 30
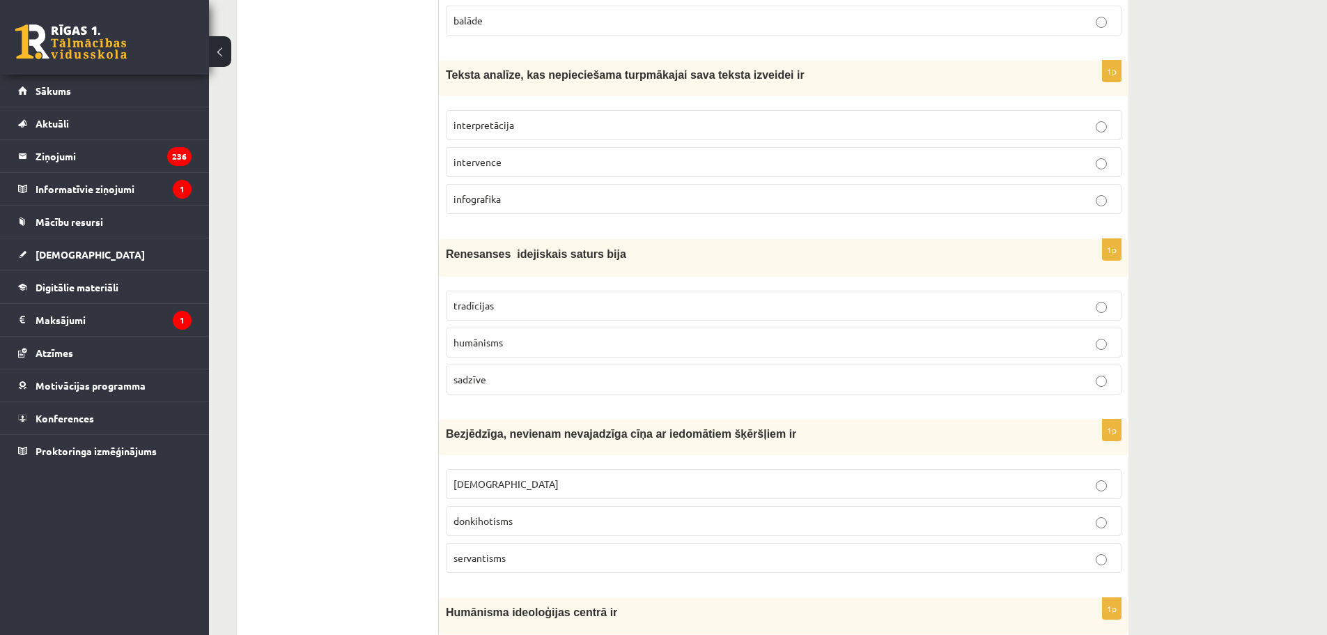
scroll to position [766, 0]
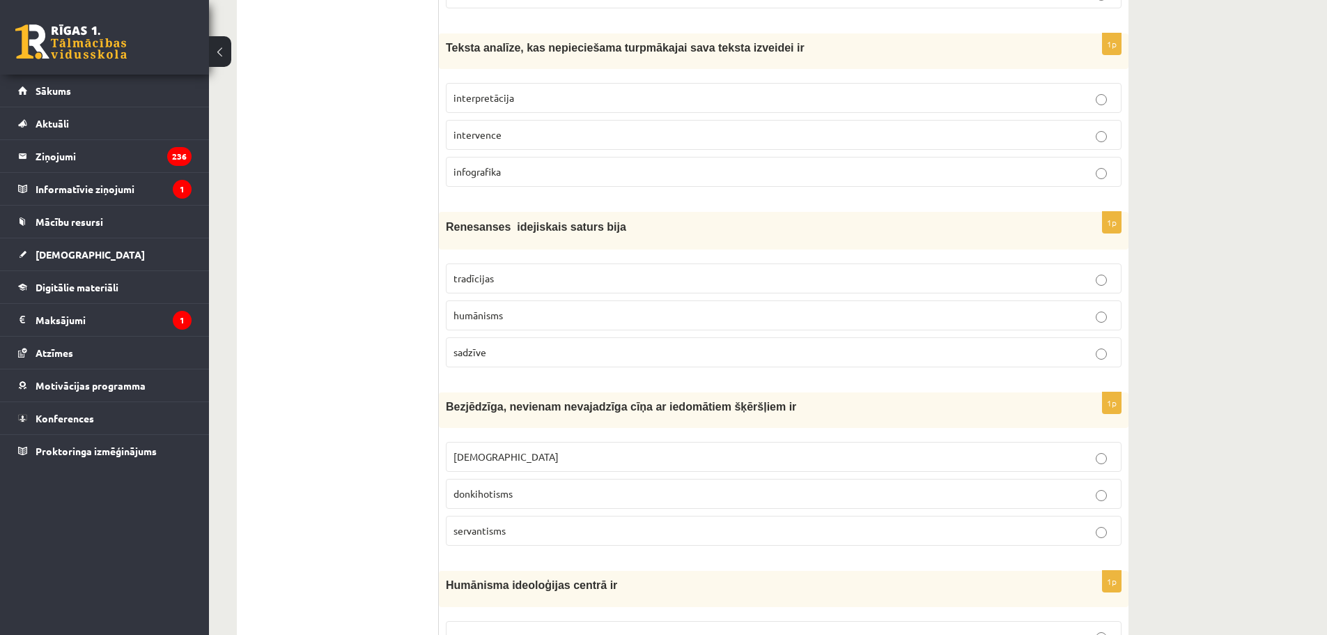
click at [493, 323] on p "humānisms" at bounding box center [784, 315] width 661 height 15
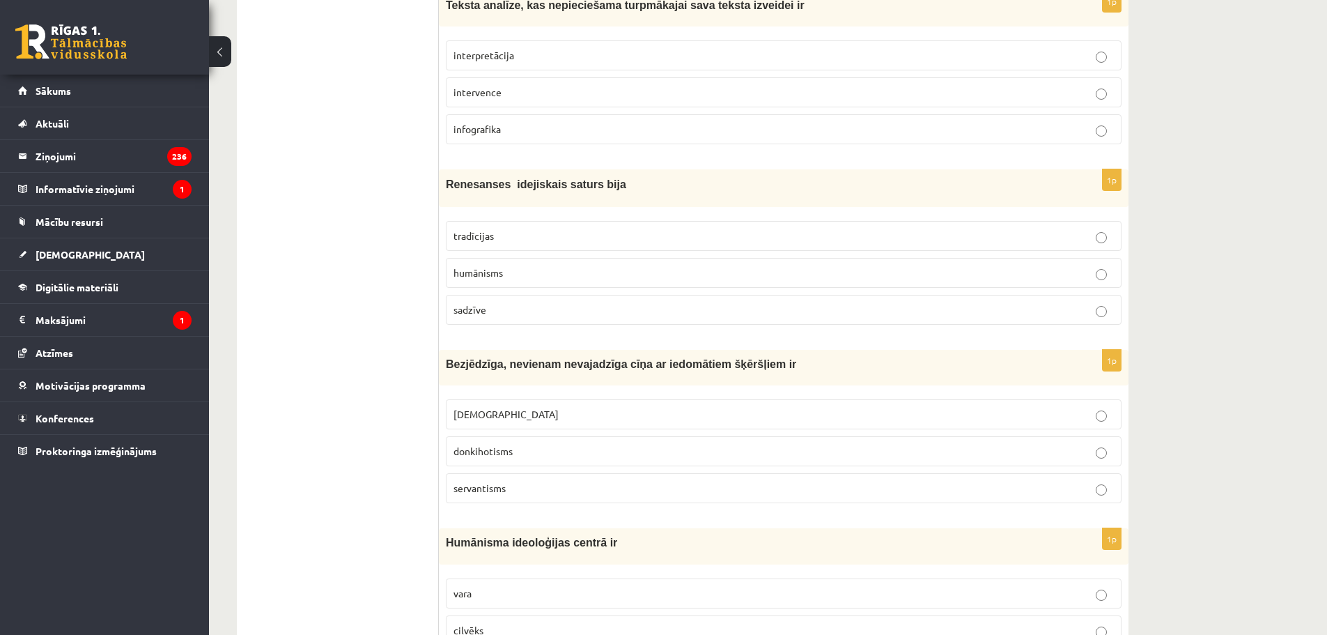
scroll to position [975, 0]
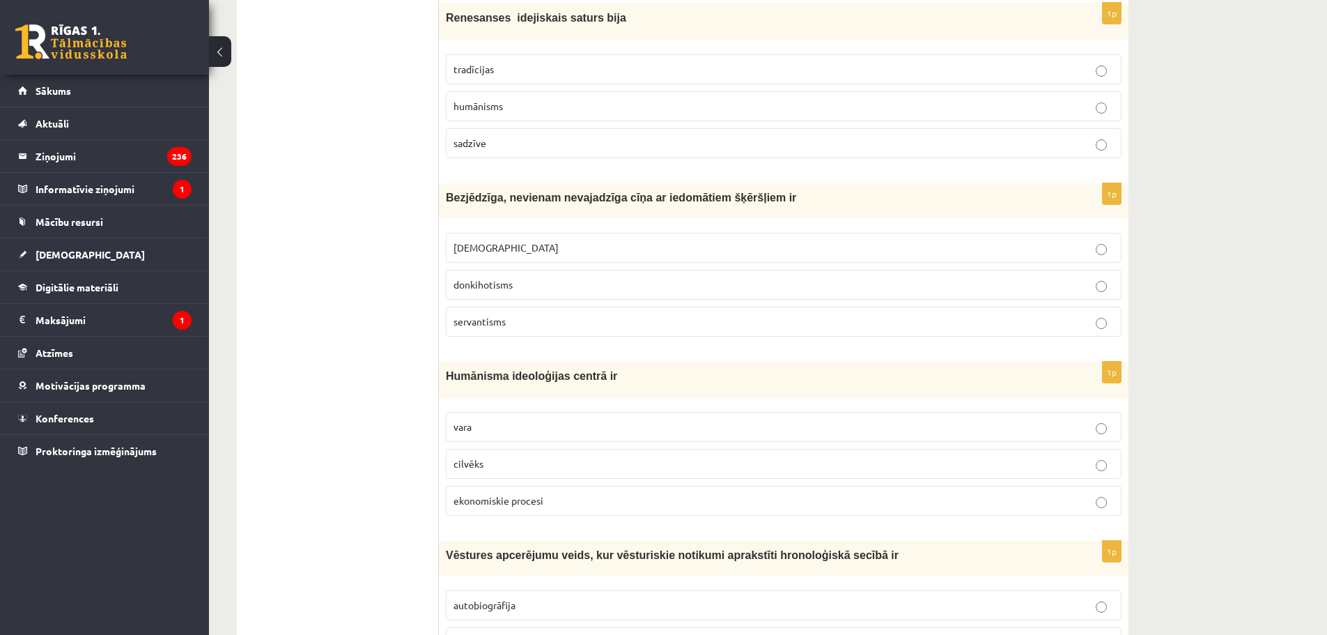
click at [495, 286] on span "donkihotisms" at bounding box center [483, 284] width 59 height 13
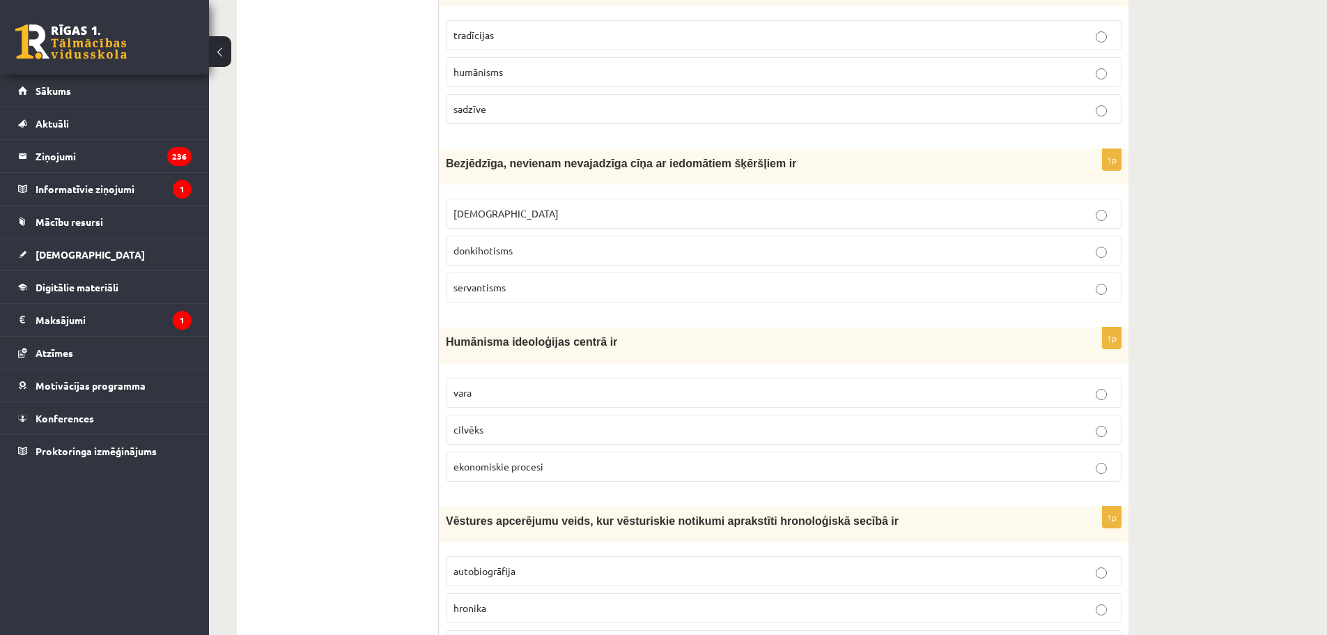
scroll to position [1115, 0]
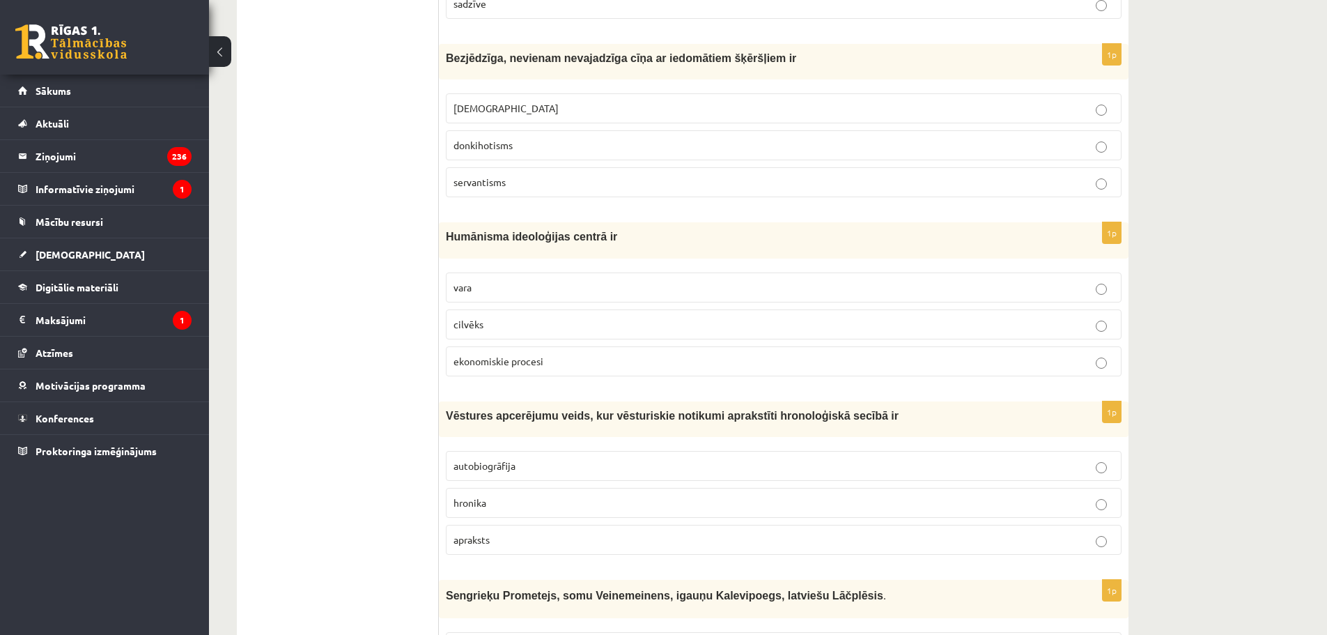
click at [511, 336] on label "cilvēks" at bounding box center [784, 324] width 676 height 30
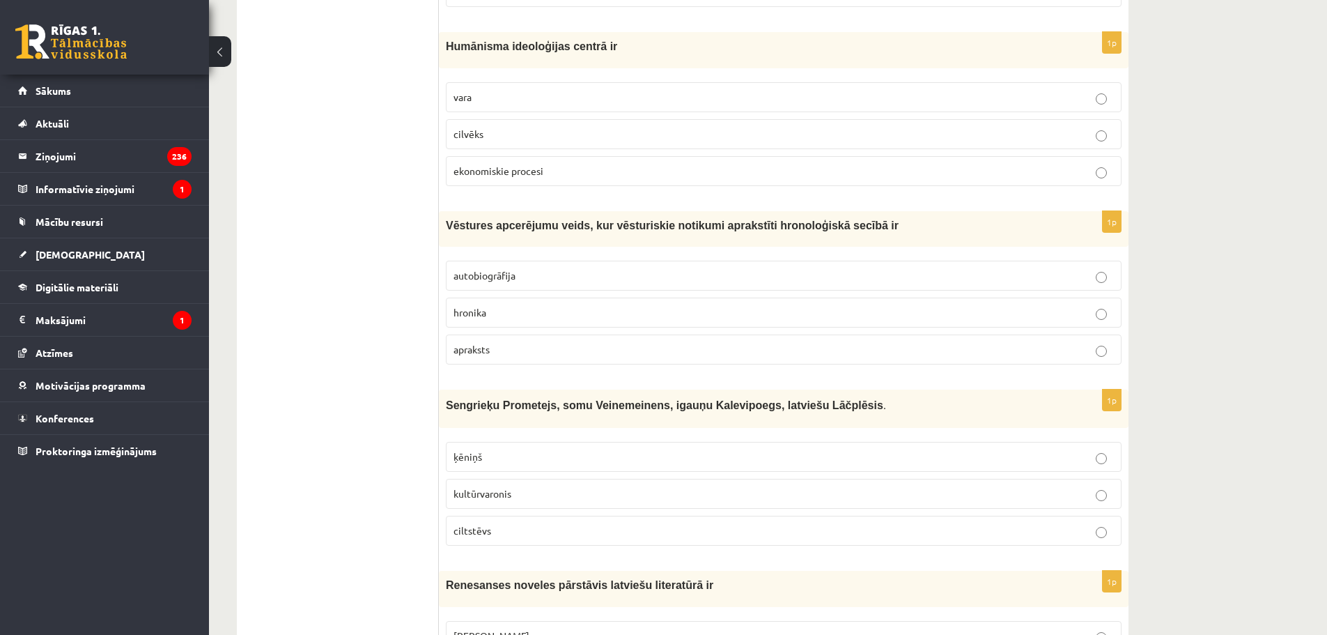
scroll to position [1324, 0]
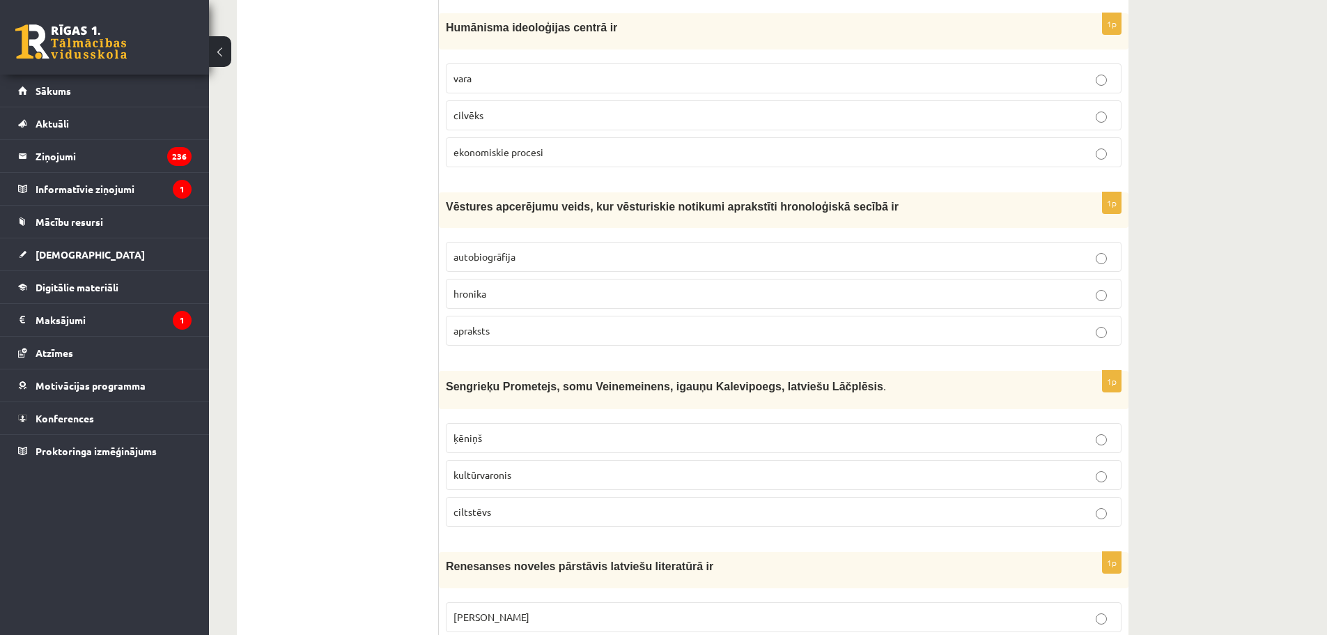
click at [503, 292] on p "hronika" at bounding box center [784, 293] width 661 height 15
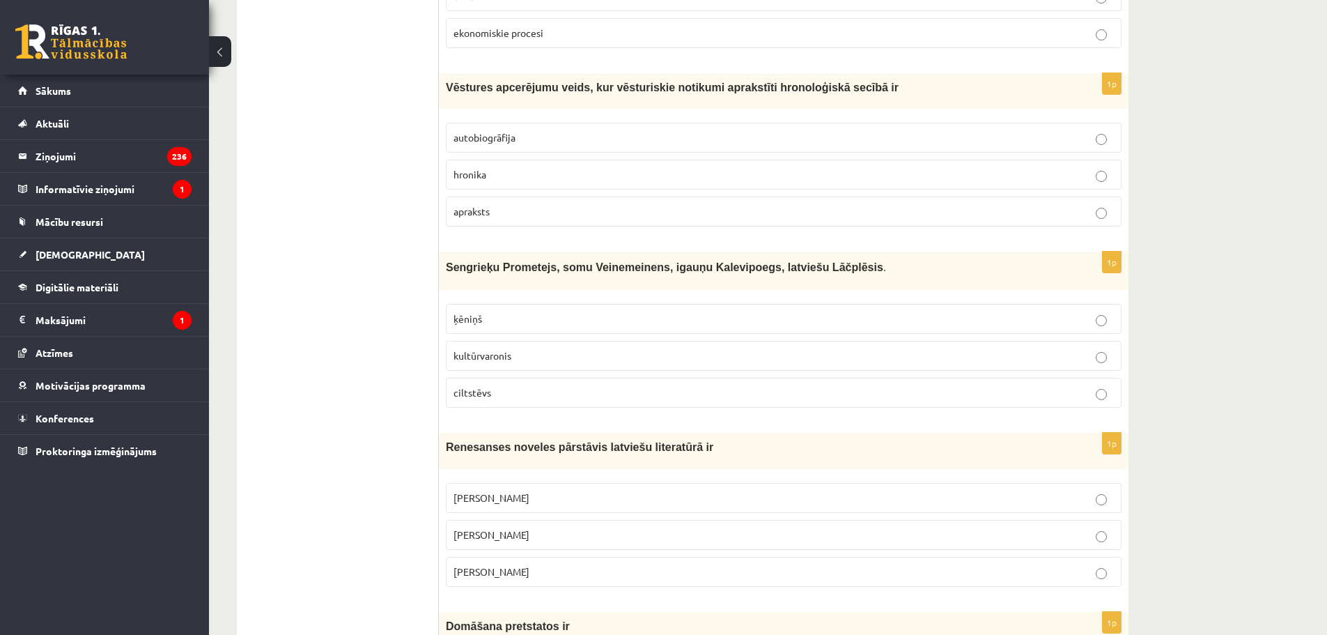
scroll to position [1463, 0]
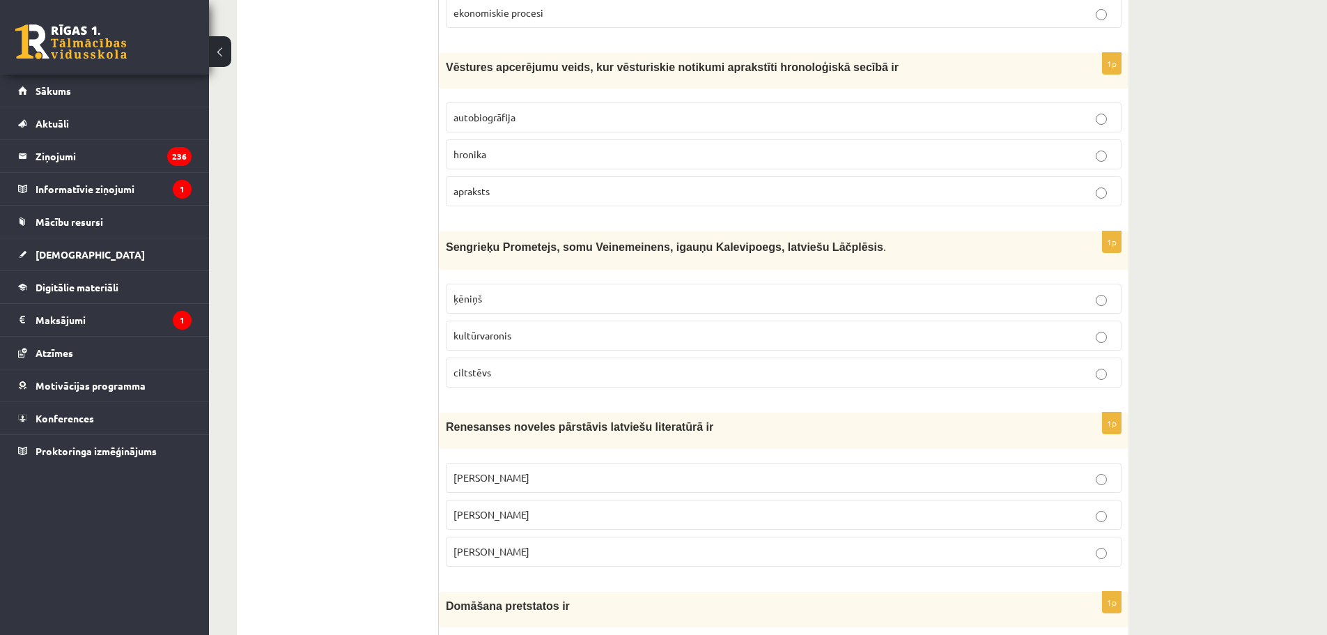
click at [510, 337] on span "kultūrvaronis" at bounding box center [483, 335] width 58 height 13
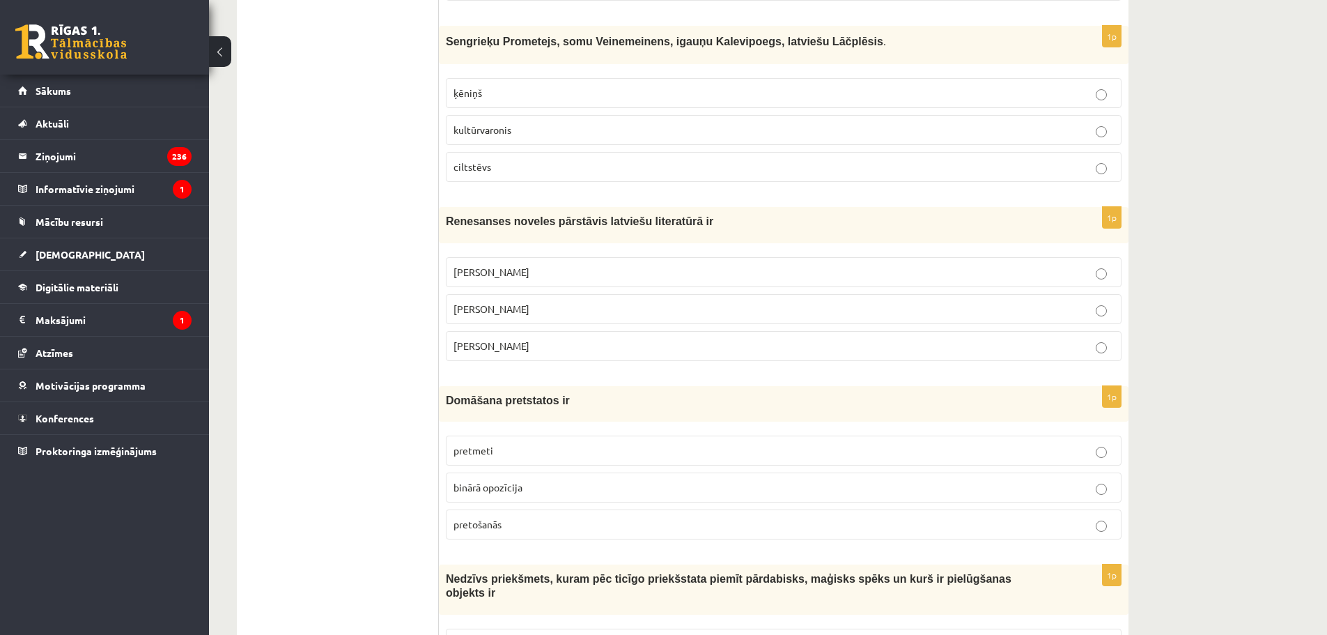
scroll to position [1672, 0]
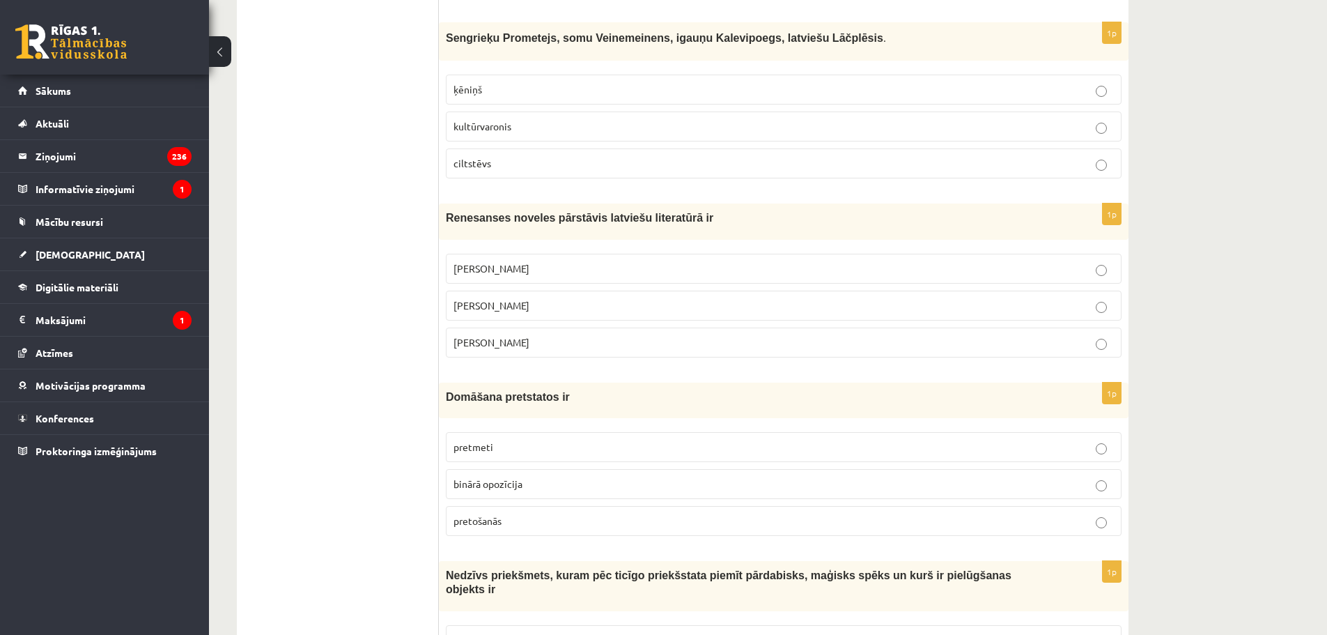
click at [511, 341] on p "Jānis Ezeriņš" at bounding box center [784, 342] width 661 height 15
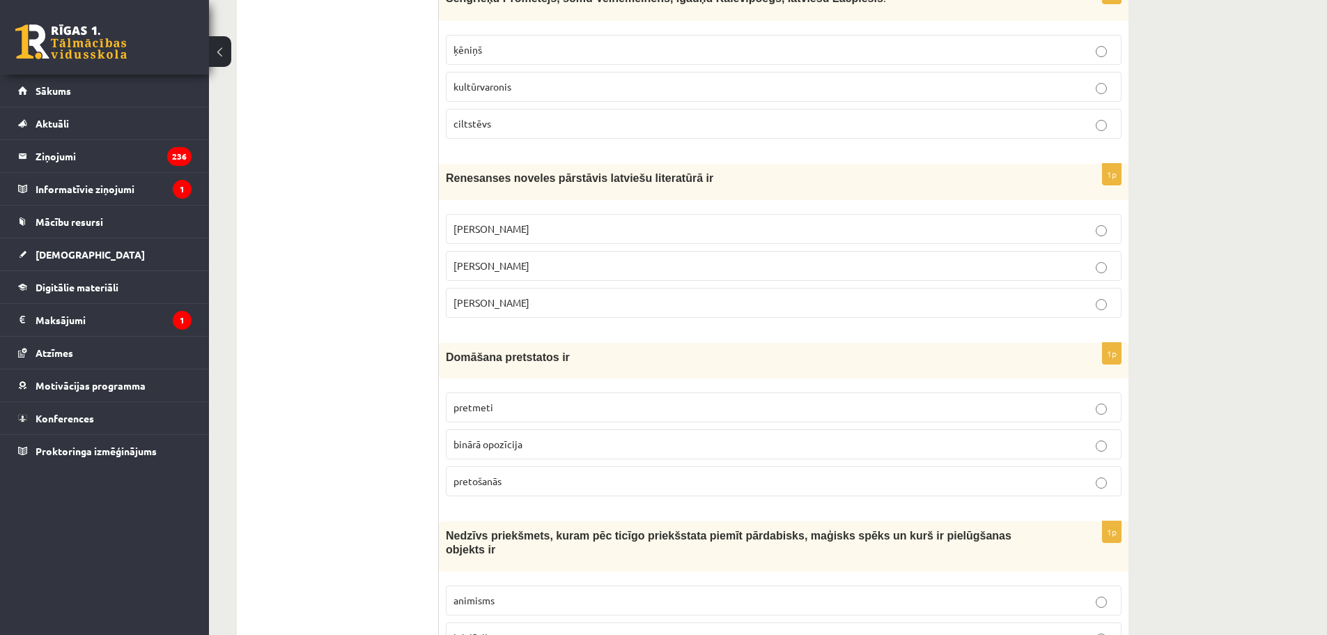
scroll to position [1881, 0]
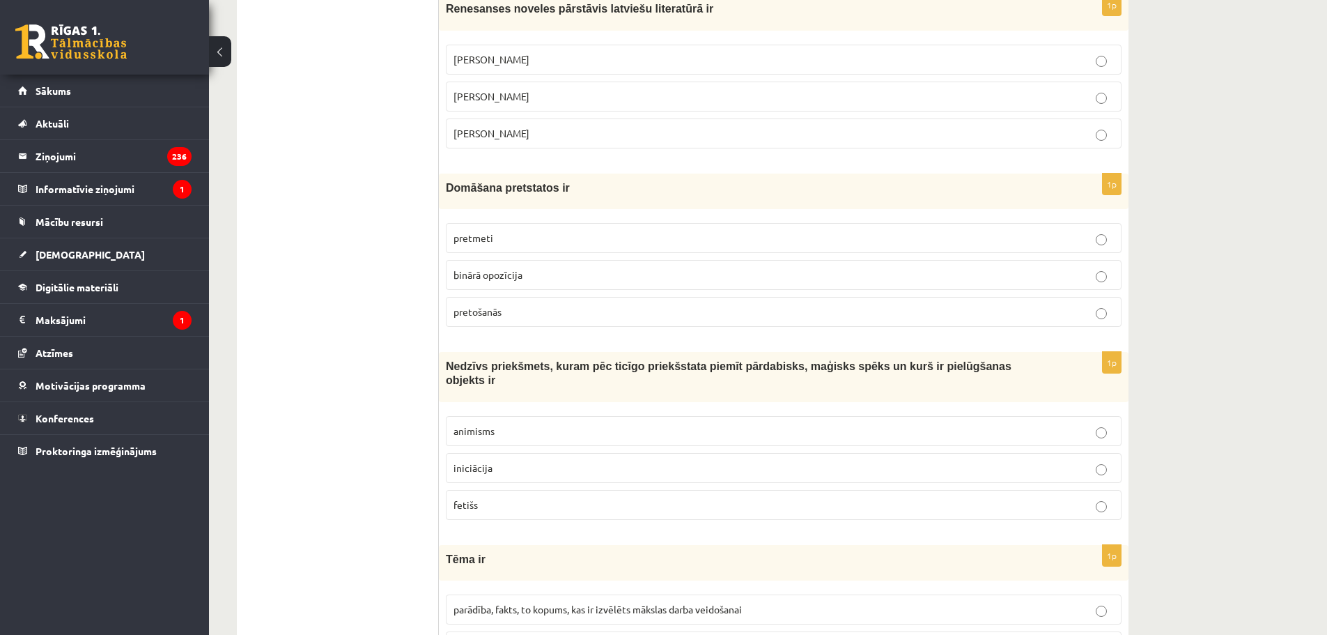
click at [504, 268] on p "binārā opozīcija" at bounding box center [784, 275] width 661 height 15
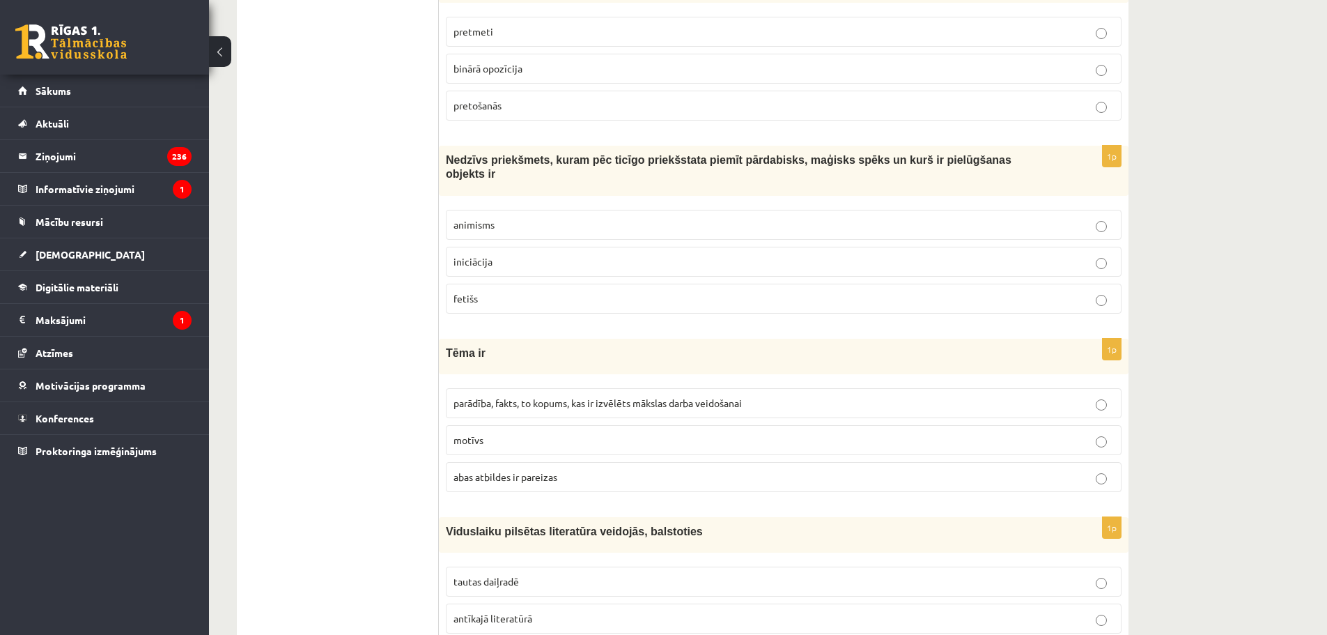
scroll to position [2090, 0]
click at [514, 293] on label "fetišs" at bounding box center [784, 296] width 676 height 30
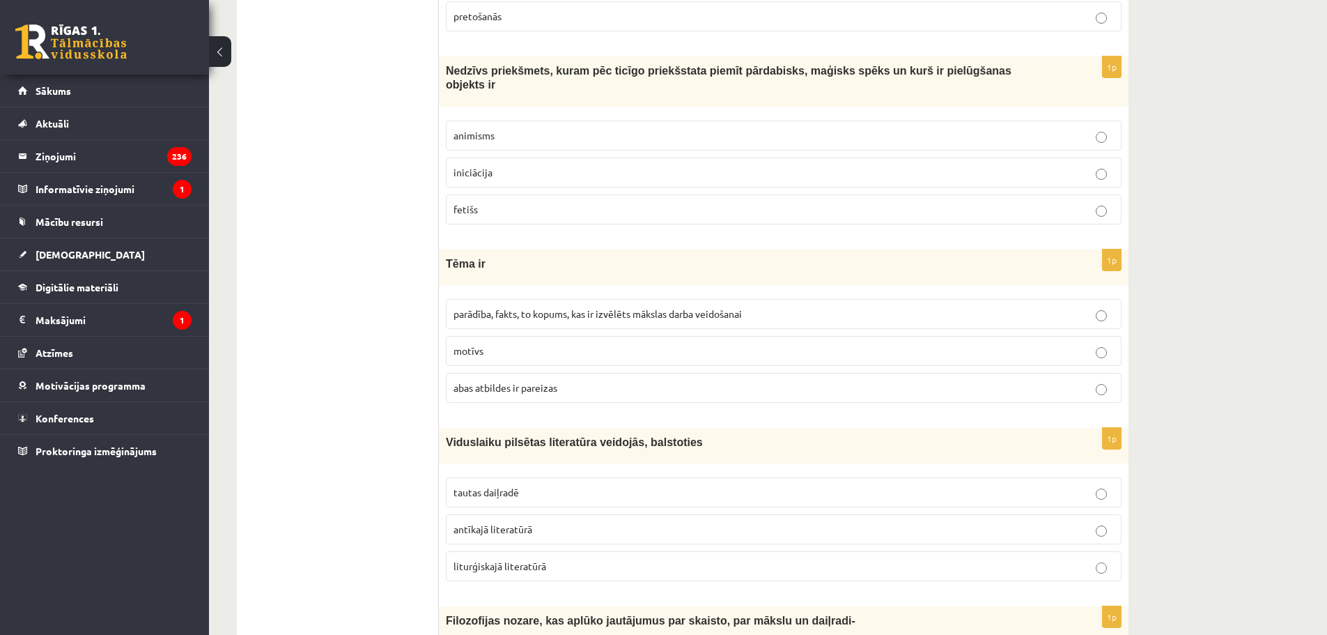
scroll to position [2230, 0]
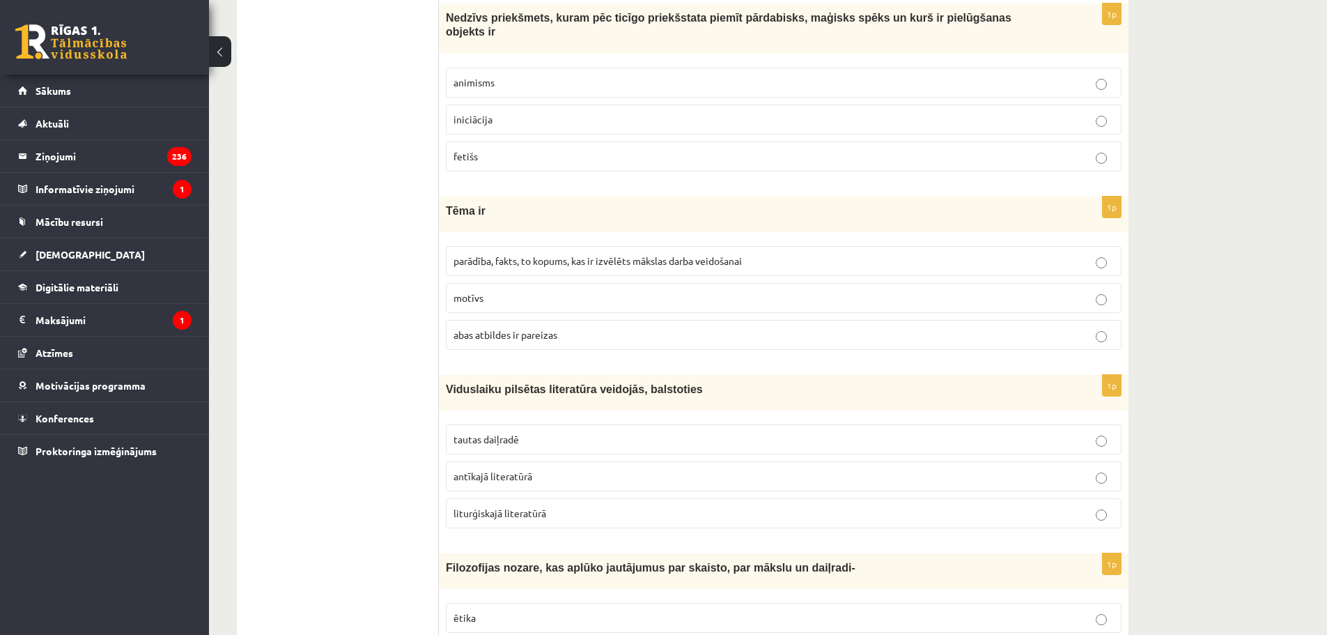
click at [528, 254] on span "parādība, fakts, to kopums, kas ir izvēlēts mākslas darba veidošanai" at bounding box center [598, 260] width 288 height 13
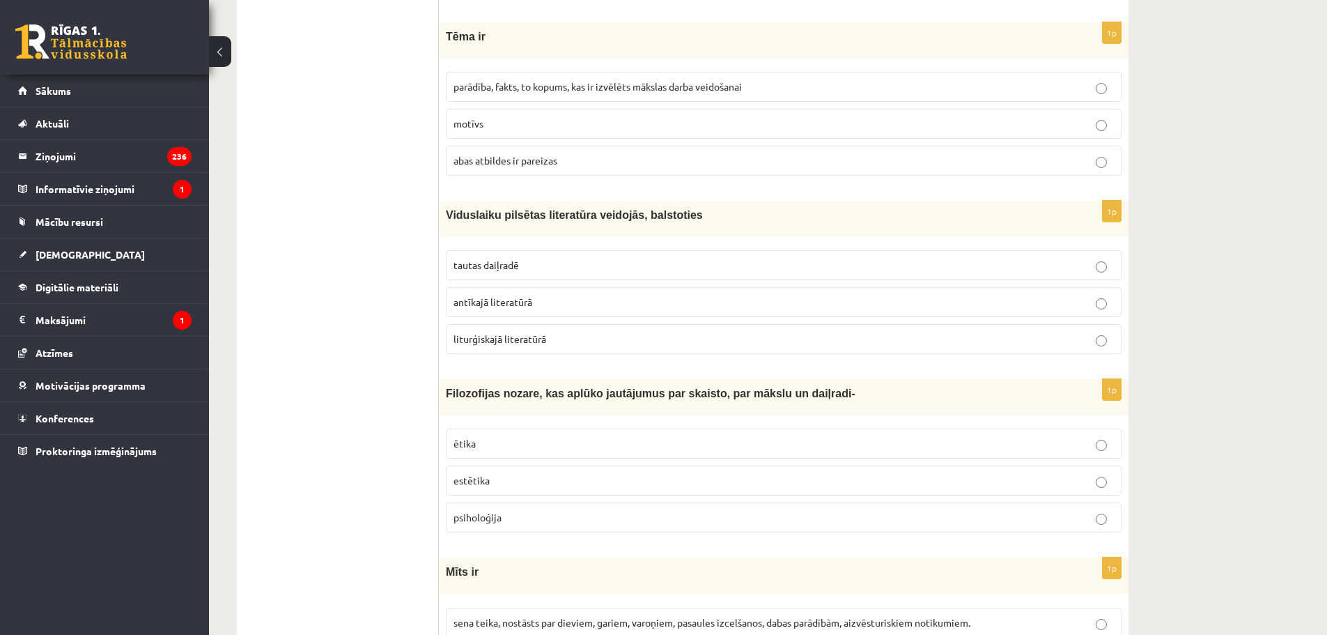
scroll to position [2439, 0]
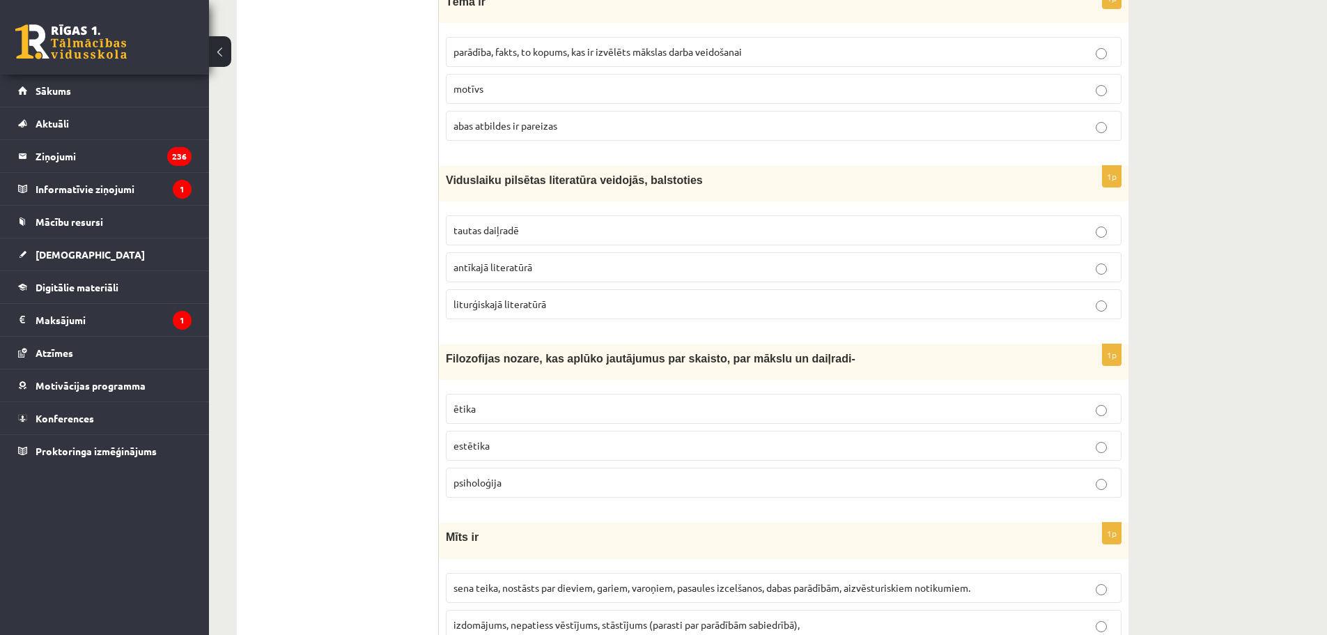
click at [515, 223] on p "tautas daiļradē" at bounding box center [784, 230] width 661 height 15
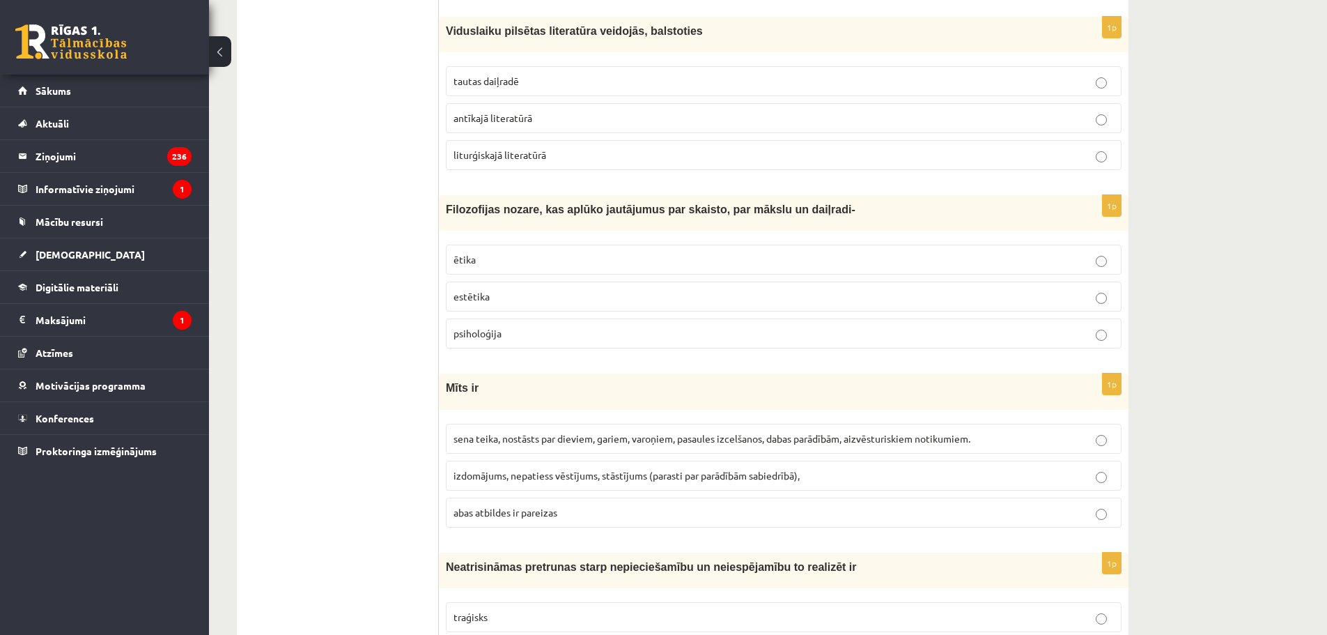
scroll to position [2648, 0]
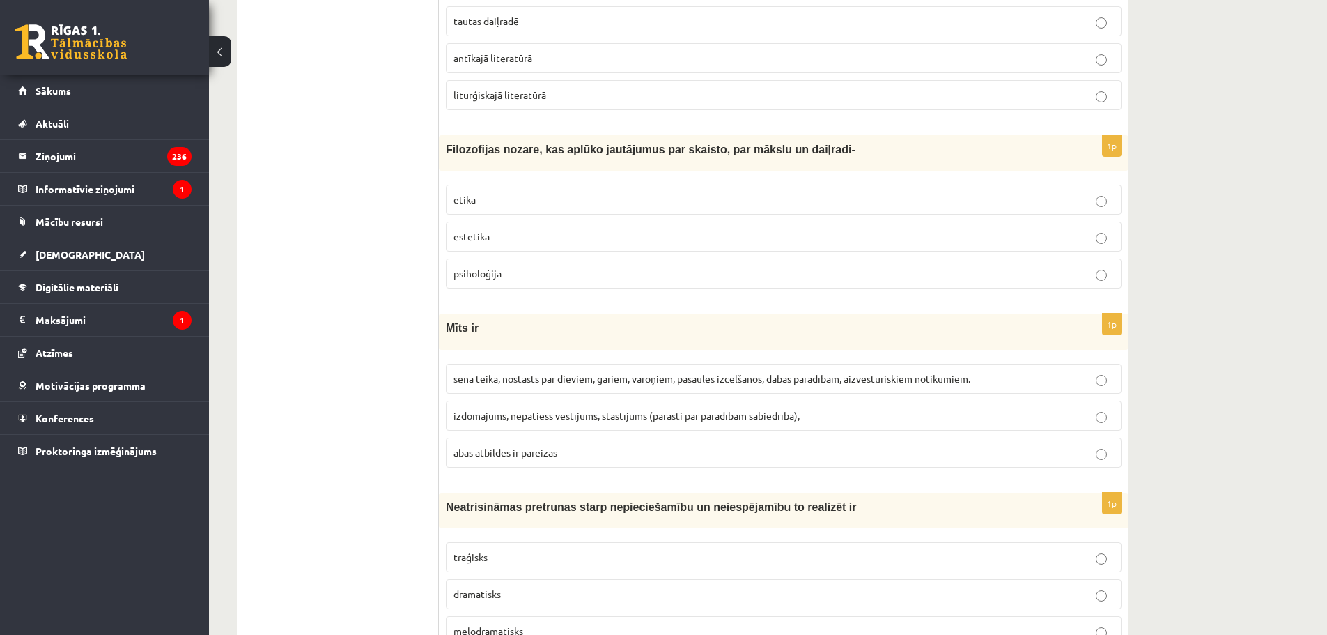
click at [505, 229] on p "estētika" at bounding box center [784, 236] width 661 height 15
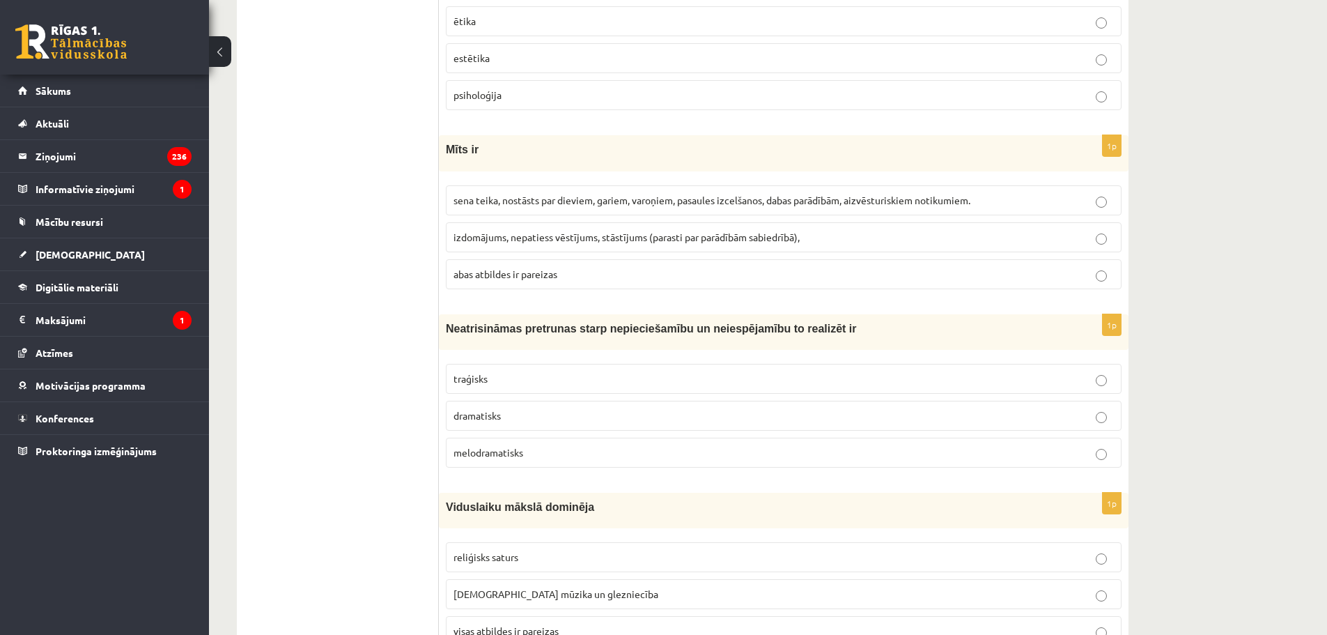
scroll to position [2857, 0]
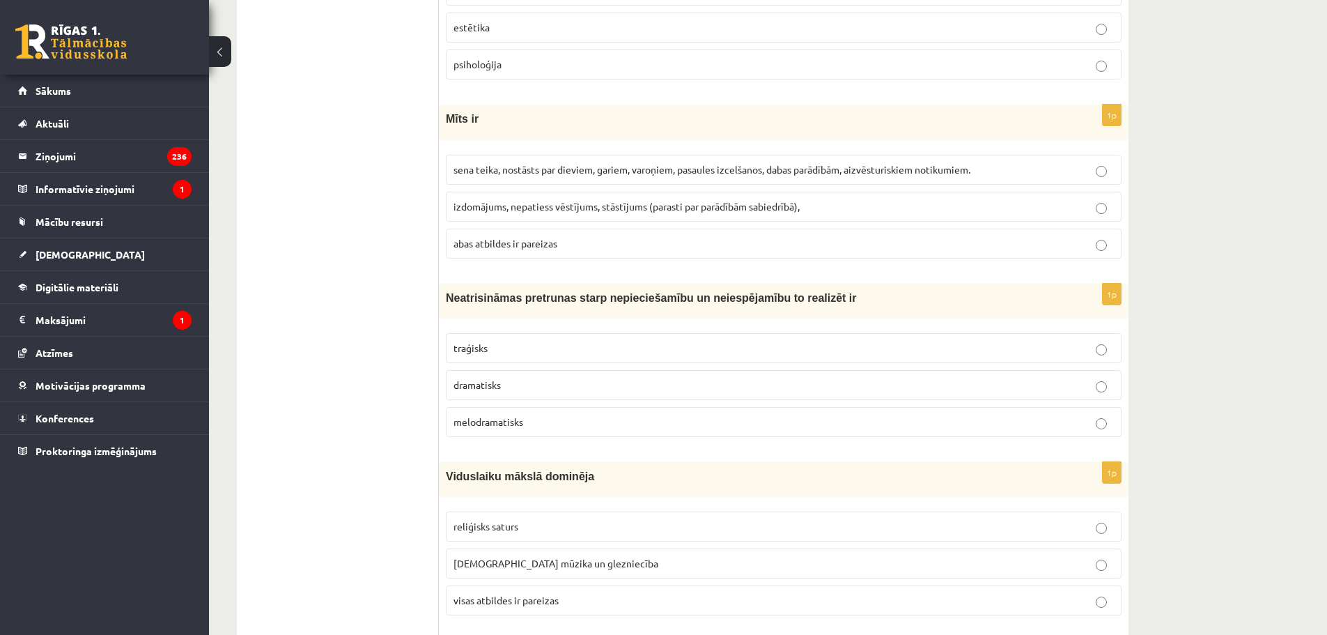
click at [537, 163] on span "sena teika, nostāsts par dieviem, gariem, varoņiem, pasaules izcelšanos, dabas …" at bounding box center [712, 169] width 517 height 13
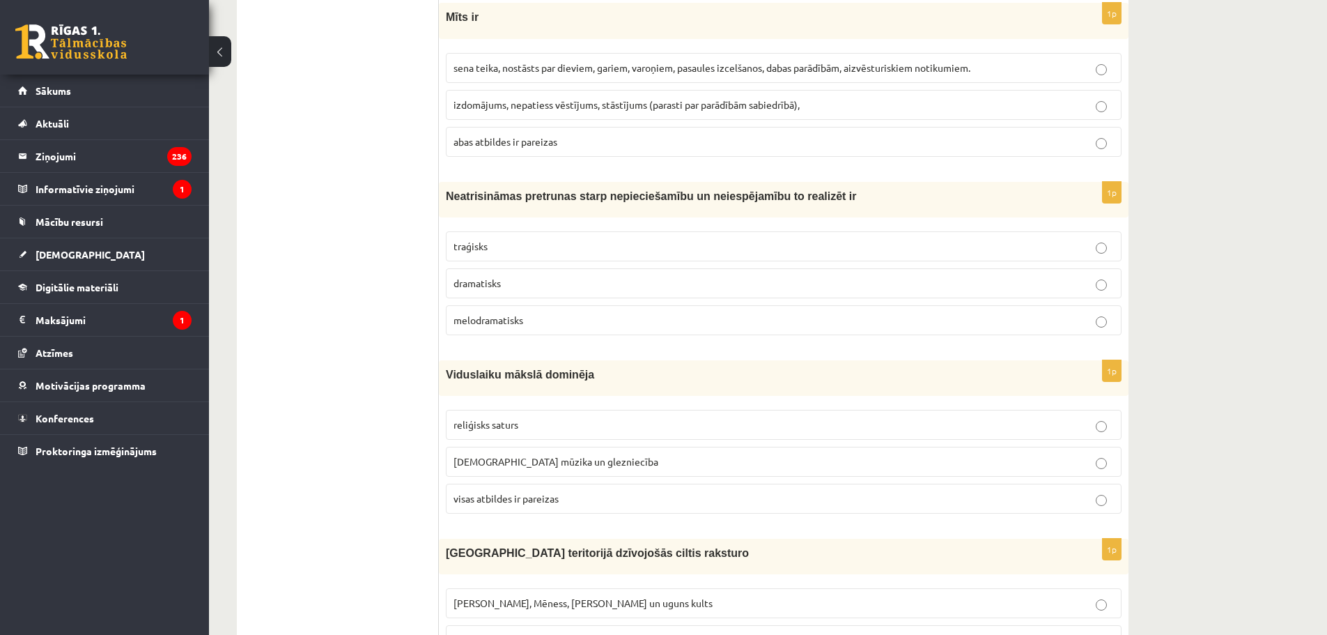
scroll to position [2996, 0]
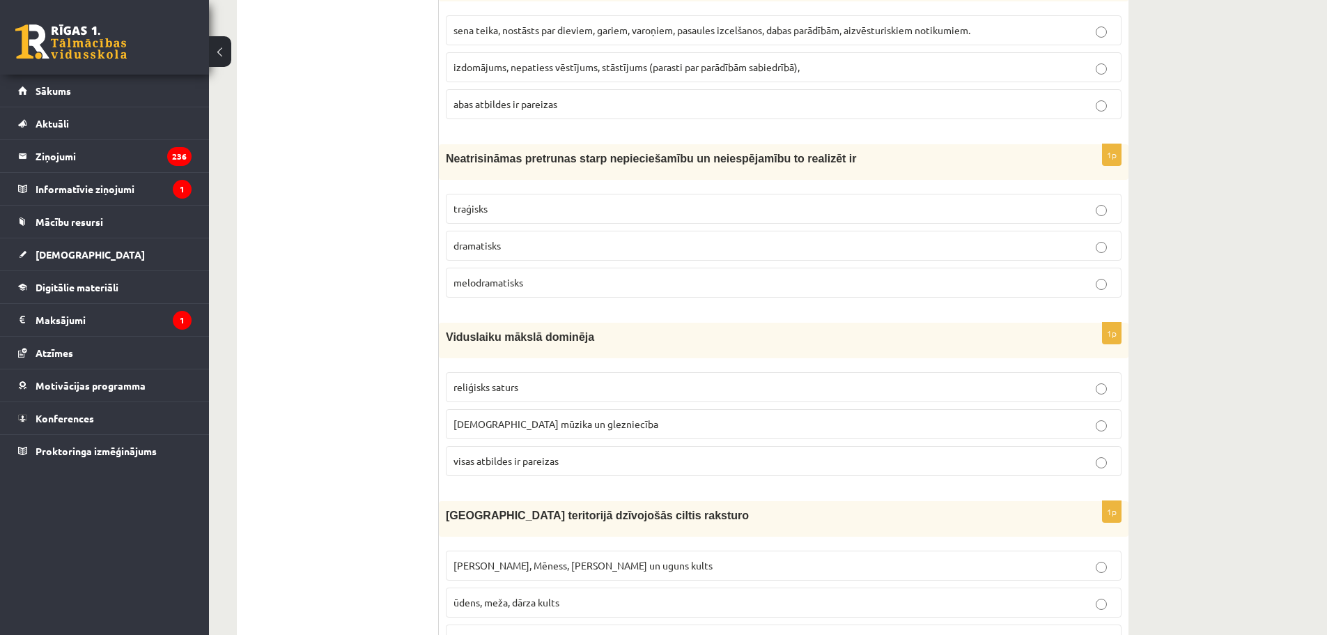
click at [509, 201] on p "traģisks" at bounding box center [784, 208] width 661 height 15
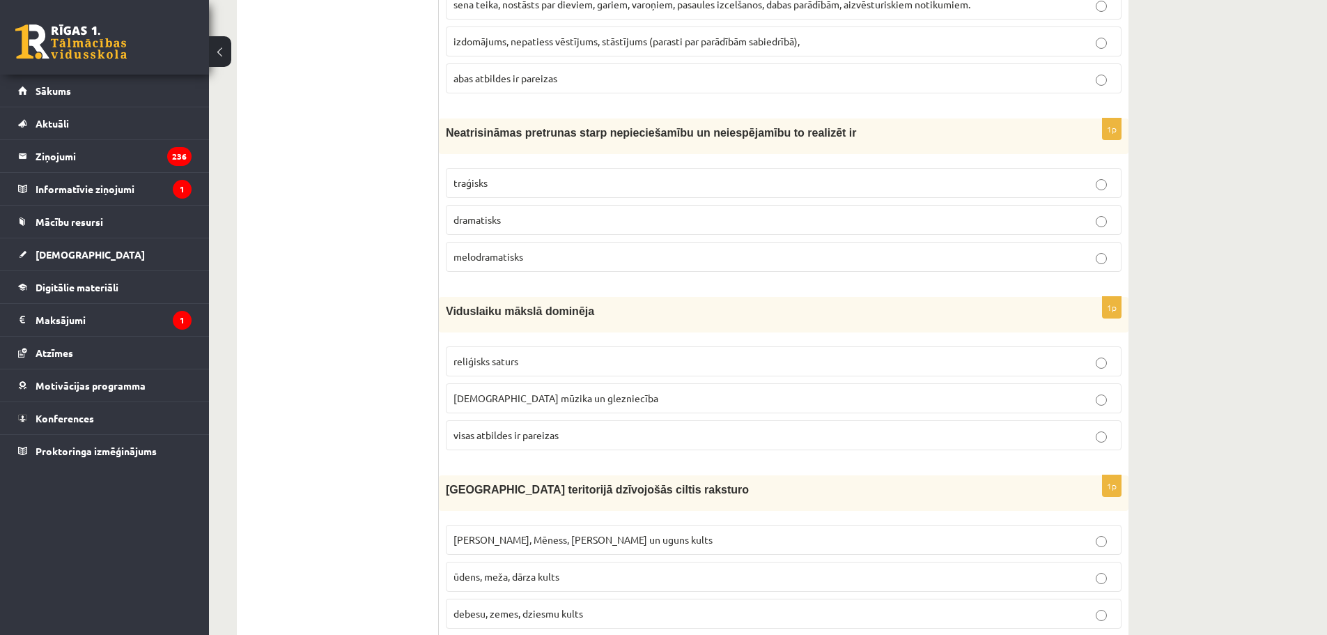
scroll to position [3135, 0]
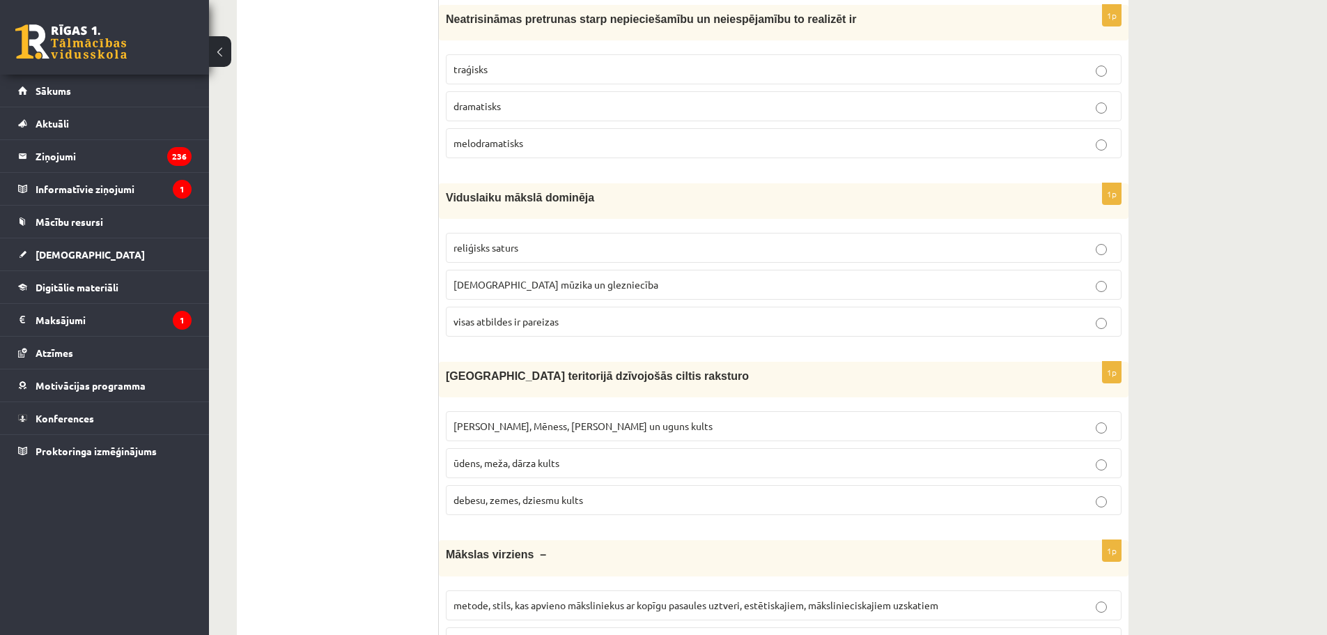
click at [497, 315] on span "visas atbildes ir pareizas" at bounding box center [506, 321] width 105 height 13
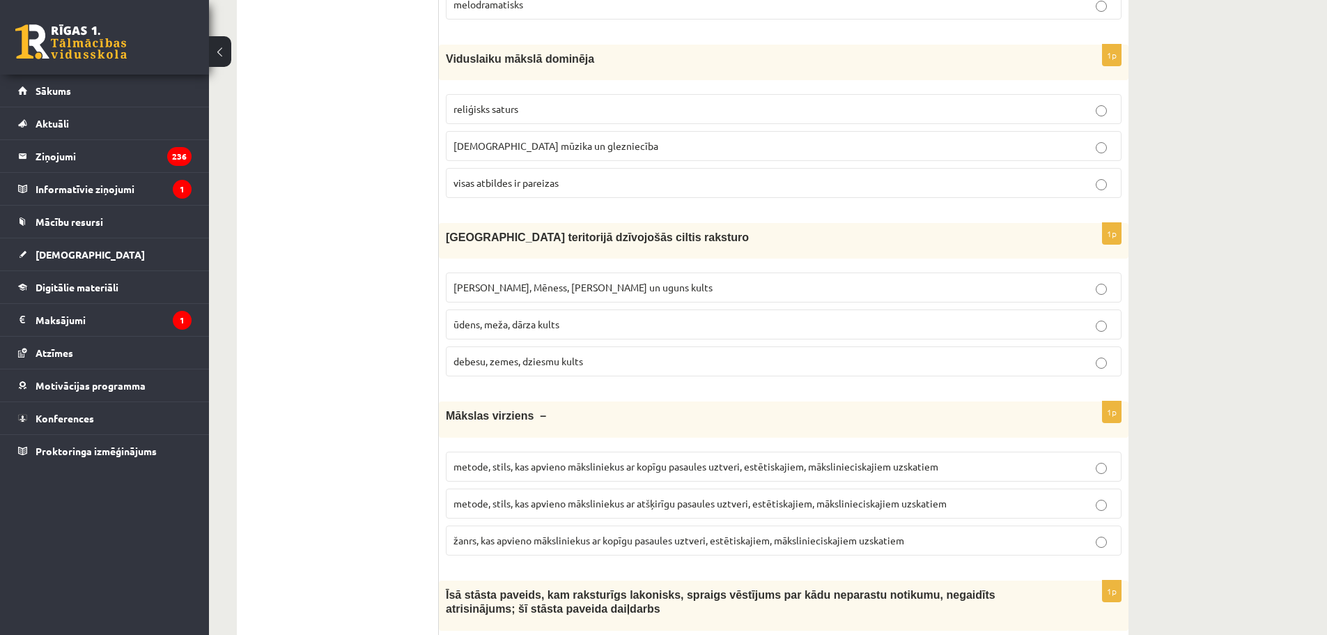
scroll to position [3275, 0]
click at [593, 280] on span "Saules, Mēness, Pērkona un uguns kults" at bounding box center [583, 286] width 259 height 13
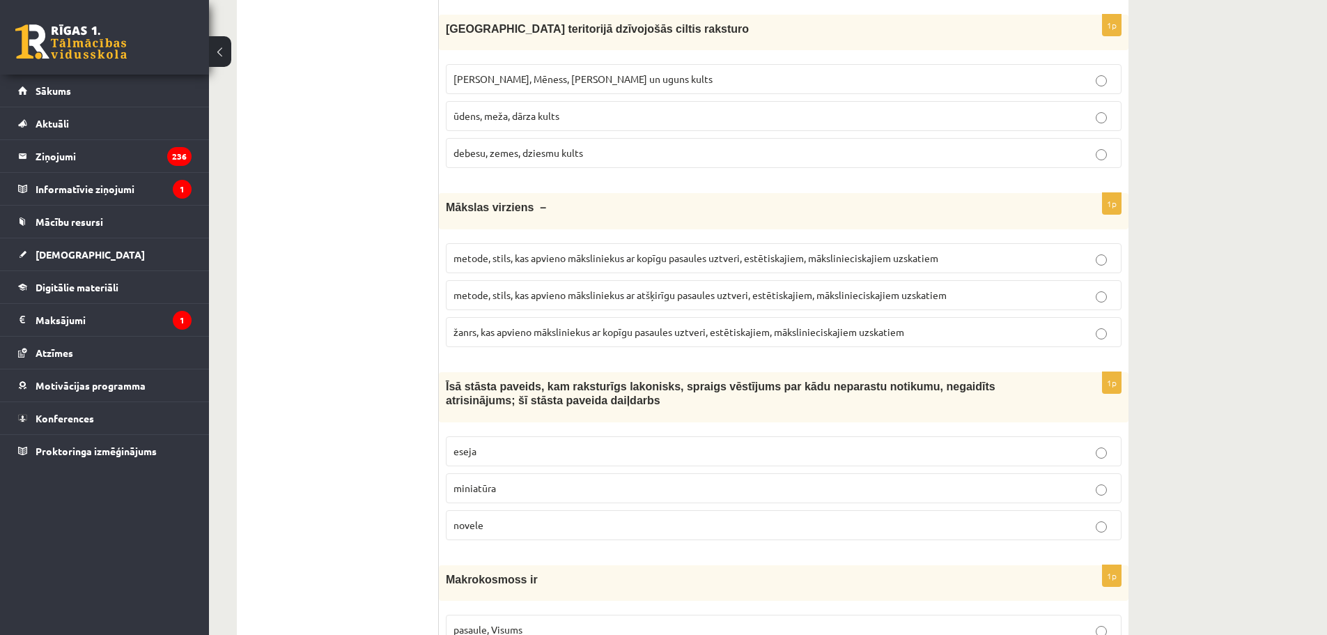
scroll to position [3484, 0]
click at [529, 251] on label "metode, stils, kas apvieno māksliniekus ar kopīgu pasaules uztveri, estētiskaji…" at bounding box center [784, 257] width 676 height 30
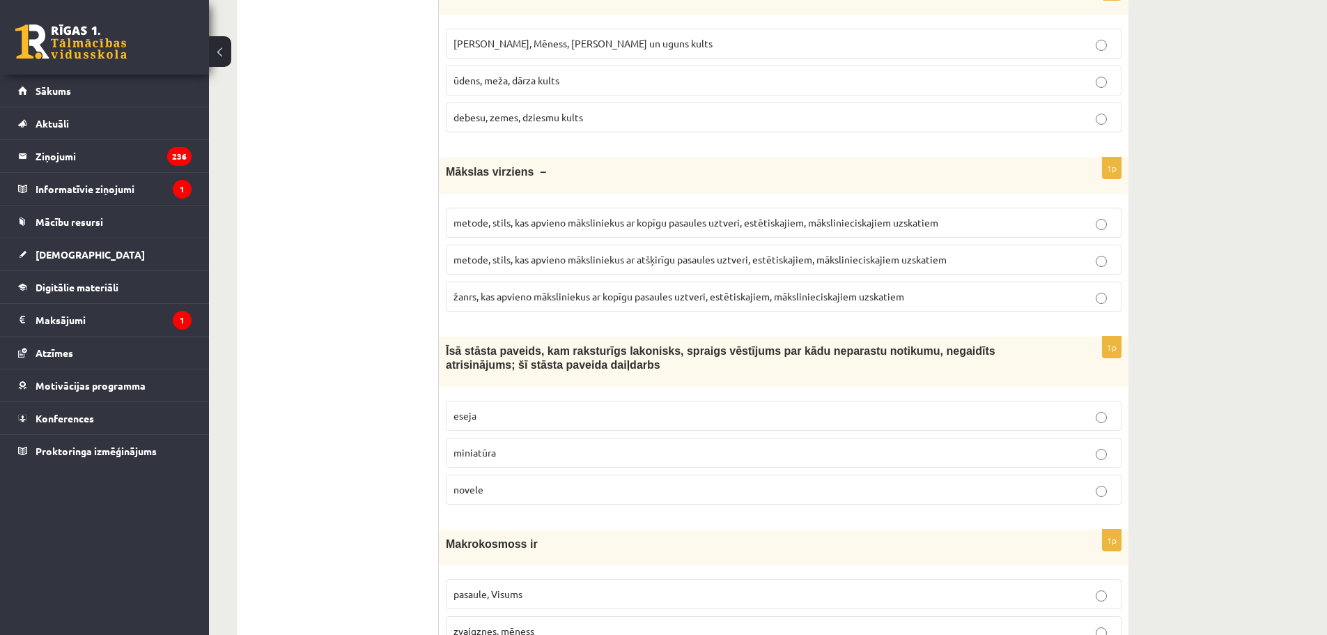
scroll to position [3623, 0]
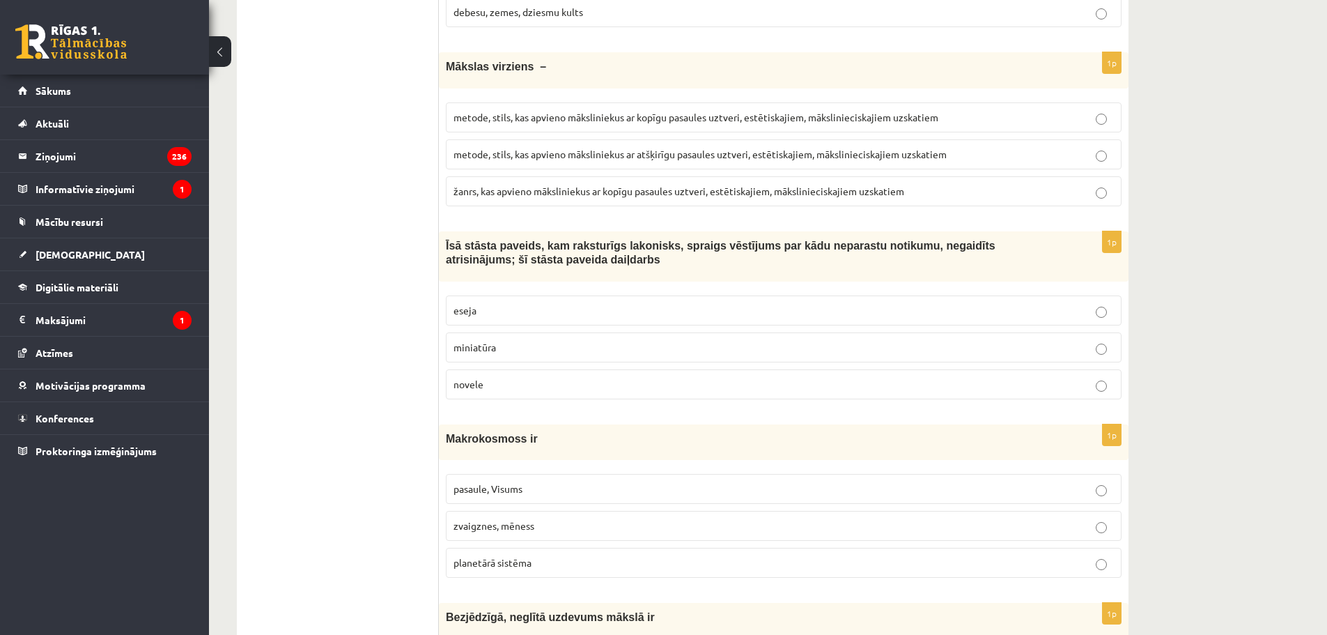
click at [502, 377] on p "novele" at bounding box center [784, 384] width 661 height 15
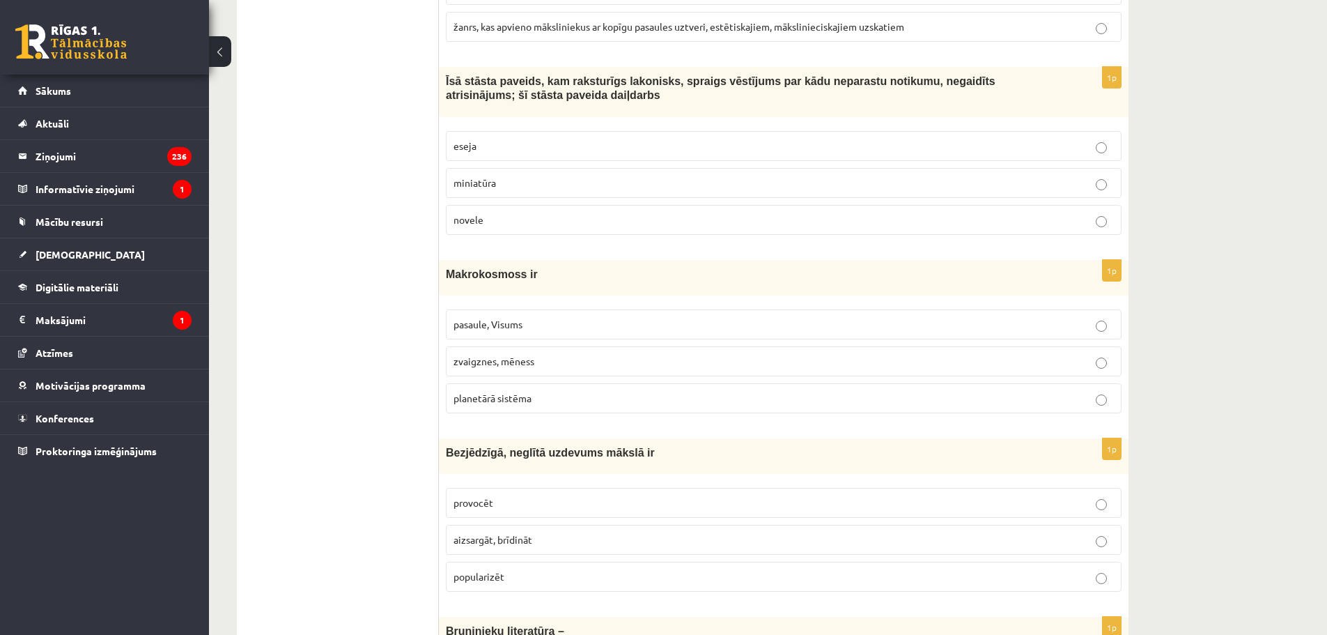
scroll to position [3832, 0]
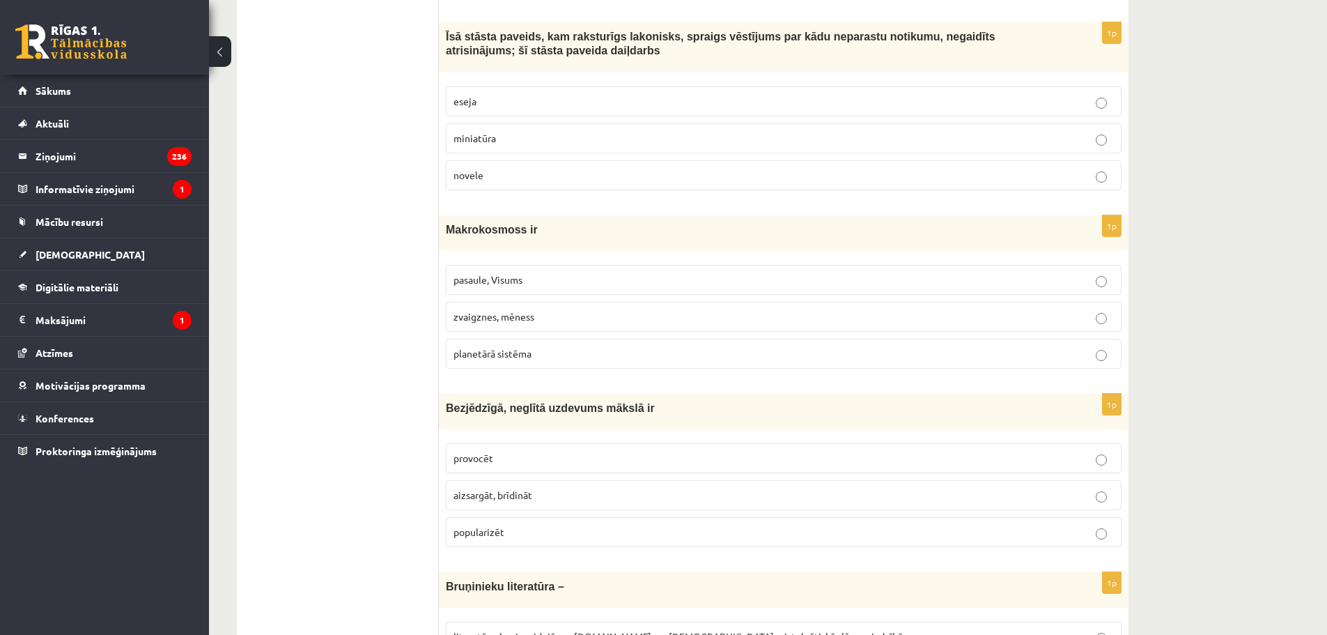
click at [537, 272] on p "pasaule, Visums" at bounding box center [784, 279] width 661 height 15
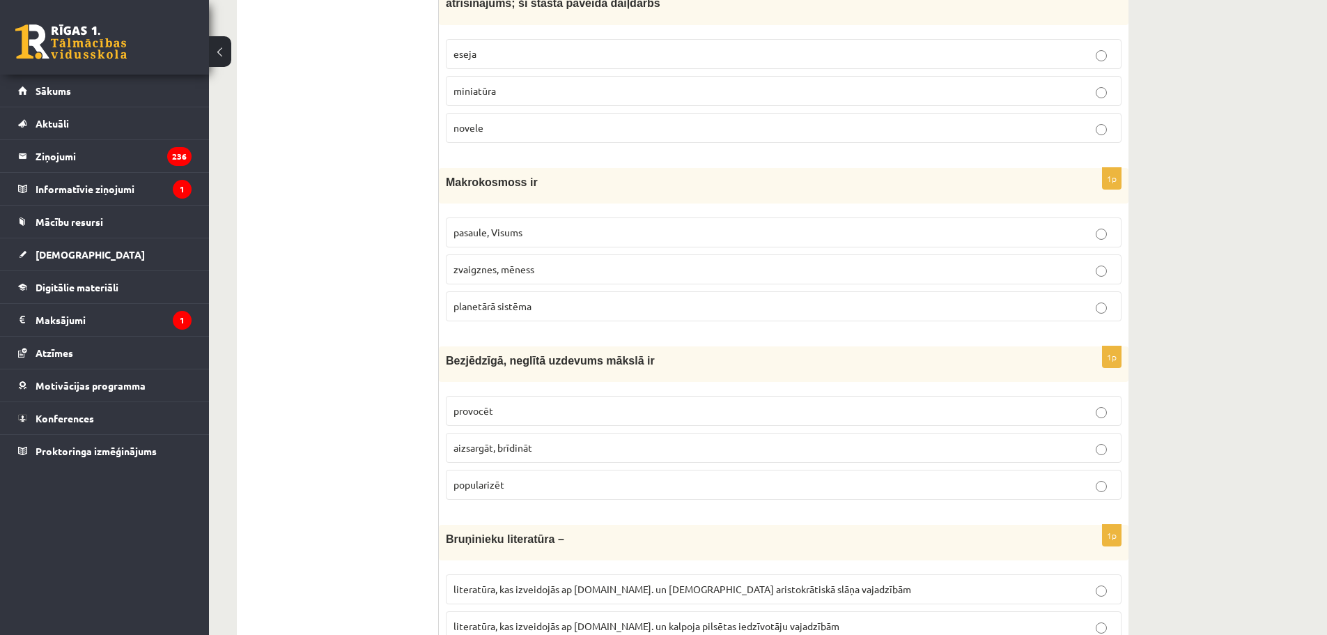
scroll to position [4041, 0]
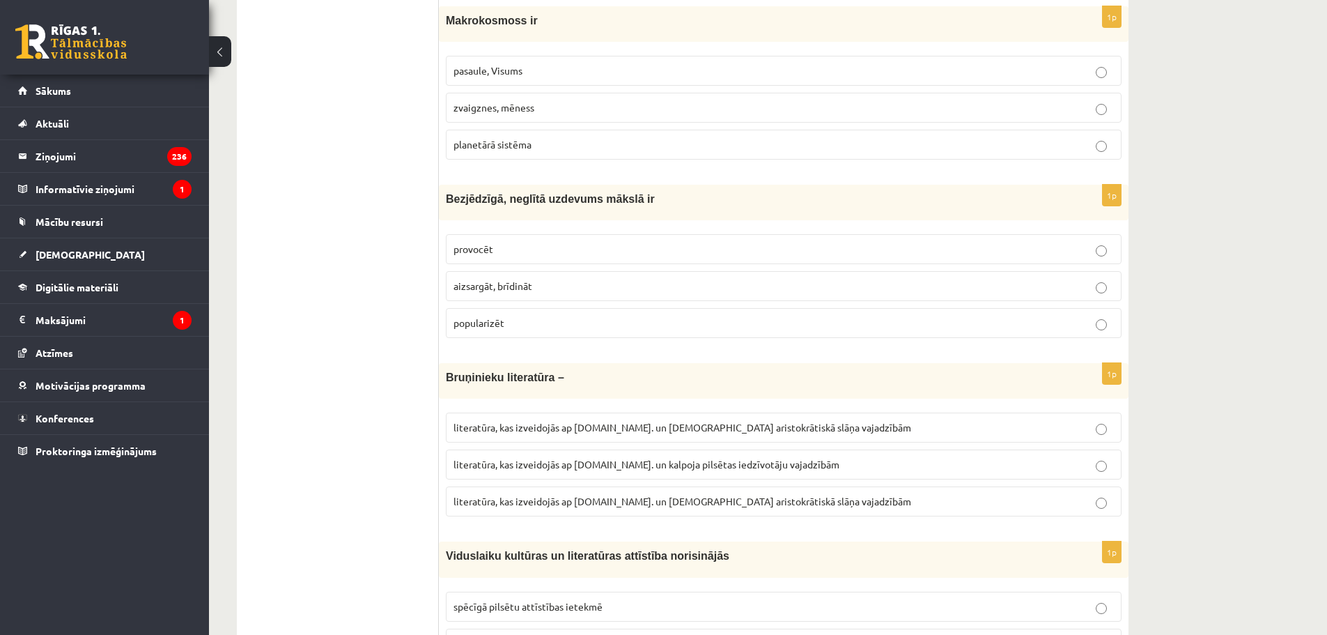
click at [516, 242] on p "provocēt" at bounding box center [784, 249] width 661 height 15
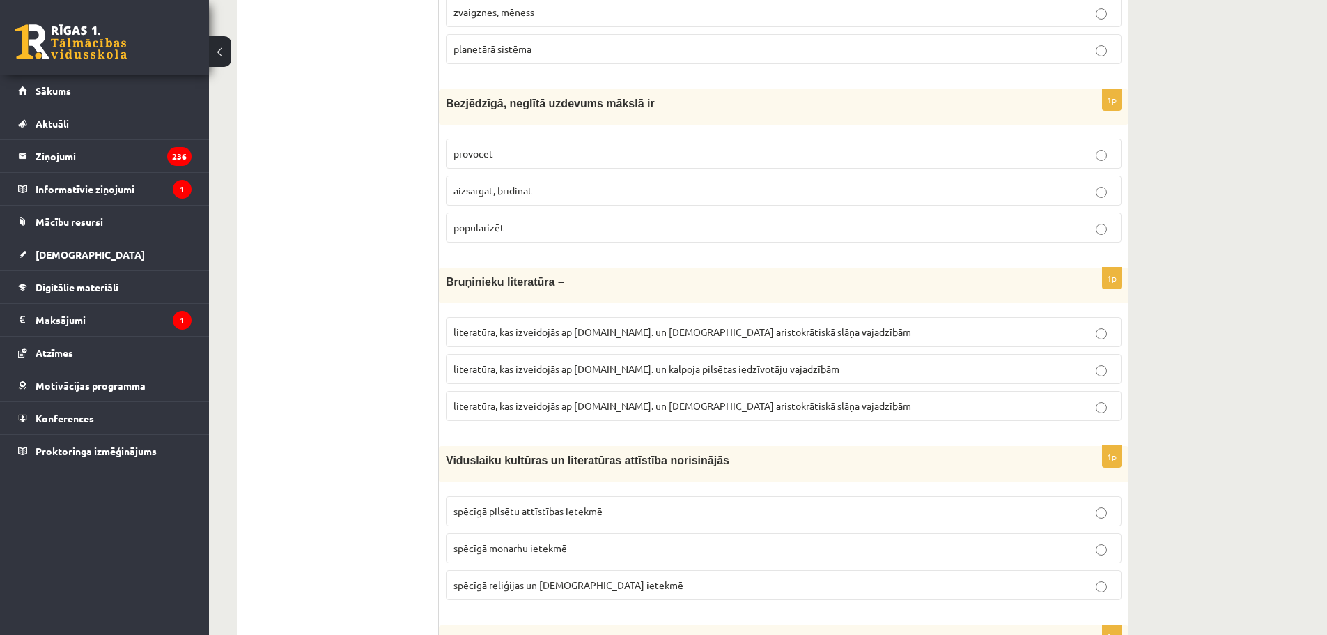
scroll to position [4181, 0]
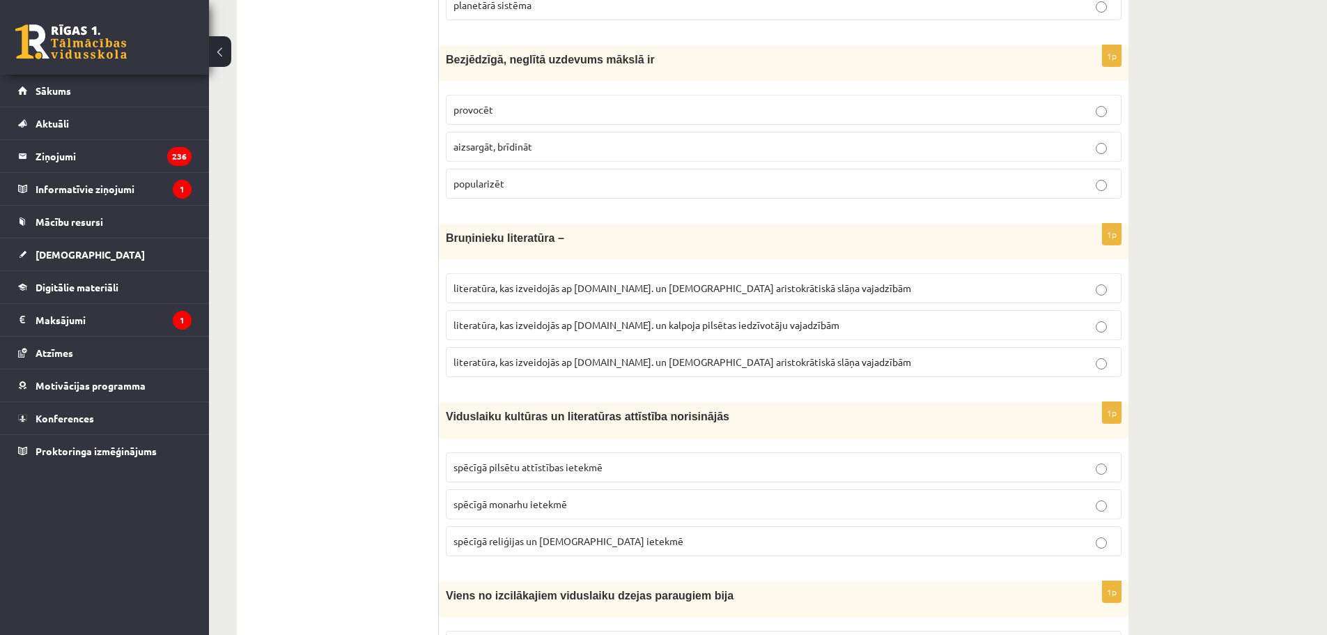
click at [573, 318] on span "literatūra, kas izveidojās ap 12.gs. un kalpoja pilsētas iedzīvotāju vajadzībām" at bounding box center [647, 324] width 386 height 13
click at [693, 355] on span "literatūra, kas izveidojās ap 12.gs. un kalpoja aristokrātiskā slāņa vajadzībām" at bounding box center [683, 361] width 458 height 13
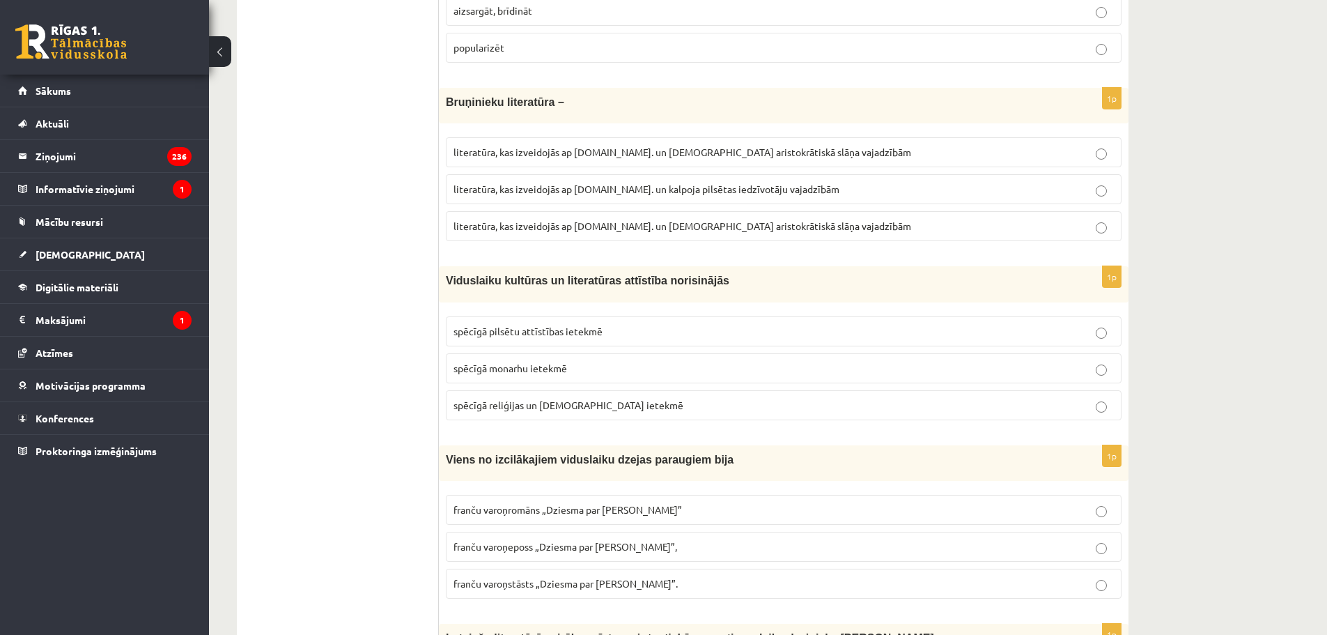
scroll to position [4320, 0]
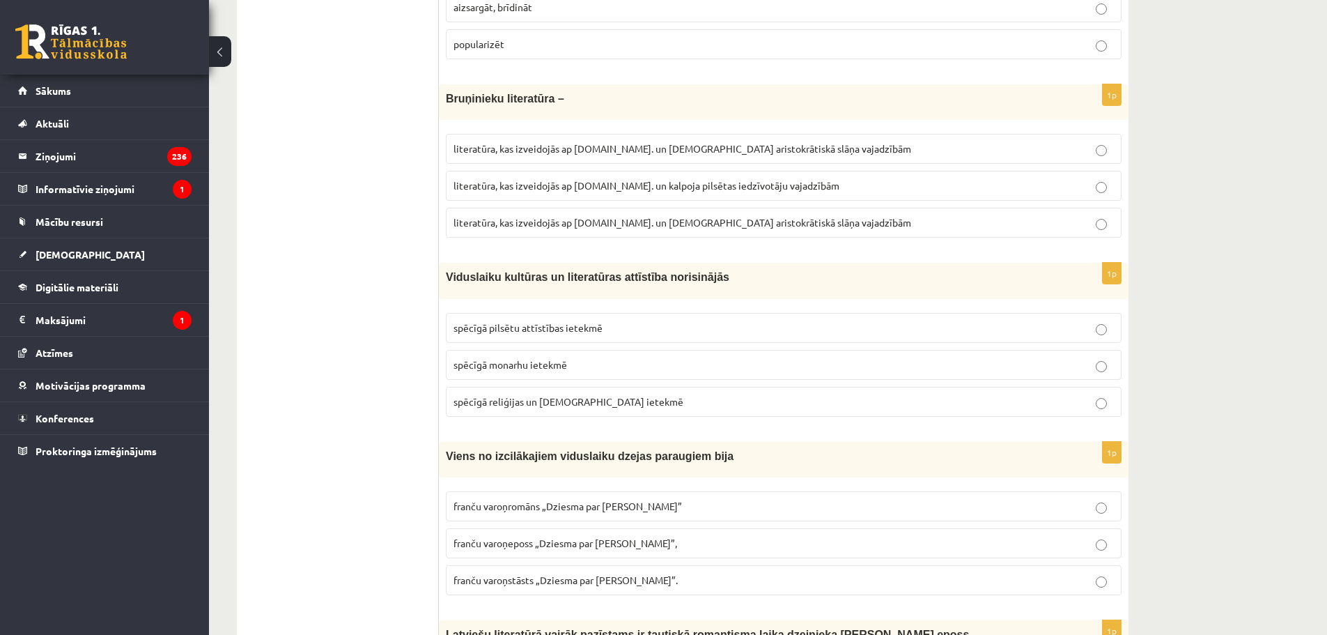
click at [565, 395] on span "spēcīgā reliģijas un baznīcas ietekmē" at bounding box center [569, 401] width 230 height 13
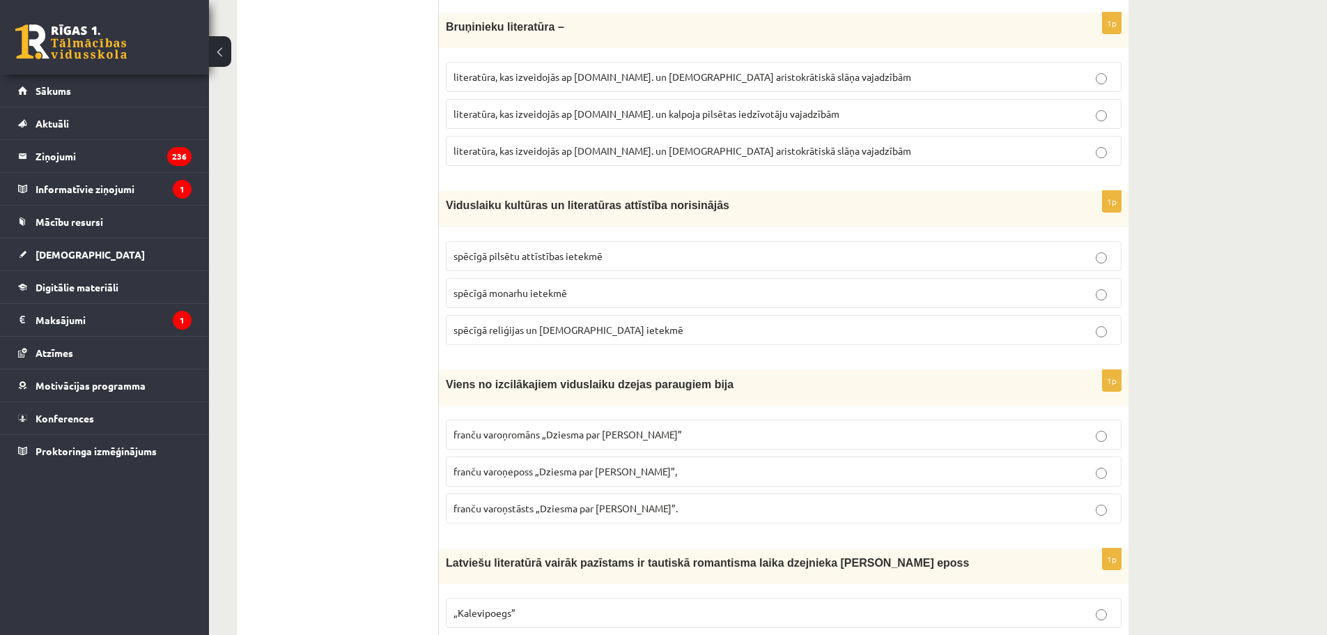
scroll to position [4459, 0]
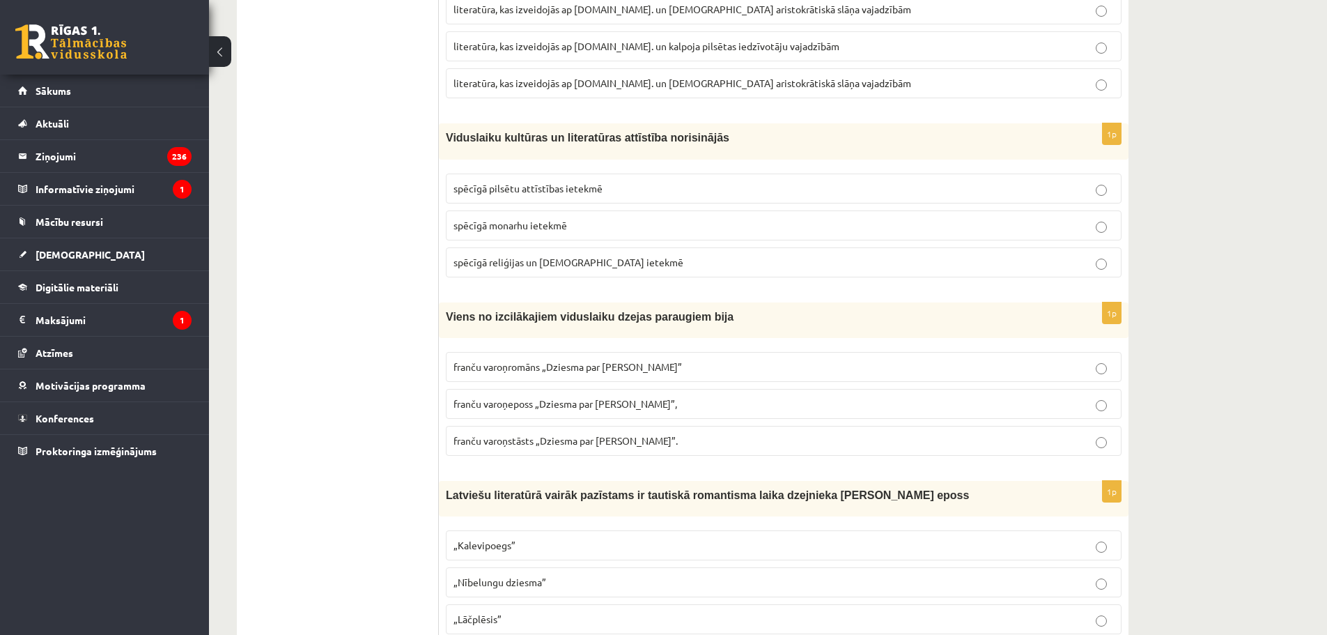
click at [570, 396] on p "franču varoņeposs „Dziesma par Rolandu”," at bounding box center [784, 403] width 661 height 15
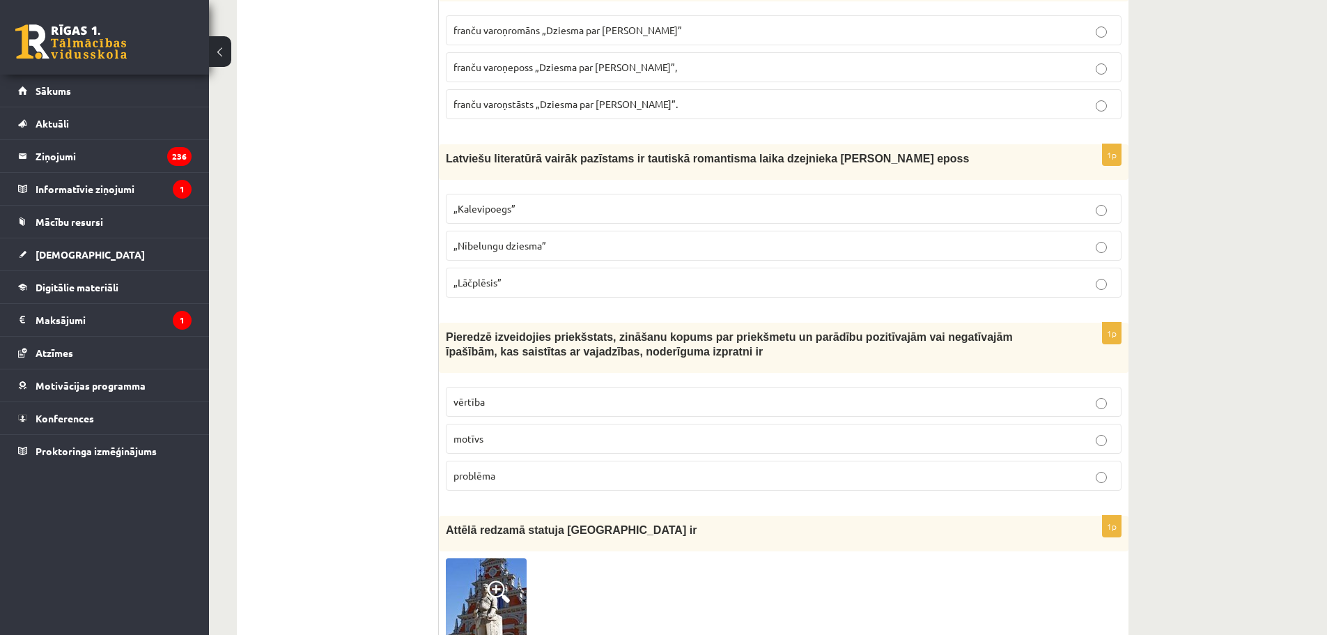
scroll to position [4808, 0]
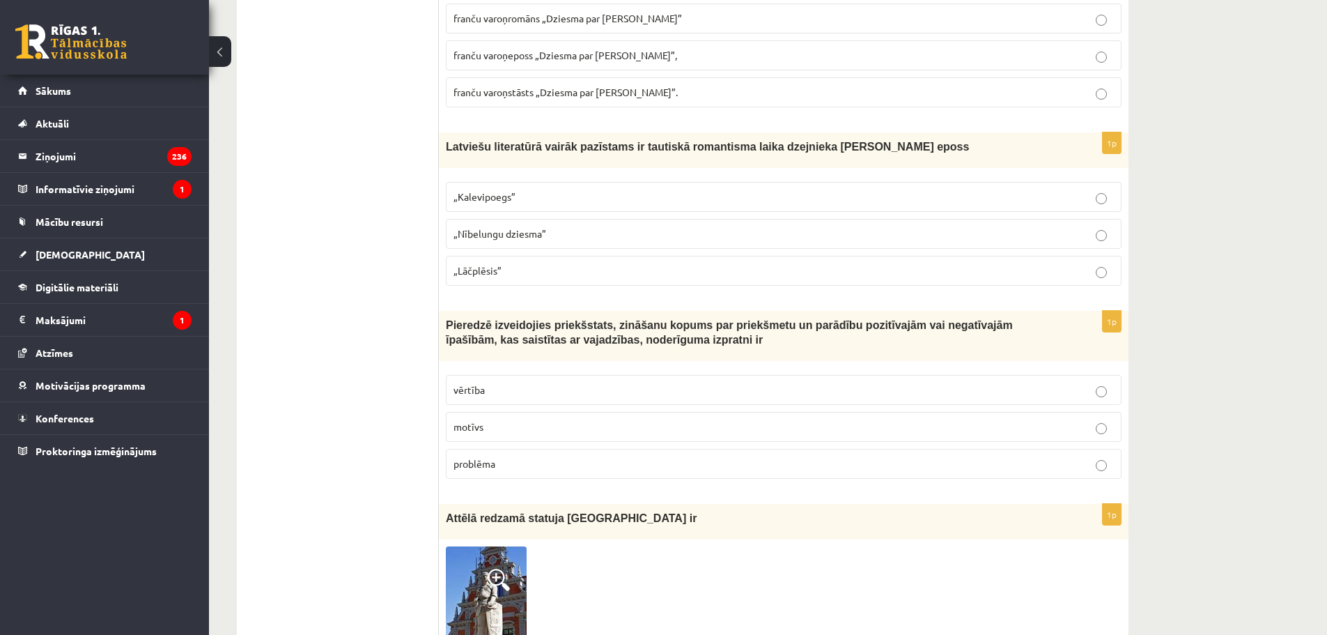
click at [508, 191] on label "„Kalevipoegs”" at bounding box center [784, 197] width 676 height 30
click at [514, 263] on p "„Lāčplēsis”" at bounding box center [784, 270] width 661 height 15
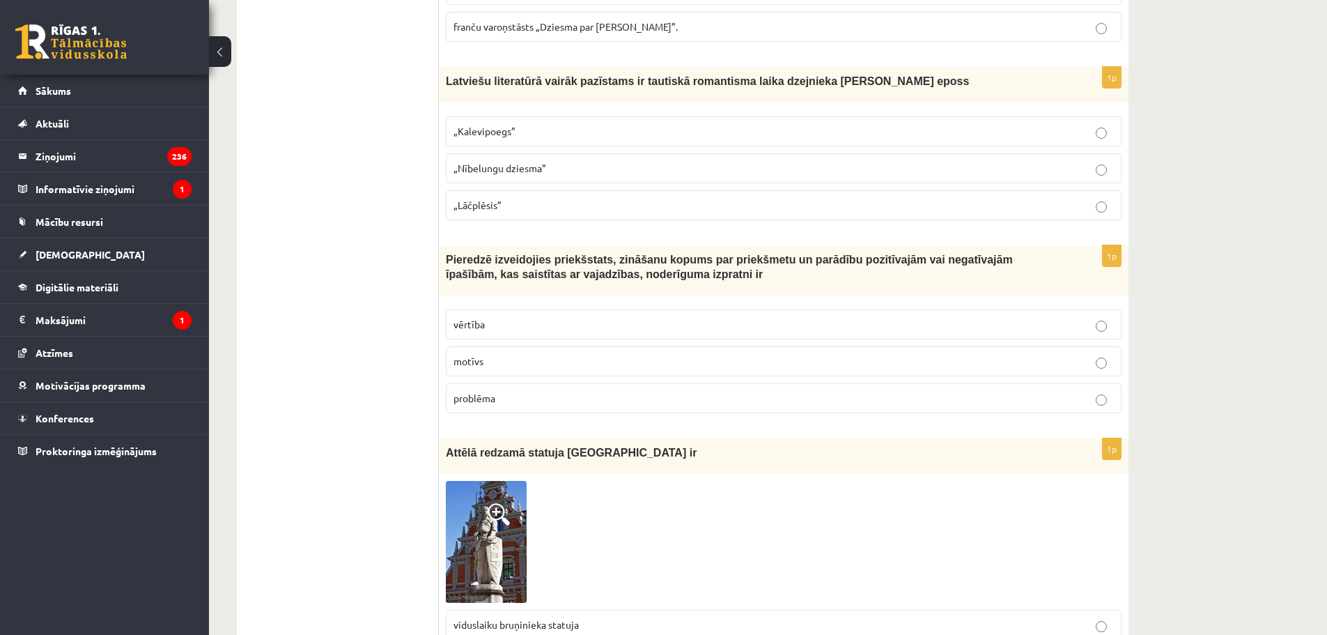
scroll to position [4877, 0]
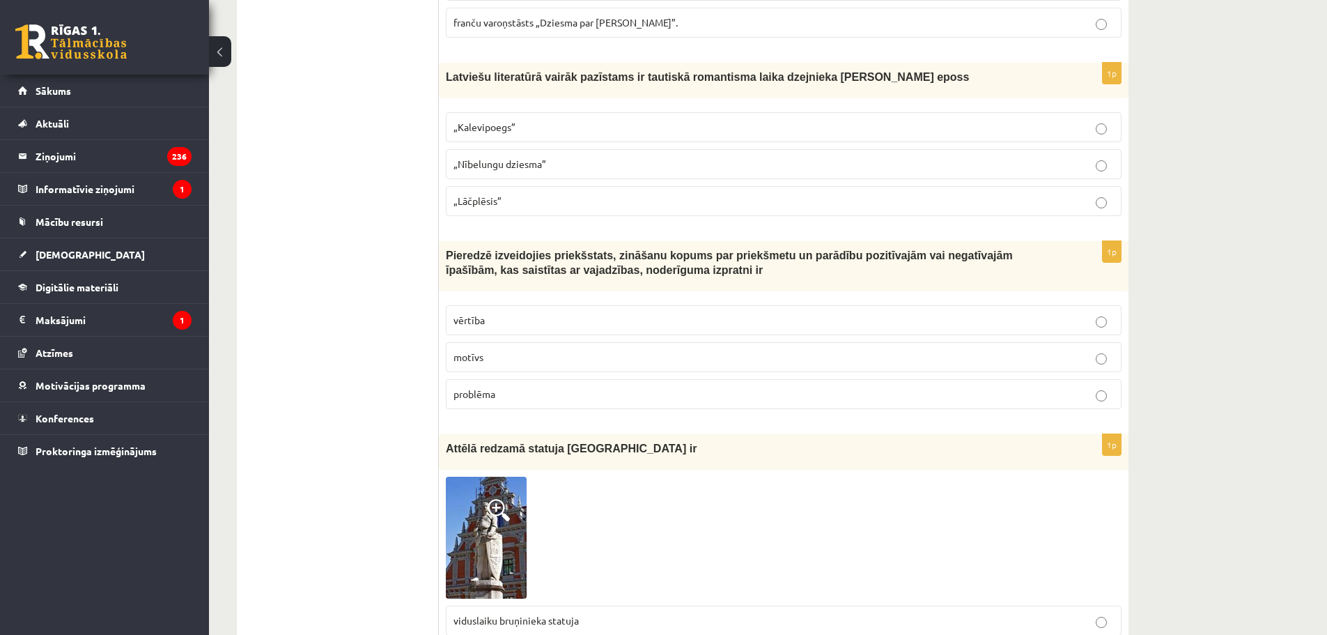
click at [479, 314] on span "vērtība" at bounding box center [469, 320] width 31 height 13
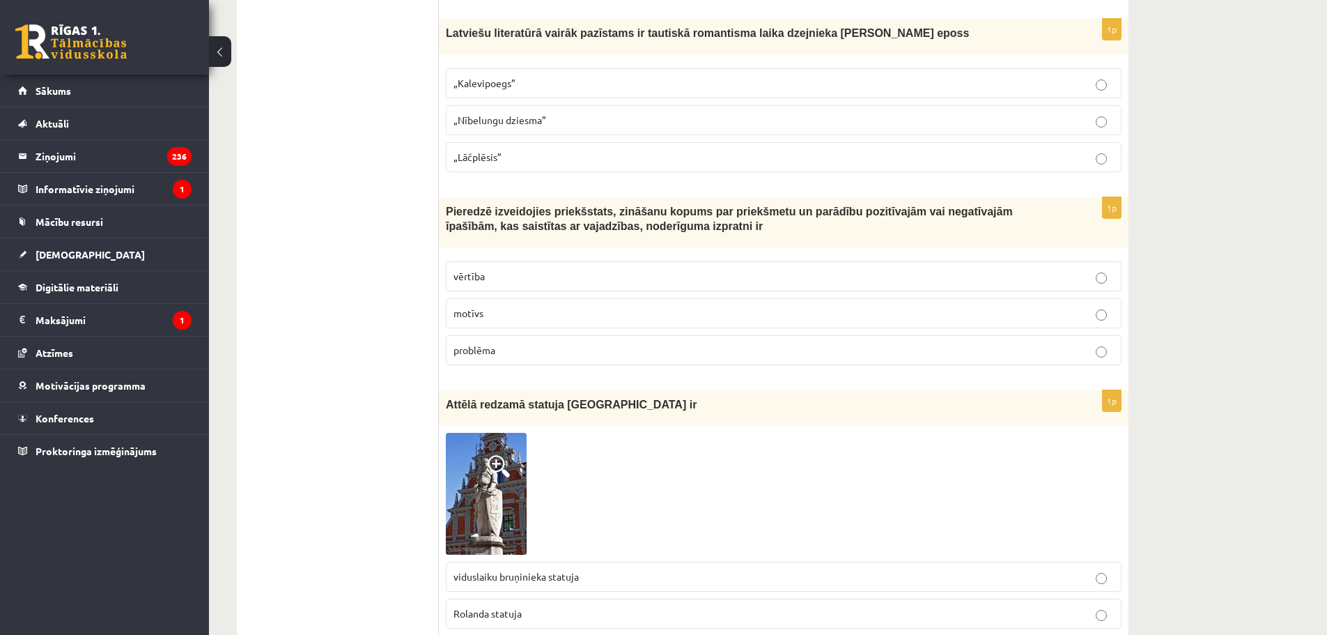
scroll to position [5086, 0]
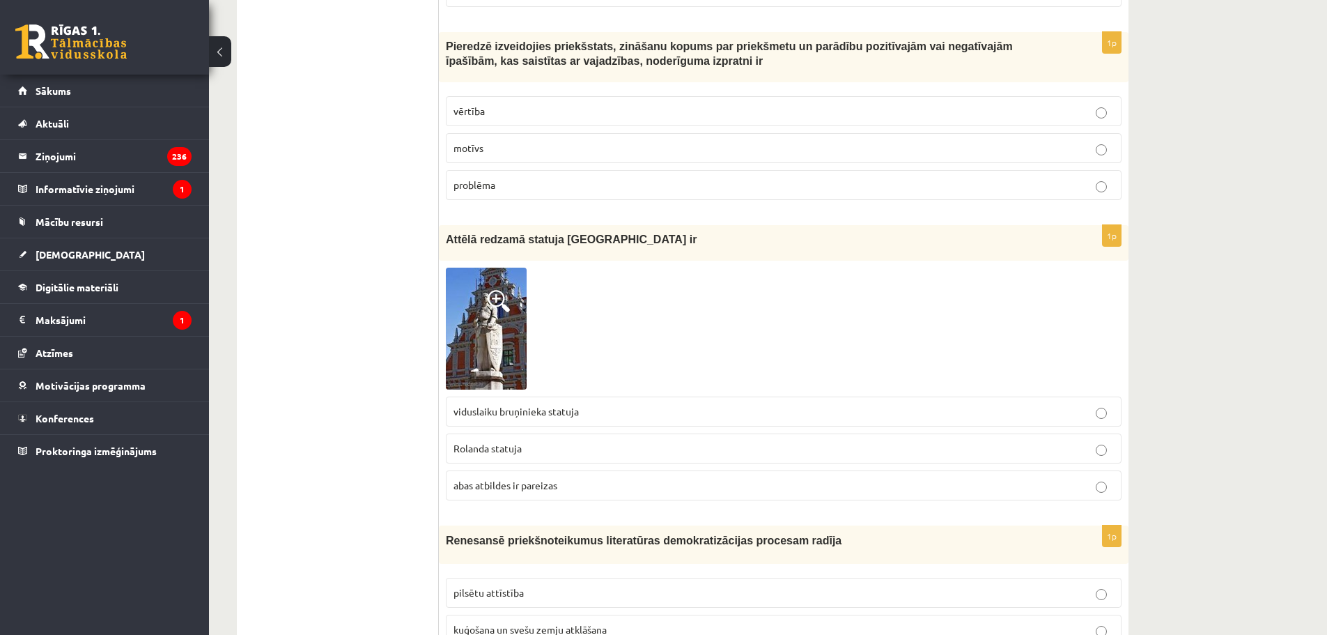
click at [495, 302] on img at bounding box center [486, 329] width 81 height 122
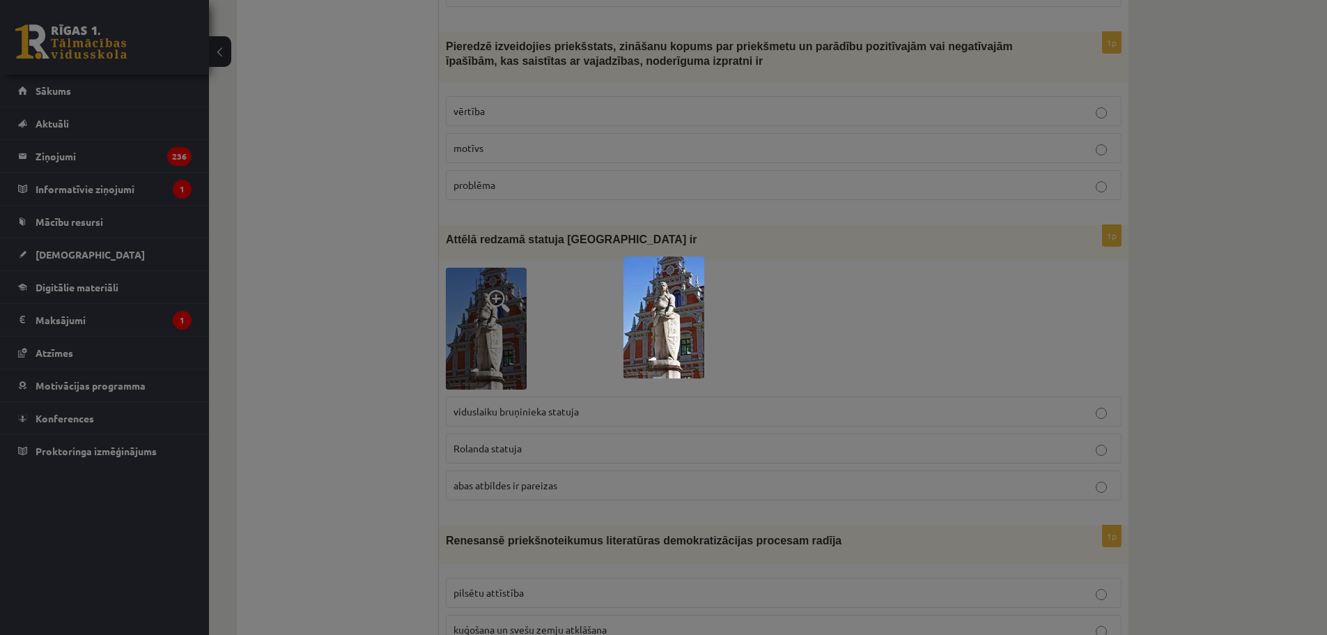
click at [504, 339] on div at bounding box center [663, 317] width 1327 height 635
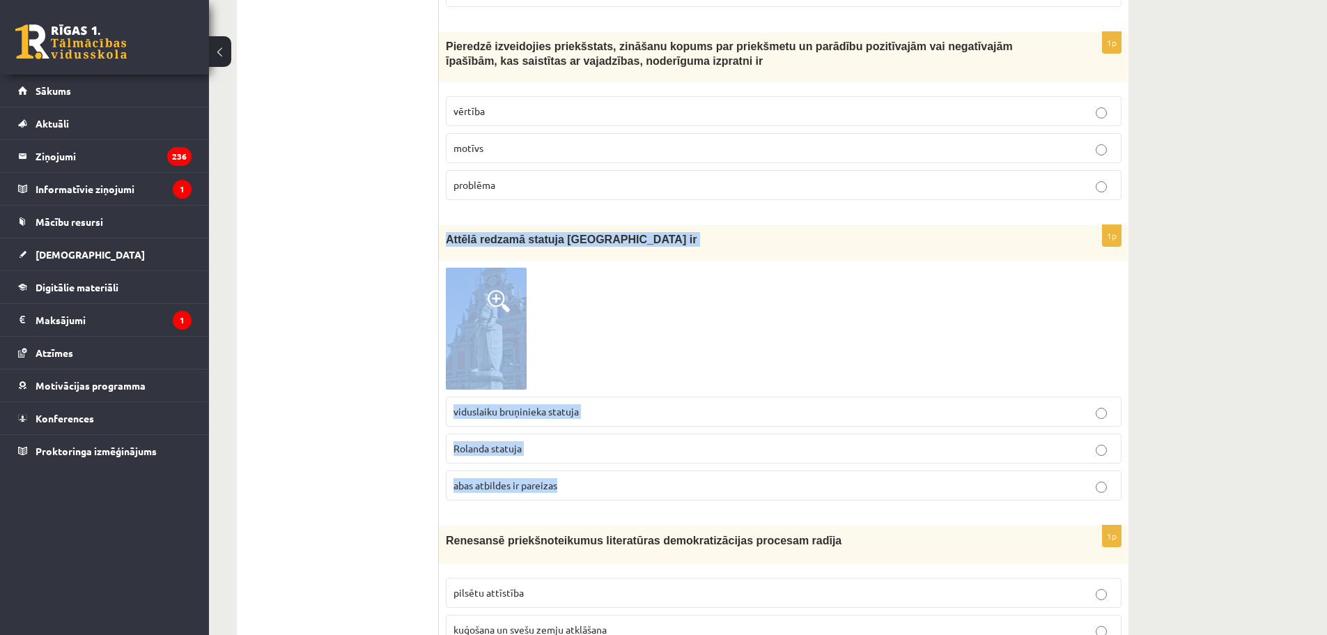
drag, startPoint x: 446, startPoint y: 223, endPoint x: 669, endPoint y: 461, distance: 326.3
click at [669, 461] on div "1p Attēlā redzamā statuja Rīgā ir viduslaiku bruņinieka statuja Rolanda statuja…" at bounding box center [784, 368] width 690 height 286
copy div "Attēlā redzamā statuja Rīgā ir viduslaiku bruņinieka statuja Rolanda statuja ab…"
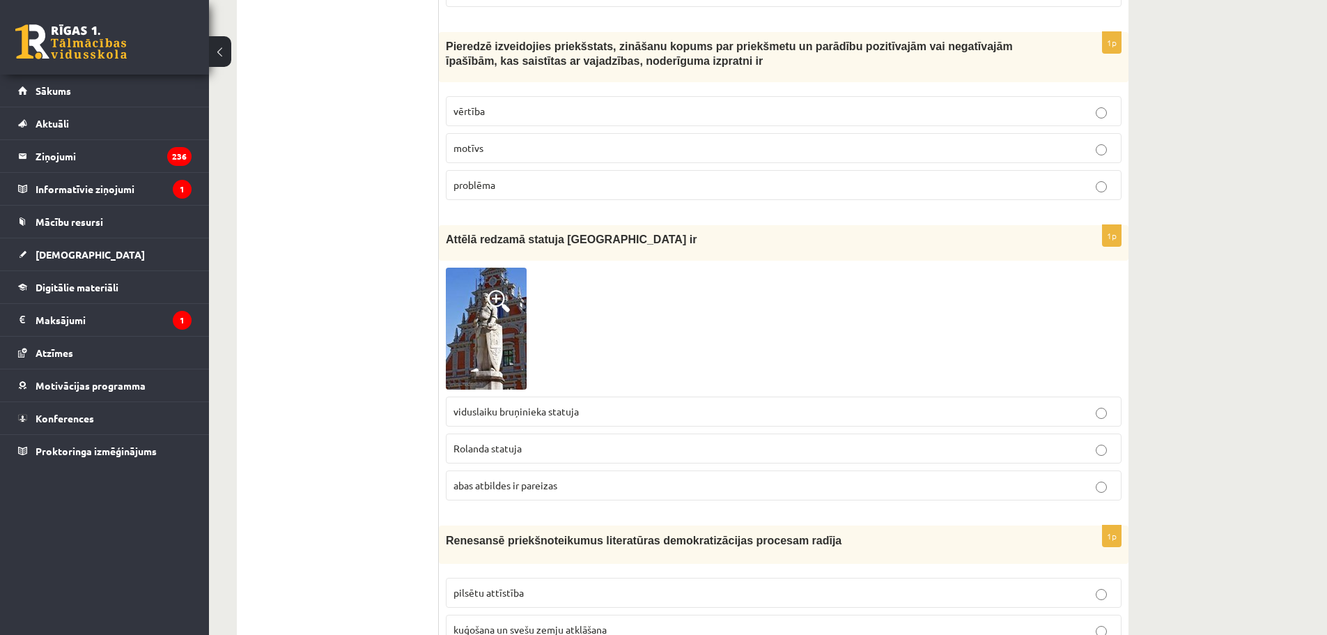
click at [477, 442] on span "Rolanda statuja" at bounding box center [488, 448] width 68 height 13
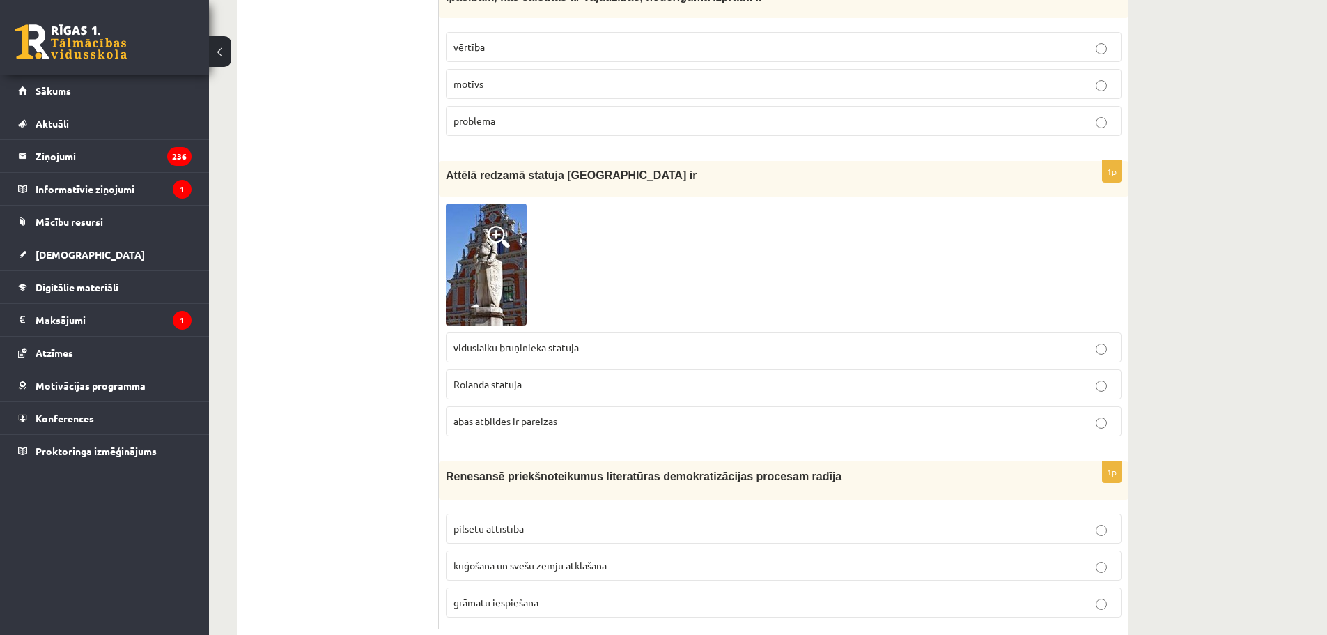
scroll to position [5172, 0]
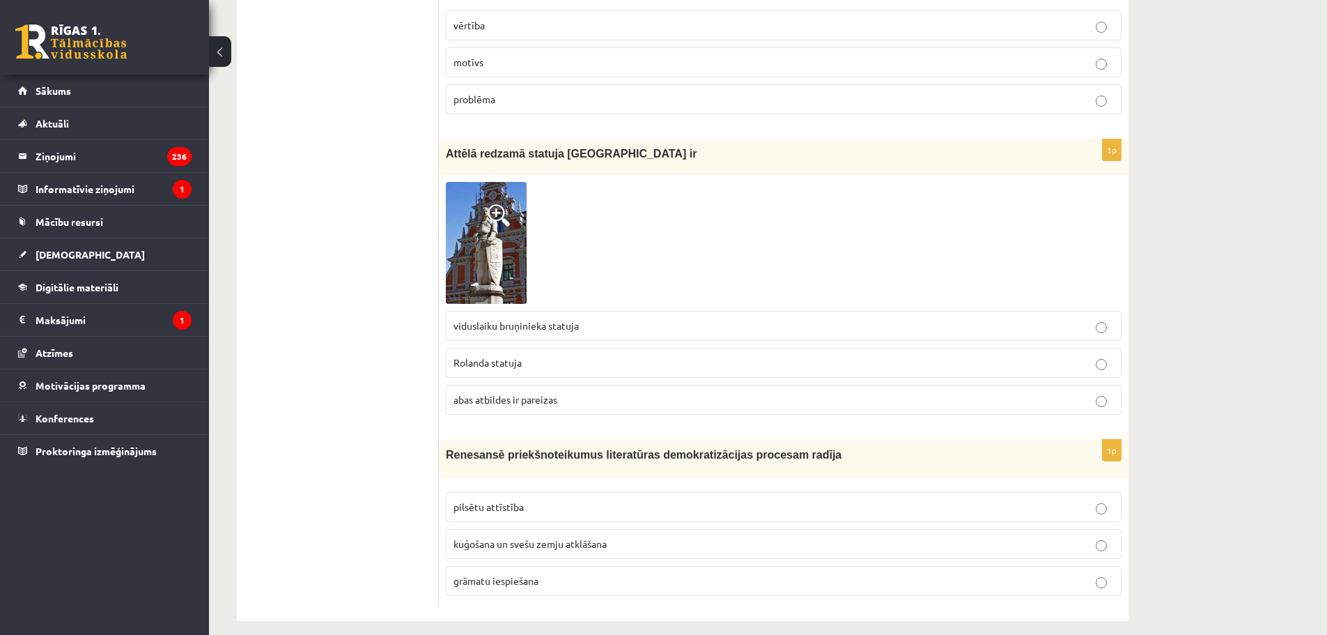
drag, startPoint x: 433, startPoint y: 433, endPoint x: 552, endPoint y: 509, distance: 141.7
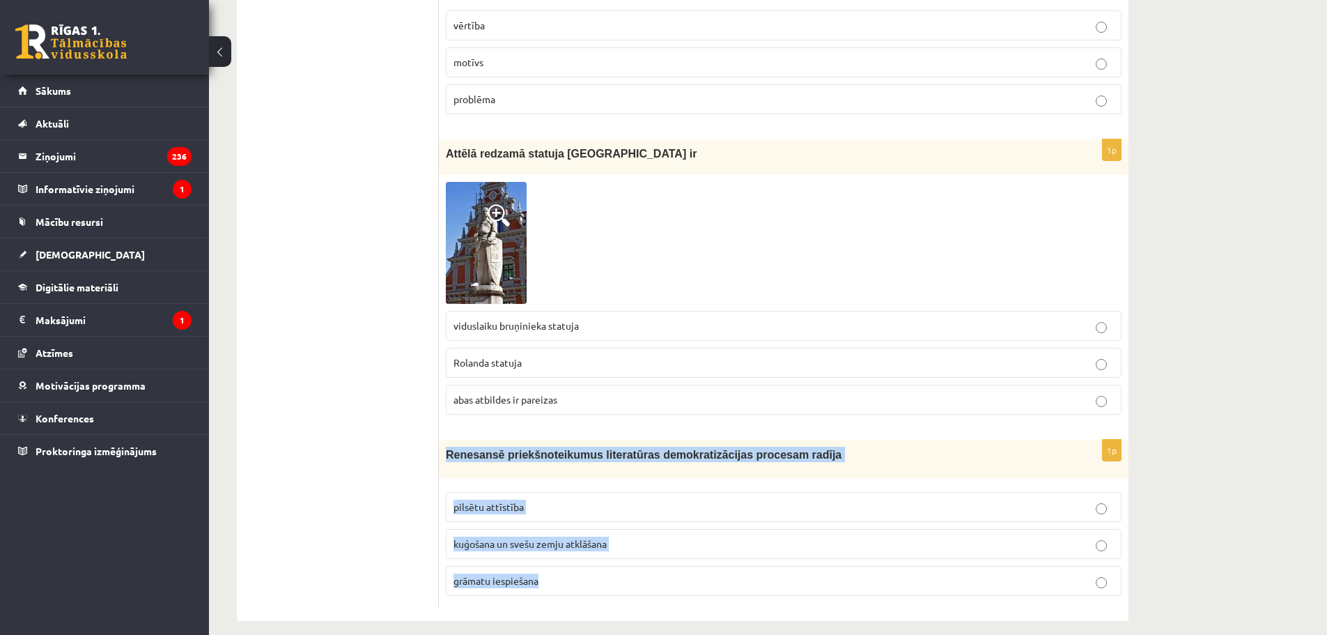
drag, startPoint x: 445, startPoint y: 440, endPoint x: 567, endPoint y: 550, distance: 164.7
click at [567, 550] on div "1p Renesansē priekšnoteikumus literatūras demokratizācijas procesam radīja pils…" at bounding box center [784, 523] width 690 height 167
copy div "Renesansē priekšnoteikumus literatūras demokratizācijas procesam radīja pilsētu…"
click at [622, 573] on p "grāmatu iespiešana" at bounding box center [784, 580] width 661 height 15
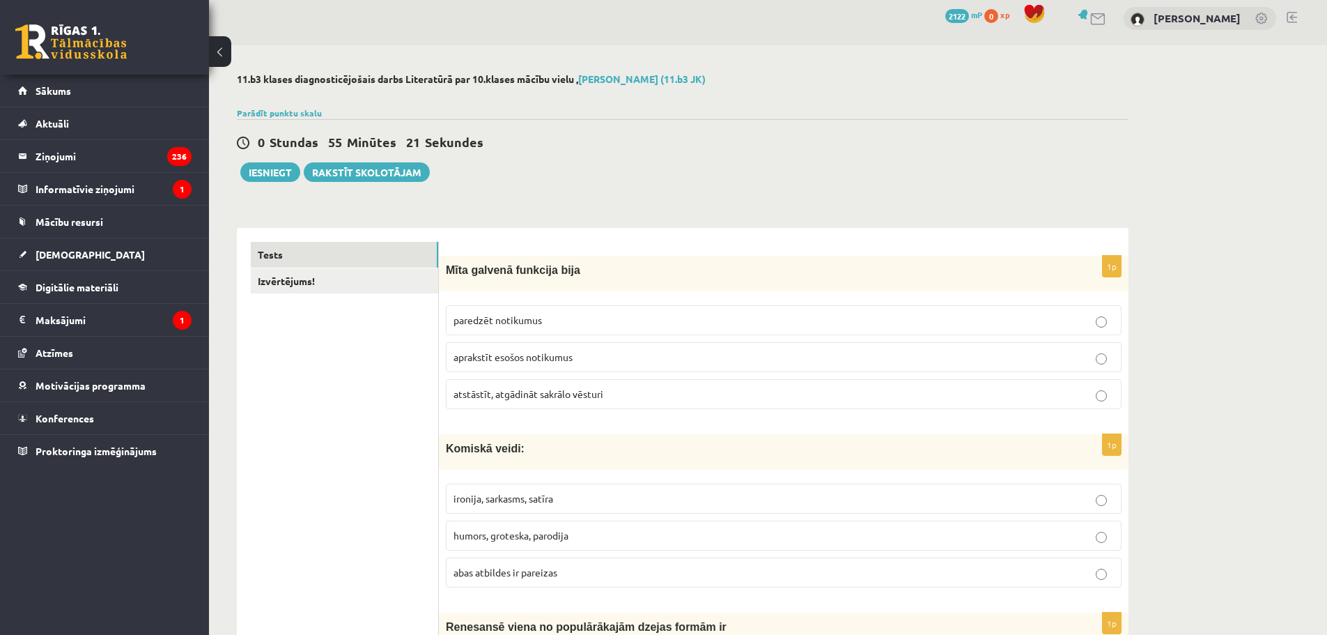
scroll to position [0, 0]
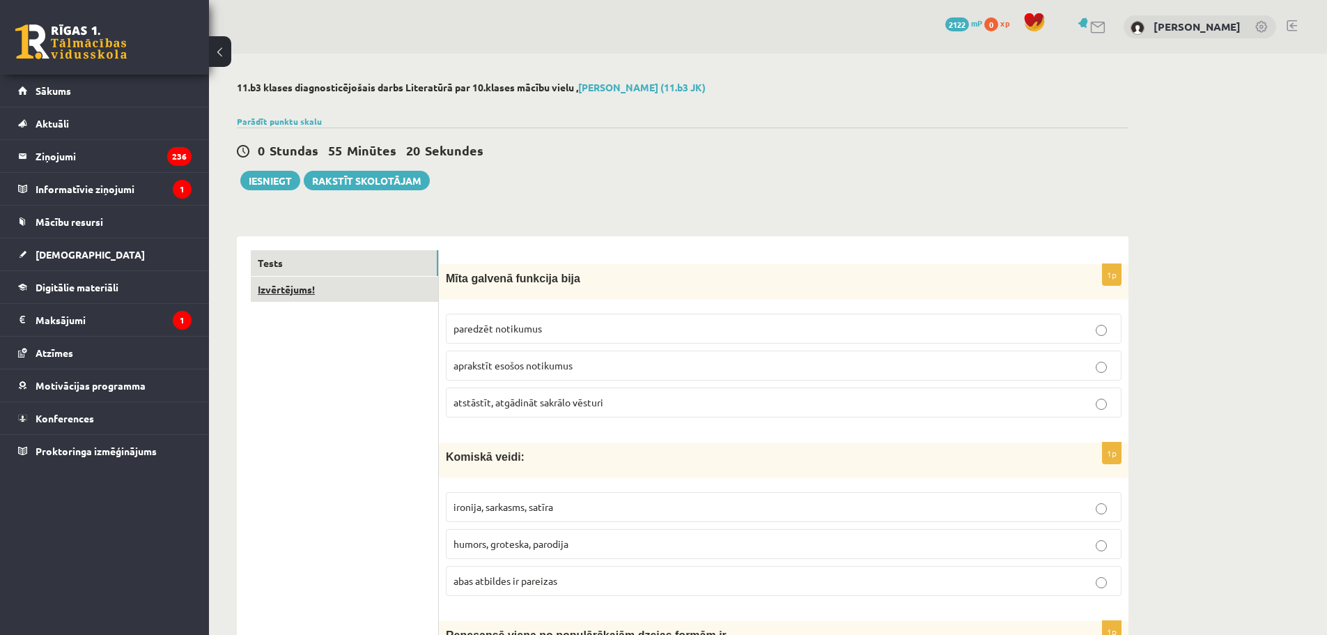
click at [295, 295] on link "Izvērtējums!" at bounding box center [344, 290] width 187 height 26
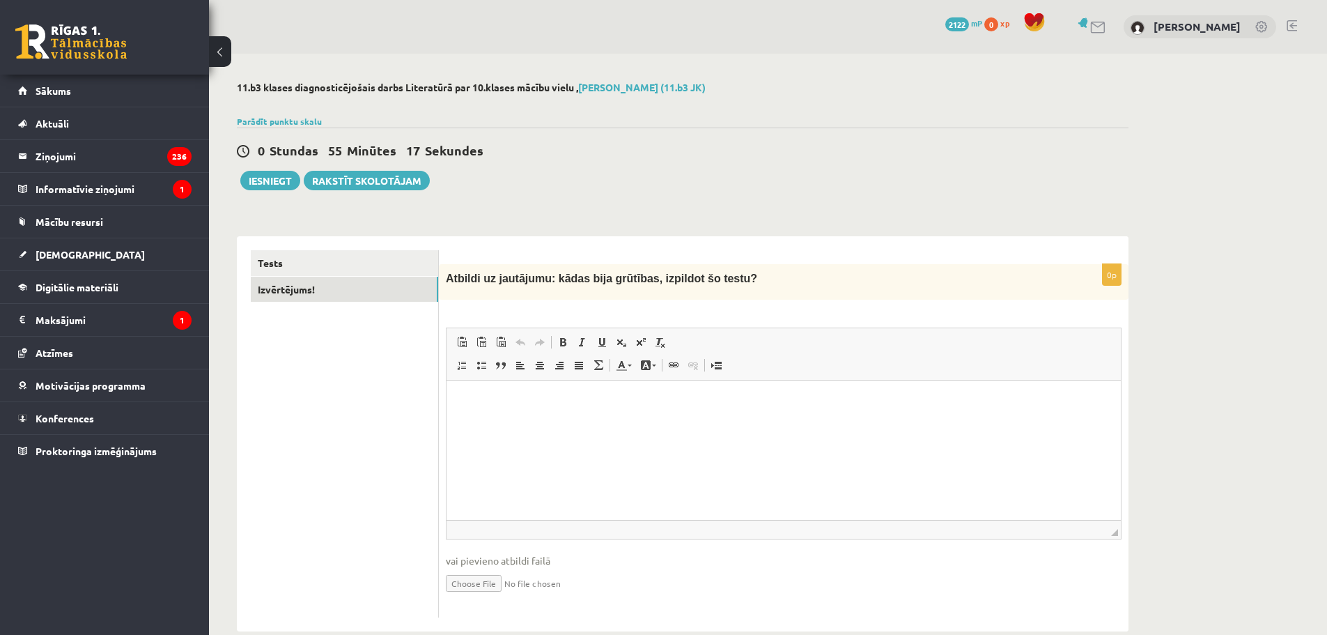
click at [536, 411] on html at bounding box center [784, 401] width 674 height 43
click at [365, 445] on ul "Tests Izvērtējums!" at bounding box center [345, 433] width 188 height 367
click at [255, 183] on button "Iesniegt" at bounding box center [270, 181] width 60 height 20
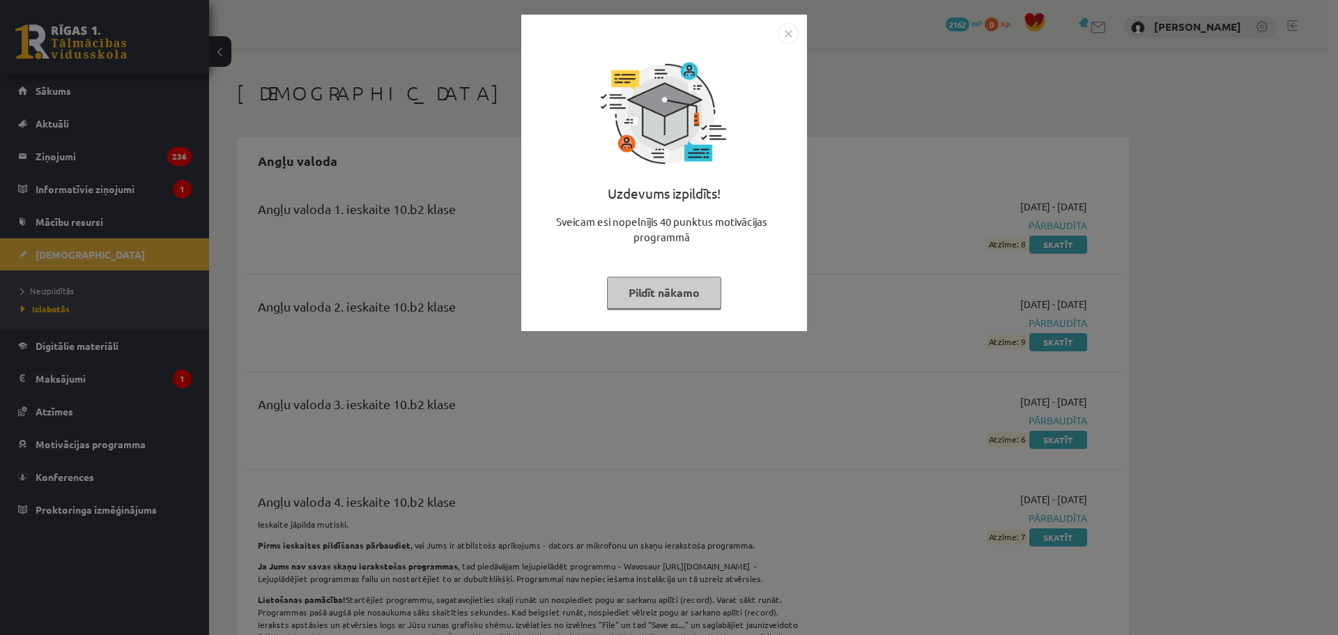
click at [794, 34] on img "Close" at bounding box center [788, 33] width 21 height 21
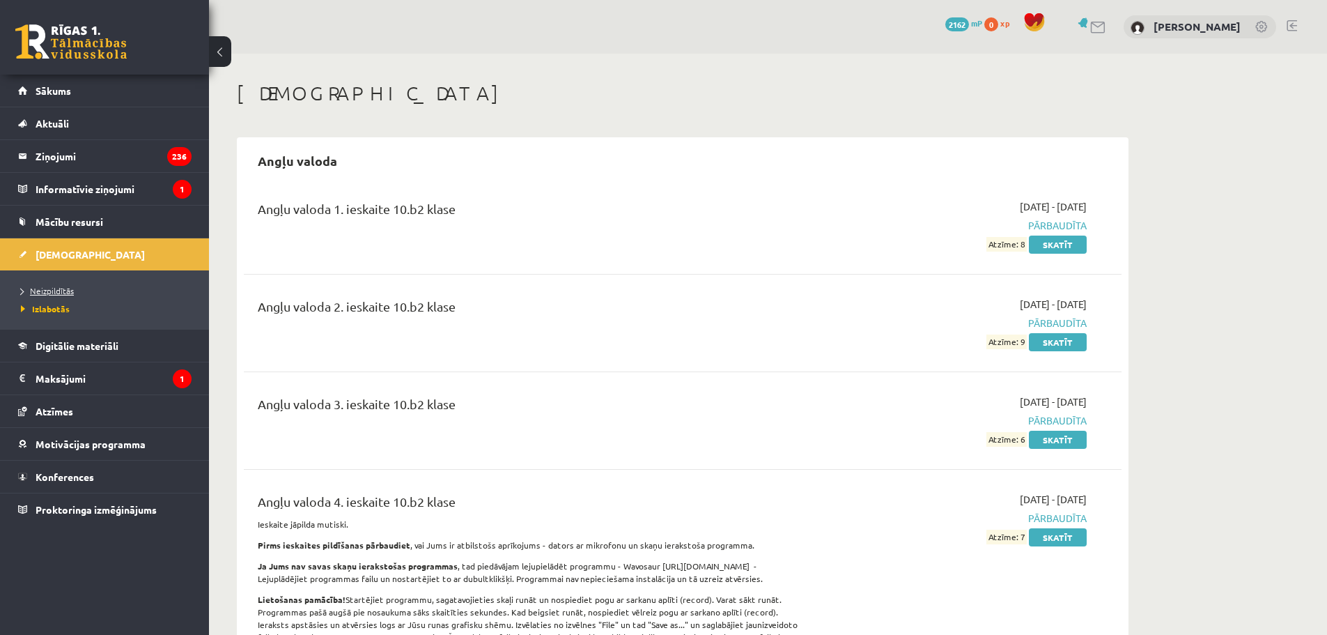
click at [65, 293] on span "Neizpildītās" at bounding box center [47, 290] width 53 height 11
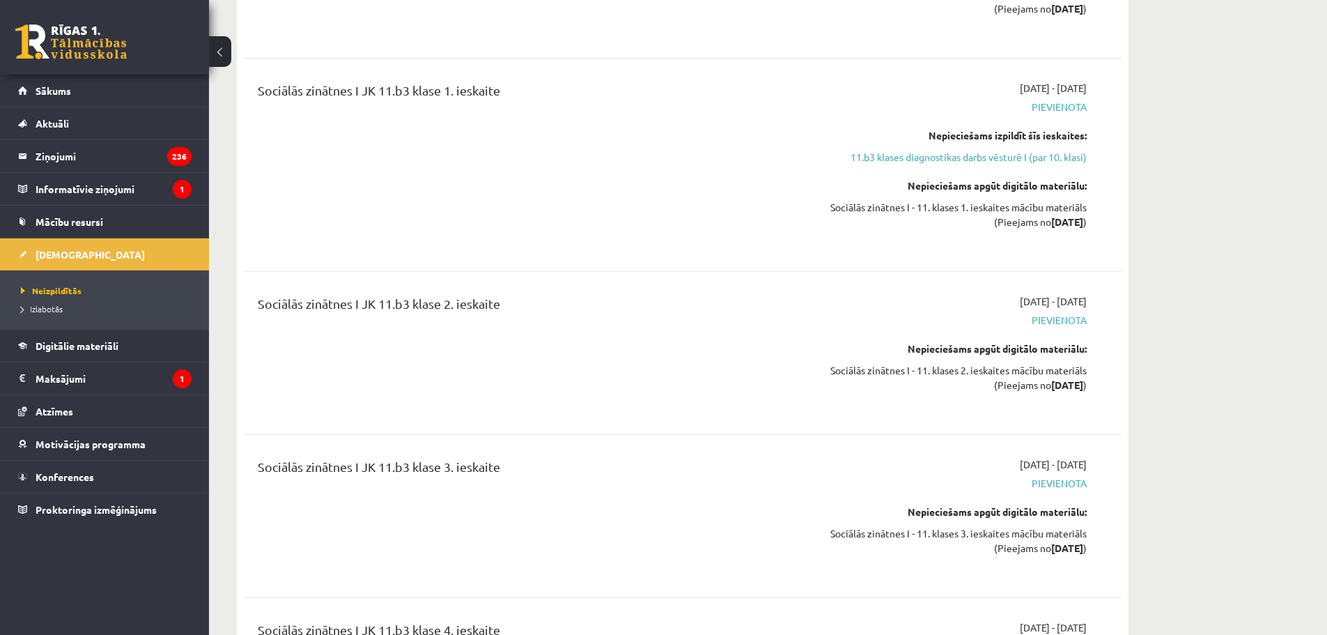
scroll to position [4000, 0]
